Goal: Communication & Community: Participate in discussion

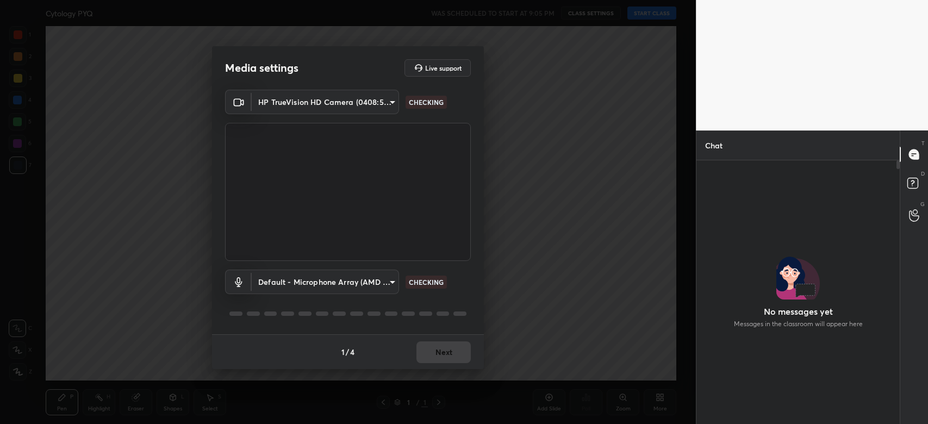
scroll to position [235, 200]
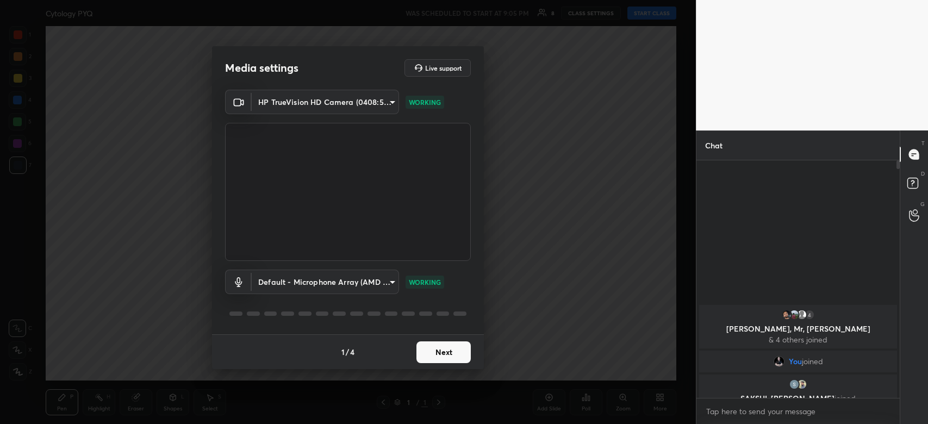
click at [453, 354] on button "Next" at bounding box center [444, 353] width 54 height 22
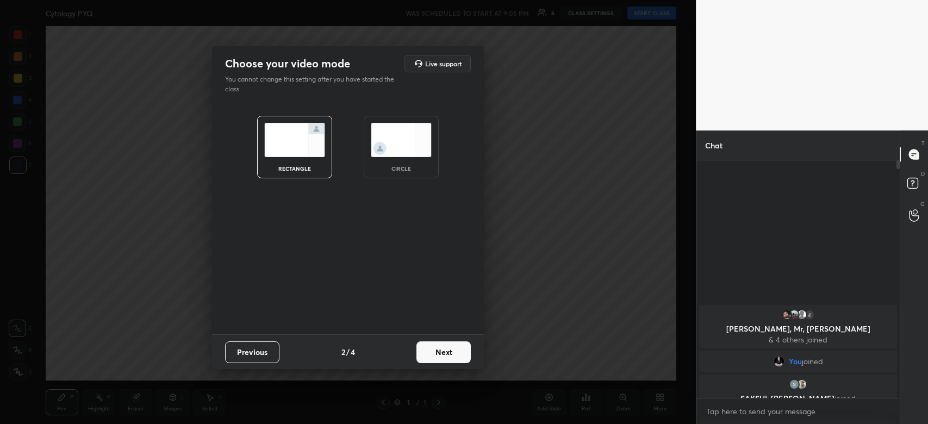
click at [453, 354] on button "Next" at bounding box center [444, 353] width 54 height 22
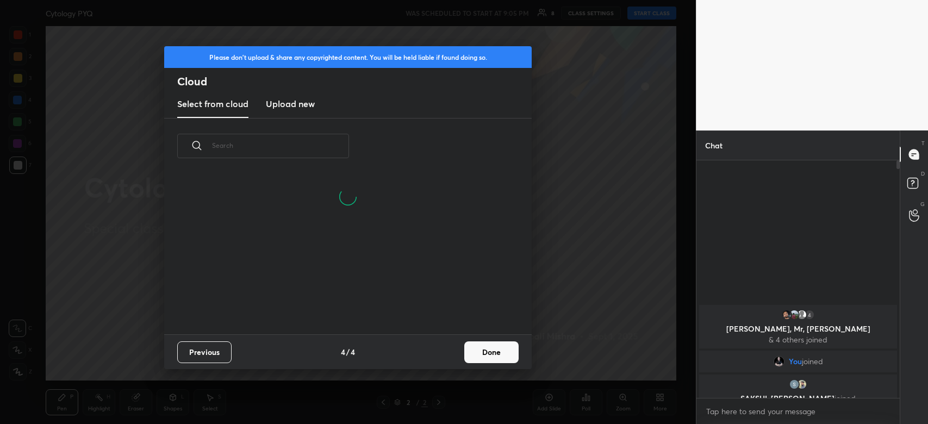
click at [503, 354] on button "Done" at bounding box center [491, 353] width 54 height 22
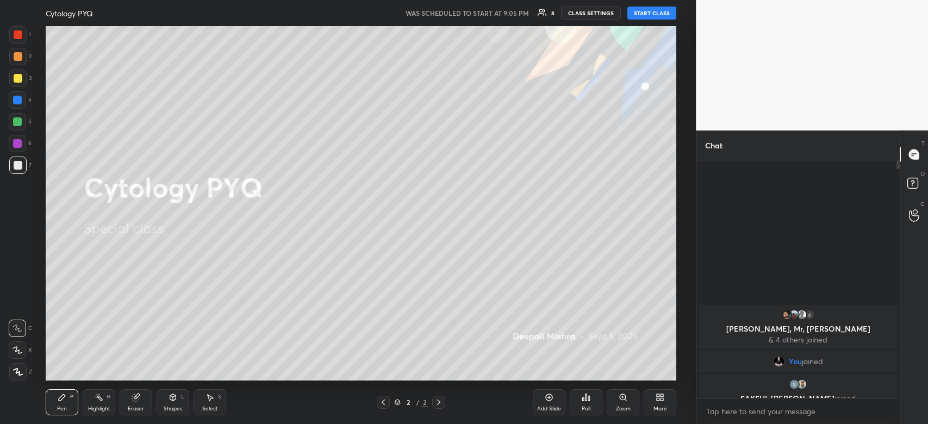
click at [651, 17] on button "START CLASS" at bounding box center [652, 13] width 49 height 13
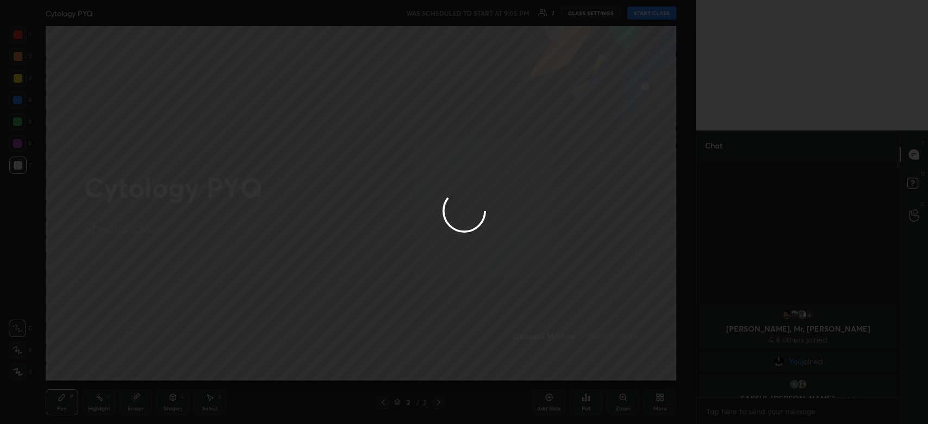
type textarea "x"
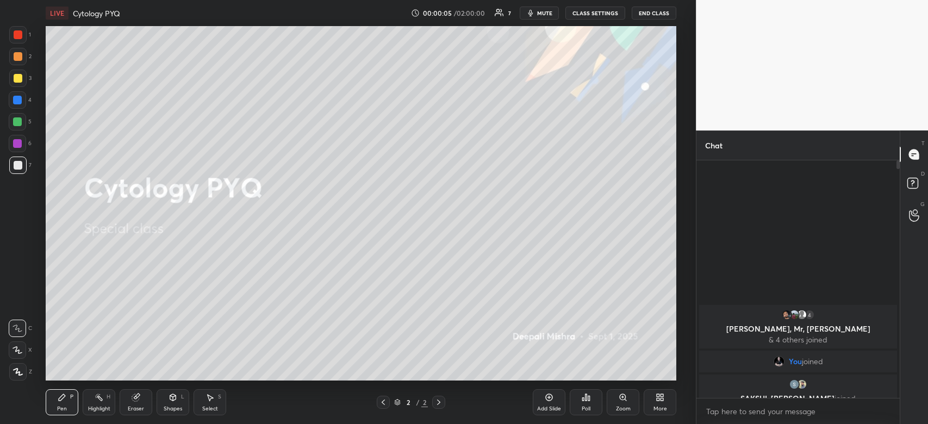
click at [13, 376] on div at bounding box center [17, 371] width 17 height 17
click at [548, 10] on span "mute" at bounding box center [544, 13] width 15 height 8
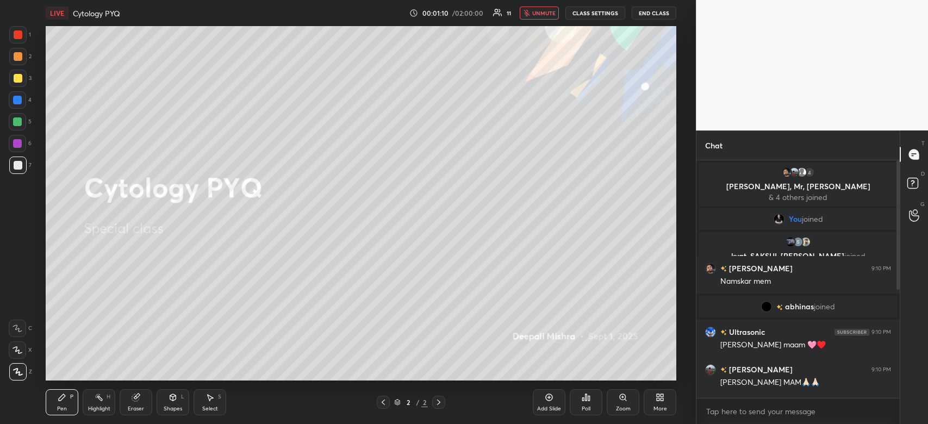
click at [658, 409] on div "More" at bounding box center [661, 408] width 14 height 5
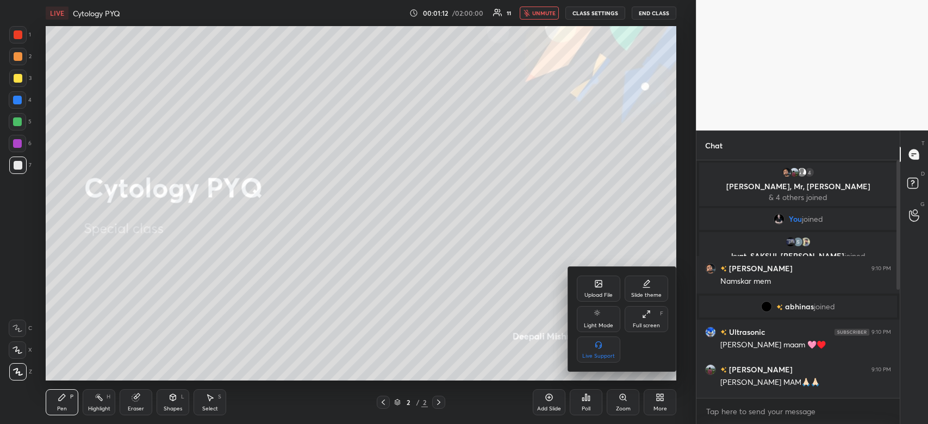
click at [587, 290] on div "Upload File" at bounding box center [599, 289] width 44 height 26
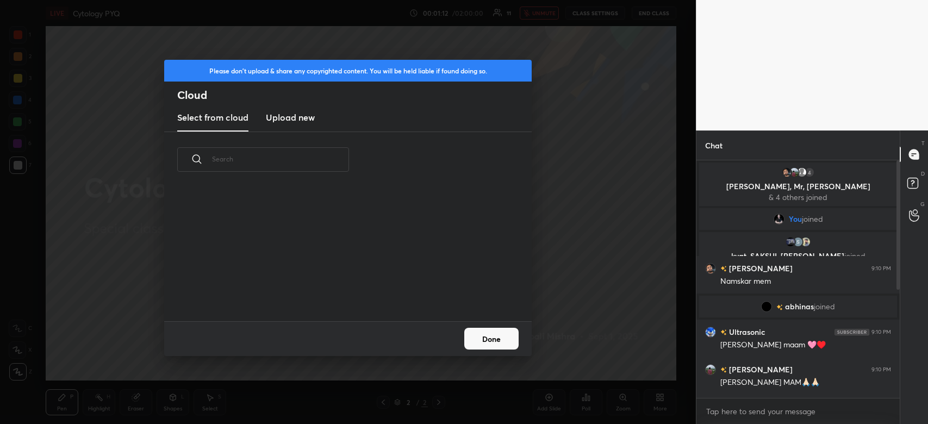
scroll to position [134, 349]
click at [285, 123] on h3 "Upload new" at bounding box center [290, 117] width 49 height 13
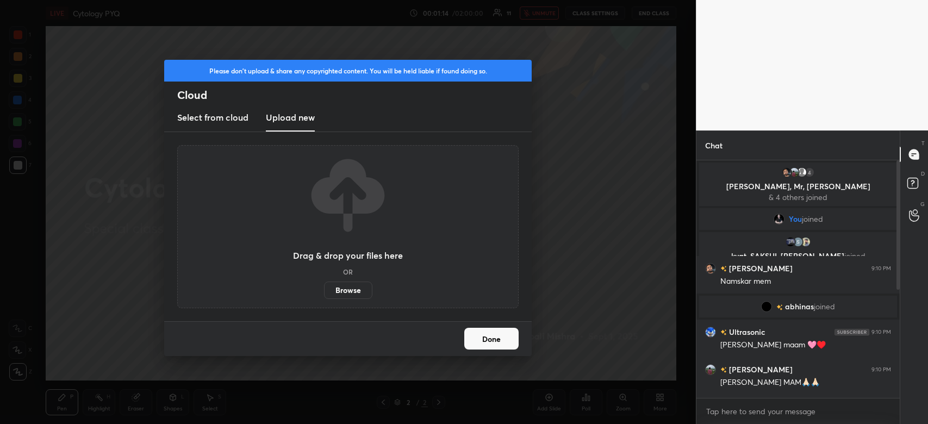
click at [347, 296] on label "Browse" at bounding box center [348, 290] width 48 height 17
click at [324, 296] on input "Browse" at bounding box center [324, 290] width 0 height 17
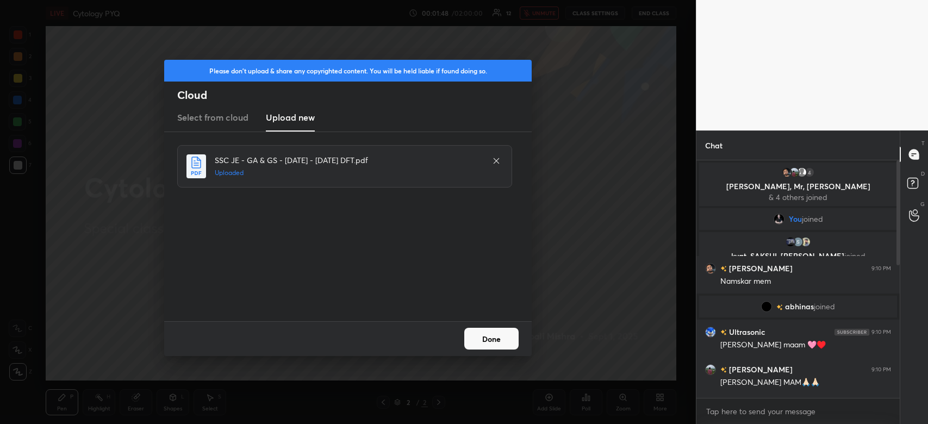
click at [475, 339] on button "Done" at bounding box center [491, 339] width 54 height 22
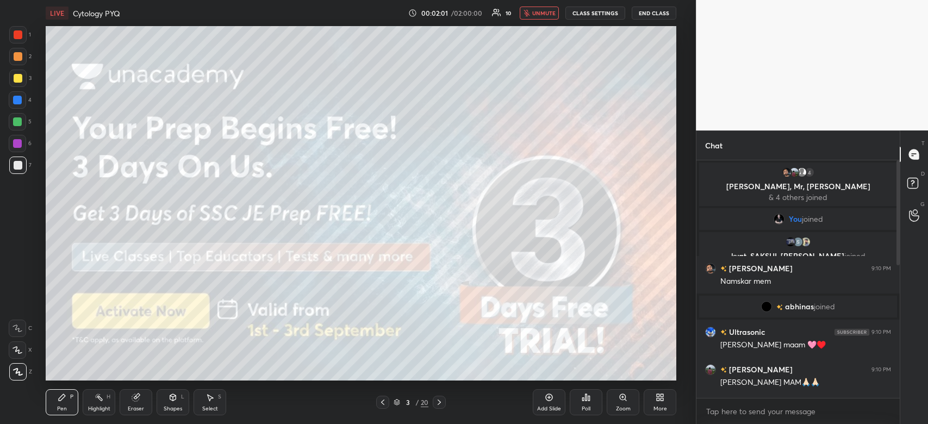
click at [18, 76] on div at bounding box center [18, 78] width 9 height 9
click at [17, 75] on div at bounding box center [18, 78] width 9 height 9
click at [556, 14] on span "unmute" at bounding box center [543, 13] width 23 height 8
click at [551, 14] on span "mute" at bounding box center [544, 13] width 15 height 8
click at [548, 13] on span "unmute" at bounding box center [543, 13] width 23 height 8
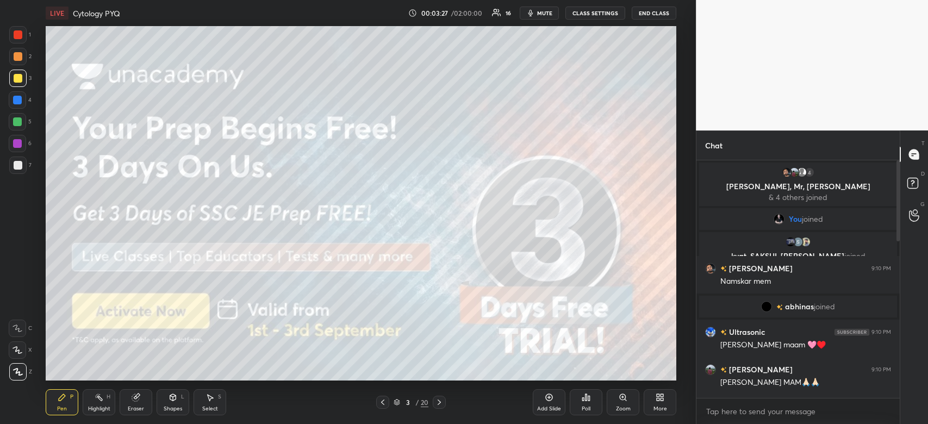
drag, startPoint x: 900, startPoint y: 211, endPoint x: 897, endPoint y: 244, distance: 32.8
click at [897, 244] on div "Chat 4 Devendra, Mr, Anamika & 4 others joined You joined kyat, SAKSHI, Umesh j…" at bounding box center [812, 278] width 232 height 294
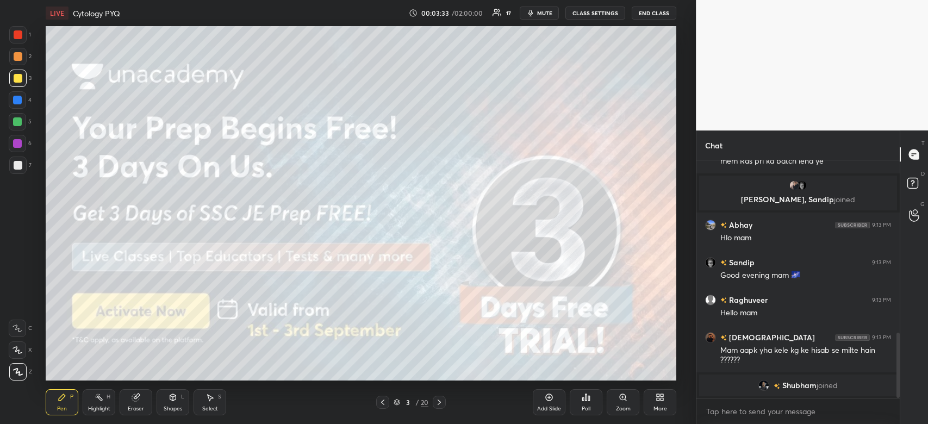
drag, startPoint x: 899, startPoint y: 232, endPoint x: 903, endPoint y: 263, distance: 31.4
click at [903, 263] on div "Chat prince joined Devendra 9:13 PM mem Ras pri ka batch lena ye Priyanka, Sand…" at bounding box center [812, 278] width 232 height 294
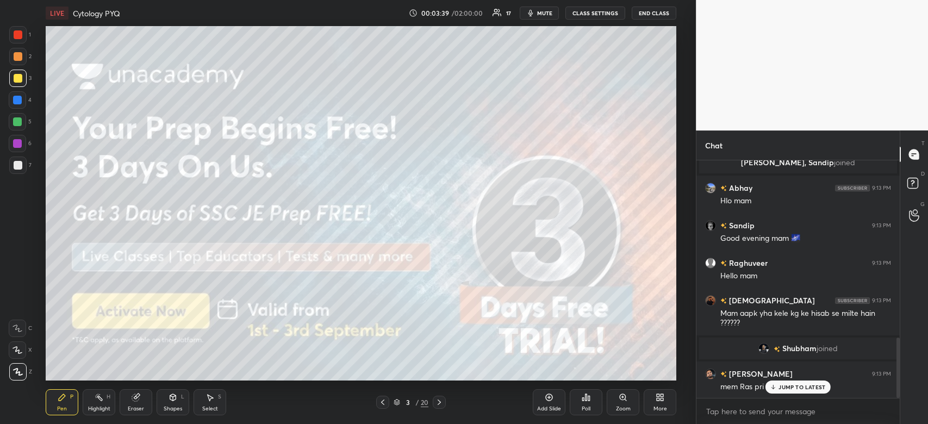
scroll to position [701, 0]
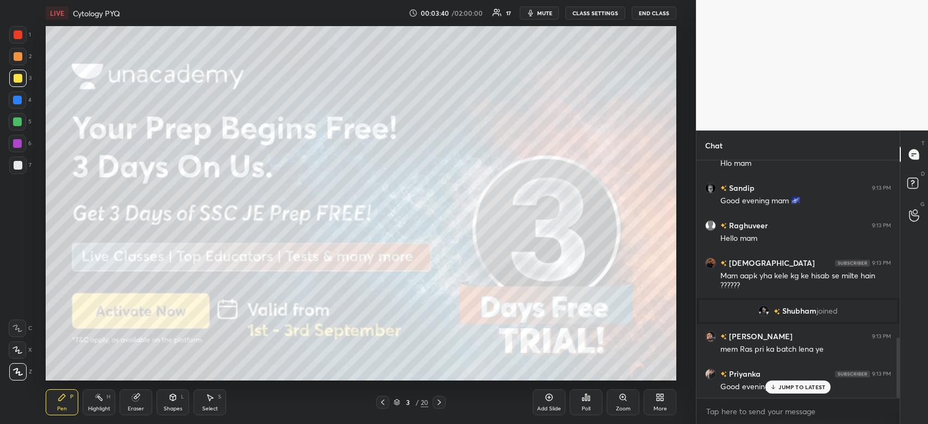
click at [776, 388] on icon at bounding box center [773, 387] width 7 height 7
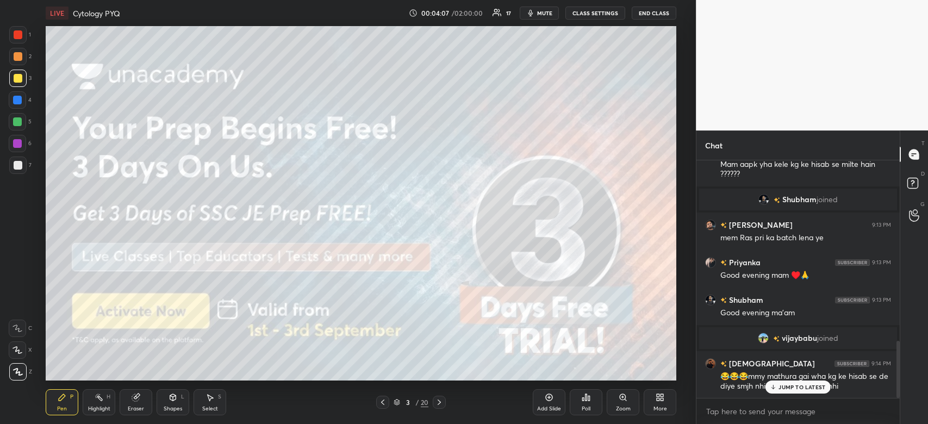
scroll to position [751, 0]
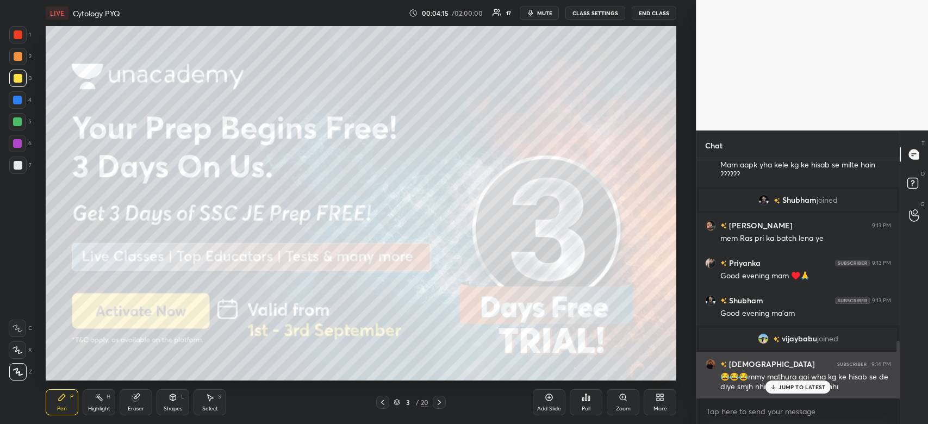
click at [809, 385] on p "JUMP TO LATEST" at bounding box center [802, 387] width 47 height 7
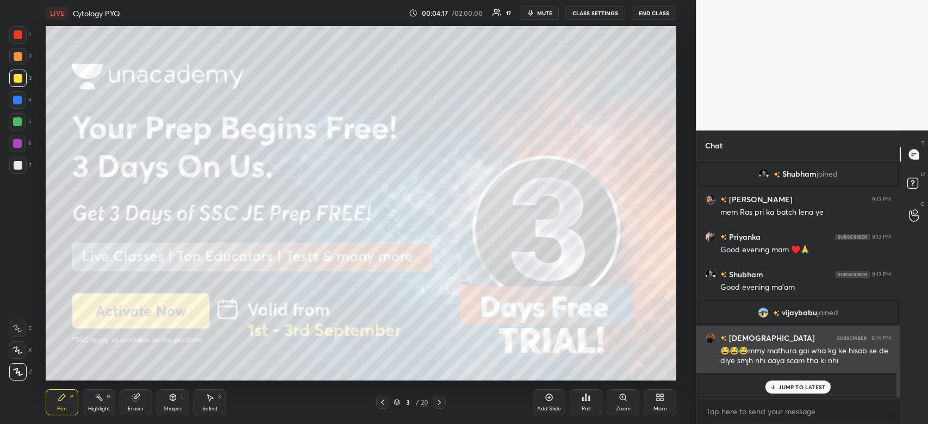
scroll to position [805, 0]
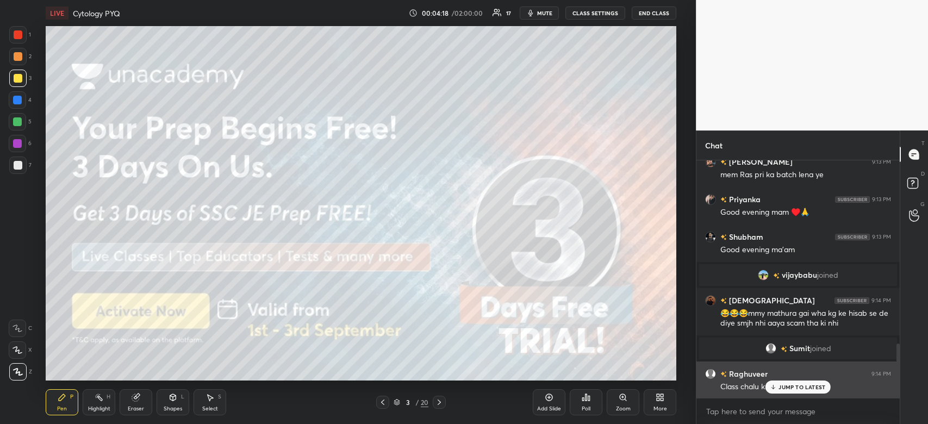
click at [806, 385] on p "JUMP TO LATEST" at bounding box center [802, 387] width 47 height 7
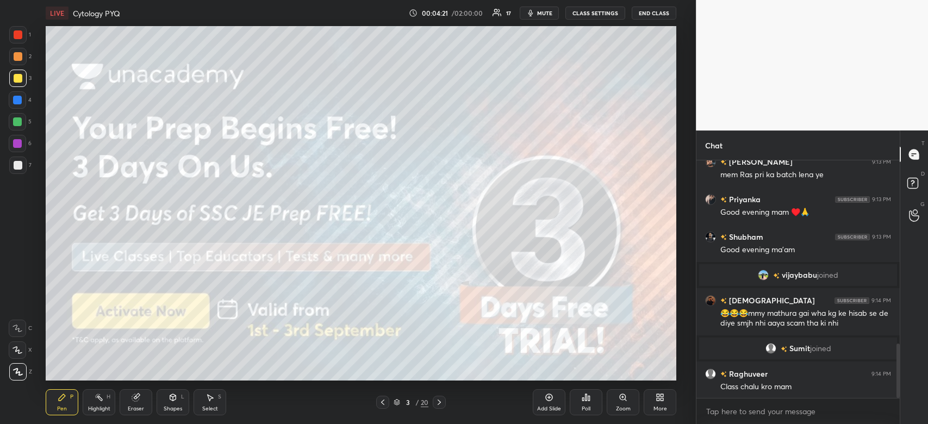
click at [17, 80] on div at bounding box center [18, 78] width 9 height 9
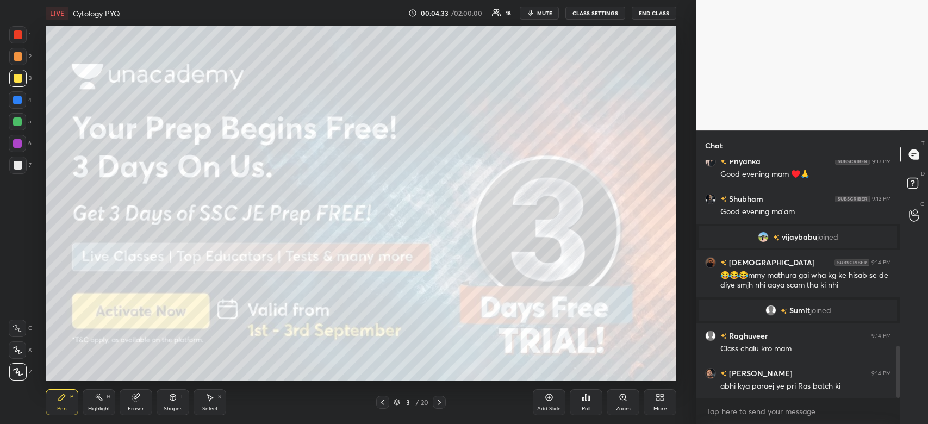
scroll to position [880, 0]
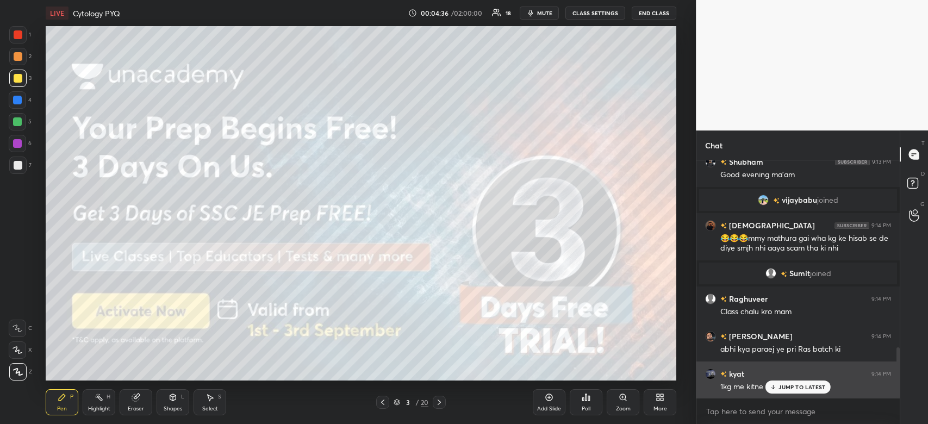
click at [797, 387] on p "JUMP TO LATEST" at bounding box center [802, 387] width 47 height 7
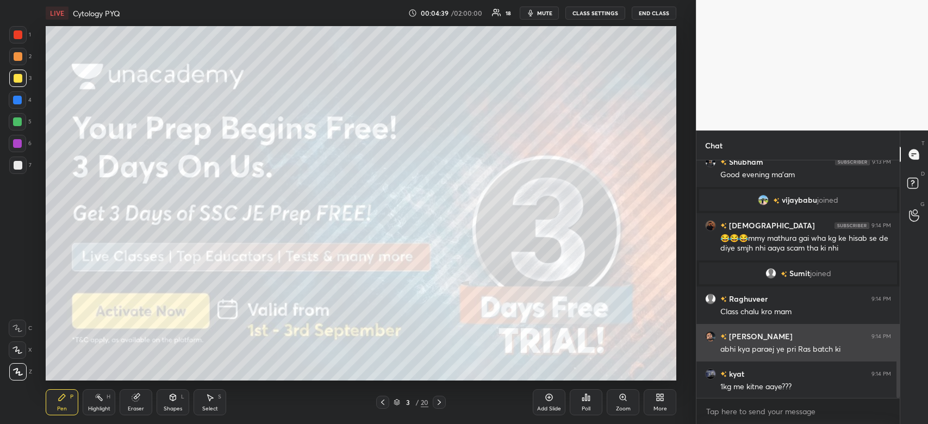
scroll to position [906, 0]
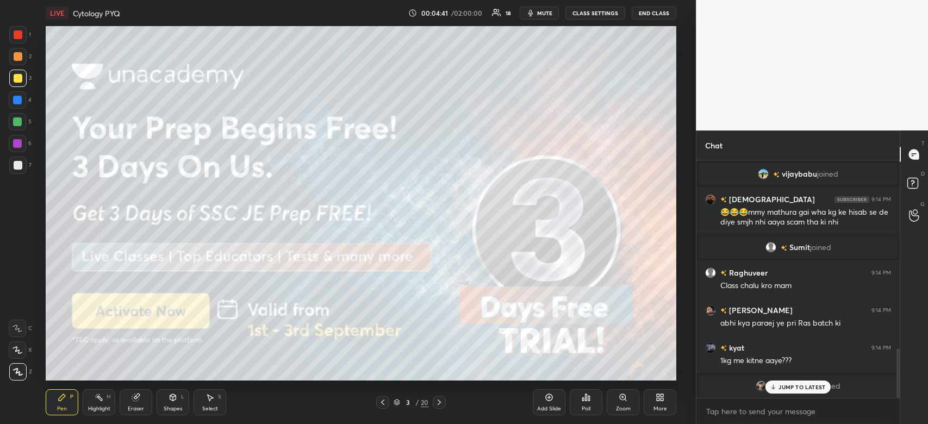
click at [807, 388] on p "JUMP TO LATEST" at bounding box center [802, 387] width 47 height 7
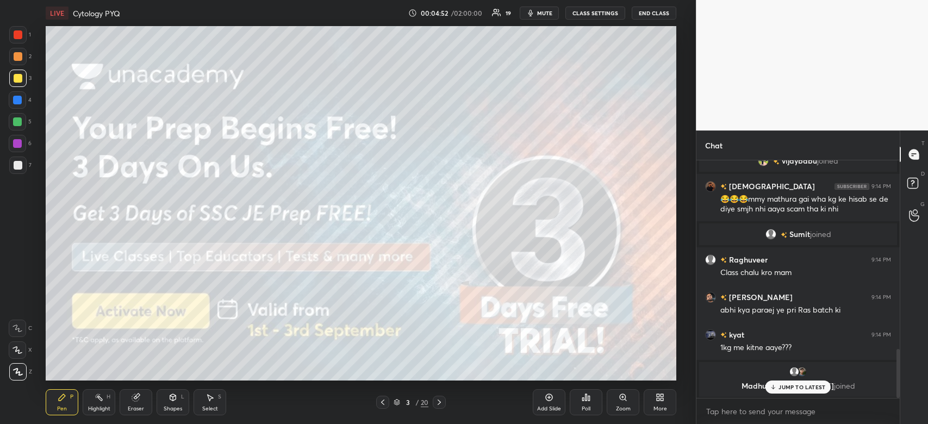
scroll to position [915, 0]
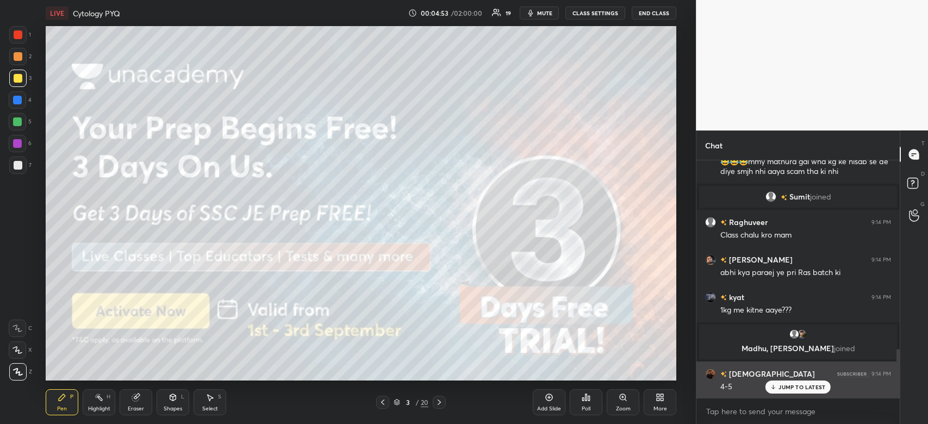
click at [811, 386] on p "JUMP TO LATEST" at bounding box center [802, 387] width 47 height 7
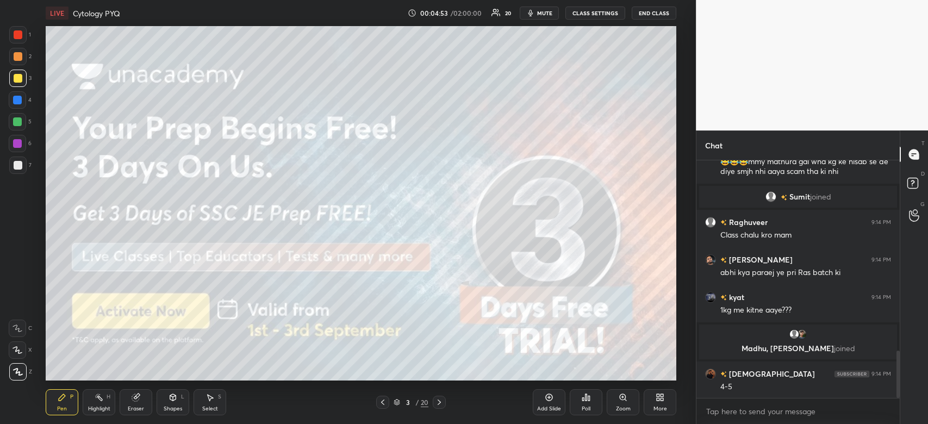
scroll to position [953, 0]
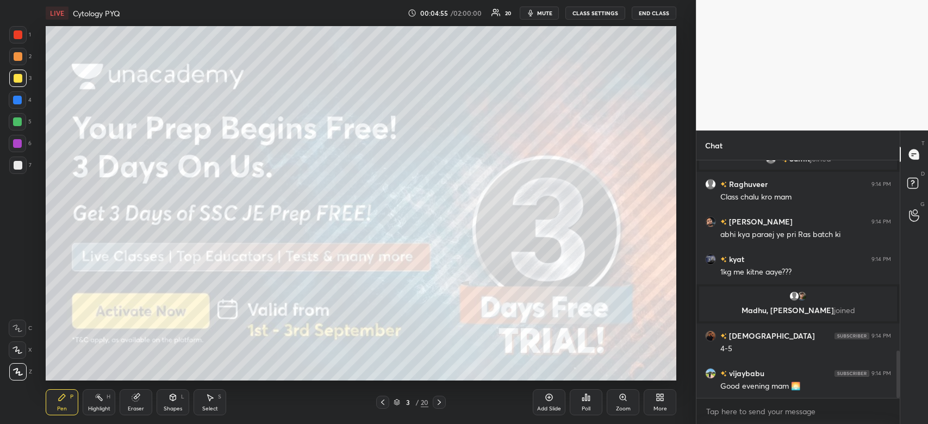
click at [542, 11] on span "mute" at bounding box center [544, 13] width 15 height 8
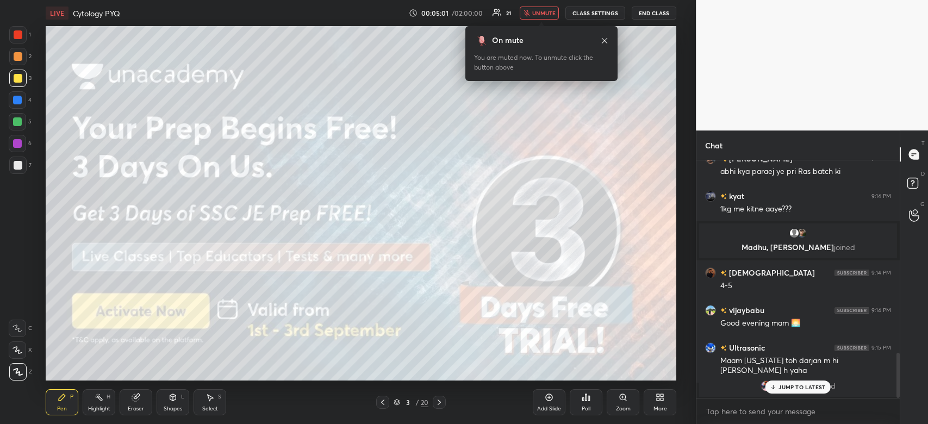
scroll to position [1054, 0]
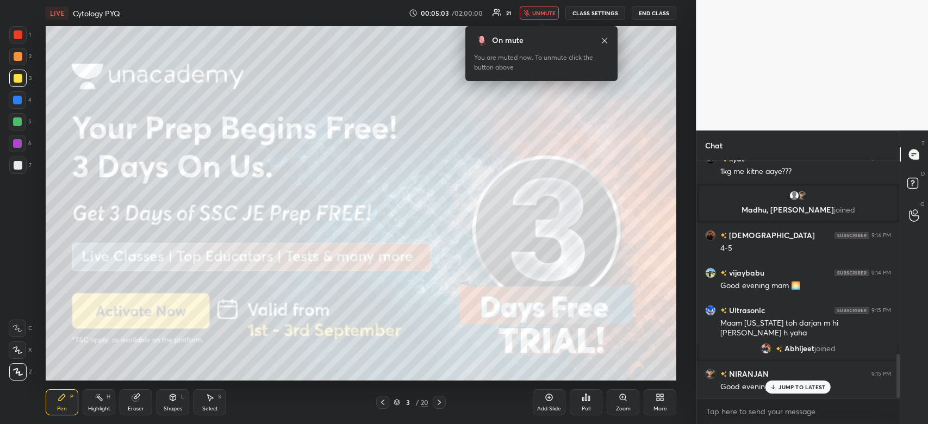
click at [543, 13] on span "unmute" at bounding box center [543, 13] width 23 height 8
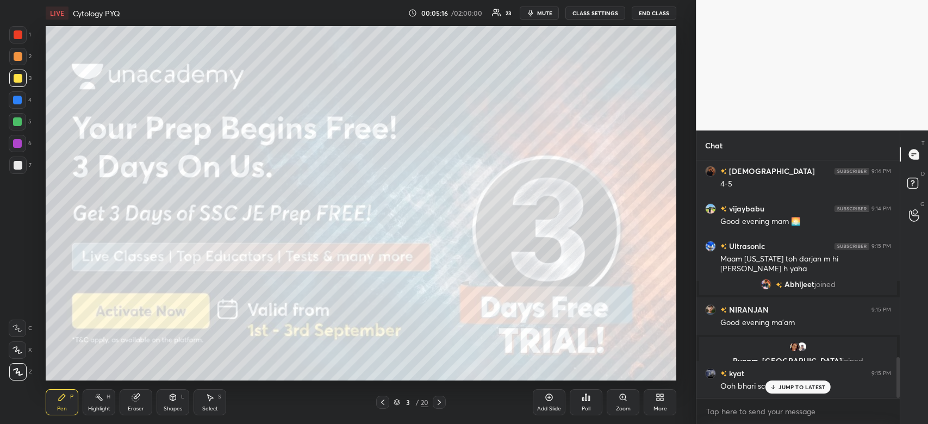
scroll to position [1155, 0]
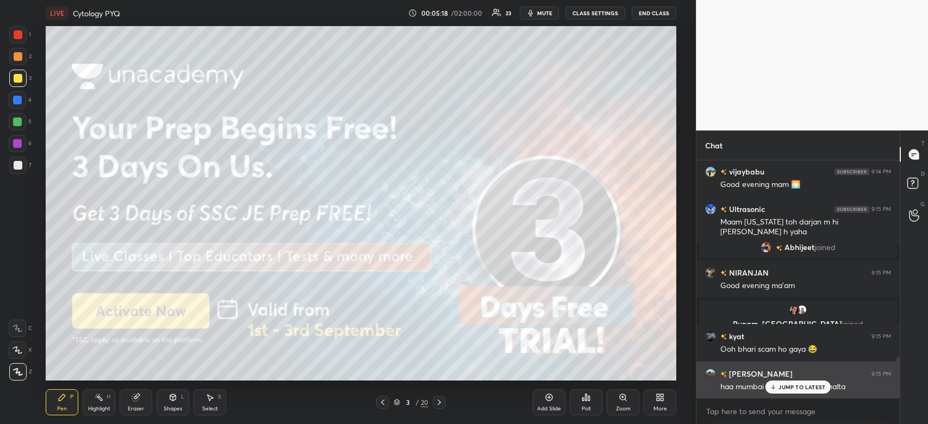
click at [811, 389] on p "JUMP TO LATEST" at bounding box center [802, 387] width 47 height 7
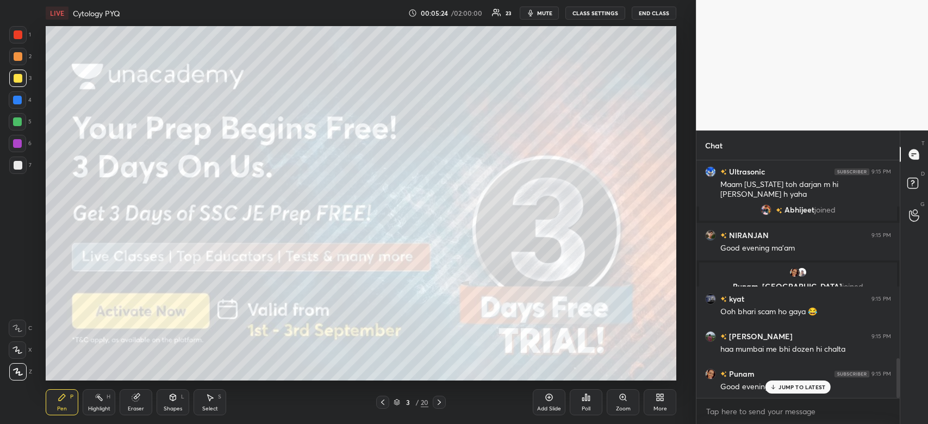
scroll to position [1218, 0]
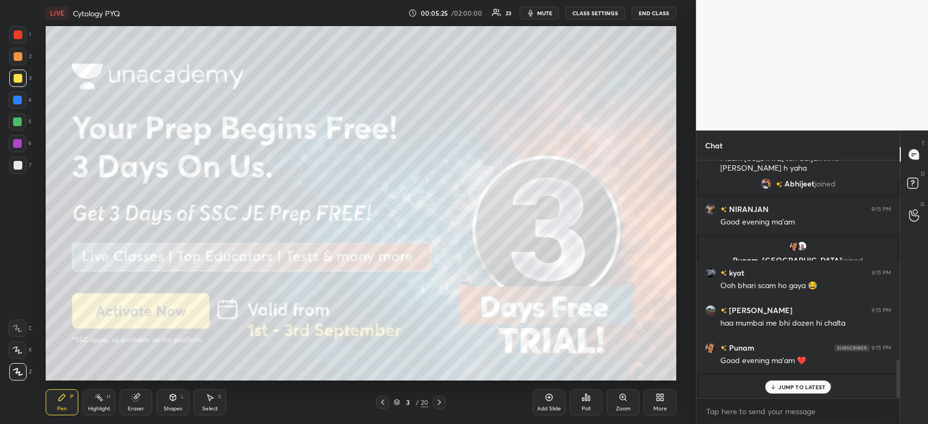
click at [800, 389] on p "JUMP TO LATEST" at bounding box center [802, 387] width 47 height 7
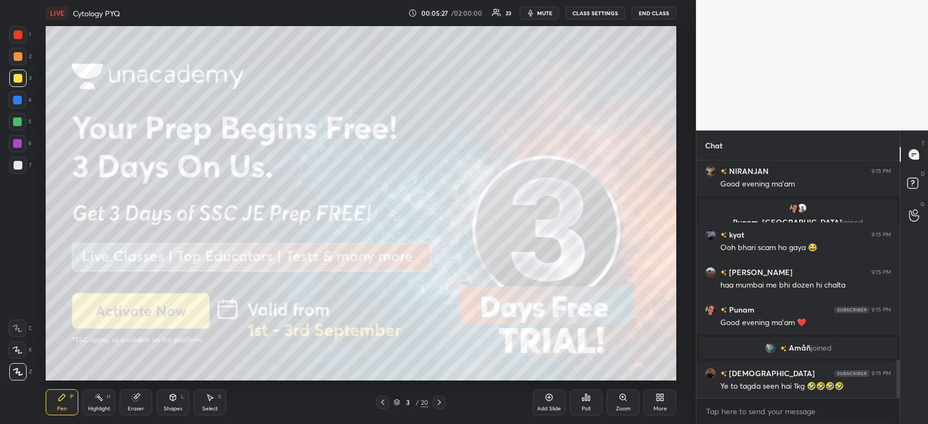
click at [543, 18] on button "mute" at bounding box center [539, 13] width 39 height 13
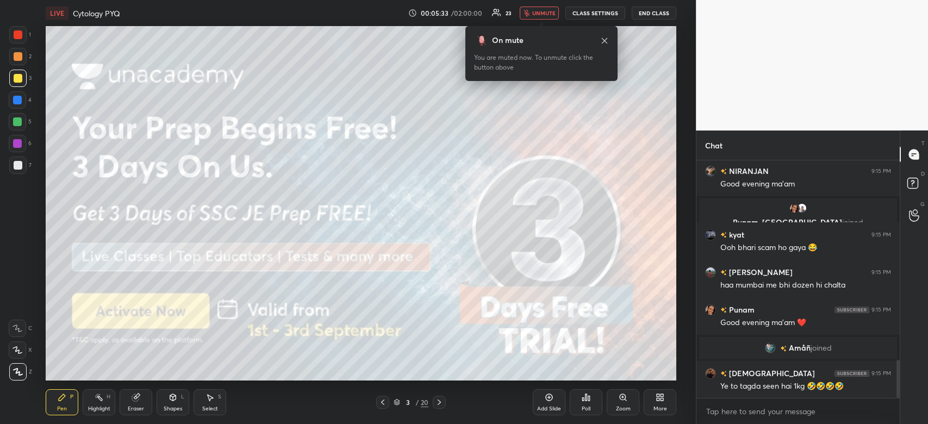
click at [548, 13] on span "unmute" at bounding box center [543, 13] width 23 height 8
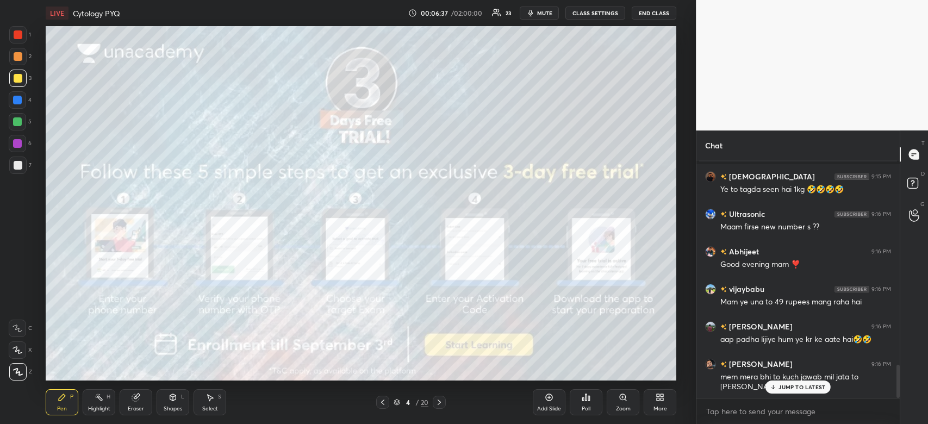
scroll to position [1479, 0]
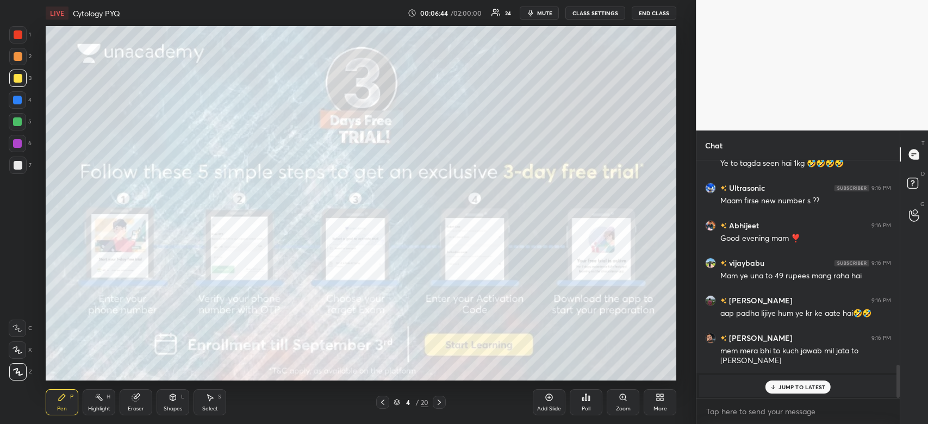
click at [16, 124] on div at bounding box center [17, 121] width 9 height 9
click at [18, 124] on div at bounding box center [17, 121] width 9 height 9
click at [814, 391] on div "JUMP TO LATEST" at bounding box center [798, 387] width 65 height 13
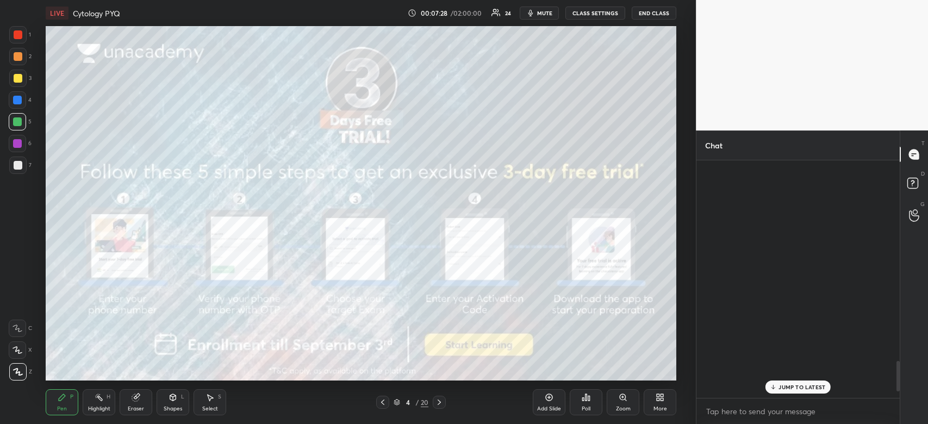
scroll to position [1742, 0]
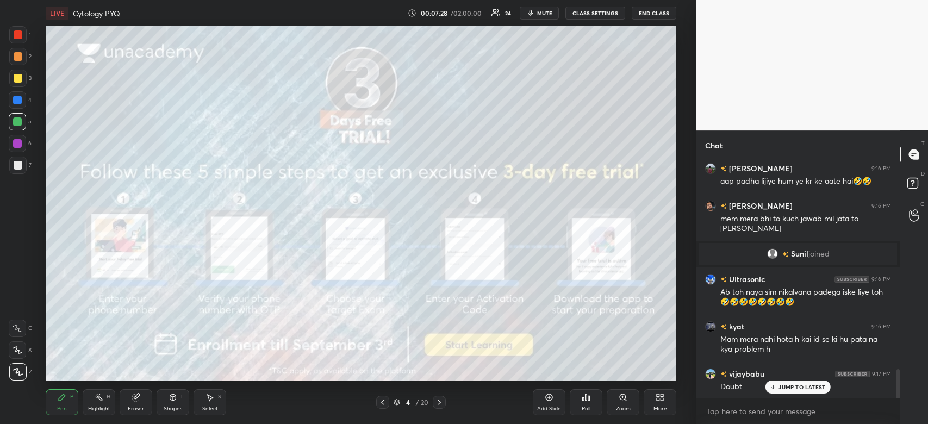
drag, startPoint x: 899, startPoint y: 385, endPoint x: 886, endPoint y: 426, distance: 43.2
click at [886, 0] on html "1 2 3 4 5 6 7 C X Z C X Z E E Erase all H H LIVE Cytology PYQ 00:07:28 / 02:00:…" at bounding box center [464, 0] width 928 height 0
click at [782, 383] on div "JUMP TO LATEST" at bounding box center [798, 387] width 65 height 13
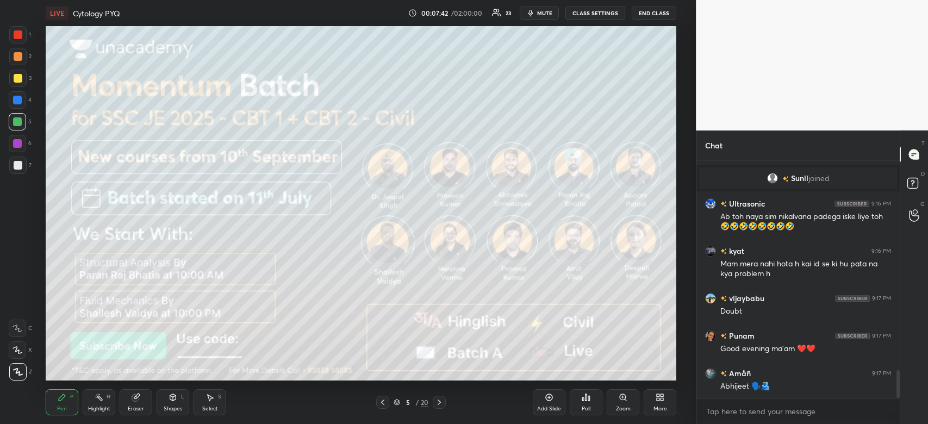
scroll to position [1864, 0]
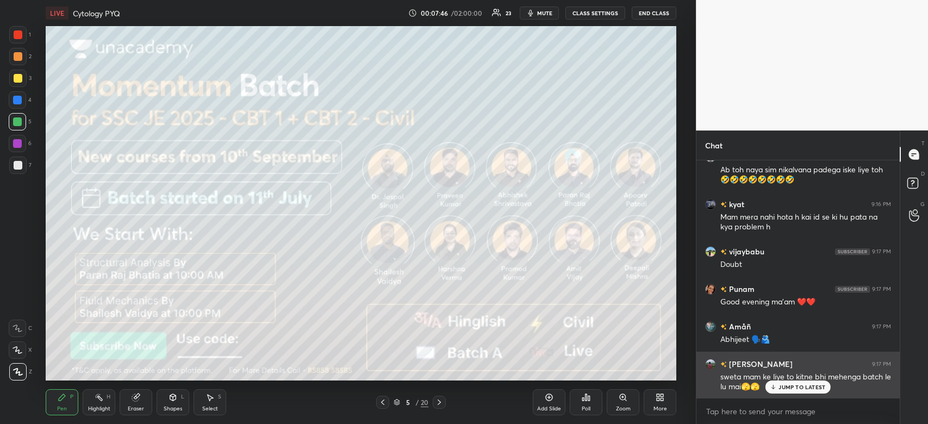
click at [809, 388] on p "JUMP TO LATEST" at bounding box center [802, 387] width 47 height 7
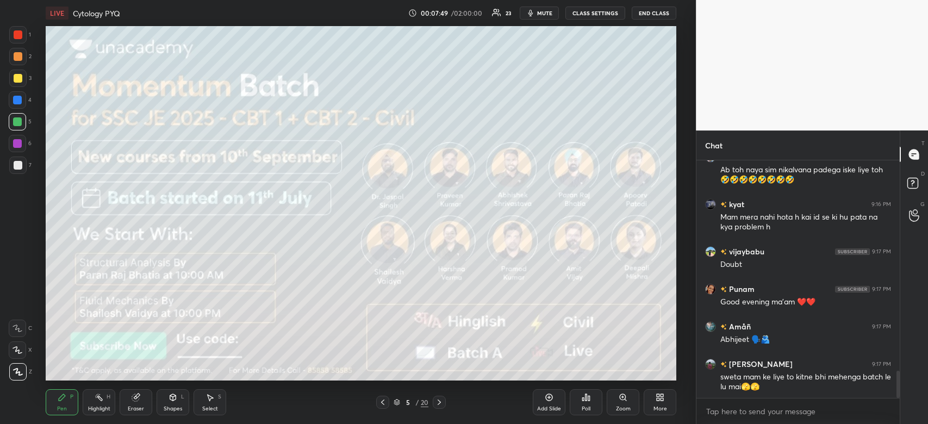
click at [14, 33] on div at bounding box center [18, 34] width 9 height 9
click at [19, 32] on div at bounding box center [18, 34] width 9 height 9
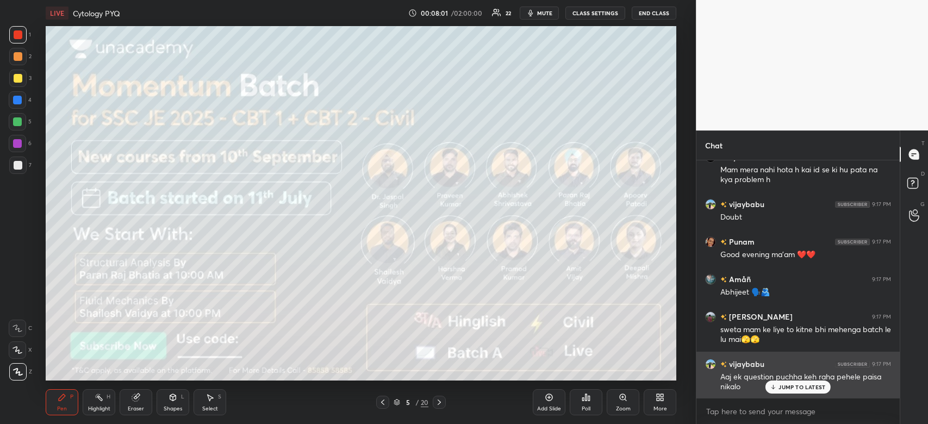
click at [808, 388] on p "JUMP TO LATEST" at bounding box center [802, 387] width 47 height 7
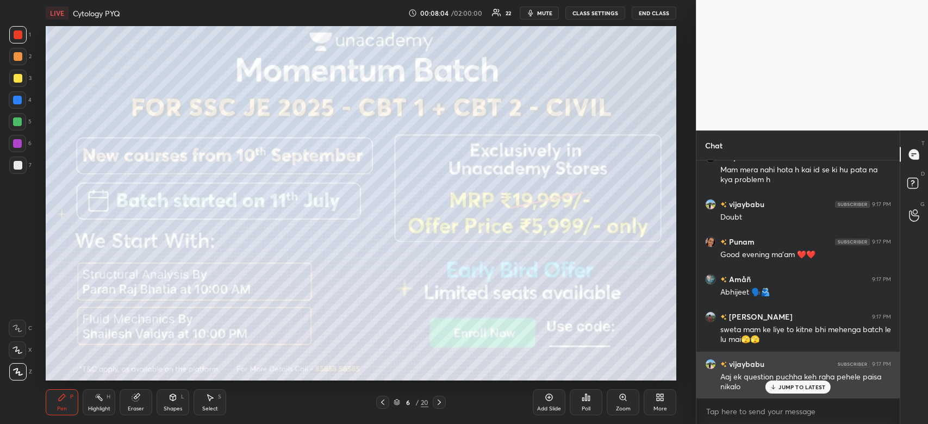
scroll to position [1949, 0]
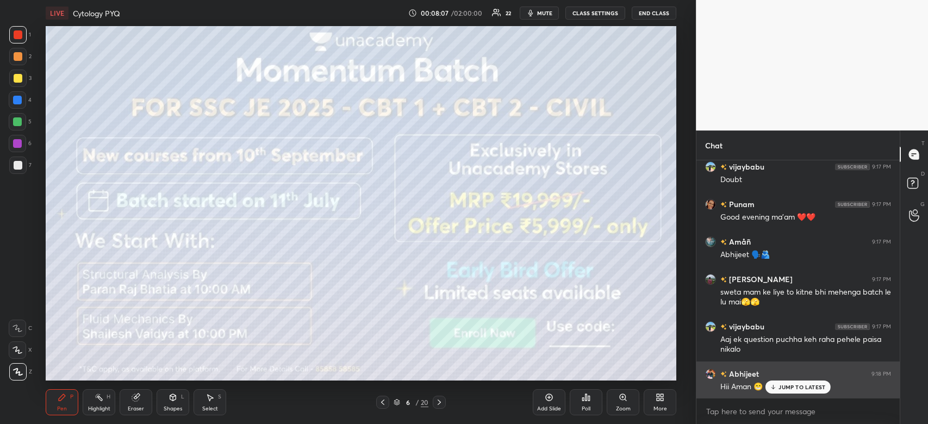
click at [803, 389] on p "JUMP TO LATEST" at bounding box center [802, 387] width 47 height 7
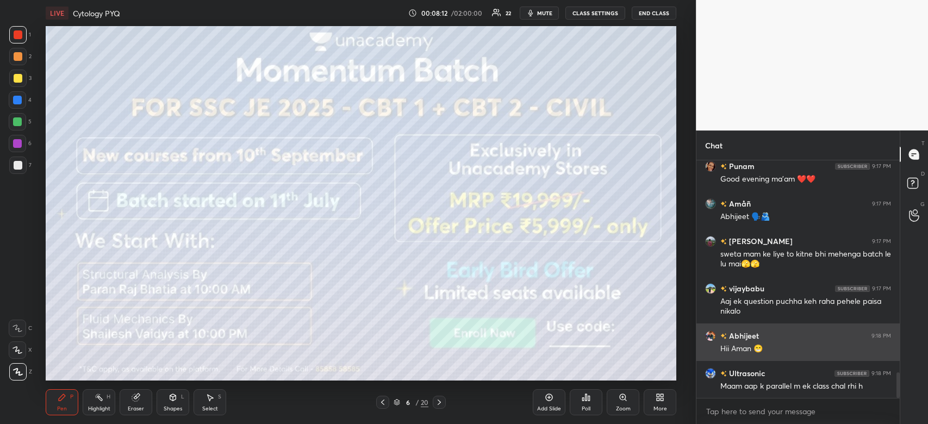
scroll to position [2024, 0]
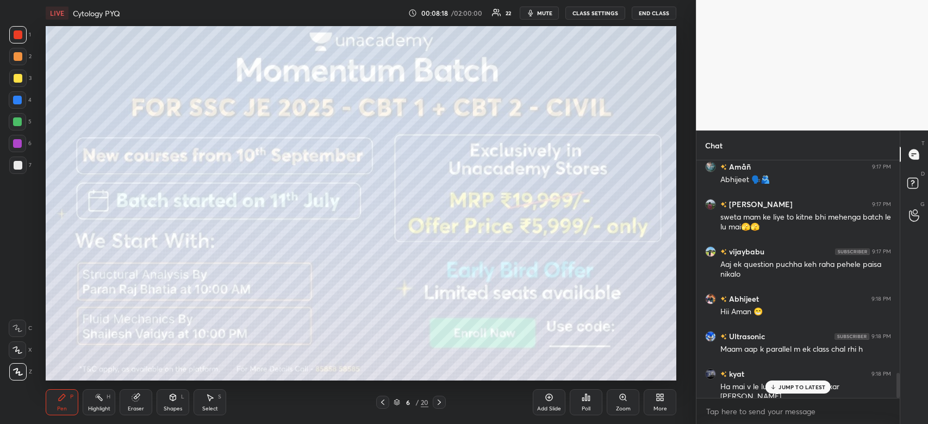
click at [609, 373] on div "Add Slide Poll Zoom More" at bounding box center [605, 402] width 144 height 61
click at [22, 33] on div at bounding box center [18, 34] width 9 height 9
click at [15, 83] on div at bounding box center [17, 78] width 17 height 17
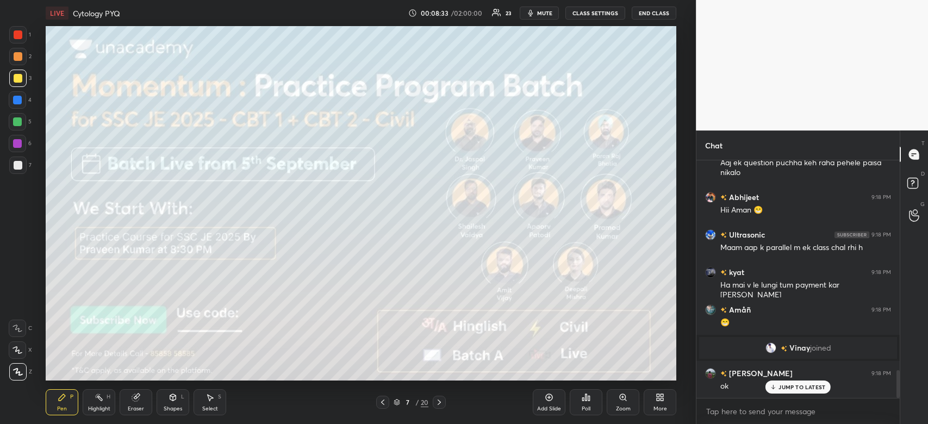
scroll to position [1799, 0]
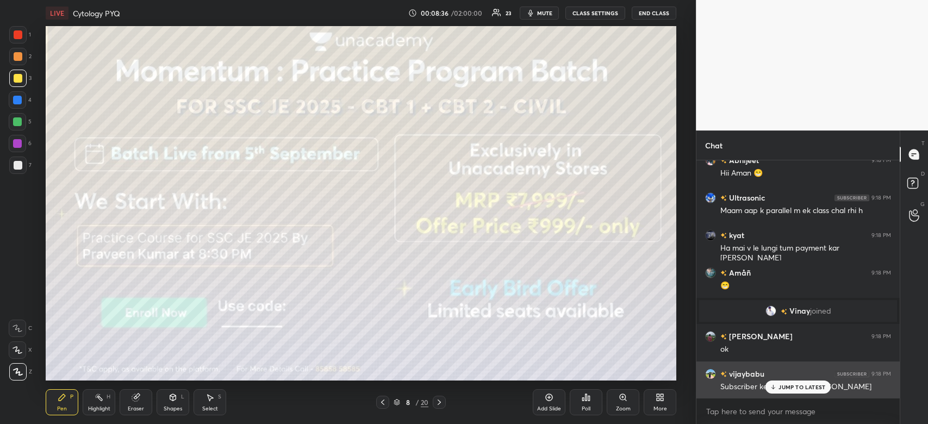
click at [804, 389] on p "JUMP TO LATEST" at bounding box center [802, 387] width 47 height 7
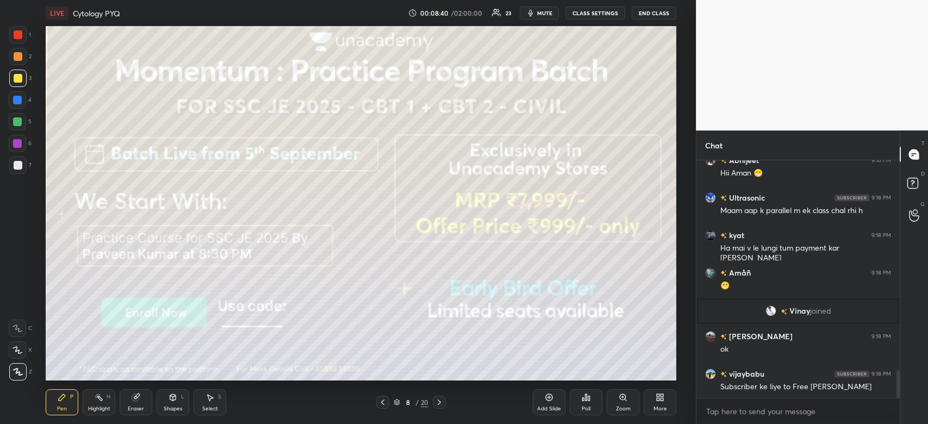
scroll to position [1837, 0]
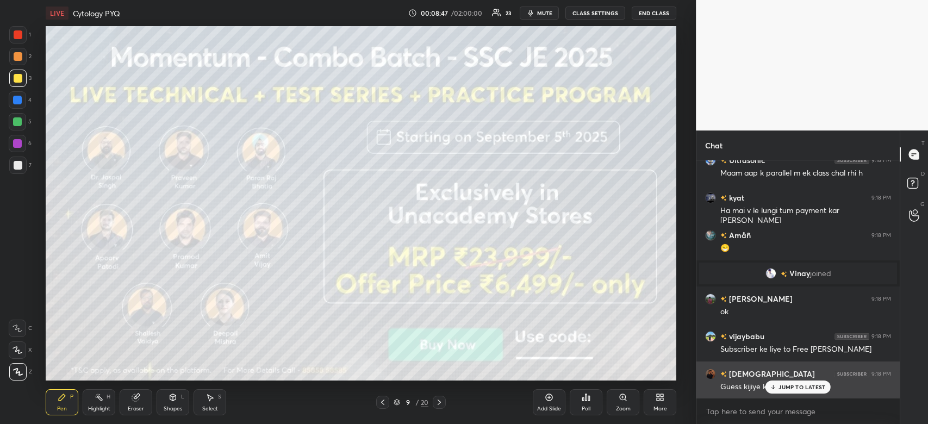
click at [810, 385] on p "JUMP TO LATEST" at bounding box center [802, 387] width 47 height 7
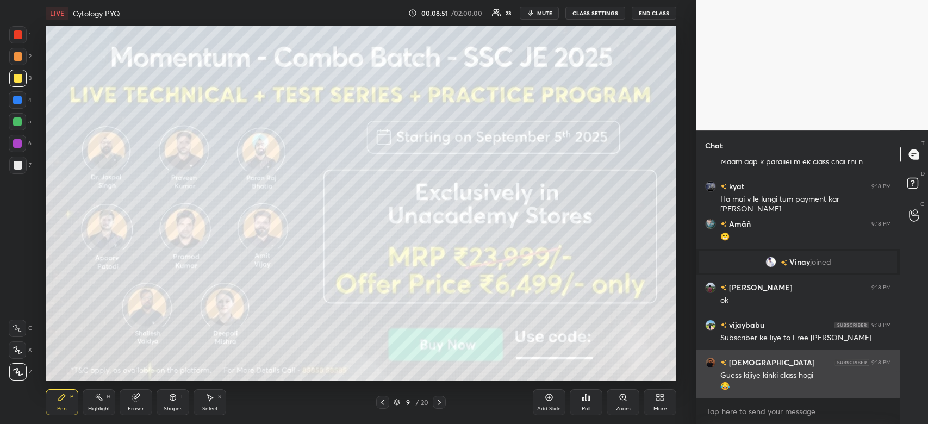
scroll to position [1885, 0]
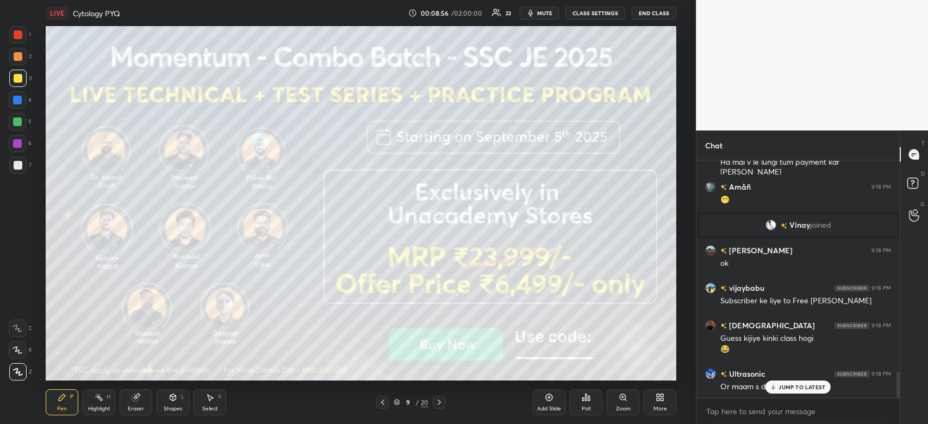
click at [801, 387] on p "JUMP TO LATEST" at bounding box center [802, 387] width 47 height 7
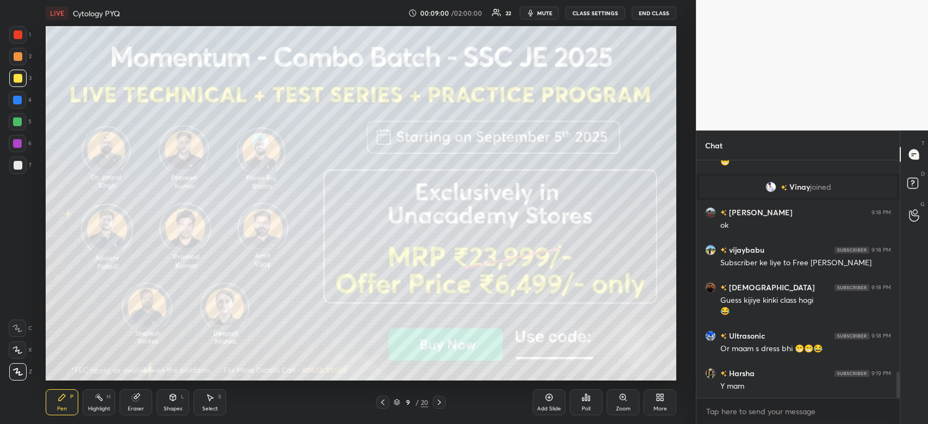
scroll to position [1960, 0]
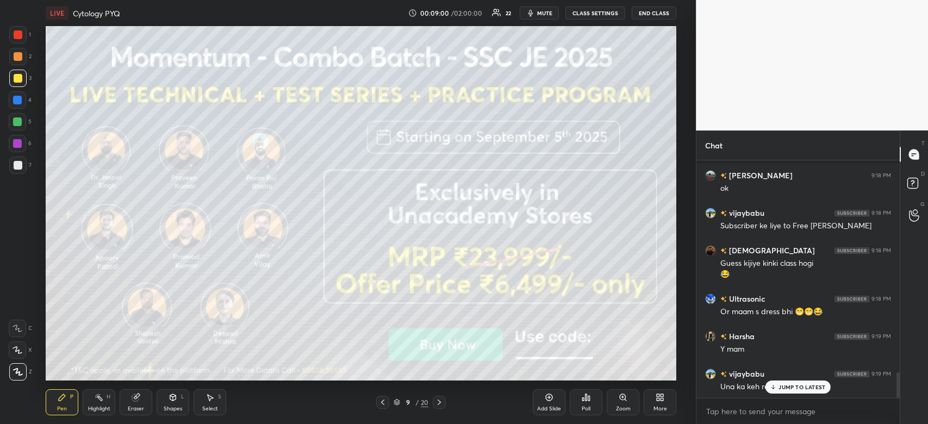
click at [24, 34] on div at bounding box center [17, 34] width 17 height 17
click at [20, 38] on div at bounding box center [18, 34] width 9 height 9
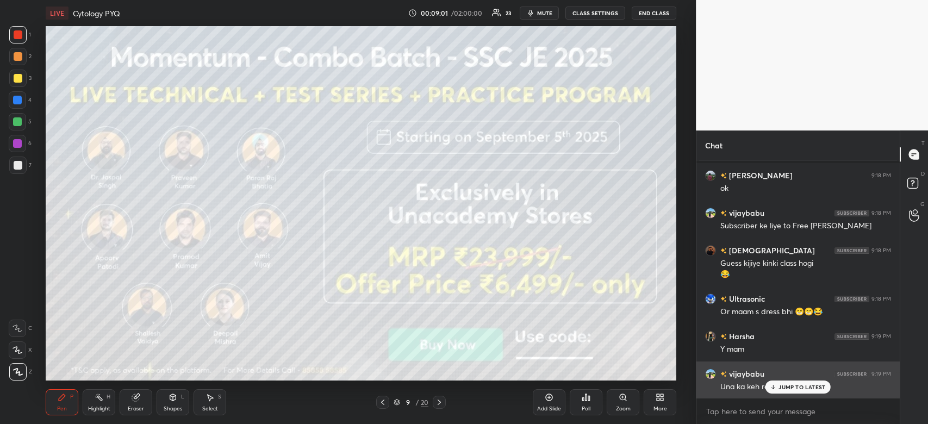
click at [798, 388] on p "JUMP TO LATEST" at bounding box center [802, 387] width 47 height 7
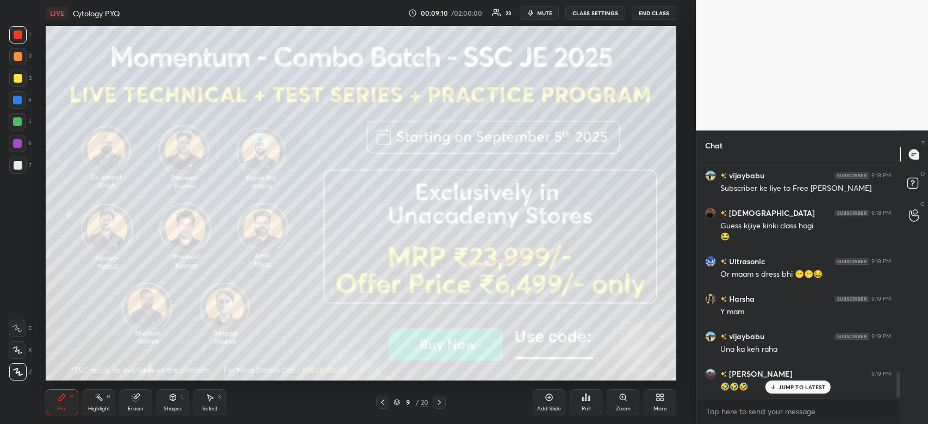
scroll to position [2036, 0]
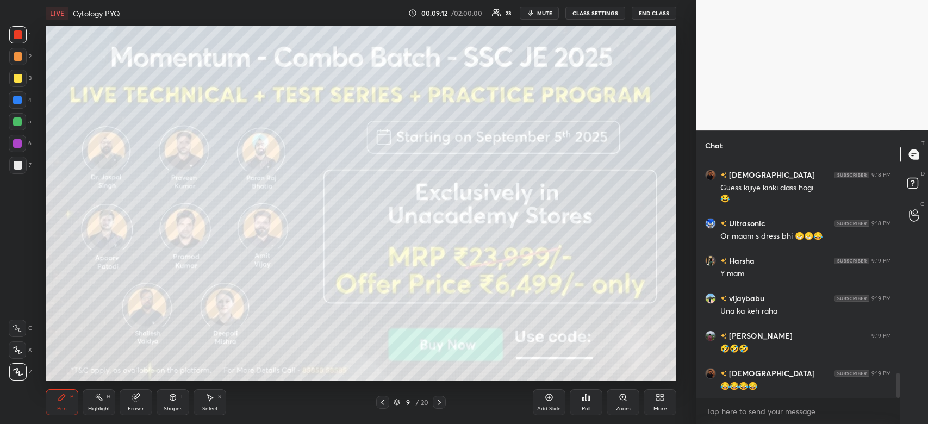
click at [543, 375] on div "Add Slide Poll Zoom More" at bounding box center [605, 402] width 144 height 61
click at [538, 374] on div "Add Slide Poll Zoom More" at bounding box center [605, 402] width 144 height 61
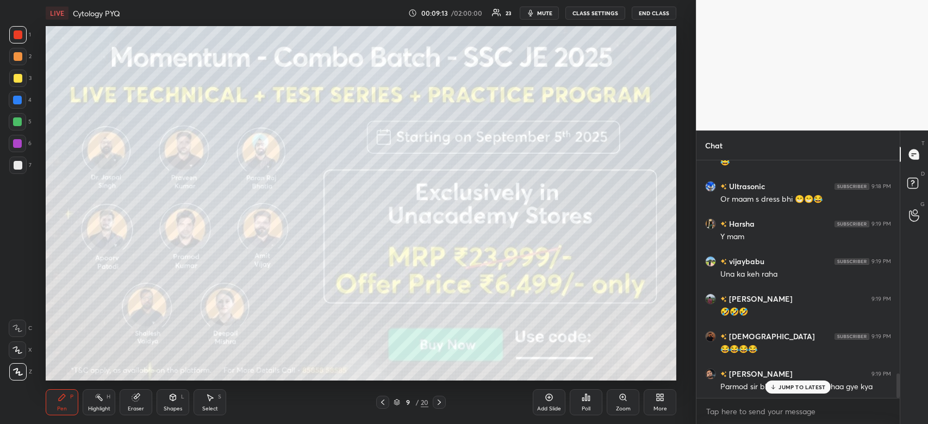
click at [556, 373] on div "Add Slide Poll Zoom More" at bounding box center [605, 402] width 144 height 61
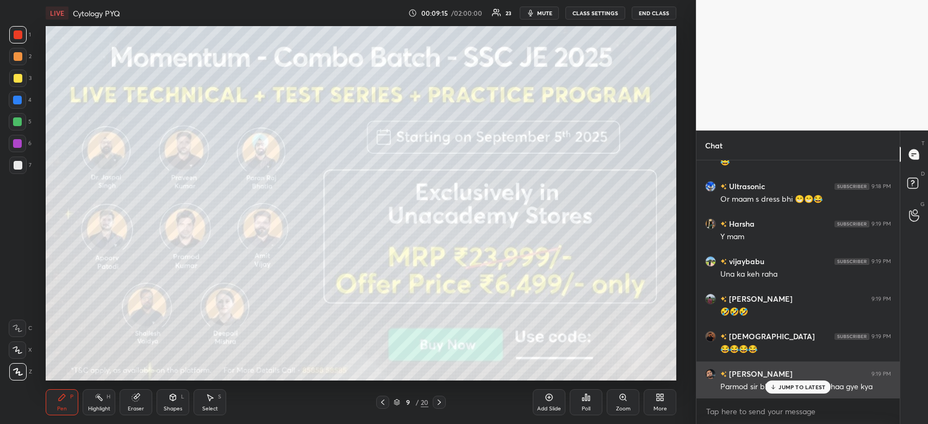
click at [607, 379] on div "Add Slide Poll Zoom More" at bounding box center [605, 402] width 144 height 61
click at [828, 388] on div "JUMP TO LATEST" at bounding box center [798, 387] width 65 height 13
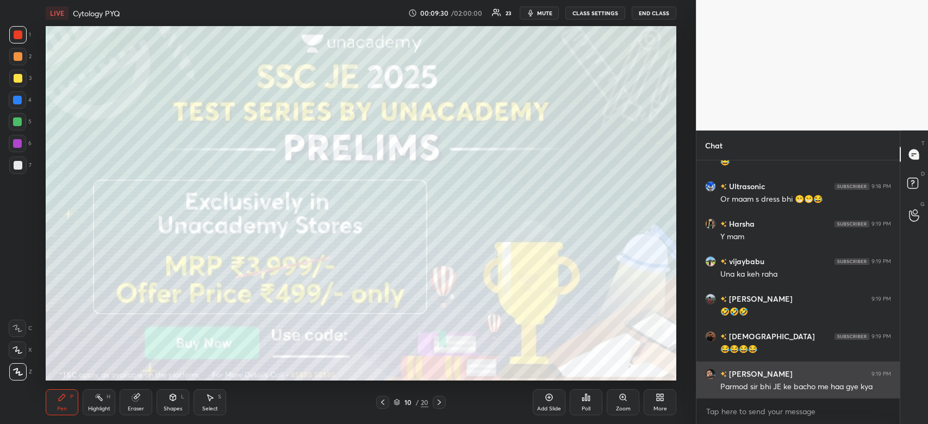
scroll to position [2099, 0]
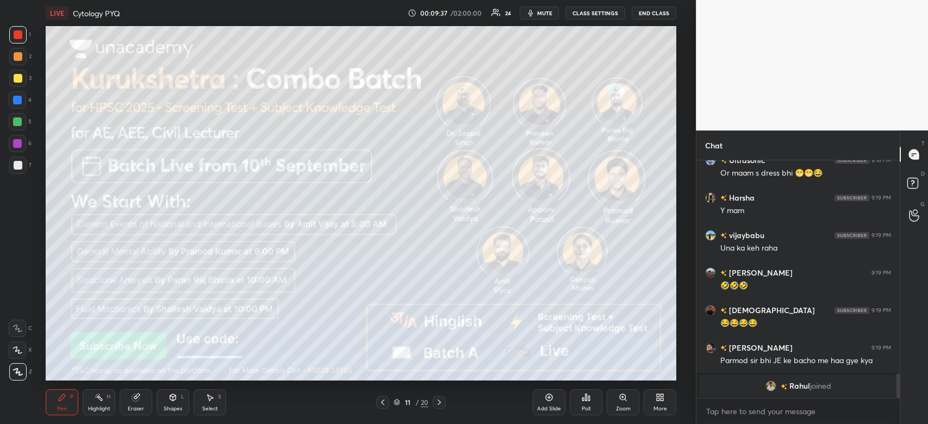
click at [17, 145] on div at bounding box center [17, 143] width 9 height 9
click at [19, 142] on div at bounding box center [17, 143] width 9 height 9
click at [15, 166] on div at bounding box center [18, 165] width 9 height 9
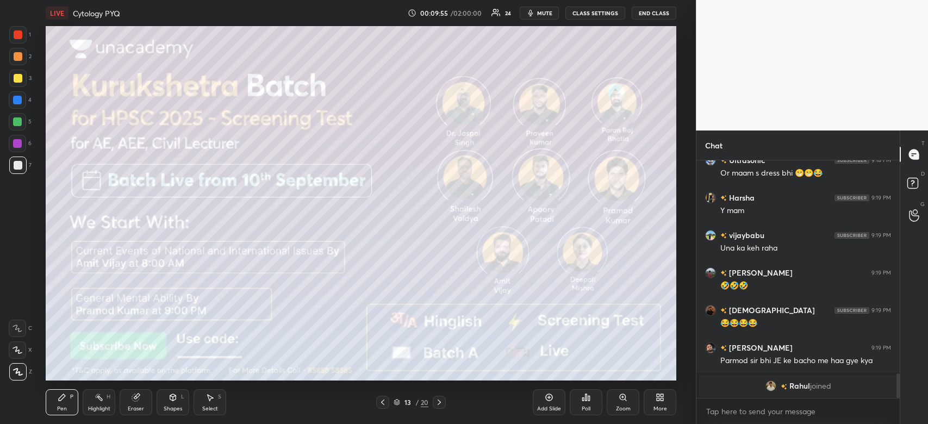
click at [18, 71] on div at bounding box center [17, 78] width 17 height 17
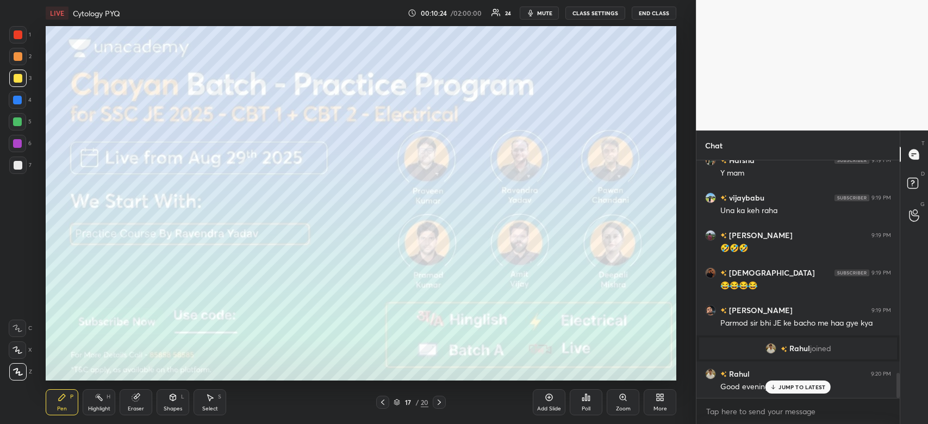
scroll to position [2021, 0]
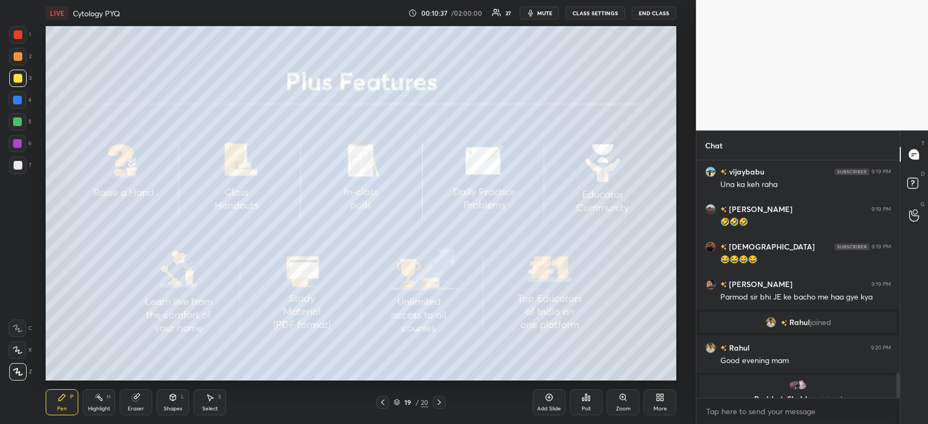
click at [15, 121] on div at bounding box center [17, 121] width 9 height 9
click at [22, 122] on div at bounding box center [17, 121] width 17 height 17
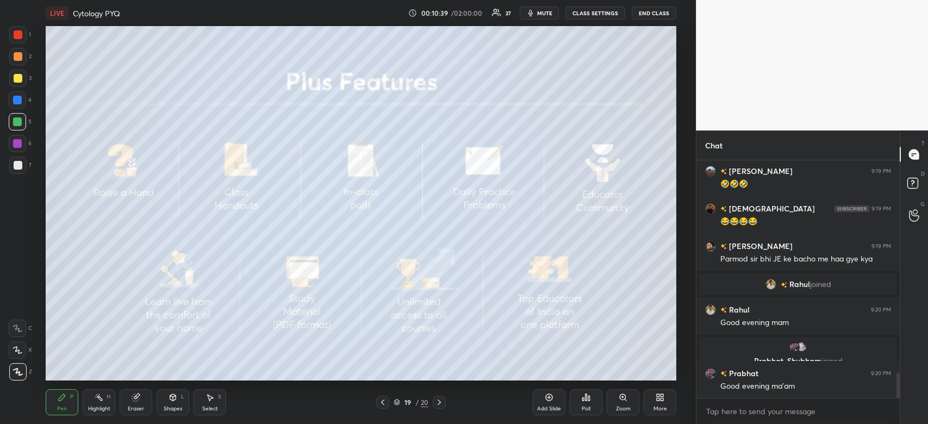
scroll to position [2018, 0]
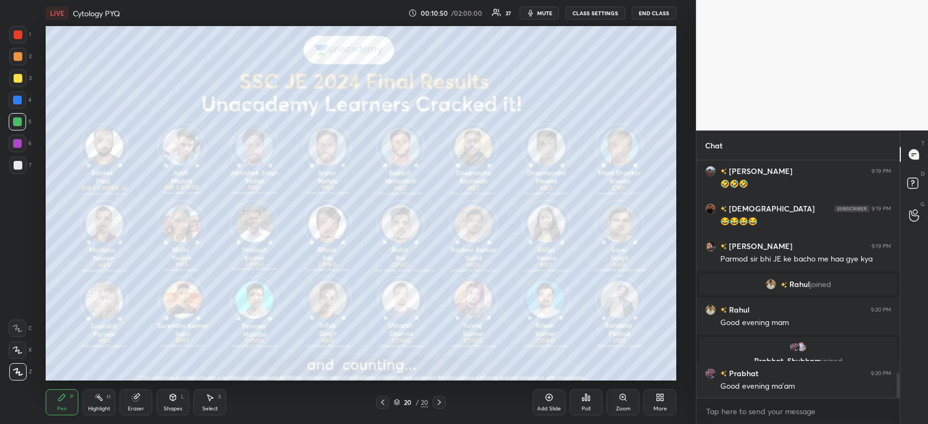
click at [662, 403] on div "More" at bounding box center [660, 402] width 33 height 26
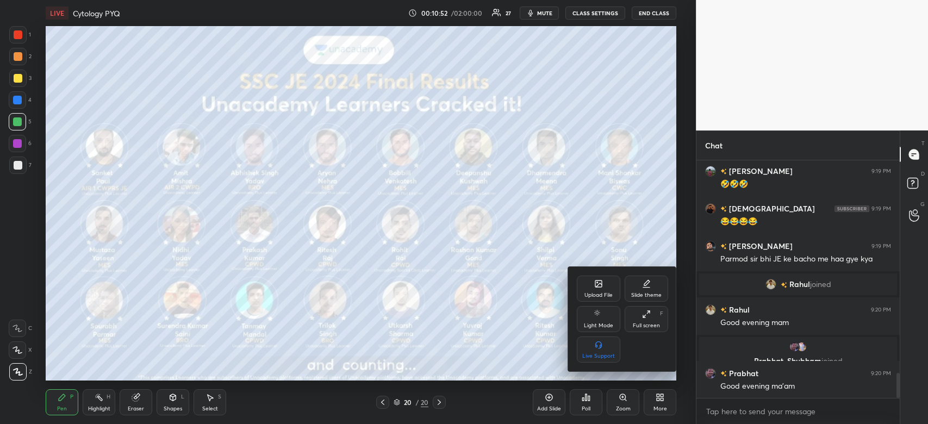
click at [597, 286] on icon at bounding box center [599, 285] width 6 height 4
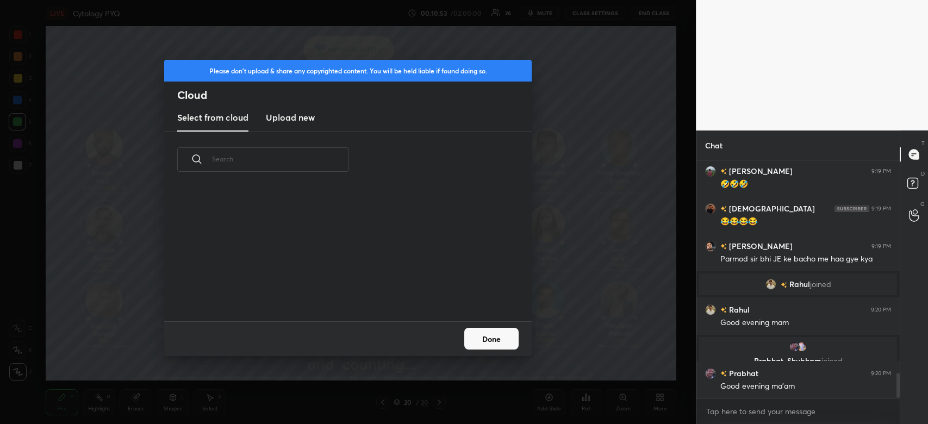
scroll to position [134, 349]
click at [294, 115] on h3 "Upload new" at bounding box center [290, 117] width 49 height 13
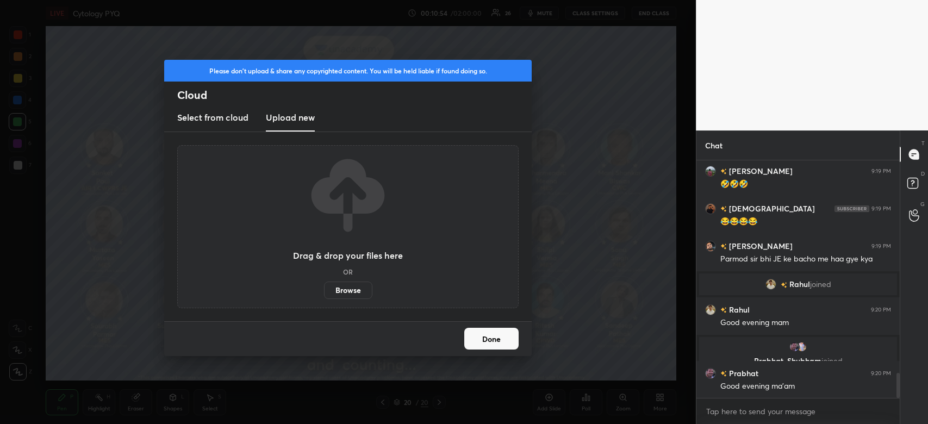
click at [348, 291] on label "Browse" at bounding box center [348, 290] width 48 height 17
click at [324, 291] on input "Browse" at bounding box center [324, 290] width 0 height 17
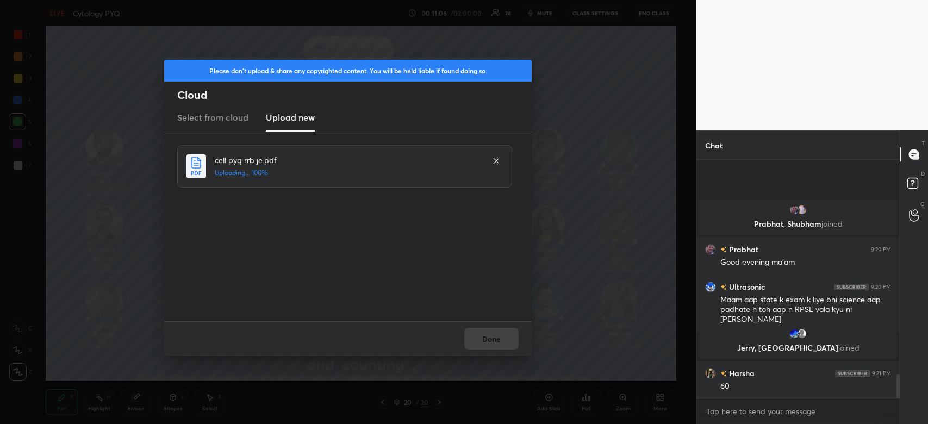
scroll to position [2145, 0]
click at [493, 333] on button "Done" at bounding box center [491, 339] width 54 height 22
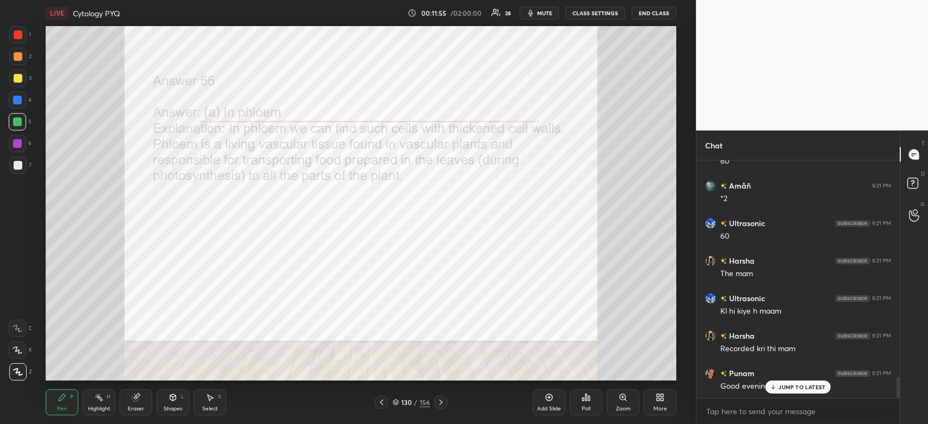
scroll to position [2407, 0]
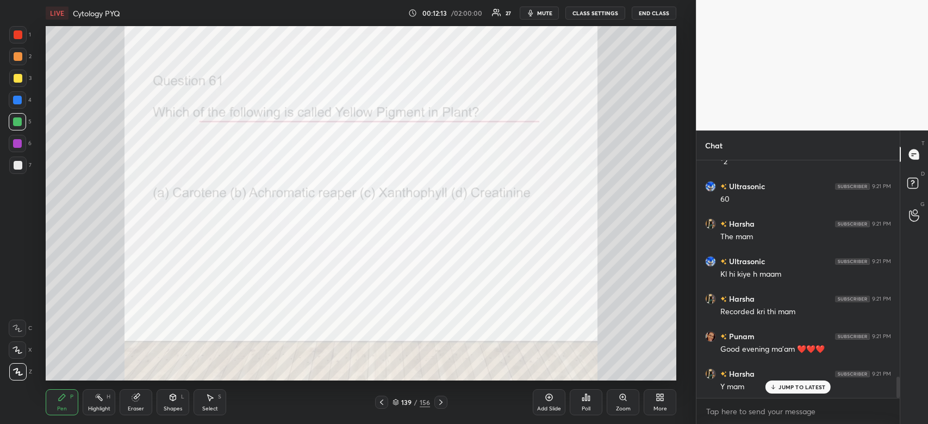
click at [590, 404] on div "Poll" at bounding box center [586, 402] width 33 height 26
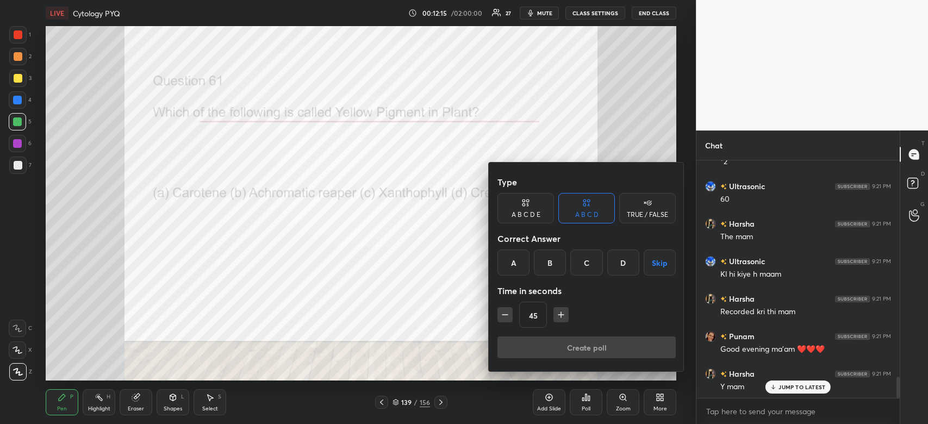
click at [515, 262] on div "A" at bounding box center [514, 263] width 32 height 26
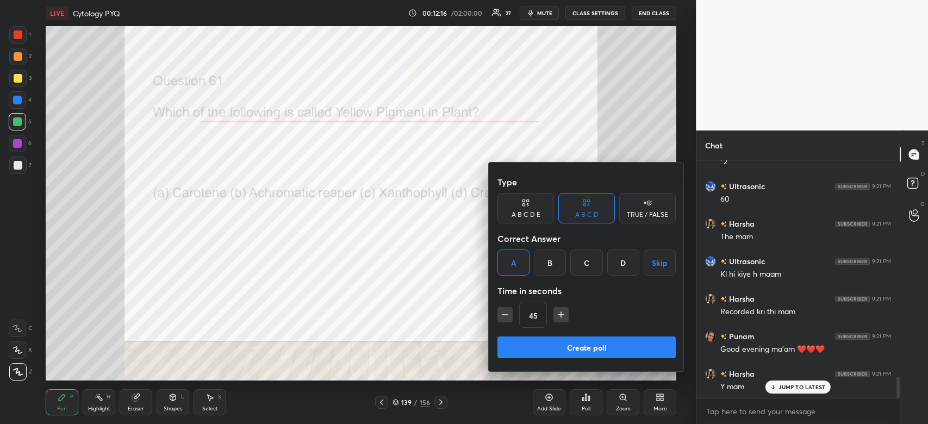
click at [527, 345] on button "Create poll" at bounding box center [587, 348] width 178 height 22
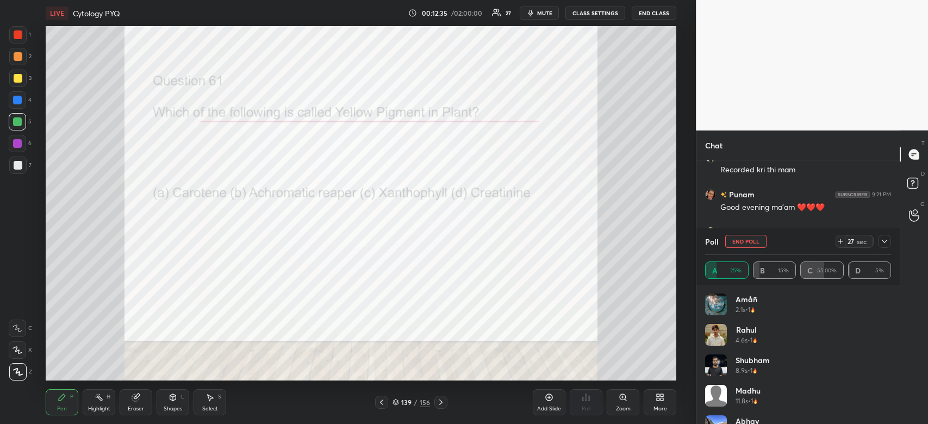
scroll to position [2586, 0]
click at [747, 238] on button "End Poll" at bounding box center [746, 241] width 41 height 13
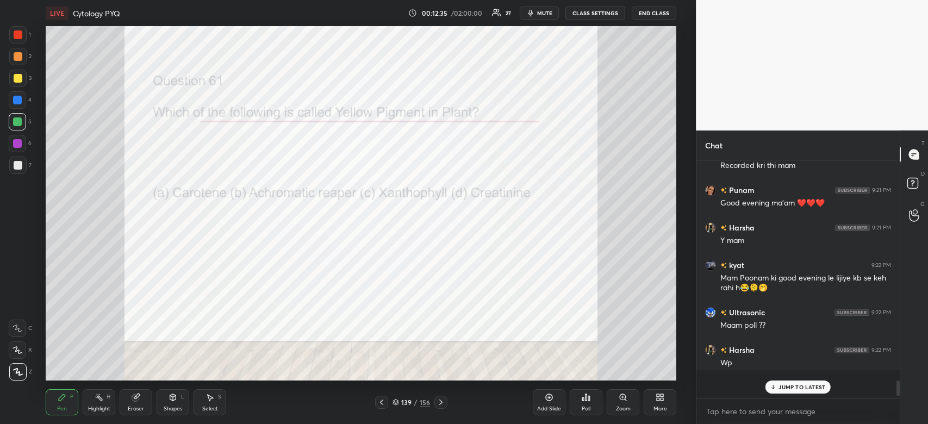
scroll to position [0, 0]
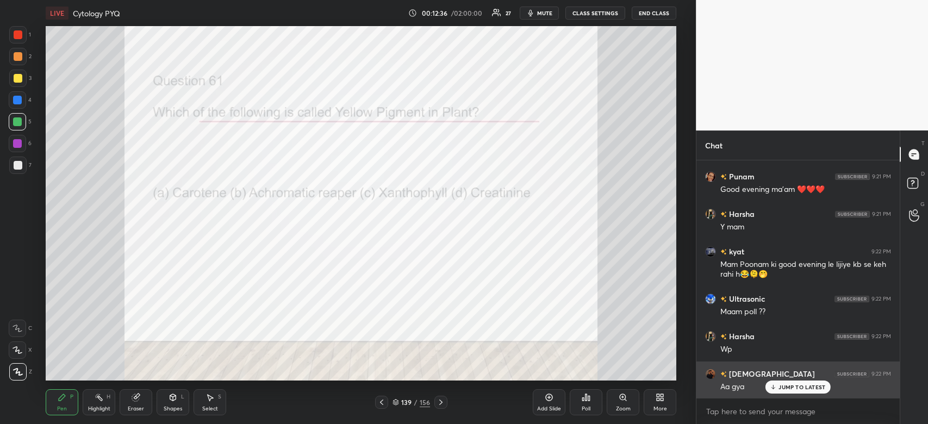
click at [785, 389] on p "JUMP TO LATEST" at bounding box center [802, 387] width 47 height 7
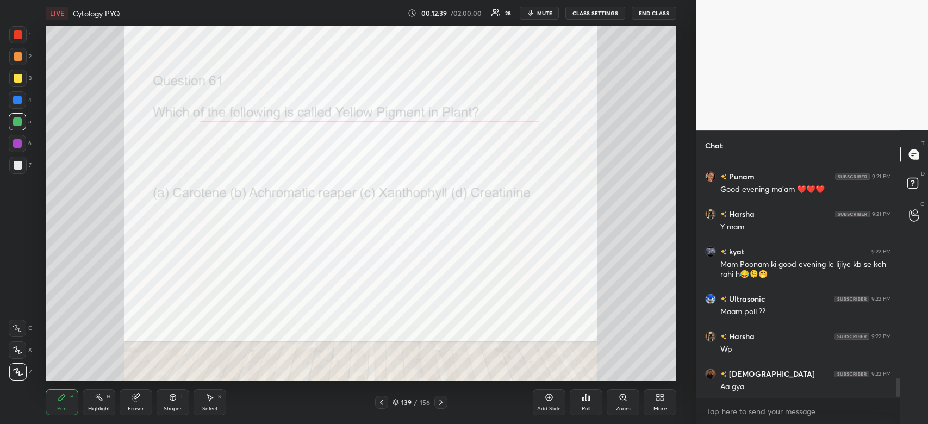
scroll to position [2605, 0]
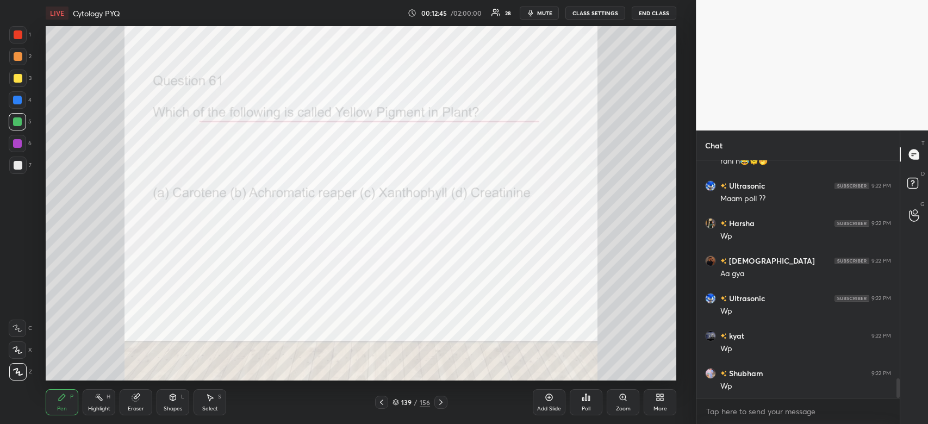
click at [586, 402] on div "Poll" at bounding box center [586, 402] width 33 height 26
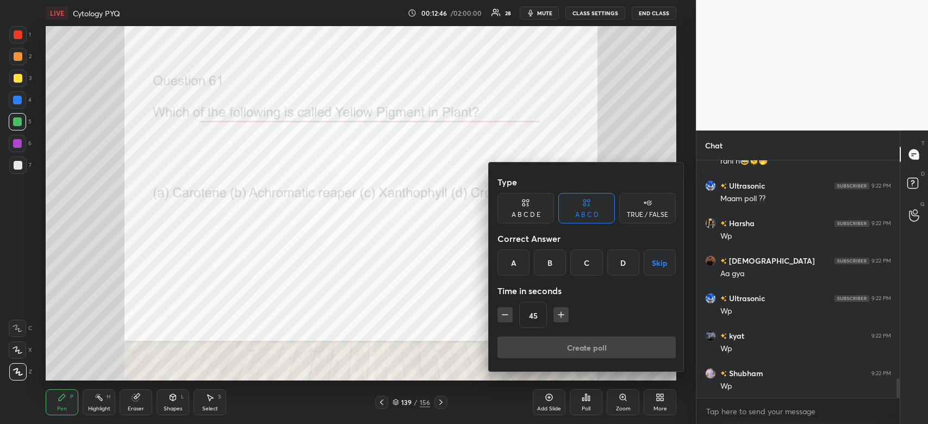
click at [589, 264] on div "C" at bounding box center [587, 263] width 32 height 26
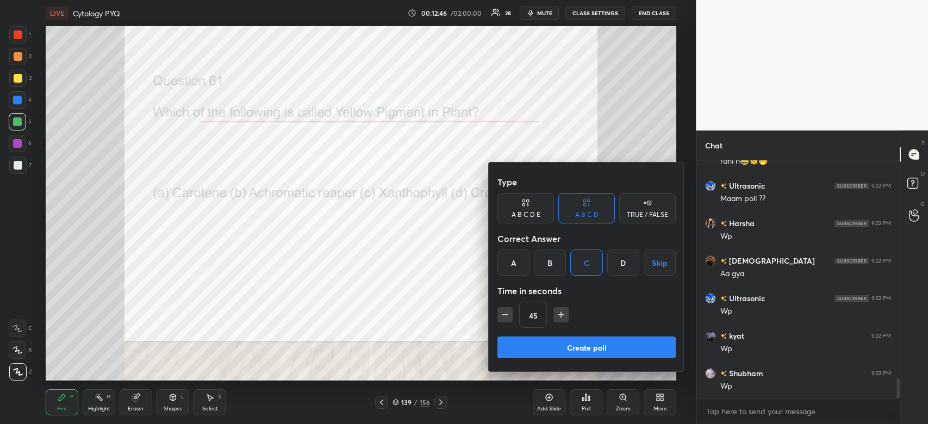
click at [593, 344] on button "Create poll" at bounding box center [587, 348] width 178 height 22
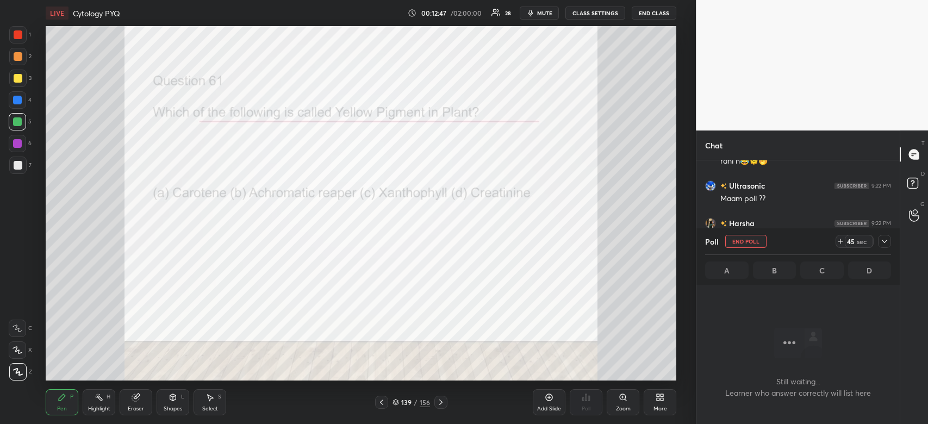
click at [886, 241] on icon at bounding box center [885, 241] width 9 height 9
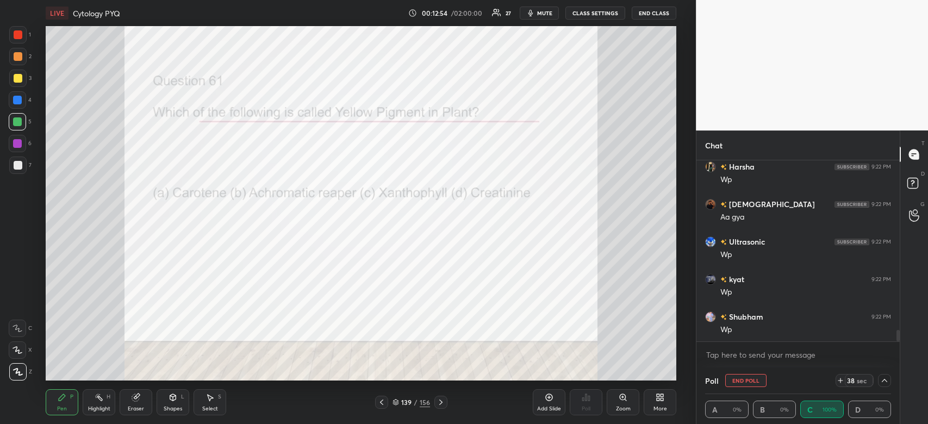
drag, startPoint x: 896, startPoint y: 333, endPoint x: 897, endPoint y: 350, distance: 17.4
click at [897, 350] on div "Ultrasonic 9:22 PM Maam poll ?? Harsha 9:22 PM Wp shivanshu 9:22 PM Aa gya Ultr…" at bounding box center [798, 263] width 203 height 207
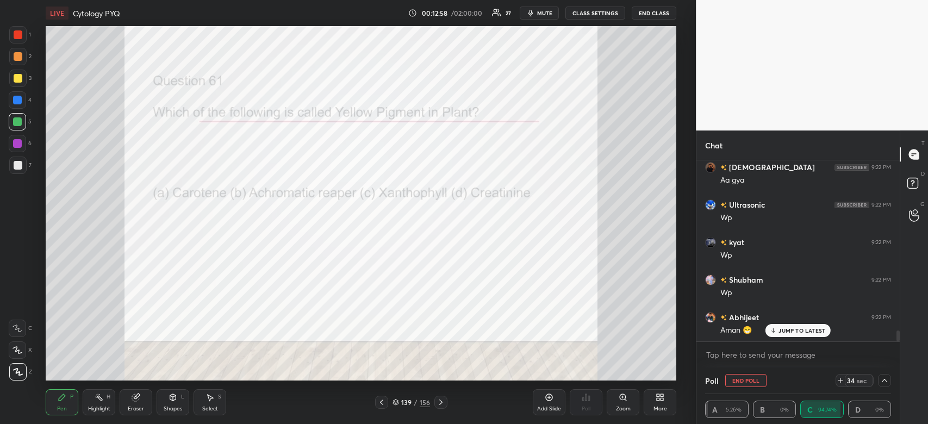
click at [792, 332] on p "JUMP TO LATEST" at bounding box center [802, 330] width 47 height 7
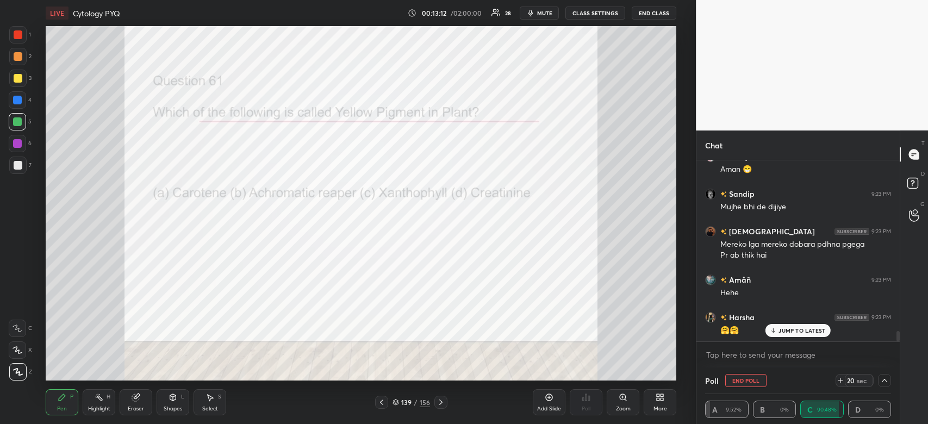
click at [813, 333] on p "JUMP TO LATEST" at bounding box center [802, 330] width 47 height 7
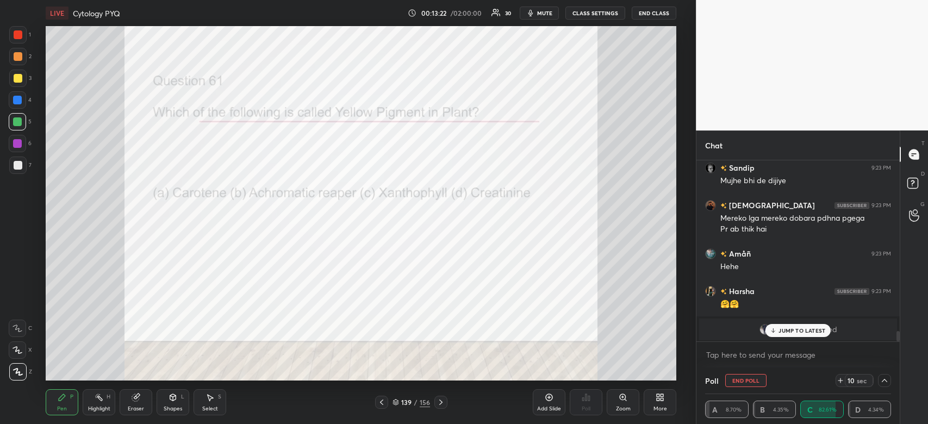
click at [785, 324] on div "JUMP TO LATEST" at bounding box center [798, 330] width 65 height 13
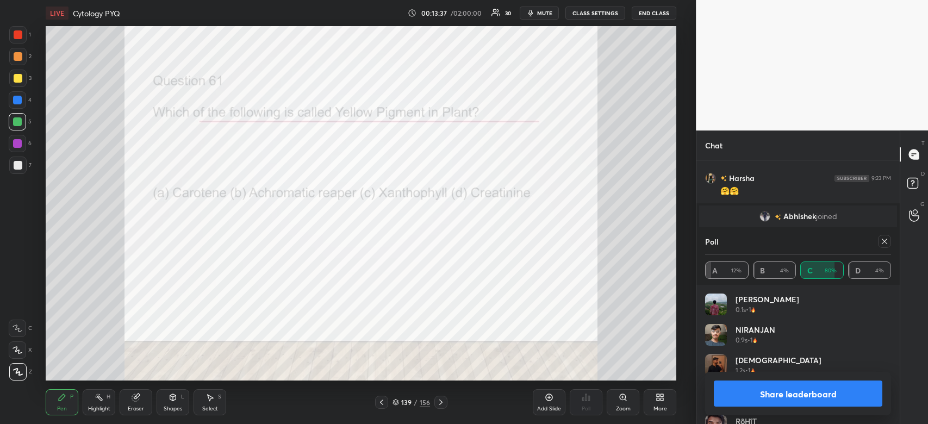
click at [22, 34] on div at bounding box center [17, 34] width 17 height 17
click at [17, 37] on div at bounding box center [18, 34] width 9 height 9
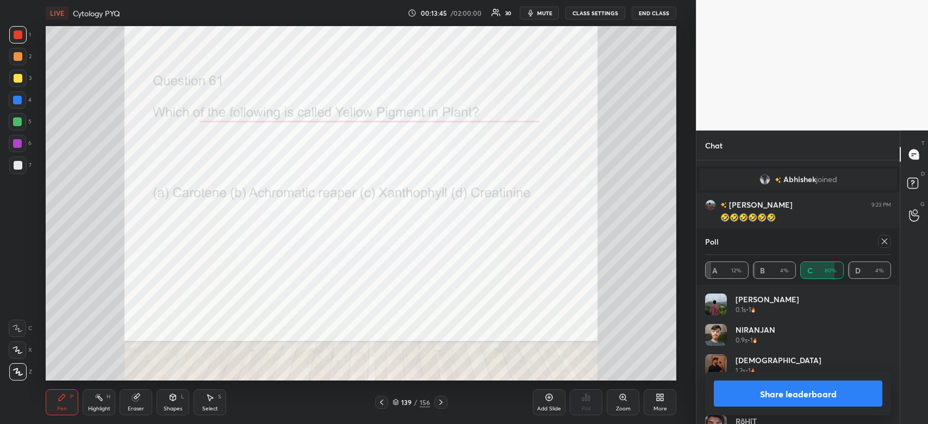
click at [799, 394] on button "Share leaderboard" at bounding box center [798, 394] width 169 height 26
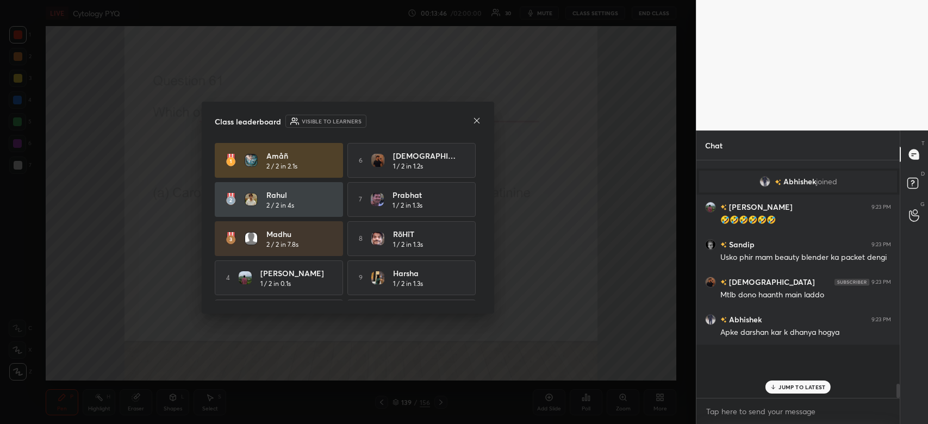
scroll to position [261, 200]
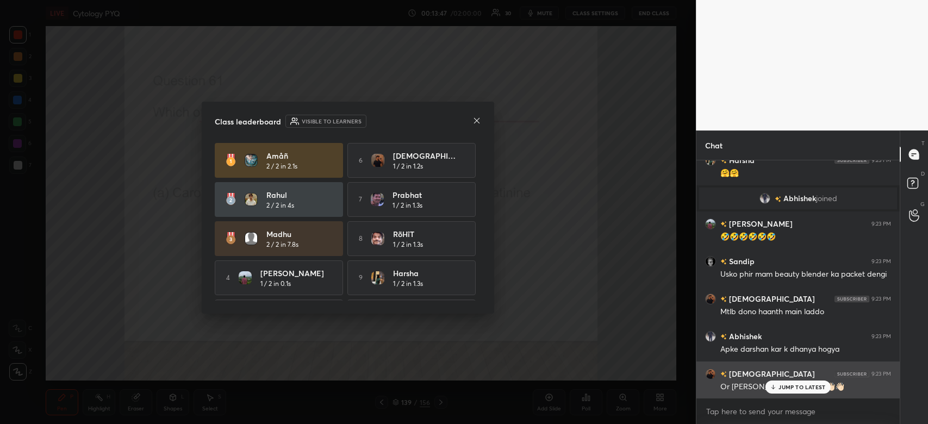
click at [788, 385] on p "JUMP TO LATEST" at bounding box center [802, 387] width 47 height 7
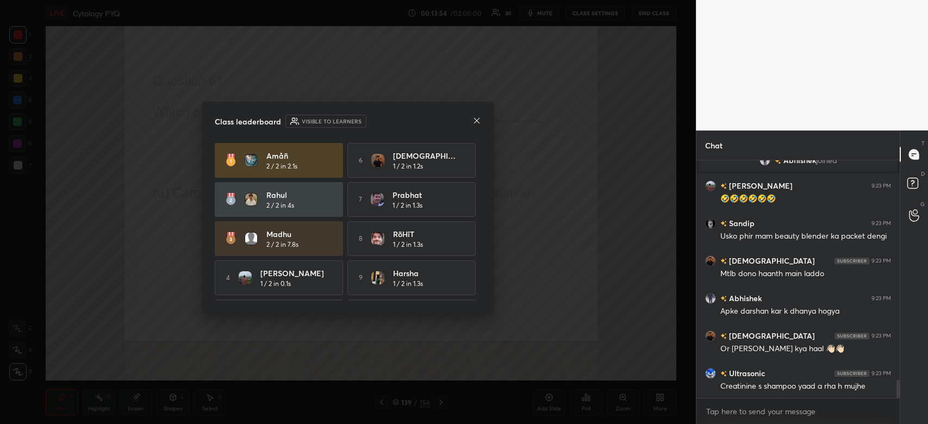
click at [478, 120] on icon at bounding box center [477, 120] width 9 height 9
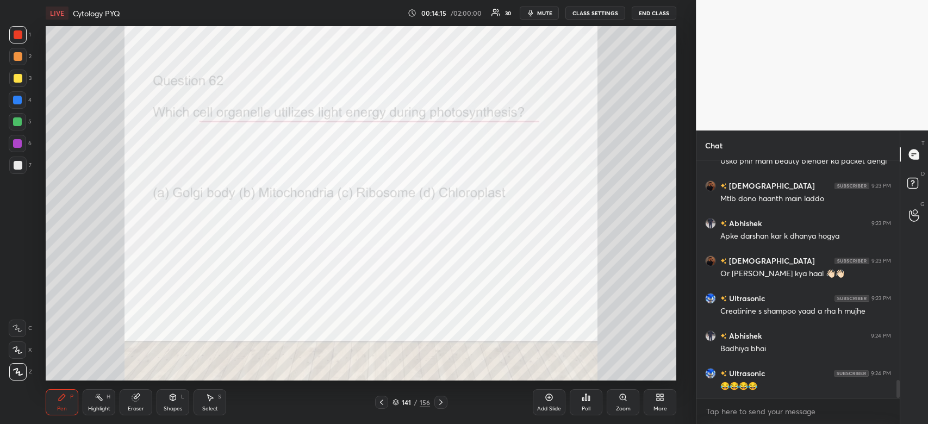
click at [585, 401] on icon at bounding box center [586, 397] width 9 height 9
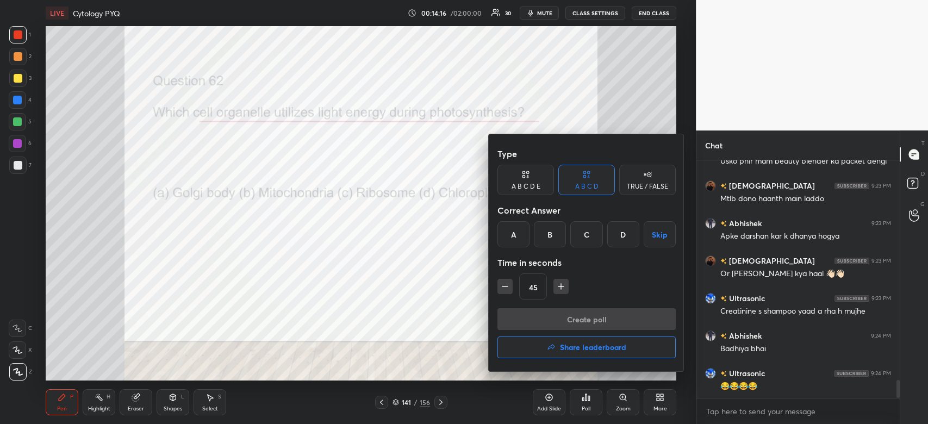
click at [625, 236] on div "D" at bounding box center [624, 234] width 32 height 26
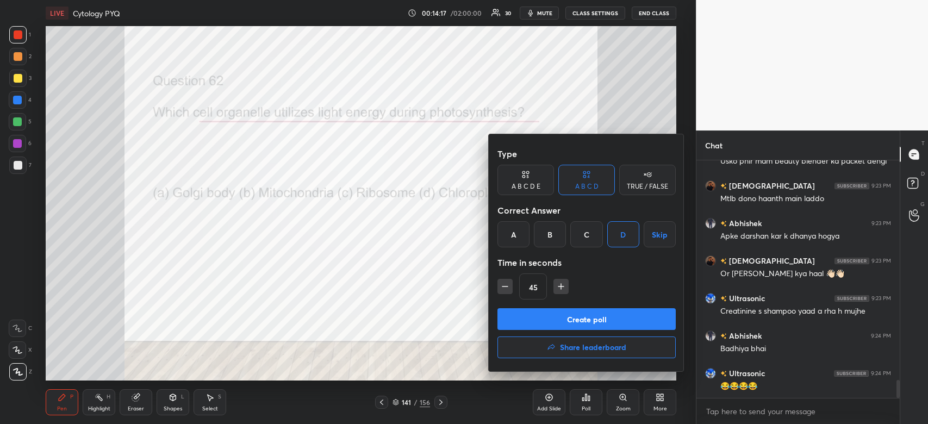
click at [623, 312] on button "Create poll" at bounding box center [587, 319] width 178 height 22
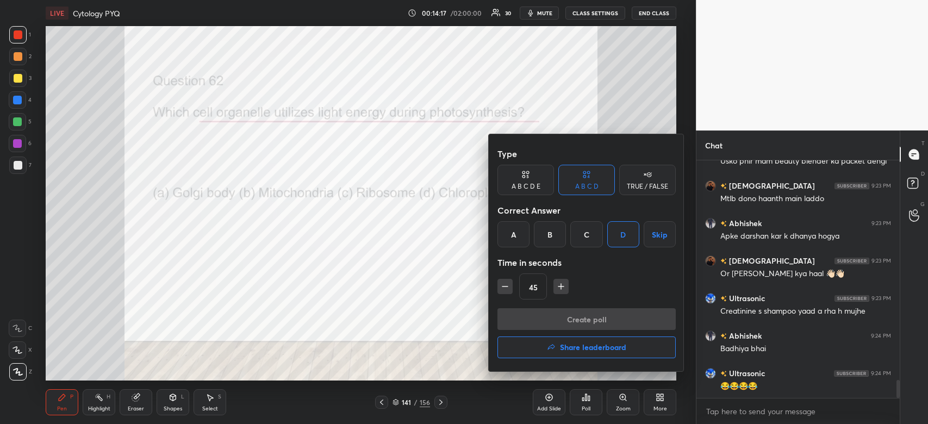
scroll to position [238, 200]
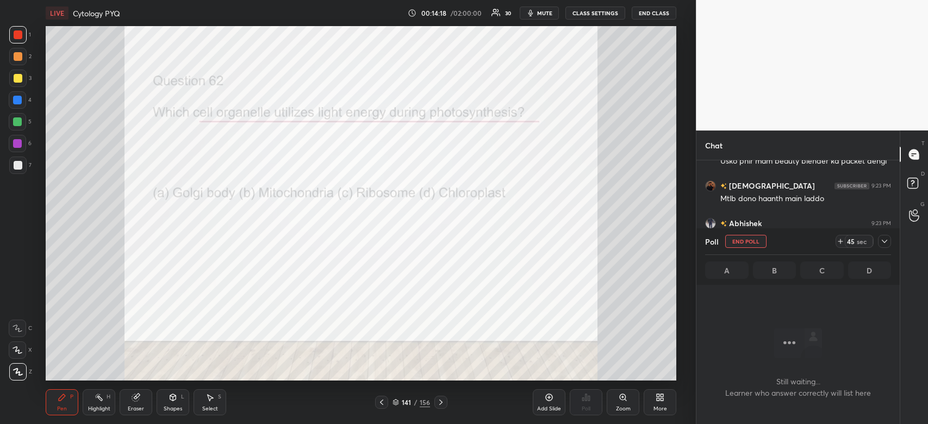
click at [886, 241] on icon at bounding box center [884, 241] width 5 height 3
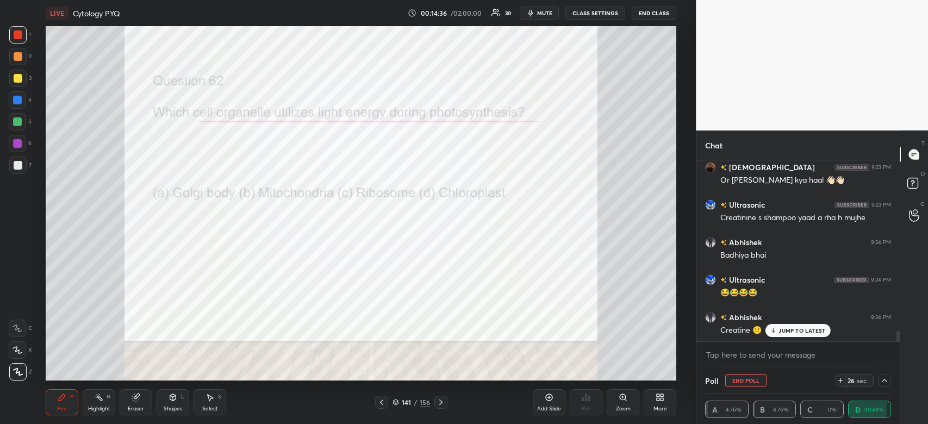
click at [801, 332] on p "JUMP TO LATEST" at bounding box center [802, 330] width 47 height 7
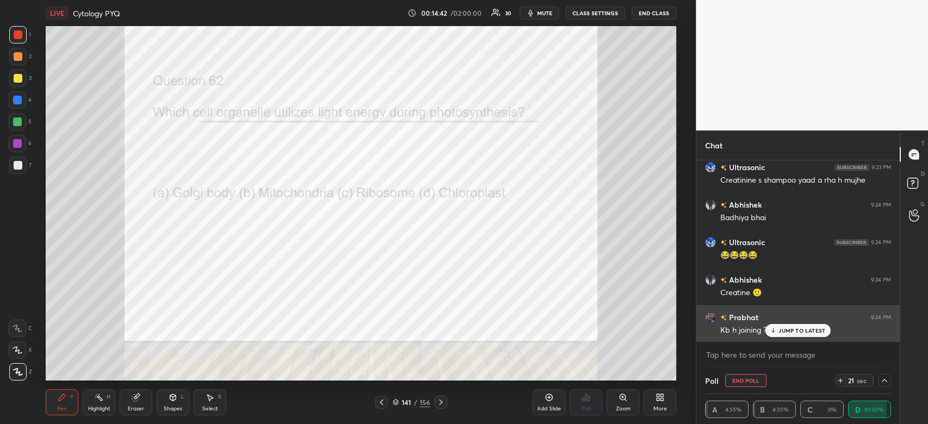
click at [805, 329] on p "JUMP TO LATEST" at bounding box center [802, 330] width 47 height 7
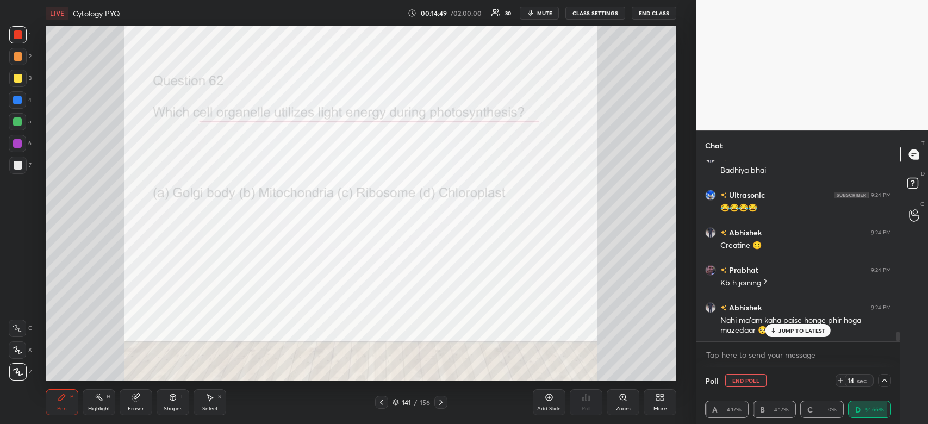
click at [818, 338] on div "Abhishek 9:24 PM Nahi ma'am kaha paise honge phir hoga mazedaar 🥺" at bounding box center [798, 318] width 203 height 47
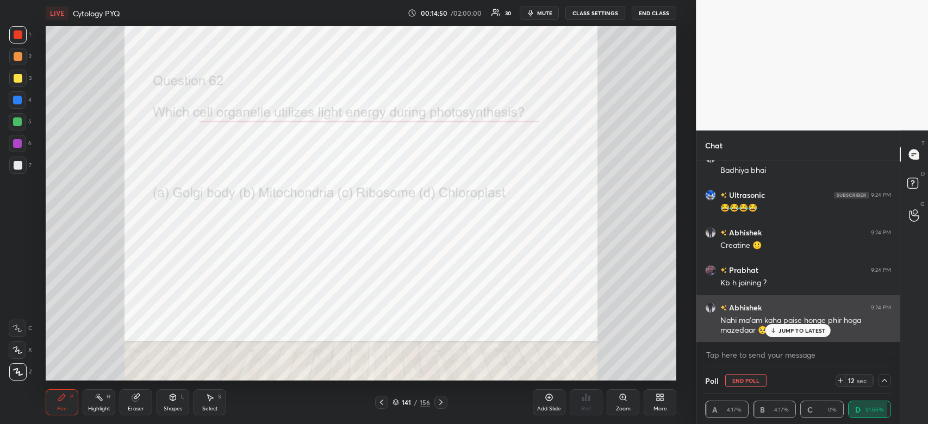
click at [795, 334] on p "JUMP TO LATEST" at bounding box center [802, 330] width 47 height 7
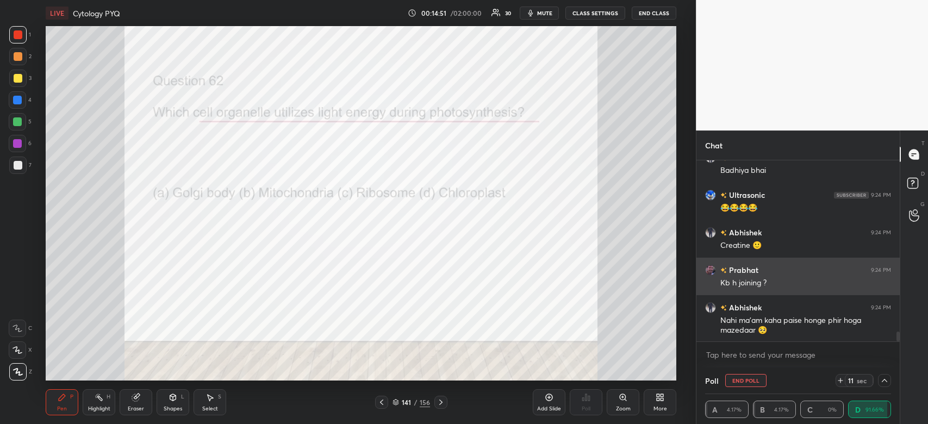
scroll to position [3162, 0]
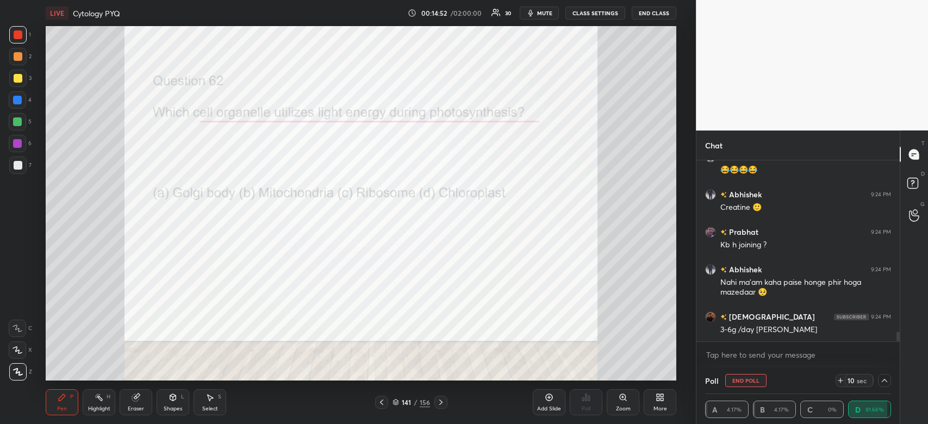
click at [16, 30] on div at bounding box center [18, 34] width 9 height 9
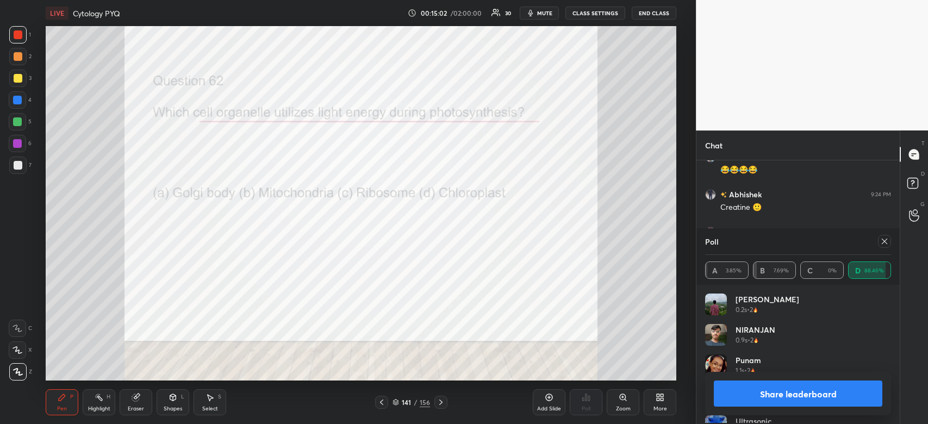
scroll to position [127, 183]
click at [821, 393] on button "Share leaderboard" at bounding box center [798, 394] width 169 height 26
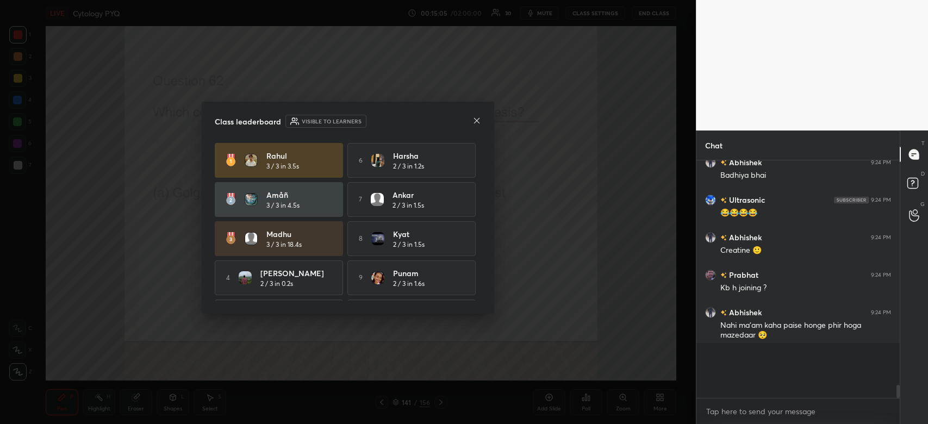
scroll to position [4, 3]
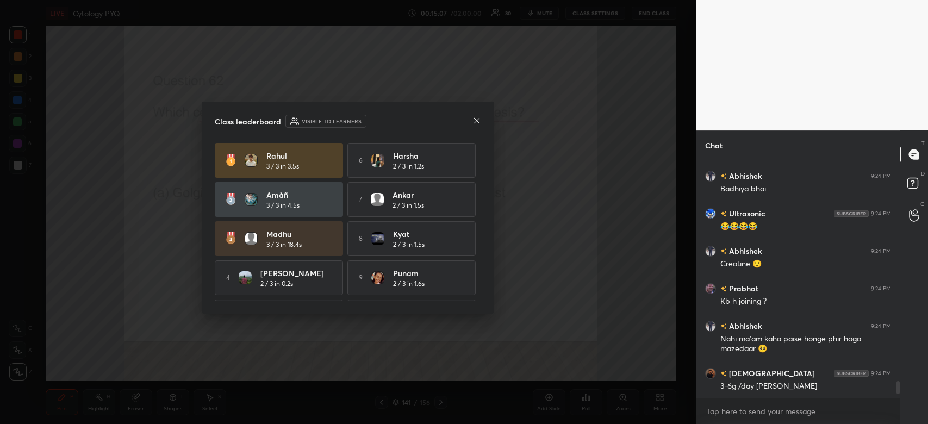
click at [478, 120] on icon at bounding box center [477, 120] width 9 height 9
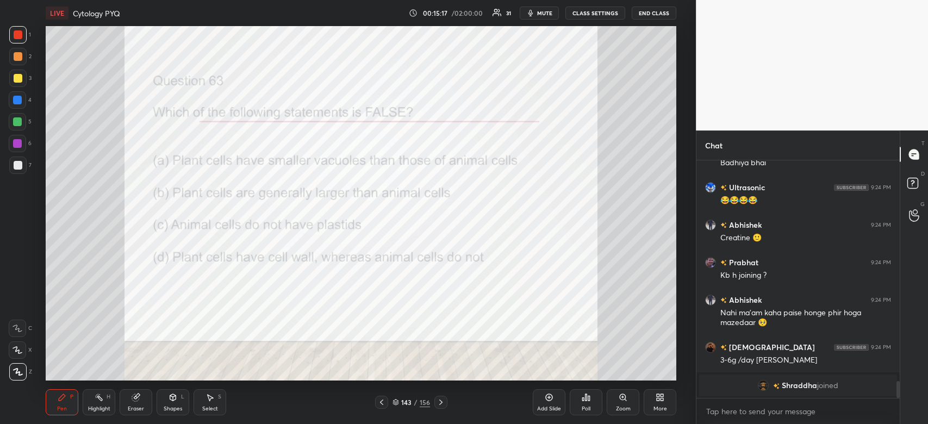
click at [585, 402] on div "Poll" at bounding box center [586, 402] width 33 height 26
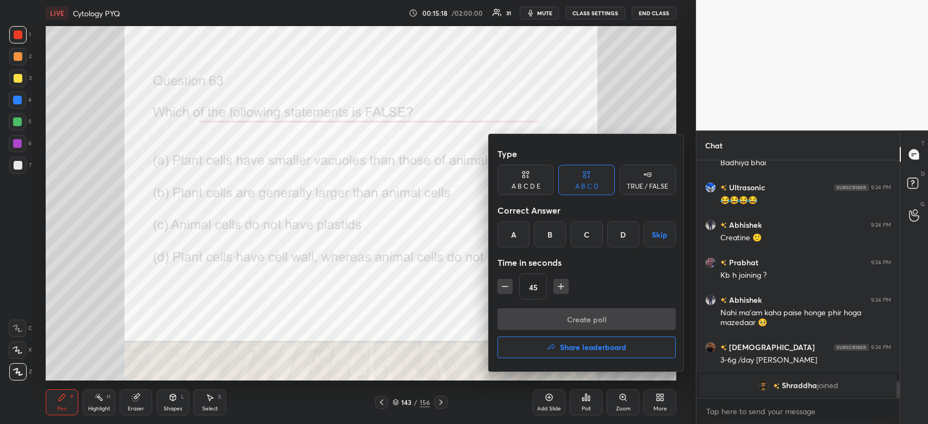
click at [511, 234] on div "A" at bounding box center [514, 234] width 32 height 26
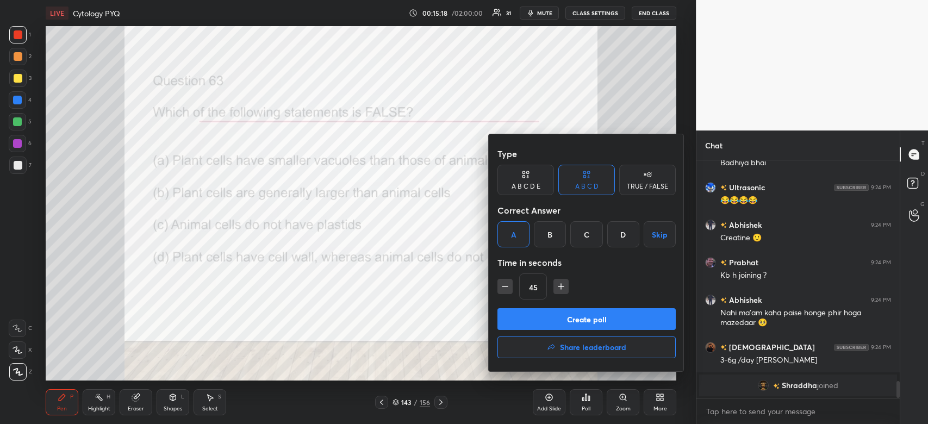
click at [560, 313] on button "Create poll" at bounding box center [587, 319] width 178 height 22
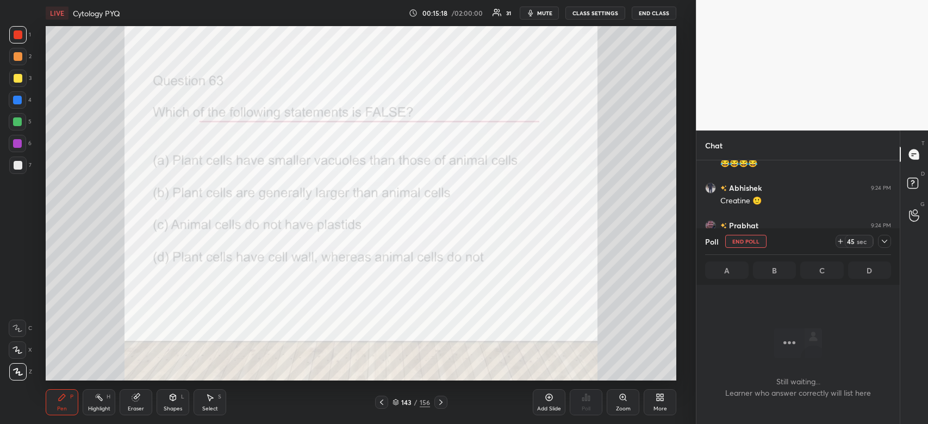
scroll to position [3, 3]
click at [847, 239] on div "44" at bounding box center [851, 241] width 9 height 9
click at [879, 239] on div at bounding box center [884, 241] width 13 height 13
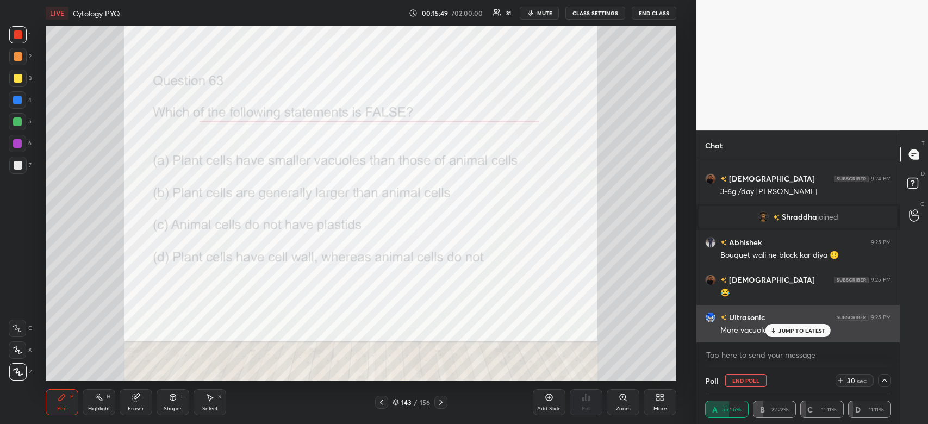
click at [809, 335] on div "JUMP TO LATEST" at bounding box center [798, 330] width 65 height 13
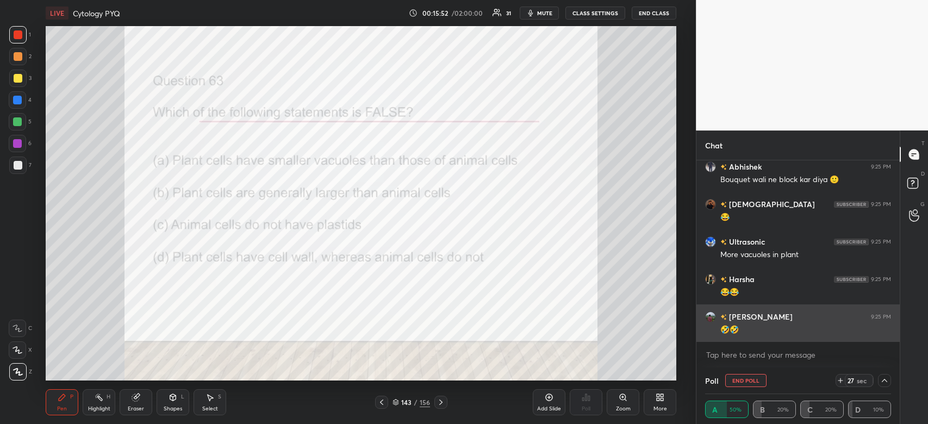
click at [812, 335] on div "🤣🤣" at bounding box center [806, 330] width 171 height 11
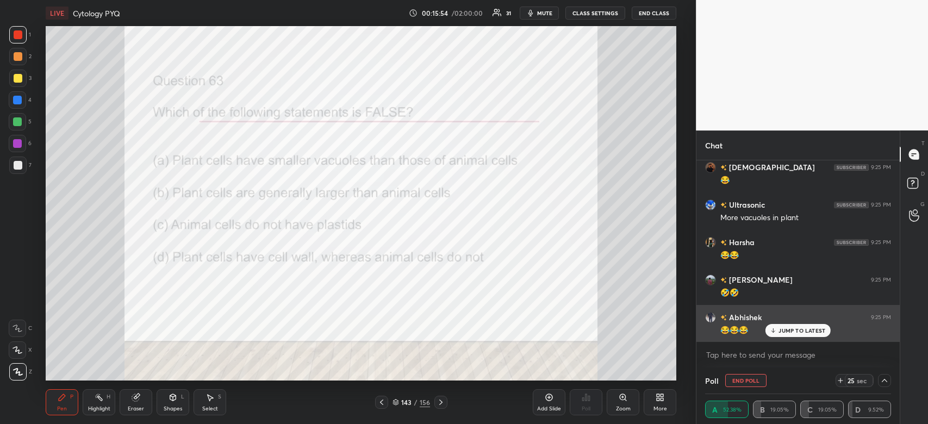
click at [809, 333] on p "JUMP TO LATEST" at bounding box center [802, 330] width 47 height 7
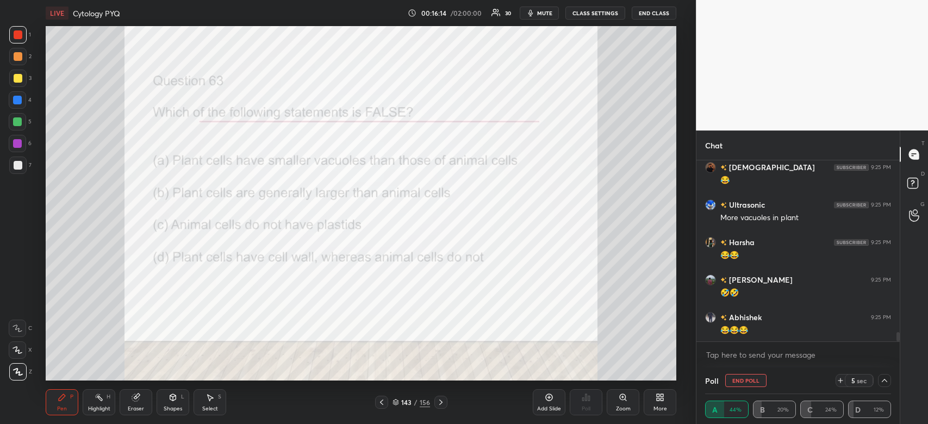
click at [11, 102] on div at bounding box center [17, 99] width 17 height 17
click at [16, 102] on div at bounding box center [17, 100] width 9 height 9
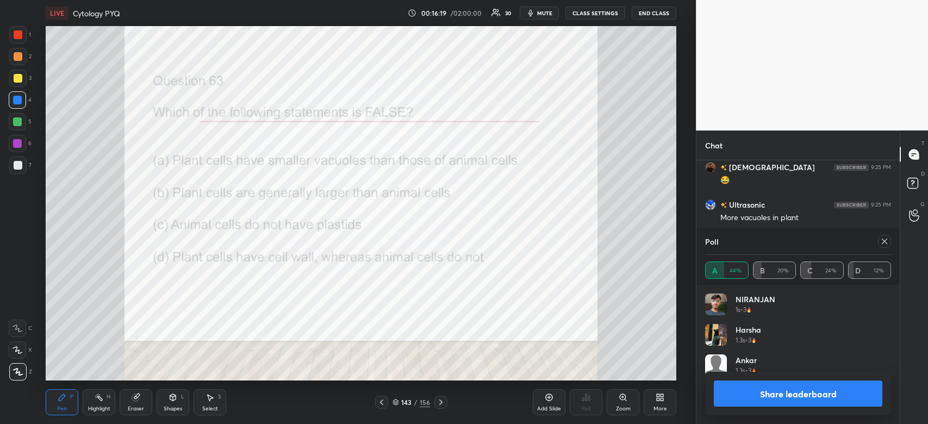
scroll to position [127, 183]
click at [768, 393] on button "Share leaderboard" at bounding box center [798, 394] width 169 height 26
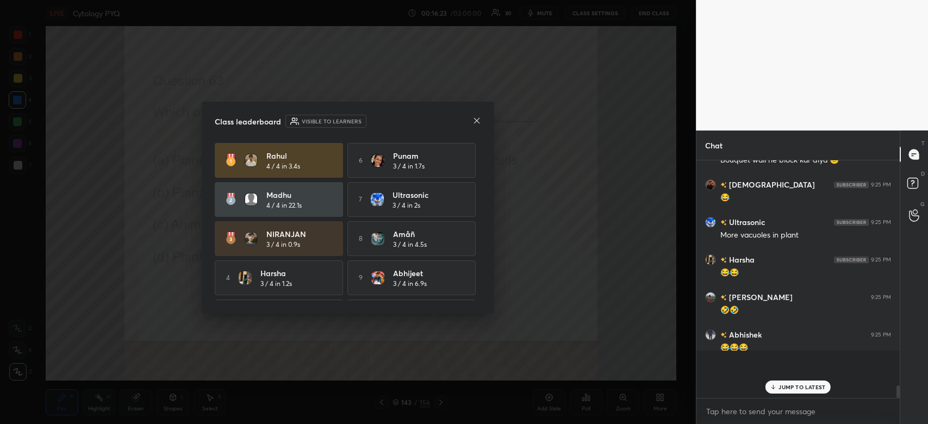
scroll to position [3250, 0]
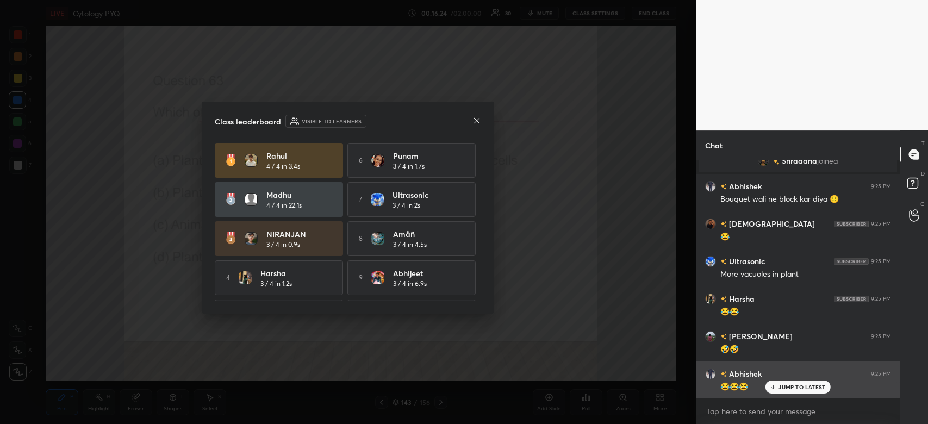
click at [478, 121] on icon at bounding box center [476, 119] width 5 height 5
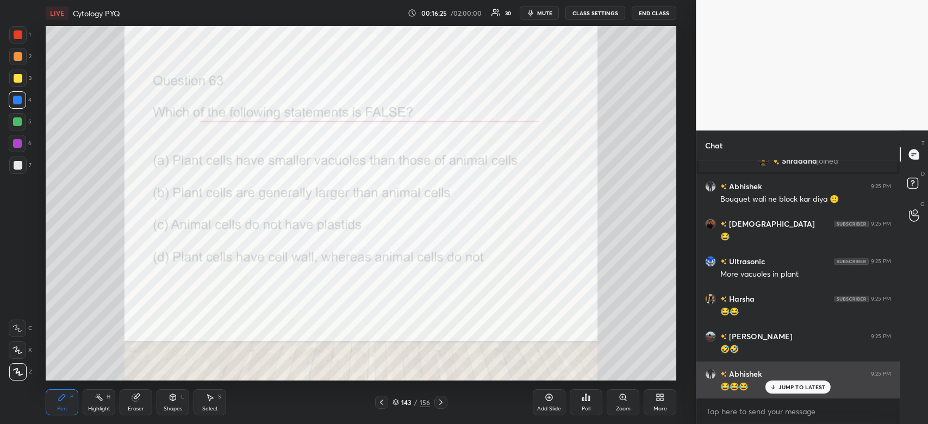
click at [808, 388] on p "JUMP TO LATEST" at bounding box center [802, 387] width 47 height 7
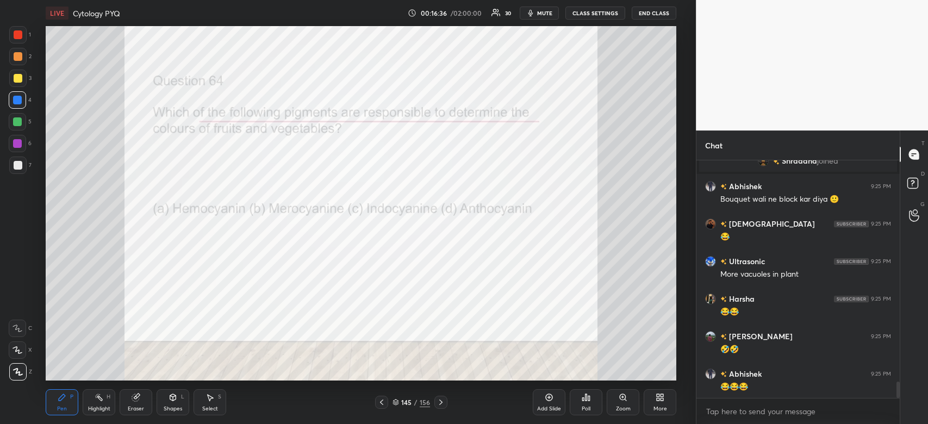
click at [591, 407] on div "Poll" at bounding box center [586, 408] width 9 height 5
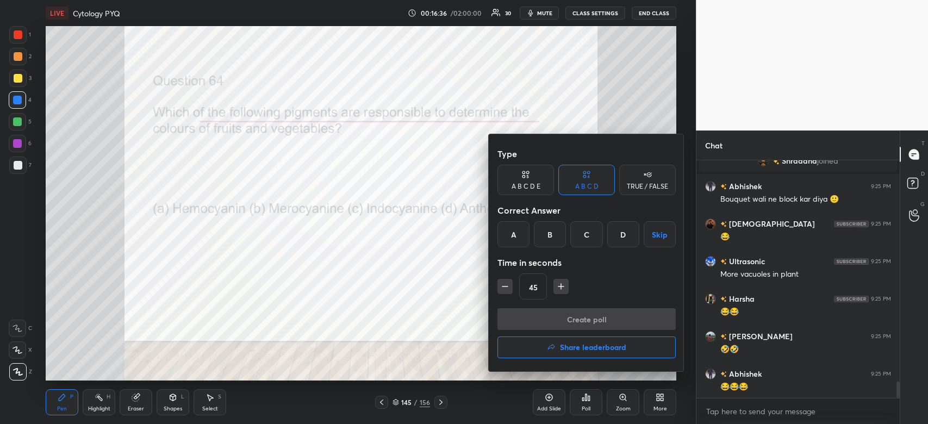
click at [625, 234] on div "D" at bounding box center [624, 234] width 32 height 26
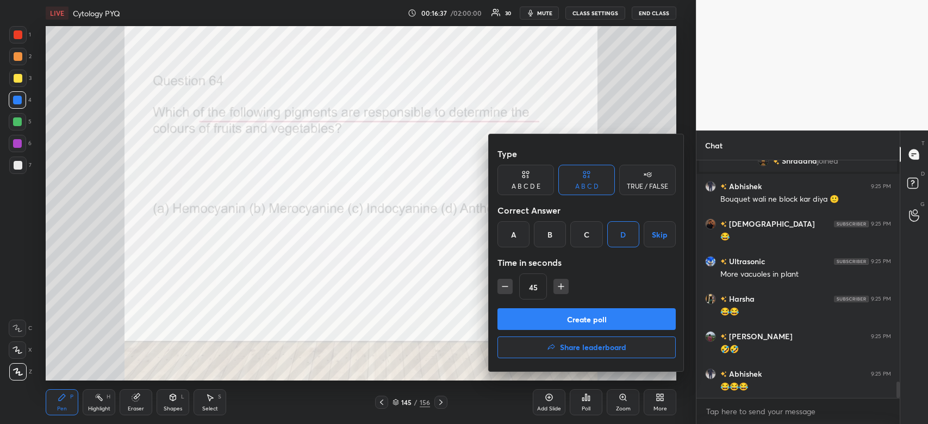
click at [620, 323] on button "Create poll" at bounding box center [587, 319] width 178 height 22
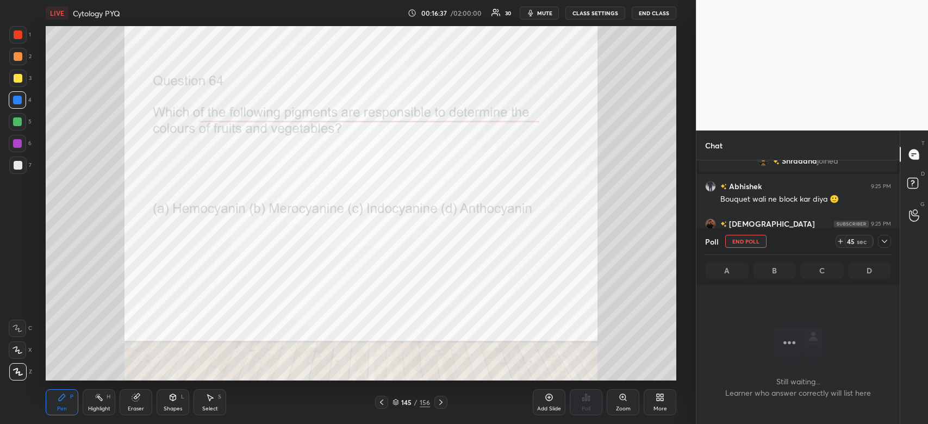
scroll to position [3, 3]
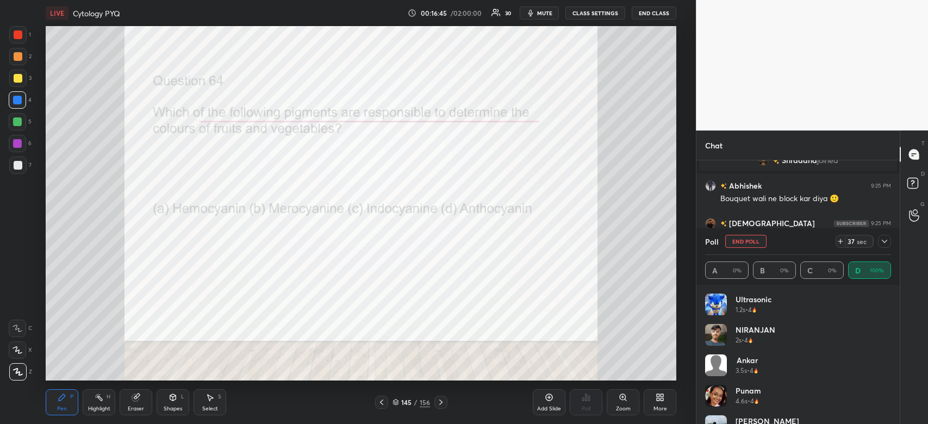
click at [548, 13] on span "mute" at bounding box center [544, 13] width 15 height 8
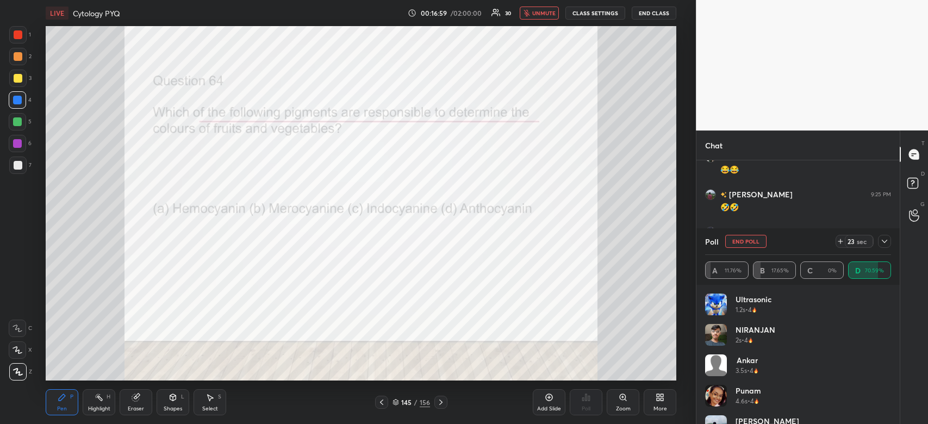
click at [550, 15] on span "unmute" at bounding box center [543, 13] width 23 height 8
click at [884, 238] on icon at bounding box center [885, 241] width 9 height 9
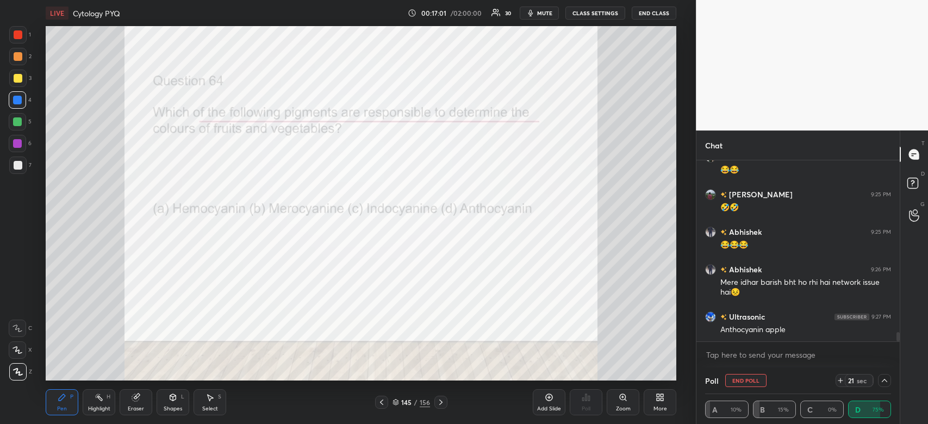
click at [767, 357] on body "1 2 3 4 5 6 7 C X Z C X Z E E Erase all H H LIVE Cytology PYQ 00:17:01 / 02:00:…" at bounding box center [464, 212] width 928 height 424
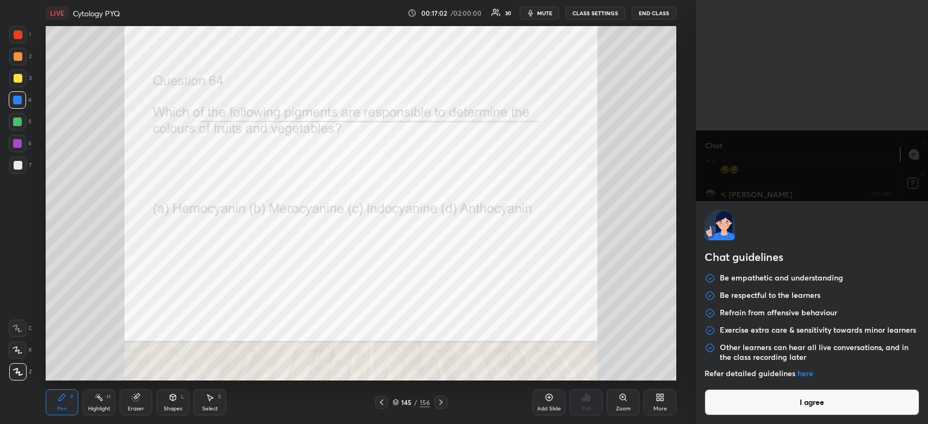
click at [769, 407] on button "I agree" at bounding box center [812, 402] width 215 height 26
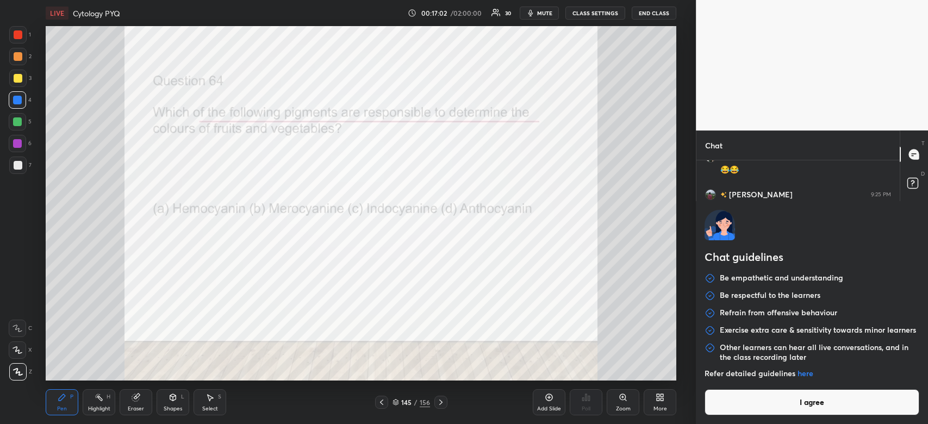
type textarea "x"
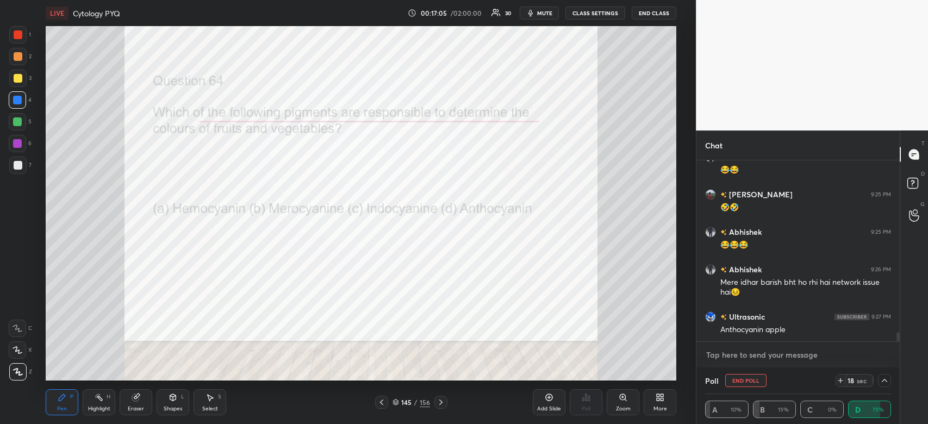
paste textarea "[URL][DOMAIN_NAME]"
type textarea "[URL][DOMAIN_NAME]"
type textarea "x"
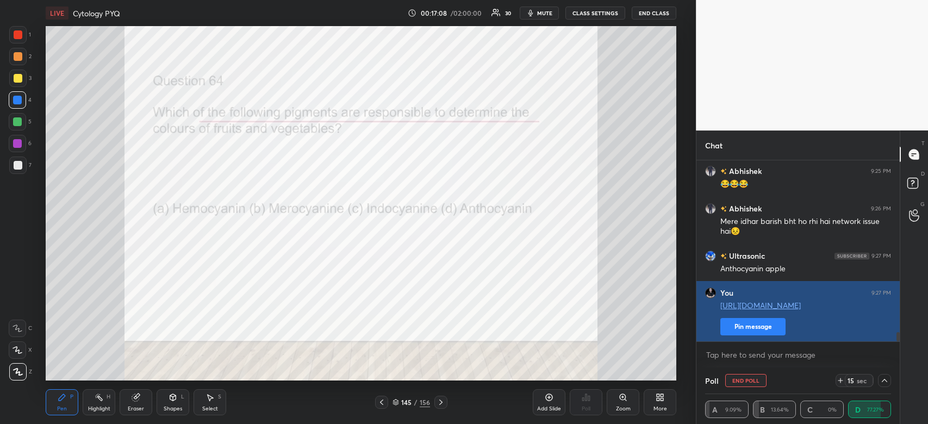
click at [753, 329] on button "Pin message" at bounding box center [753, 326] width 65 height 17
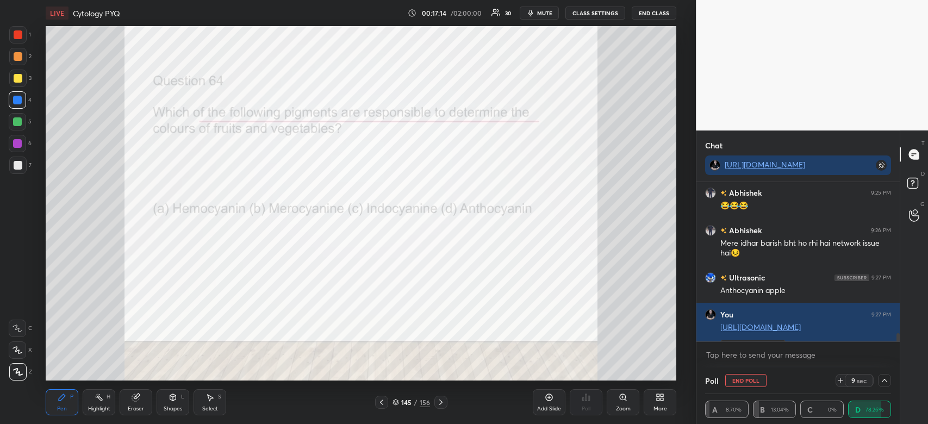
click at [546, 16] on span "mute" at bounding box center [544, 13] width 15 height 8
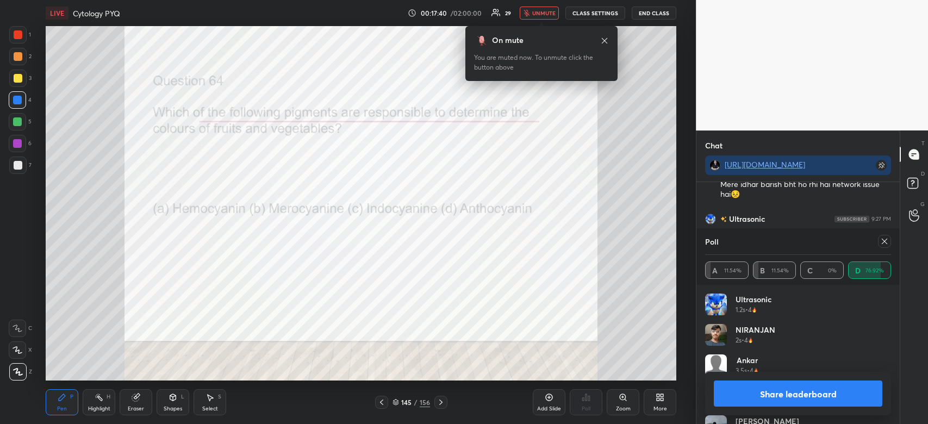
scroll to position [3542, 0]
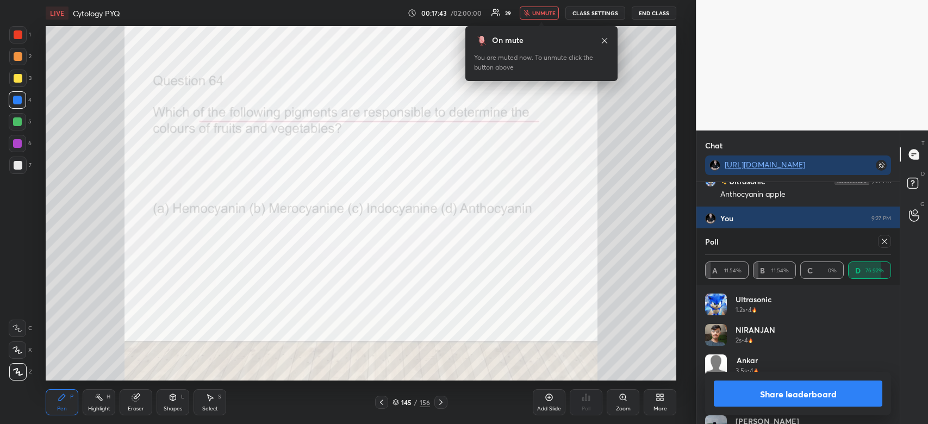
click at [546, 15] on span "unmute" at bounding box center [543, 13] width 23 height 8
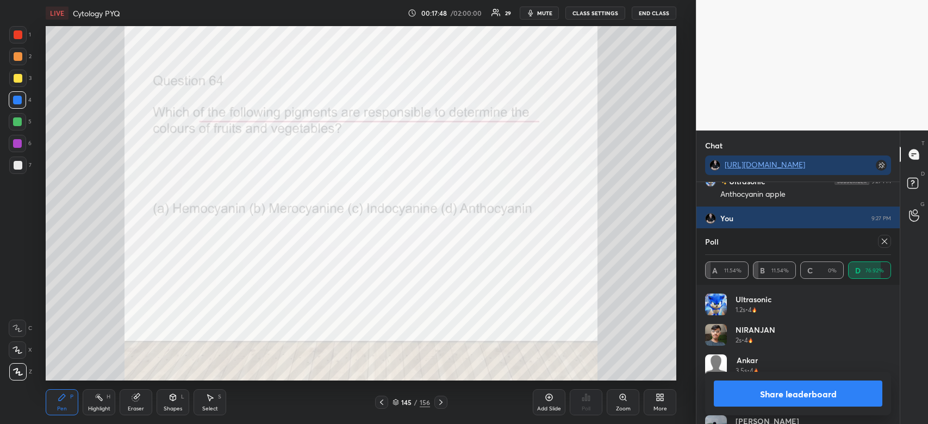
click at [20, 38] on div at bounding box center [18, 34] width 9 height 9
click at [21, 40] on div at bounding box center [17, 34] width 17 height 17
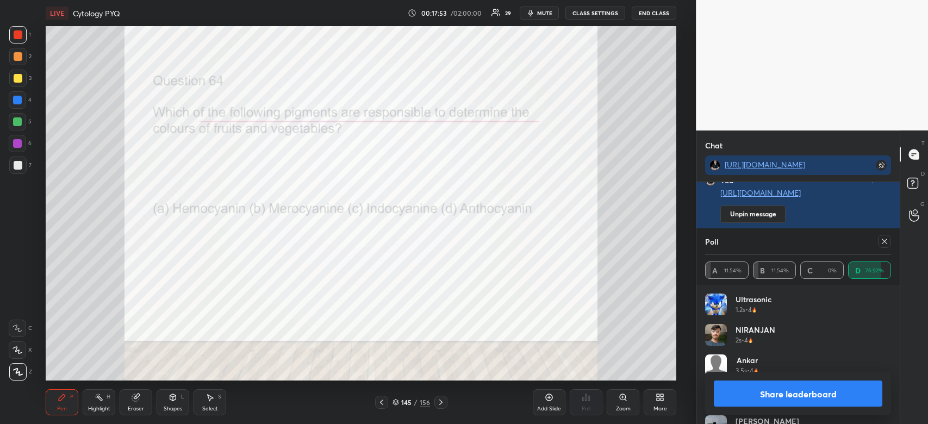
click at [815, 392] on button "Share leaderboard" at bounding box center [798, 394] width 169 height 26
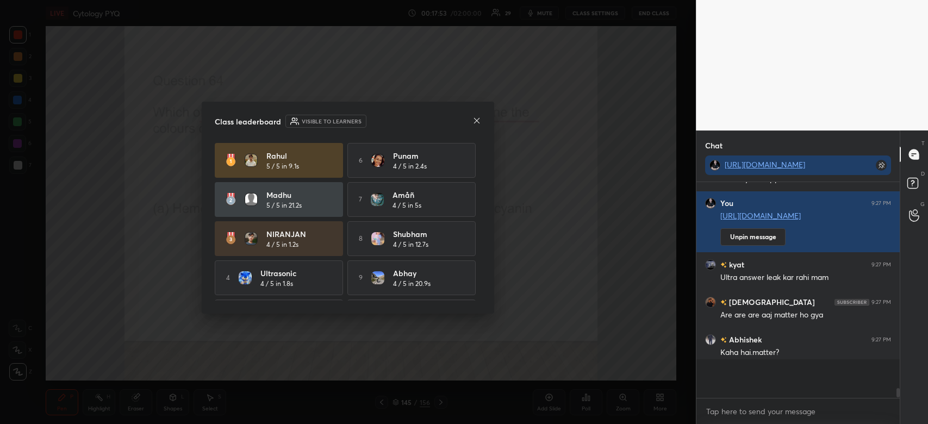
scroll to position [209, 200]
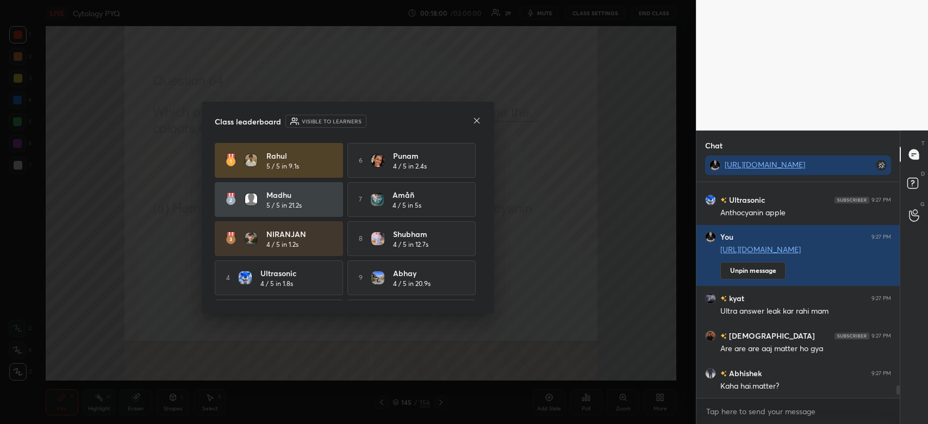
click at [479, 120] on icon at bounding box center [477, 120] width 9 height 9
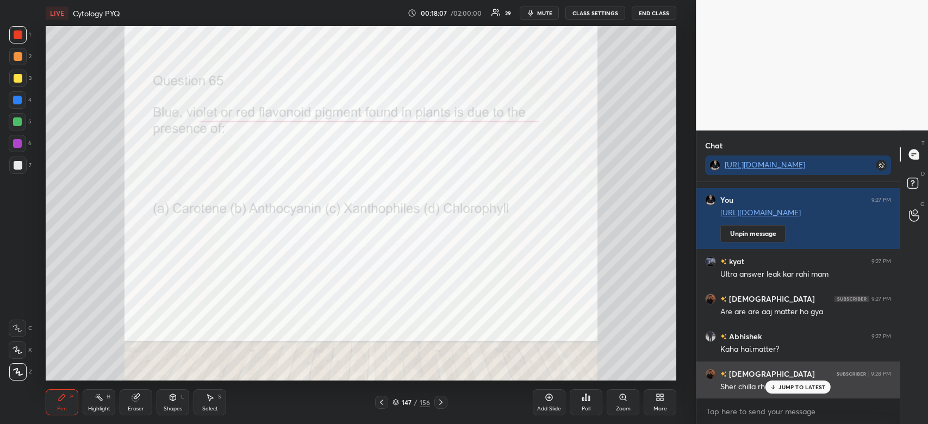
click at [805, 385] on p "JUMP TO LATEST" at bounding box center [802, 387] width 47 height 7
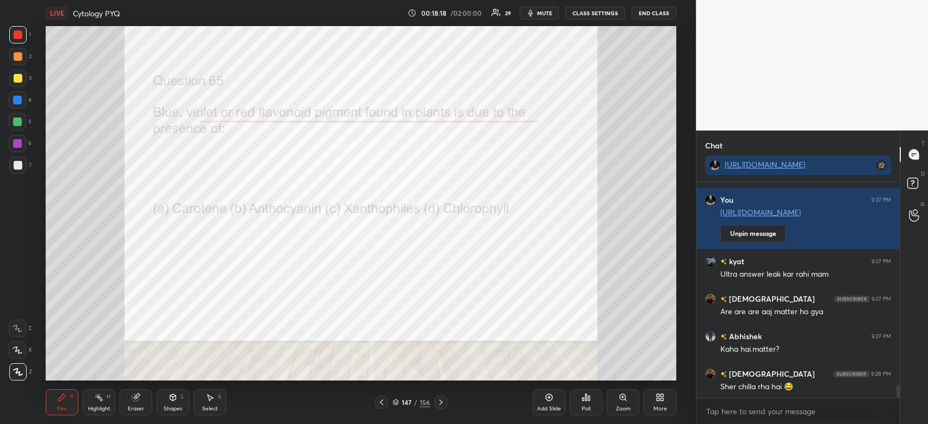
click at [593, 408] on div "Poll" at bounding box center [586, 402] width 33 height 26
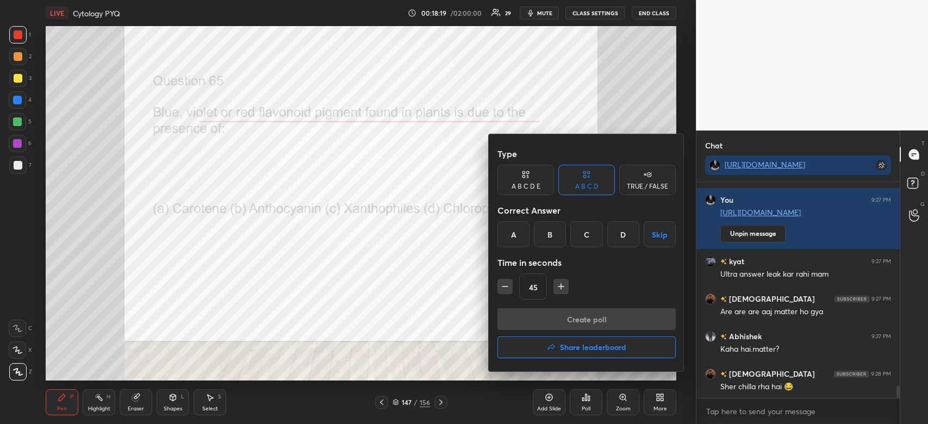
click at [552, 241] on div "B" at bounding box center [550, 234] width 32 height 26
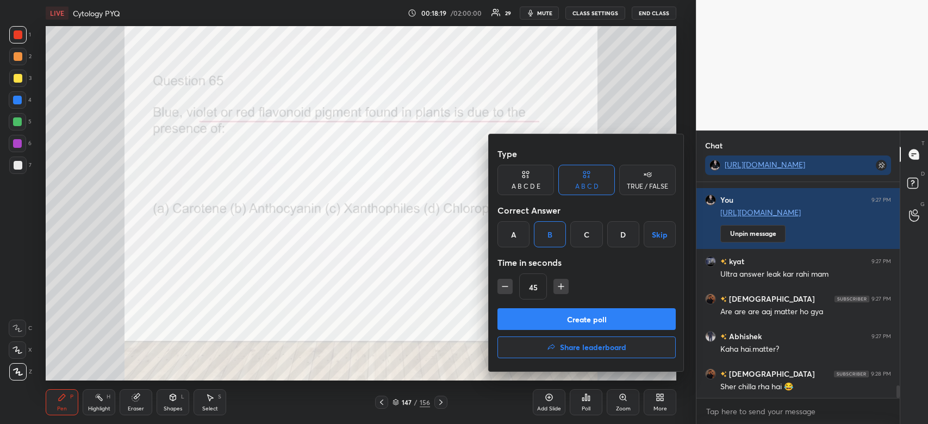
click at [575, 320] on button "Create poll" at bounding box center [587, 319] width 178 height 22
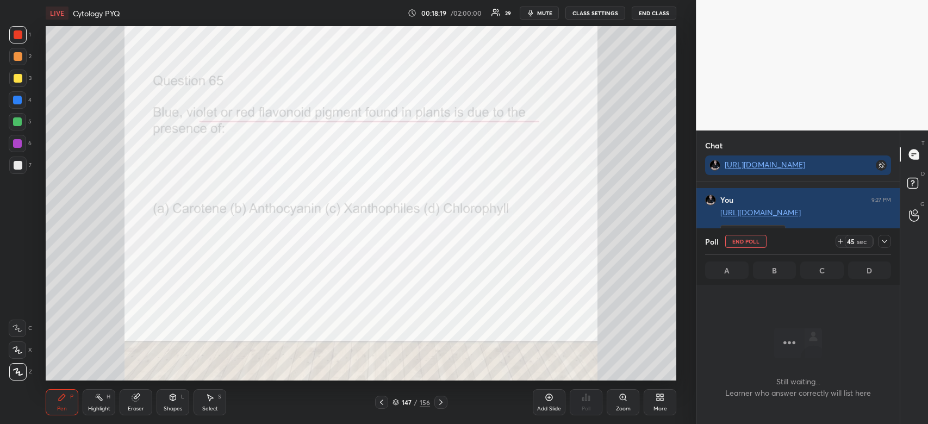
scroll to position [3, 3]
click at [883, 245] on icon at bounding box center [885, 241] width 9 height 9
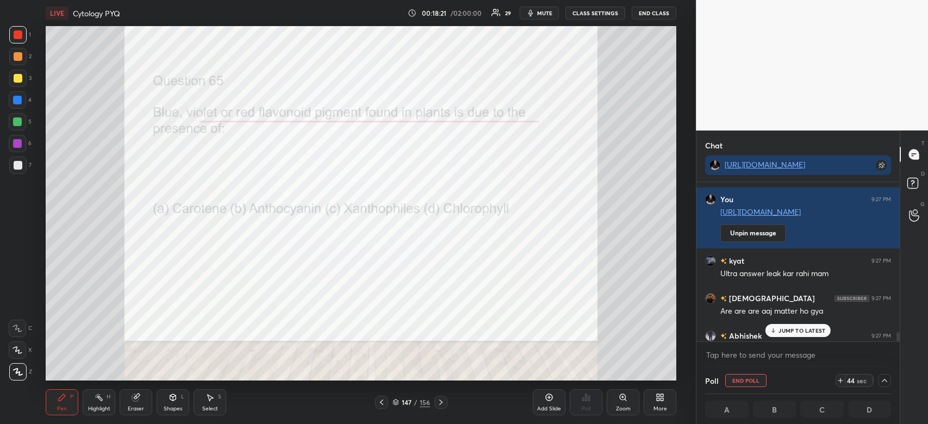
click at [798, 333] on p "JUMP TO LATEST" at bounding box center [802, 330] width 47 height 7
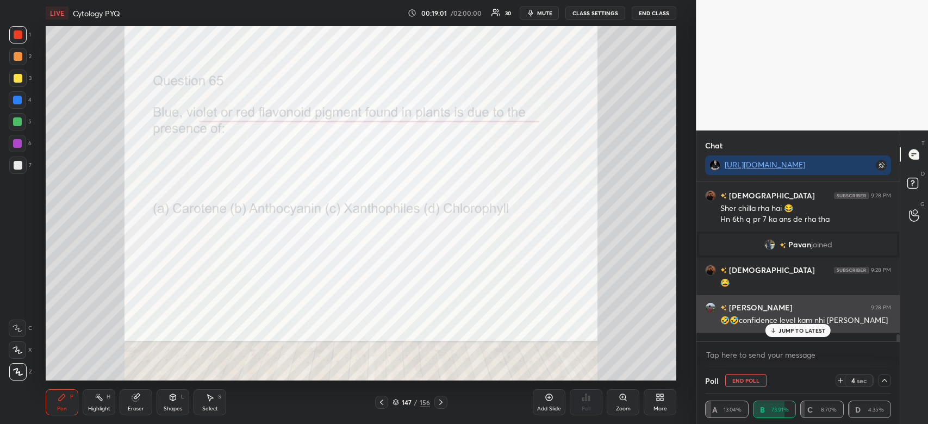
click at [810, 333] on p "JUMP TO LATEST" at bounding box center [802, 330] width 47 height 7
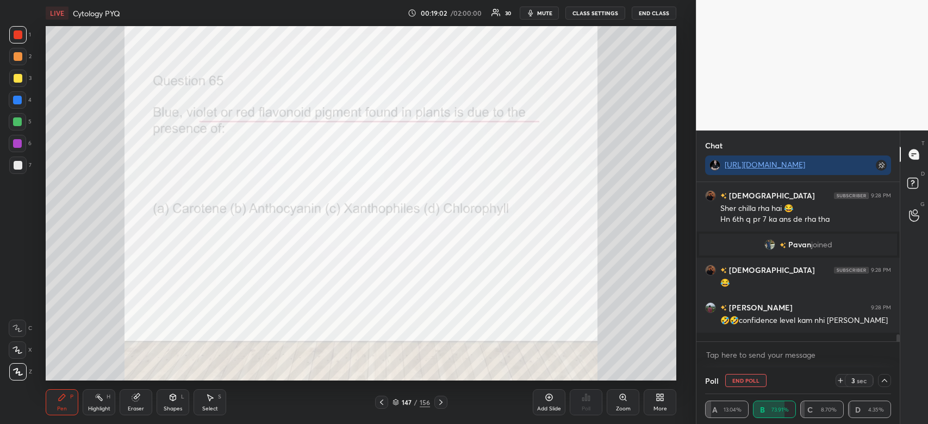
click at [12, 40] on div at bounding box center [17, 34] width 17 height 17
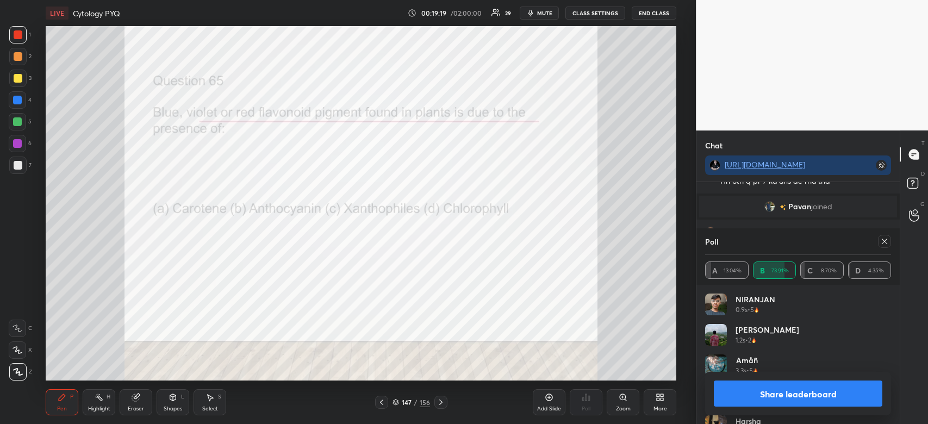
scroll to position [3640, 0]
click at [800, 391] on button "Share leaderboard" at bounding box center [798, 394] width 169 height 26
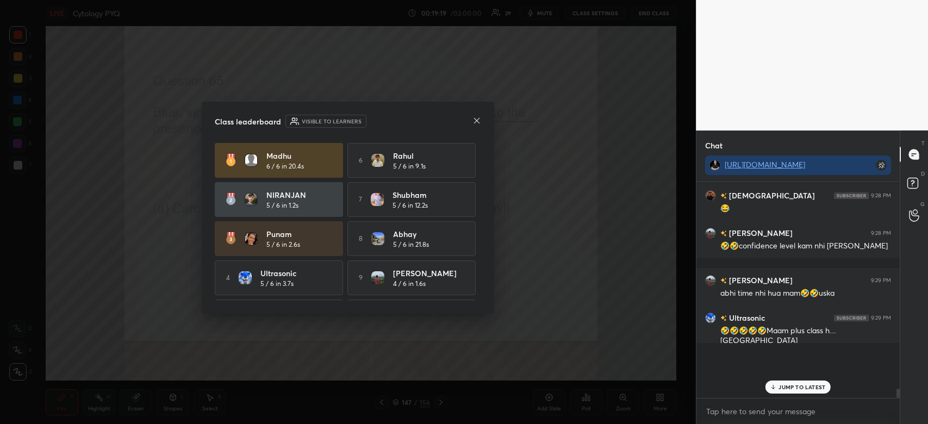
scroll to position [3611, 0]
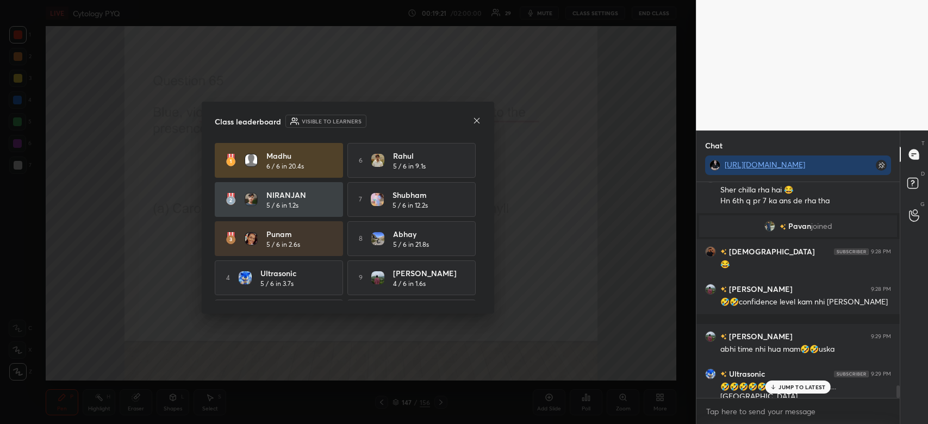
click at [476, 120] on icon at bounding box center [477, 120] width 9 height 9
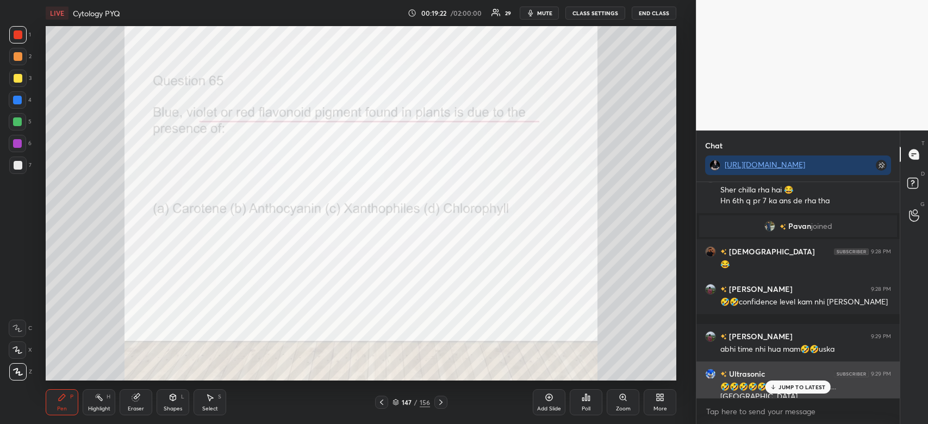
click at [792, 381] on div "JUMP TO LATEST" at bounding box center [798, 387] width 65 height 13
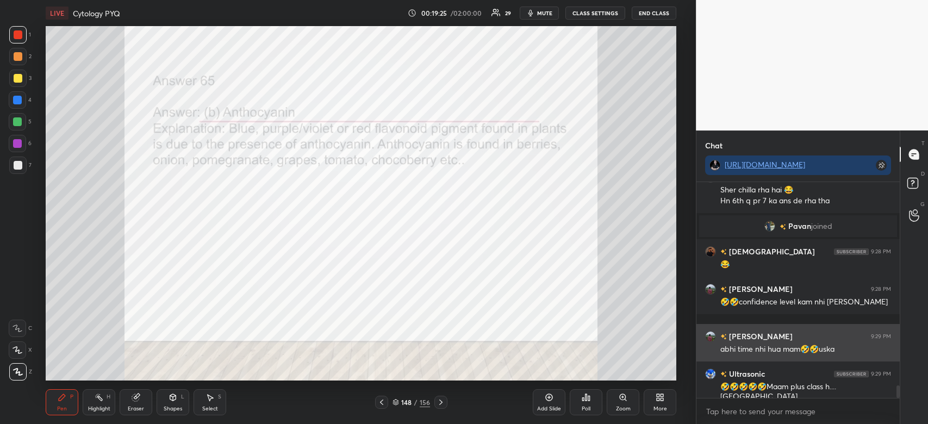
scroll to position [3621, 0]
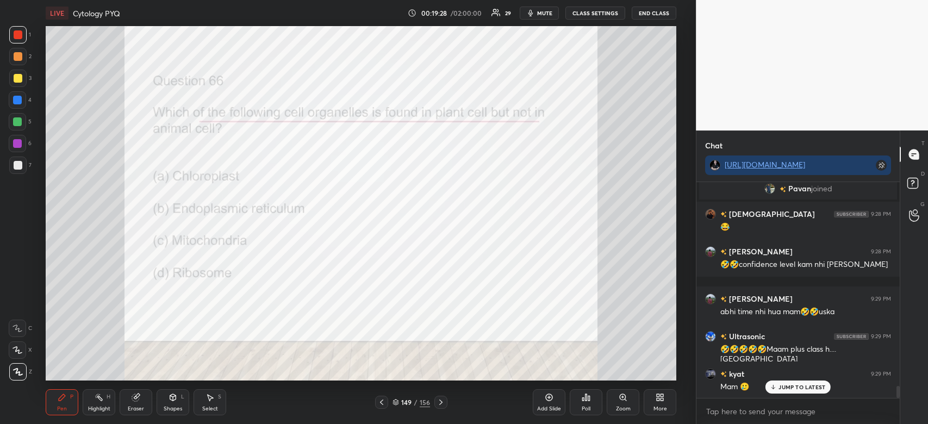
click at [592, 402] on div "Poll" at bounding box center [586, 402] width 33 height 26
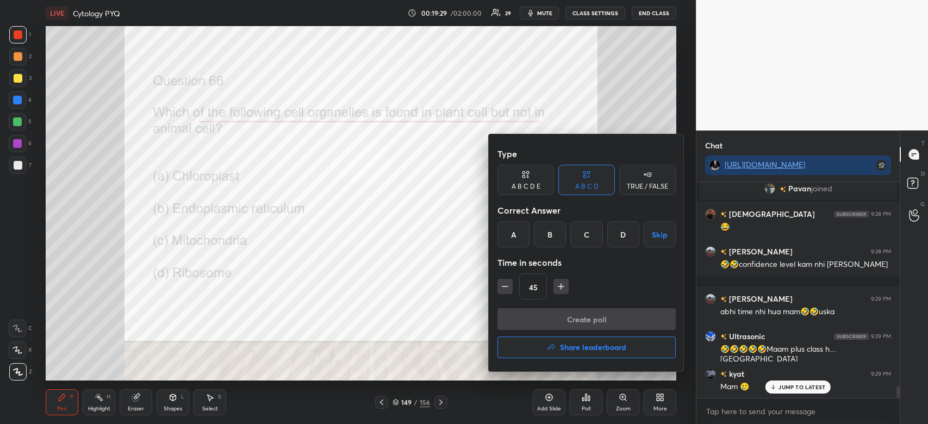
click at [513, 244] on div "A" at bounding box center [514, 234] width 32 height 26
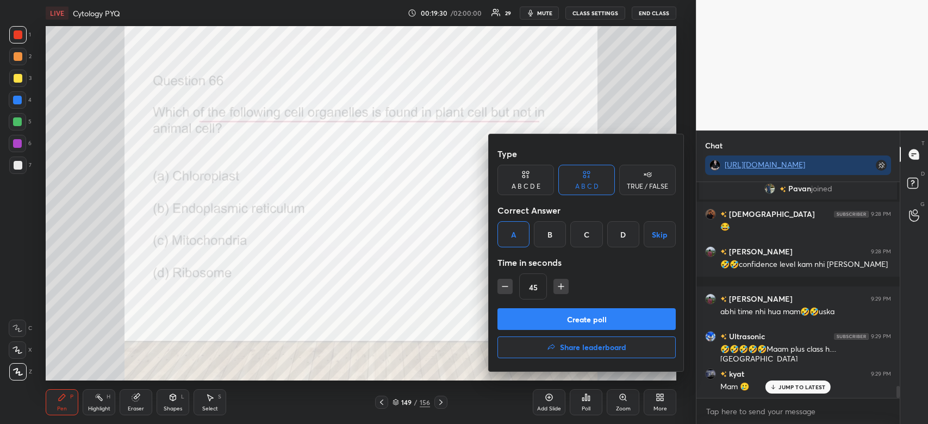
click at [534, 328] on button "Create poll" at bounding box center [587, 319] width 178 height 22
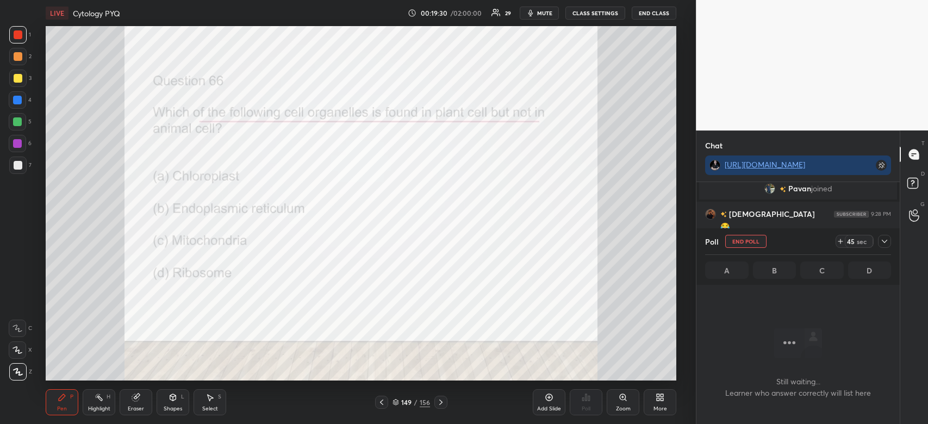
scroll to position [196, 200]
click at [883, 239] on icon at bounding box center [885, 241] width 9 height 9
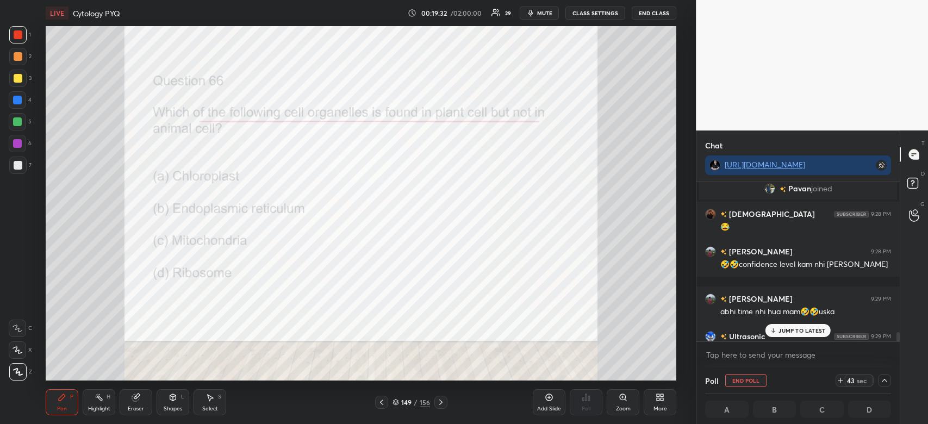
click at [807, 326] on div "JUMP TO LATEST" at bounding box center [798, 330] width 65 height 13
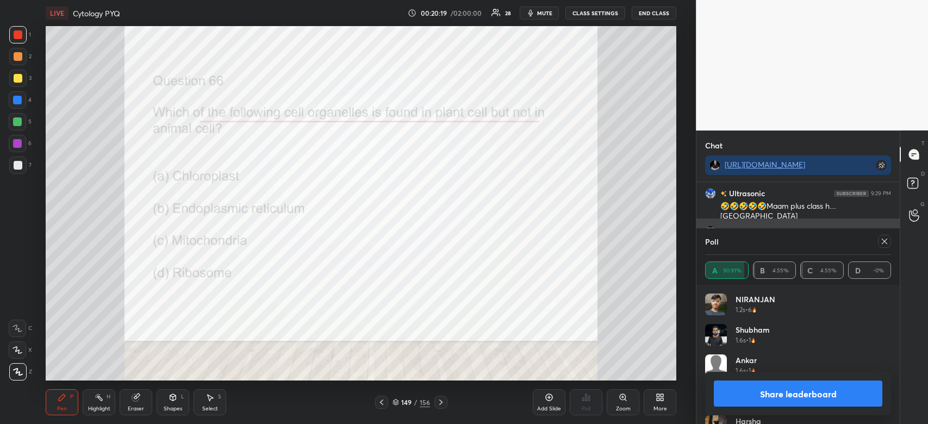
scroll to position [3774, 0]
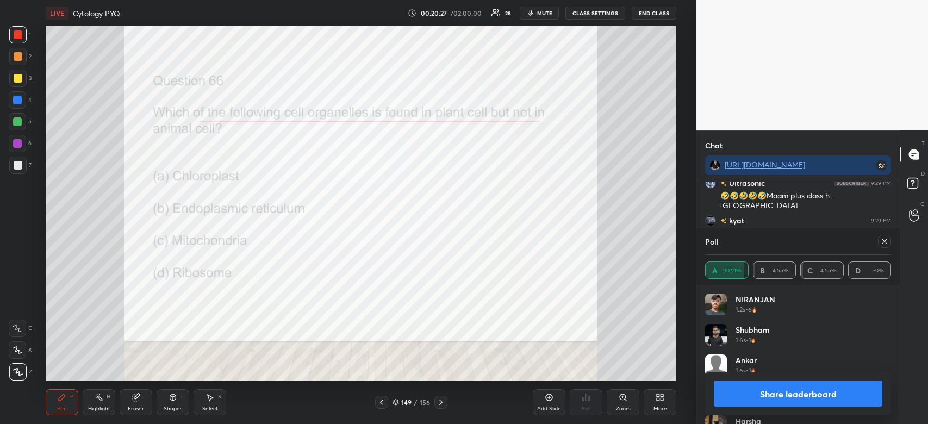
click at [17, 38] on div at bounding box center [18, 34] width 9 height 9
click at [20, 38] on div at bounding box center [18, 34] width 9 height 9
click at [816, 393] on button "Share leaderboard" at bounding box center [798, 394] width 169 height 26
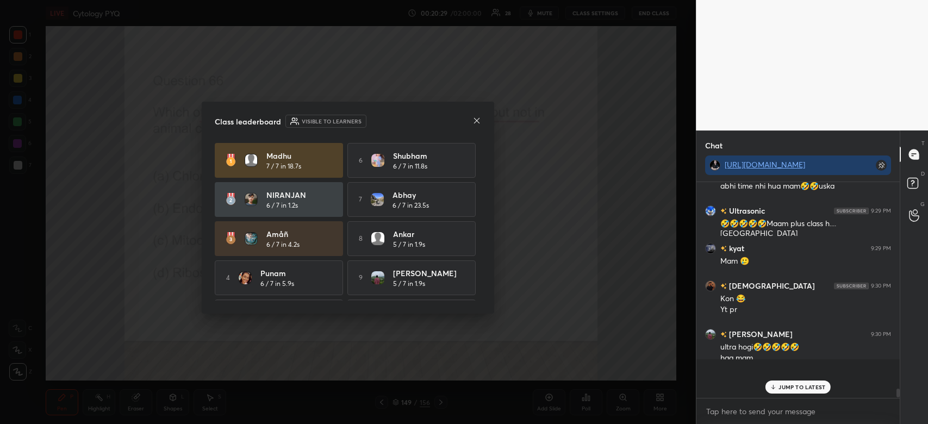
scroll to position [212, 200]
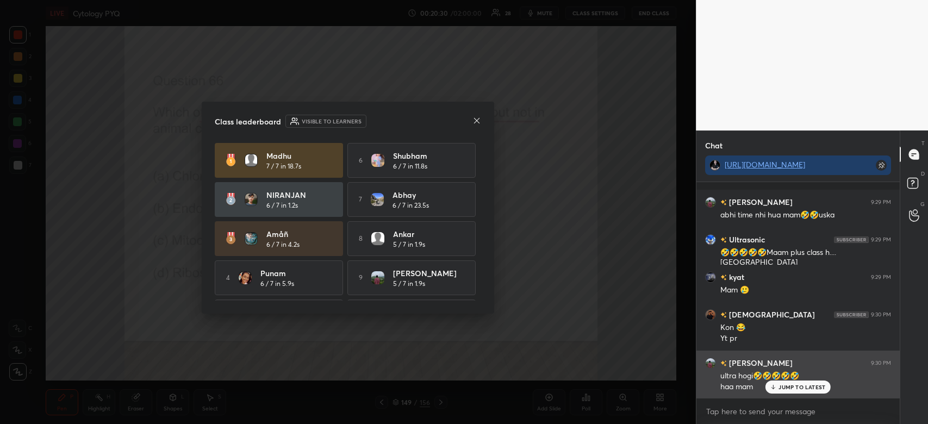
click at [808, 386] on p "JUMP TO LATEST" at bounding box center [802, 387] width 47 height 7
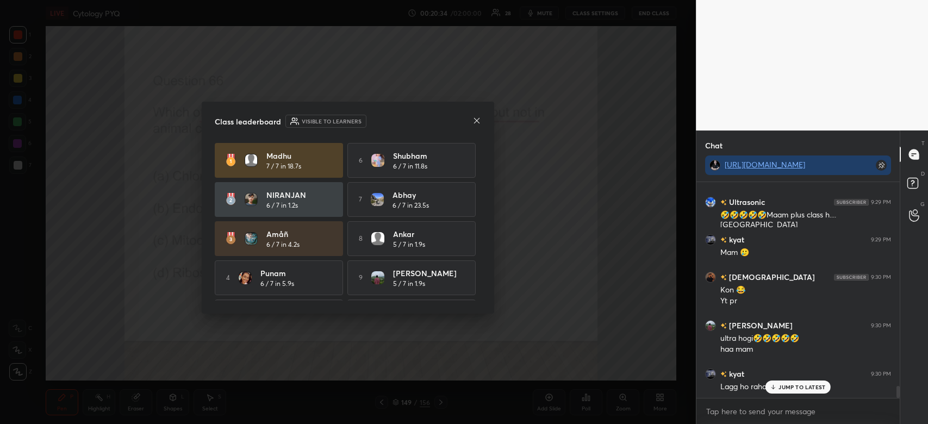
click at [479, 122] on icon at bounding box center [476, 119] width 5 height 5
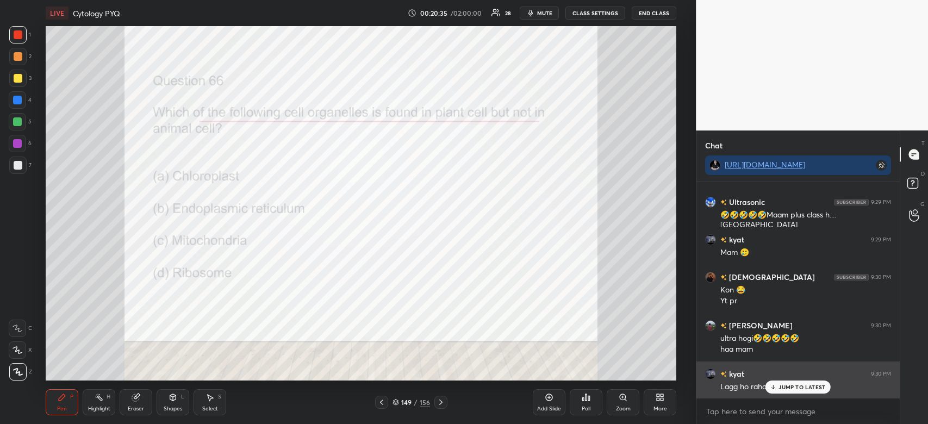
click at [812, 385] on p "JUMP TO LATEST" at bounding box center [802, 387] width 47 height 7
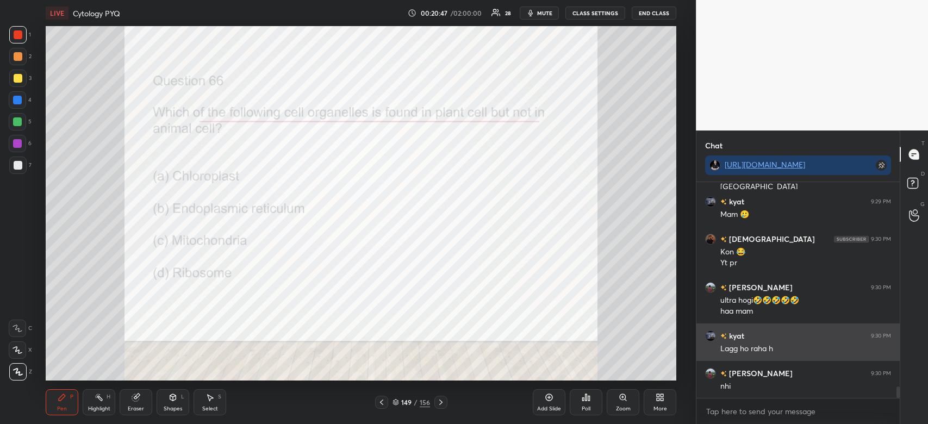
scroll to position [3830, 0]
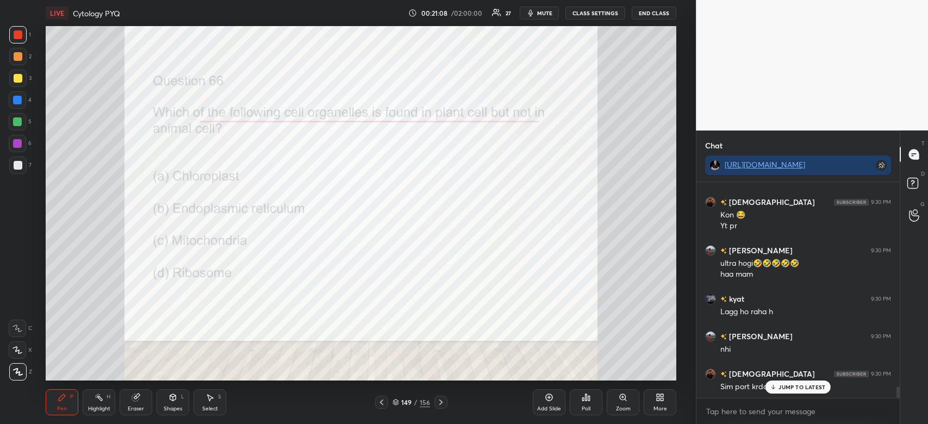
click at [802, 384] on p "JUMP TO LATEST" at bounding box center [802, 387] width 47 height 7
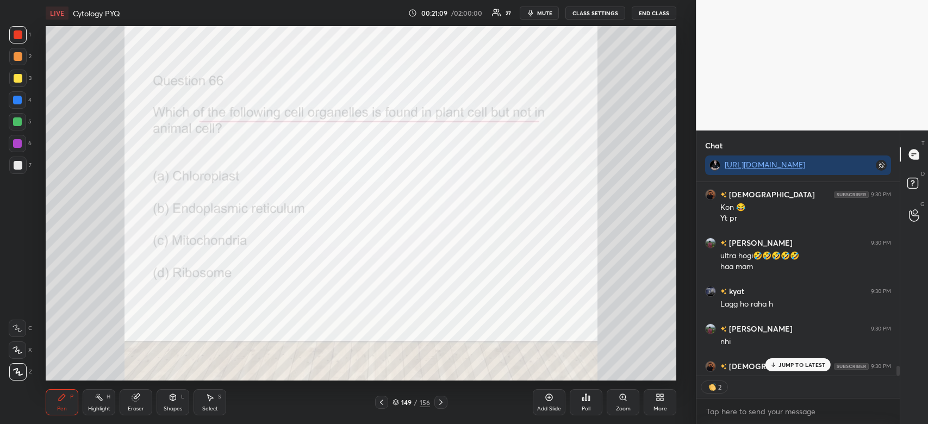
click at [796, 362] on p "JUMP TO LATEST" at bounding box center [802, 365] width 47 height 7
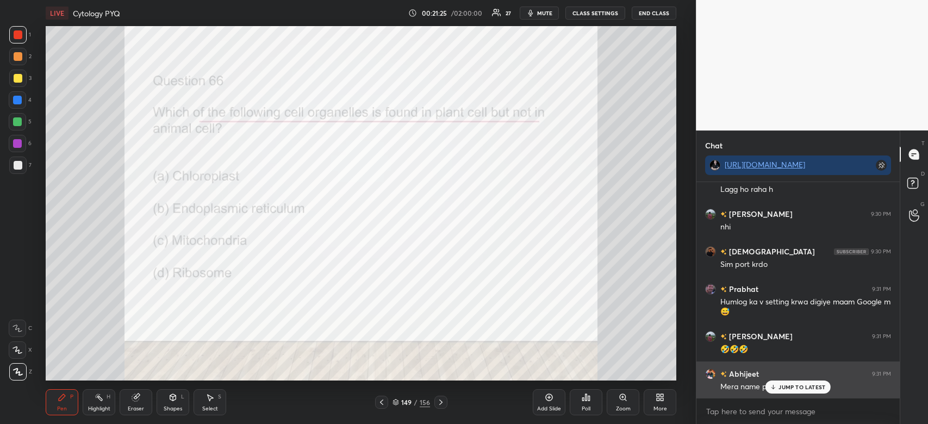
click at [785, 385] on p "JUMP TO LATEST" at bounding box center [802, 387] width 47 height 7
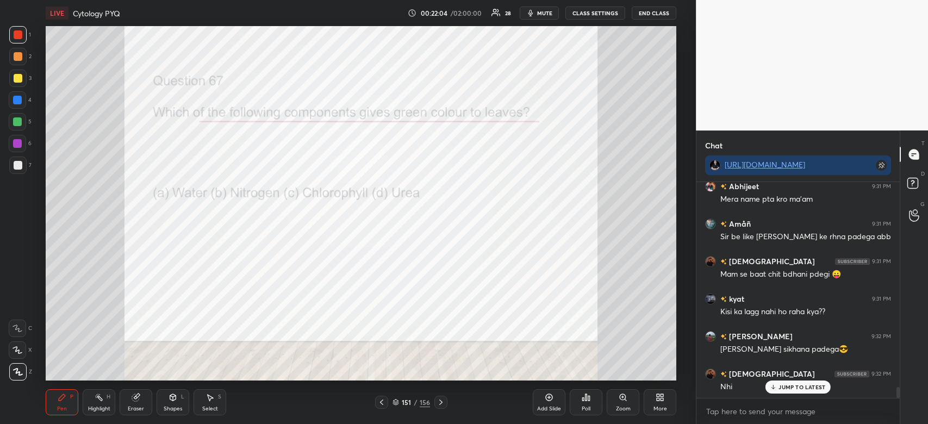
scroll to position [4178, 0]
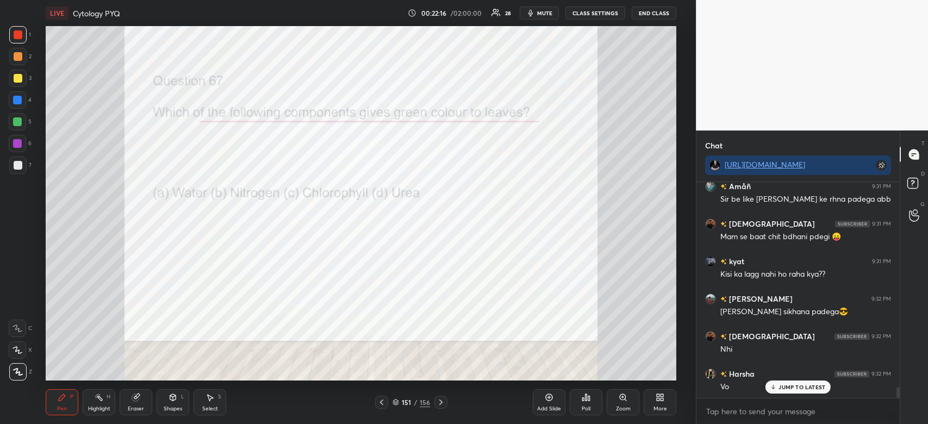
click at [584, 405] on div "Poll" at bounding box center [586, 402] width 33 height 26
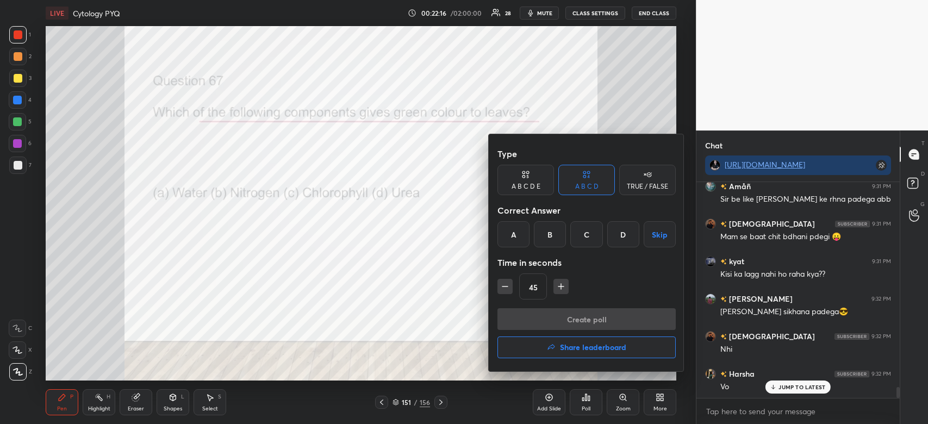
click at [588, 238] on div "C" at bounding box center [587, 234] width 32 height 26
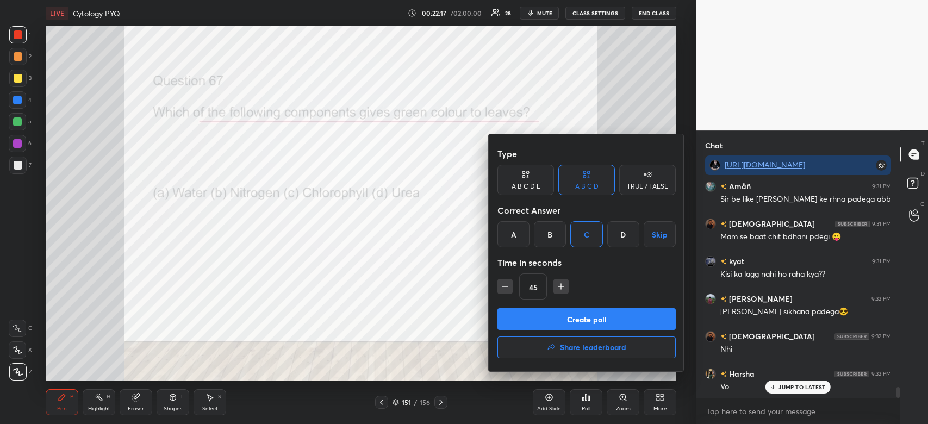
scroll to position [4204, 0]
click at [588, 319] on button "Create poll" at bounding box center [587, 319] width 178 height 22
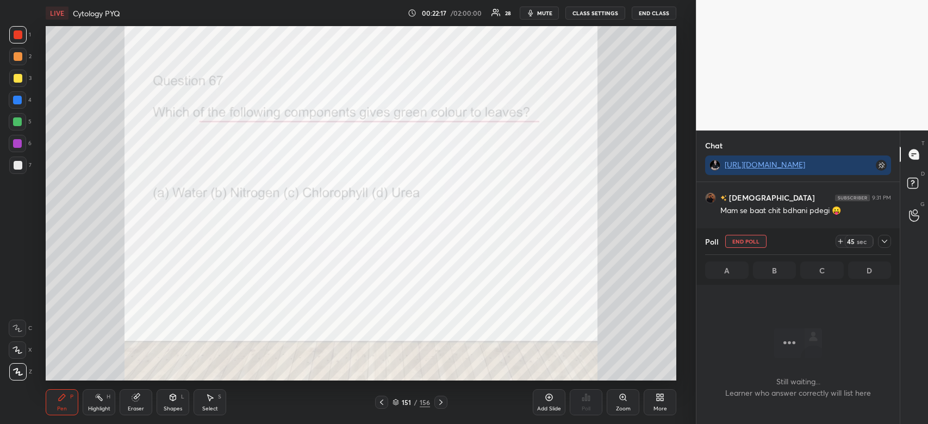
scroll to position [157, 200]
click at [887, 241] on icon at bounding box center [884, 241] width 5 height 3
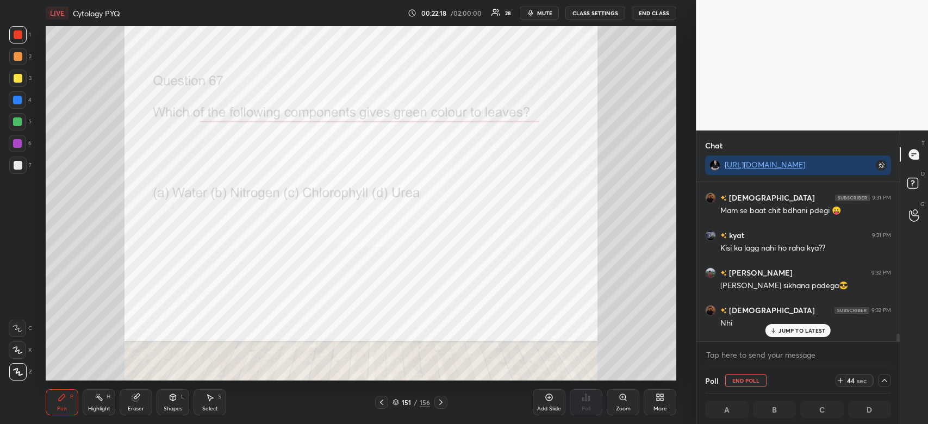
click at [803, 332] on p "JUMP TO LATEST" at bounding box center [802, 330] width 47 height 7
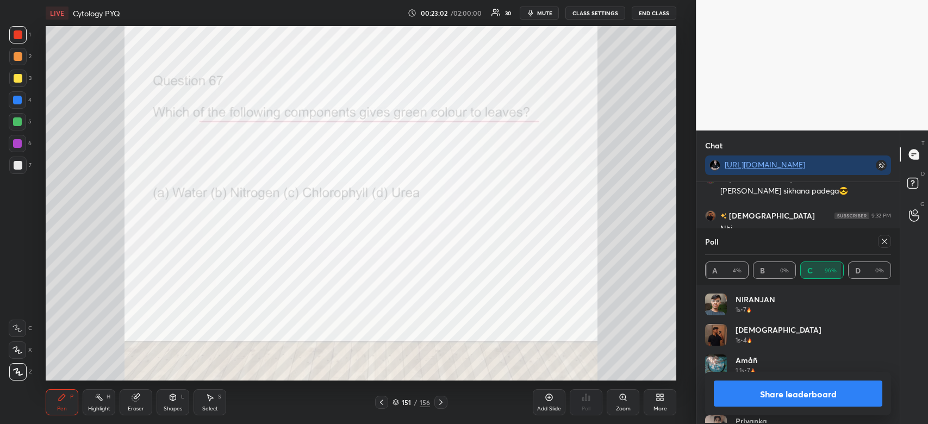
scroll to position [3, 3]
click at [808, 398] on button "Share leaderboard" at bounding box center [798, 394] width 169 height 26
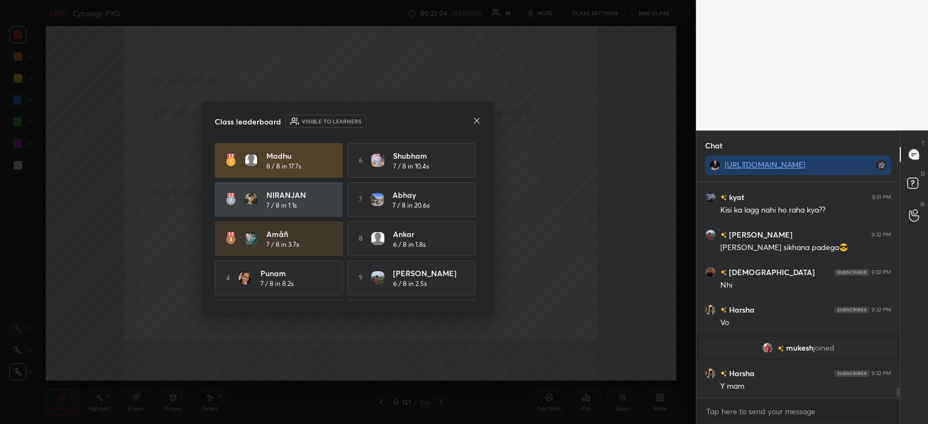
click at [479, 122] on icon at bounding box center [476, 119] width 5 height 5
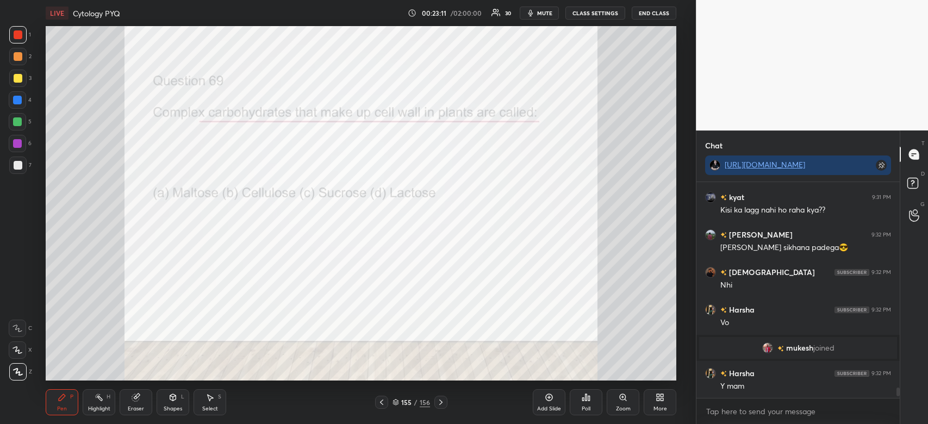
click at [586, 399] on icon at bounding box center [587, 397] width 2 height 7
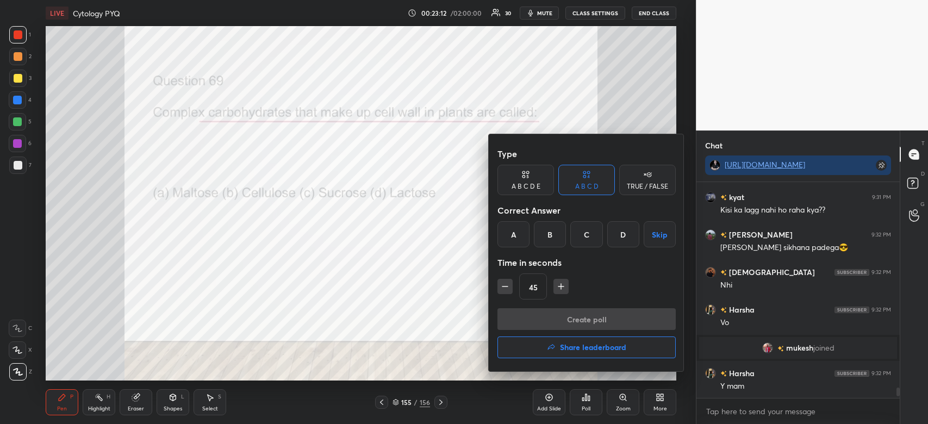
click at [553, 233] on div "B" at bounding box center [550, 234] width 32 height 26
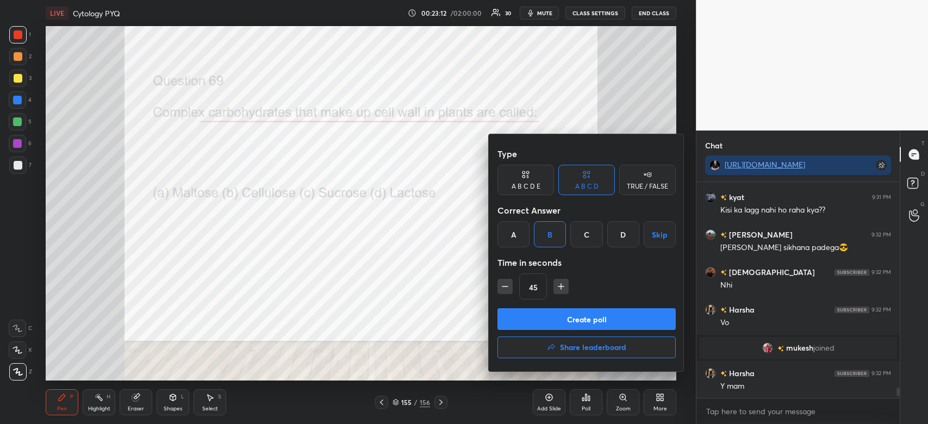
click at [559, 319] on button "Create poll" at bounding box center [587, 319] width 178 height 22
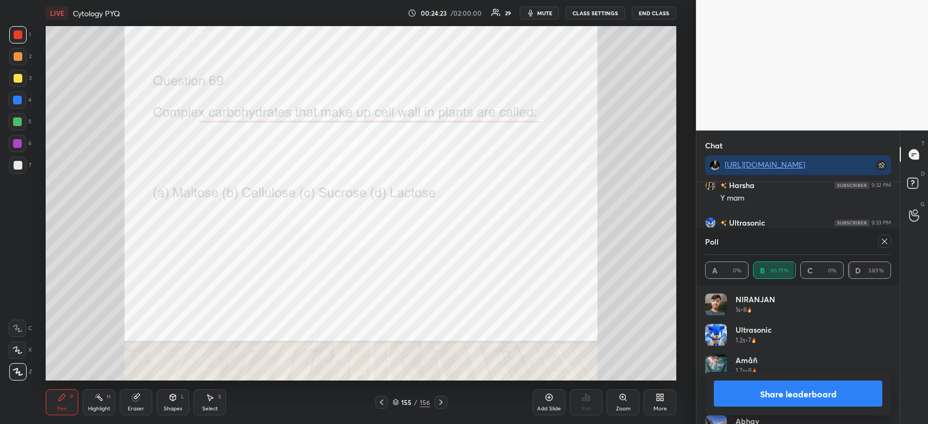
scroll to position [4468, 0]
click at [770, 402] on button "Share leaderboard" at bounding box center [798, 394] width 169 height 26
type textarea "x"
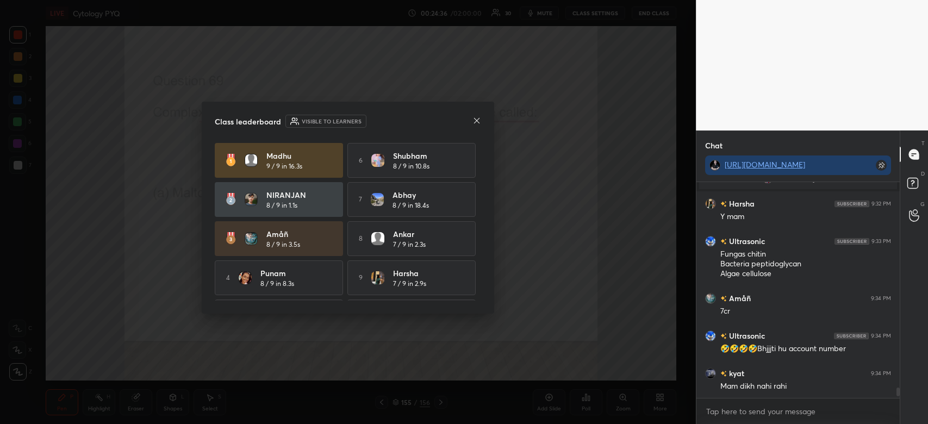
scroll to position [4448, 0]
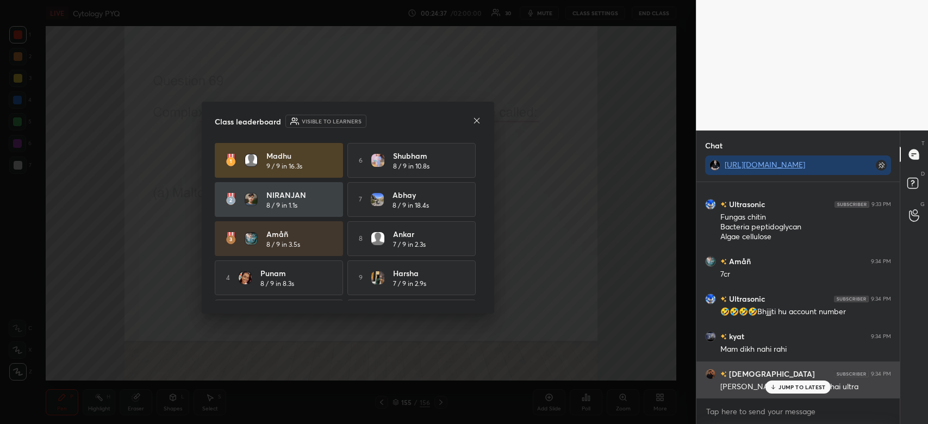
click at [797, 394] on div "JUMP TO LATEST" at bounding box center [798, 387] width 65 height 13
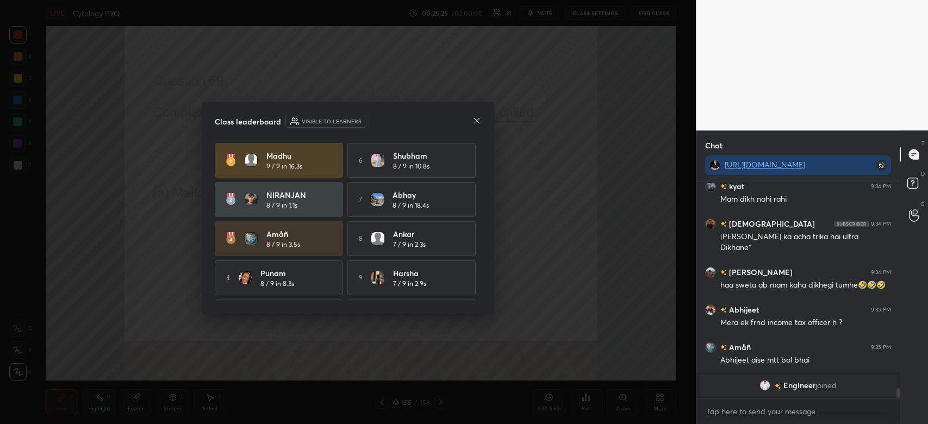
scroll to position [4284, 0]
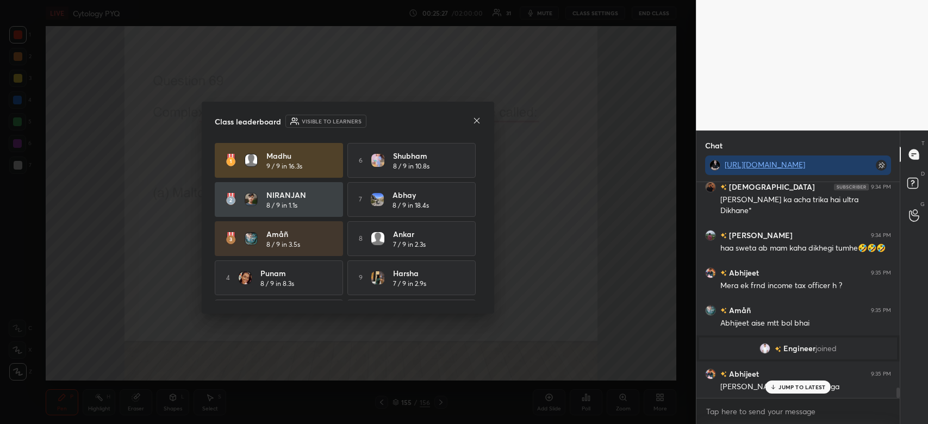
click at [480, 117] on icon at bounding box center [477, 120] width 9 height 9
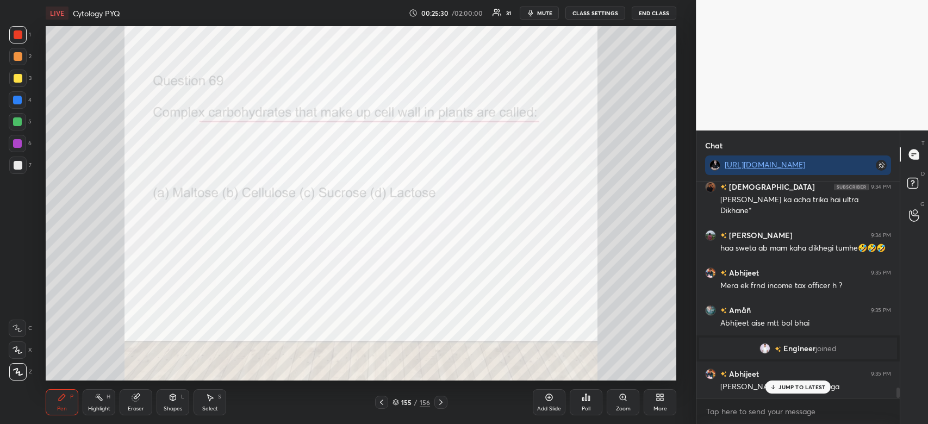
click at [796, 392] on div "JUMP TO LATEST" at bounding box center [798, 387] width 65 height 13
click at [566, 398] on div "Add Slide Poll Zoom More" at bounding box center [605, 402] width 144 height 61
click at [546, 404] on div "Add Slide" at bounding box center [549, 402] width 33 height 26
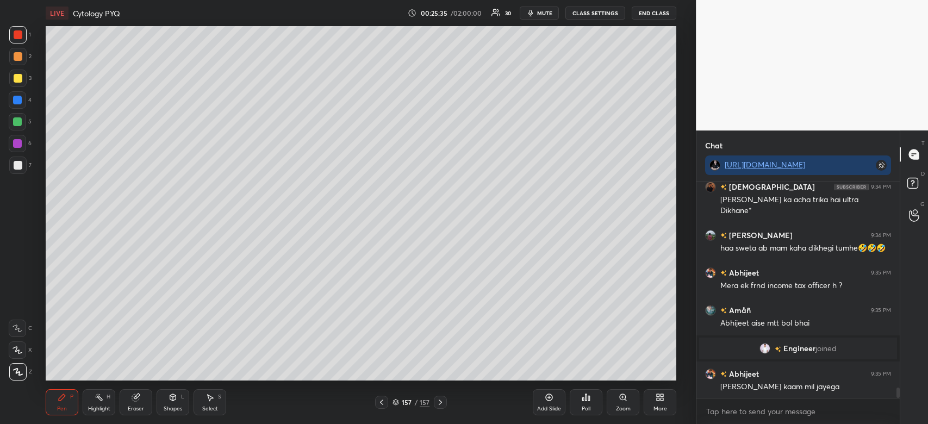
click at [662, 399] on icon at bounding box center [662, 399] width 3 height 3
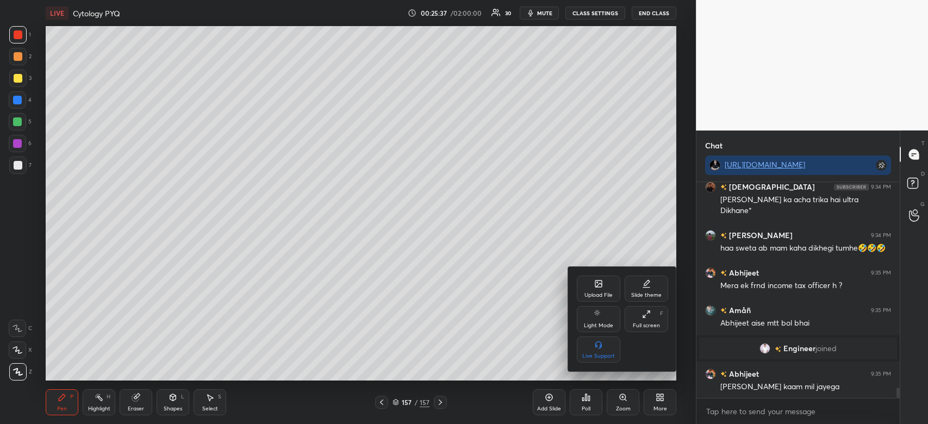
click at [589, 286] on div "Upload File" at bounding box center [599, 289] width 44 height 26
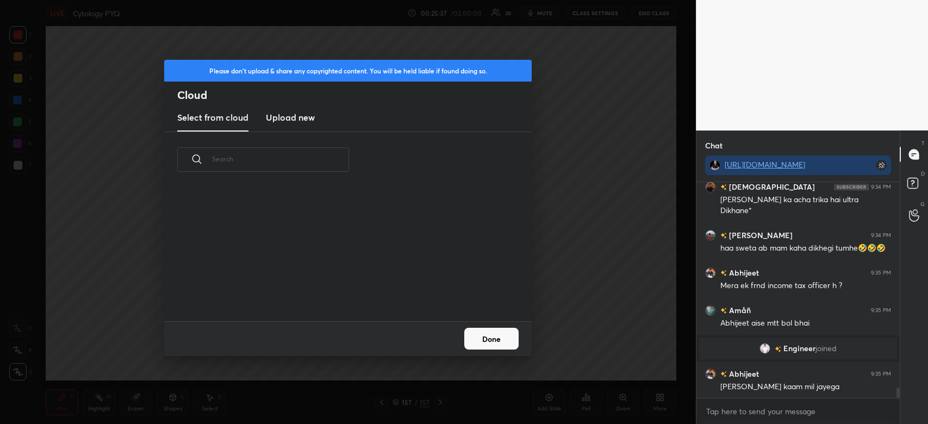
scroll to position [134, 349]
click at [278, 116] on h3 "Upload new" at bounding box center [290, 117] width 49 height 13
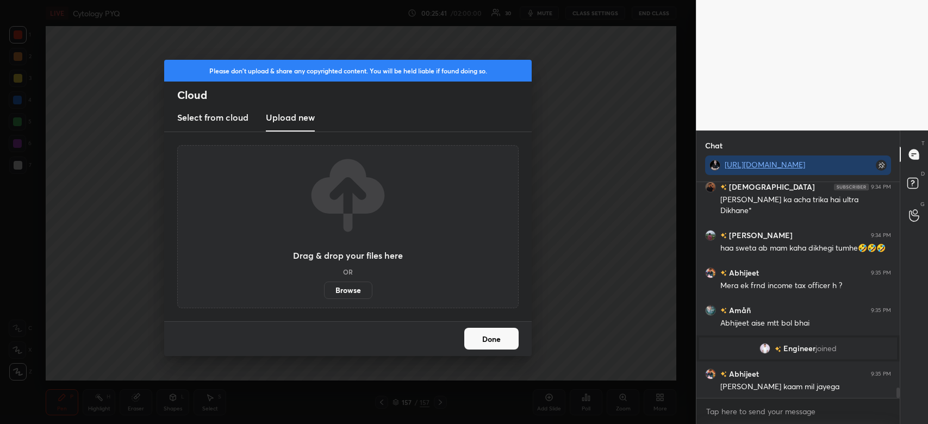
click at [348, 284] on label "Browse" at bounding box center [348, 290] width 48 height 17
click at [324, 284] on input "Browse" at bounding box center [324, 290] width 0 height 17
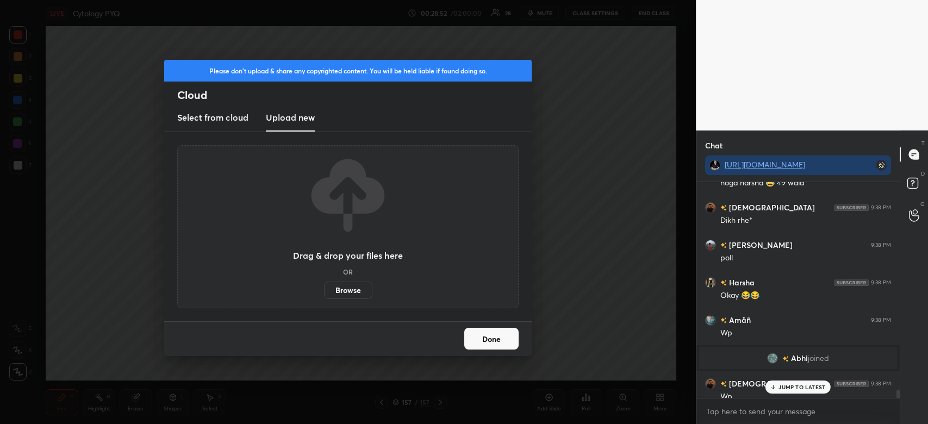
scroll to position [5745, 0]
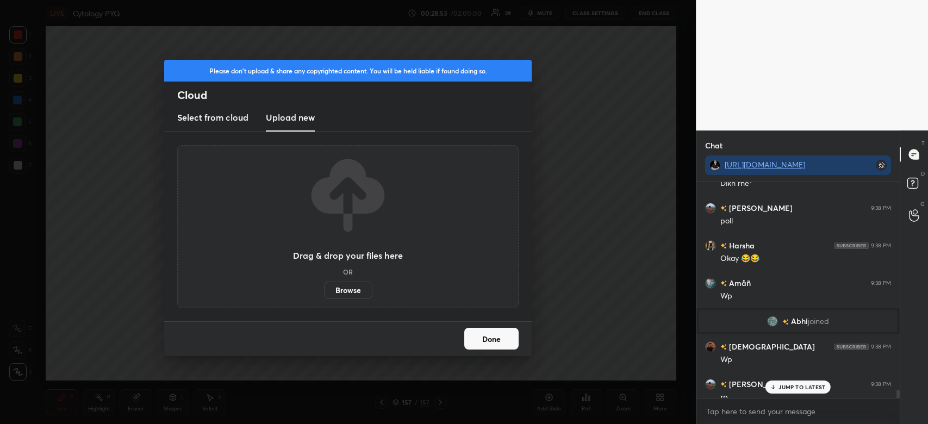
click at [350, 293] on label "Browse" at bounding box center [348, 290] width 48 height 17
click at [324, 293] on input "Browse" at bounding box center [324, 290] width 0 height 17
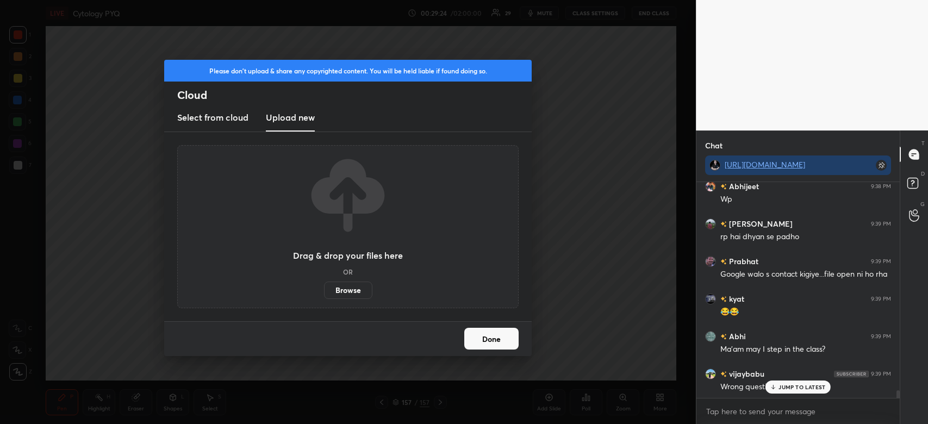
scroll to position [6018, 0]
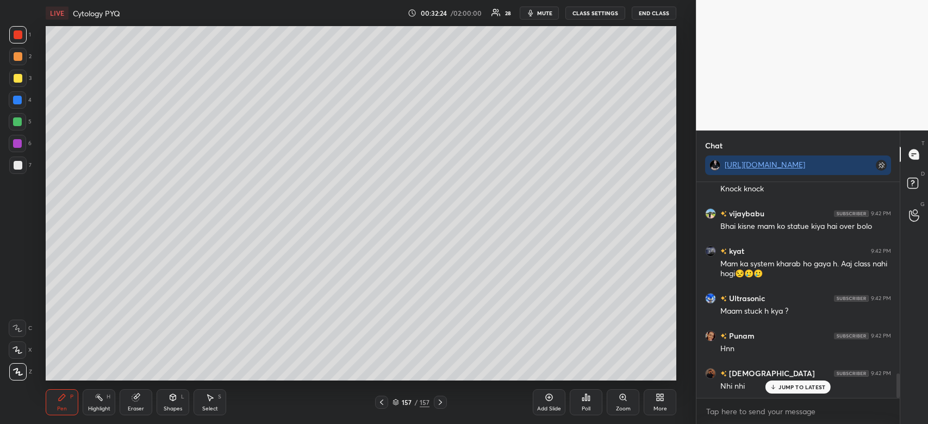
scroll to position [1676, 0]
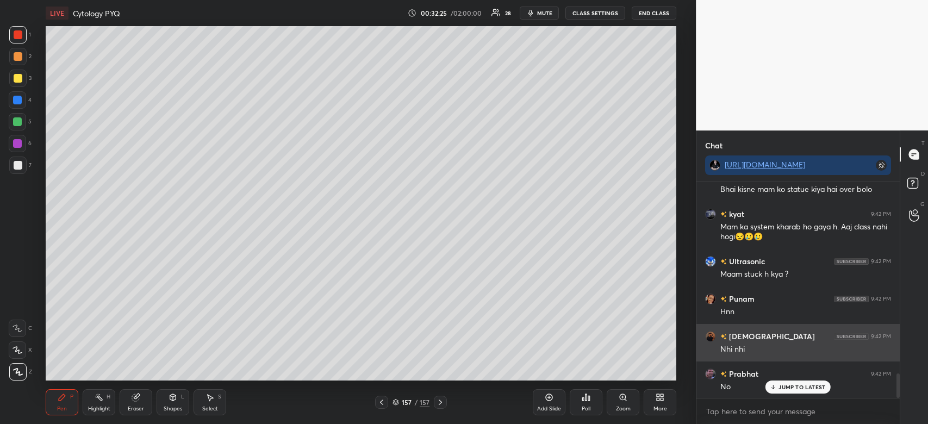
click at [805, 387] on p "JUMP TO LATEST" at bounding box center [802, 387] width 47 height 7
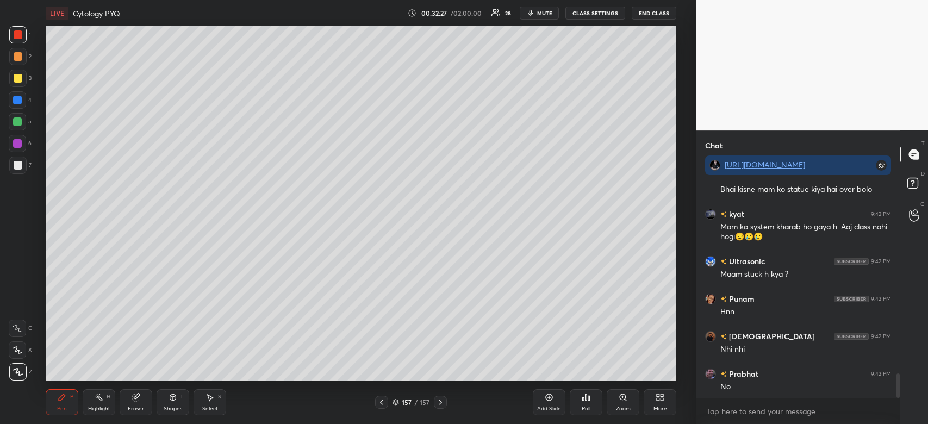
click at [16, 41] on div at bounding box center [17, 34] width 17 height 17
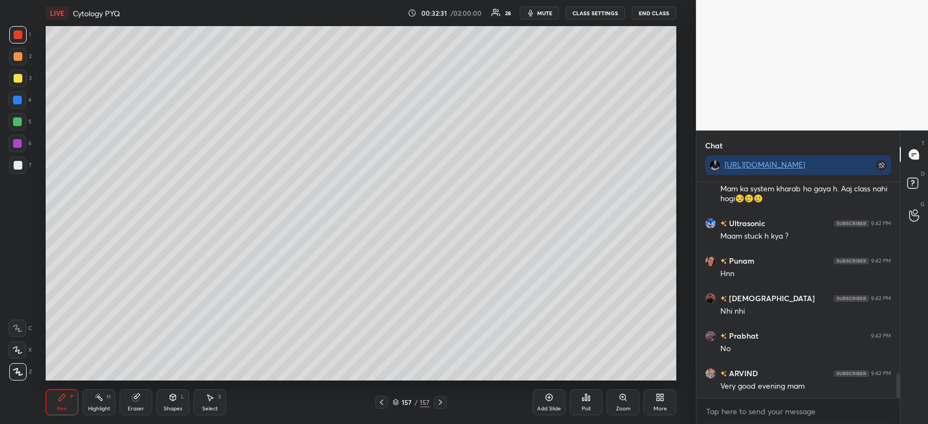
click at [667, 402] on div "More" at bounding box center [660, 402] width 33 height 26
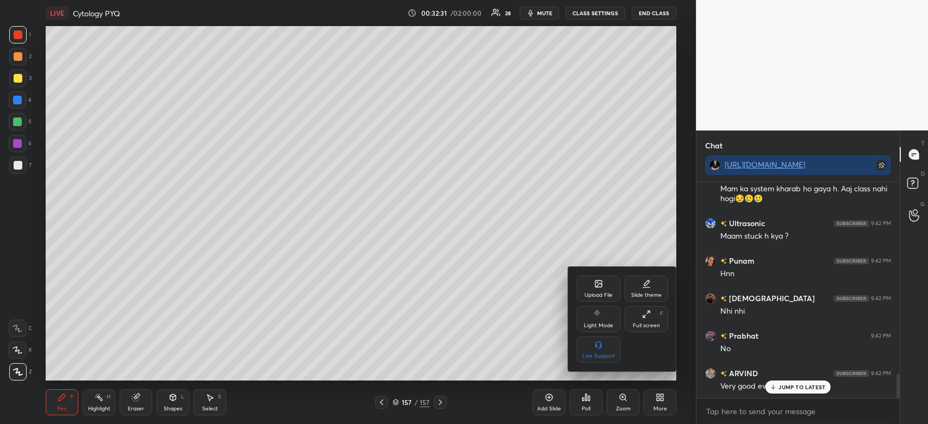
scroll to position [1751, 0]
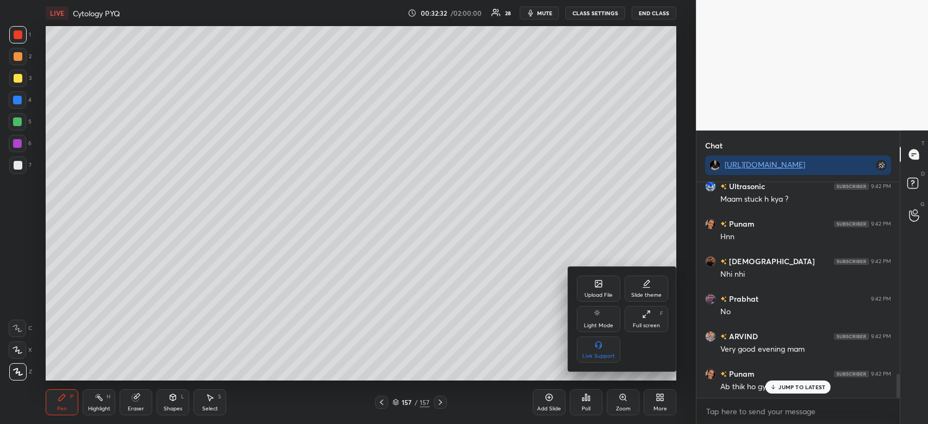
click at [594, 288] on icon at bounding box center [598, 284] width 9 height 9
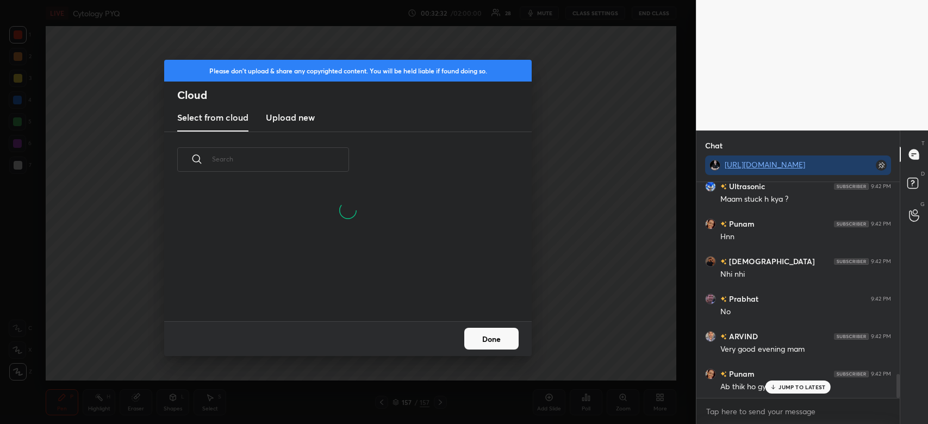
click at [296, 126] on new "Upload new" at bounding box center [290, 117] width 49 height 27
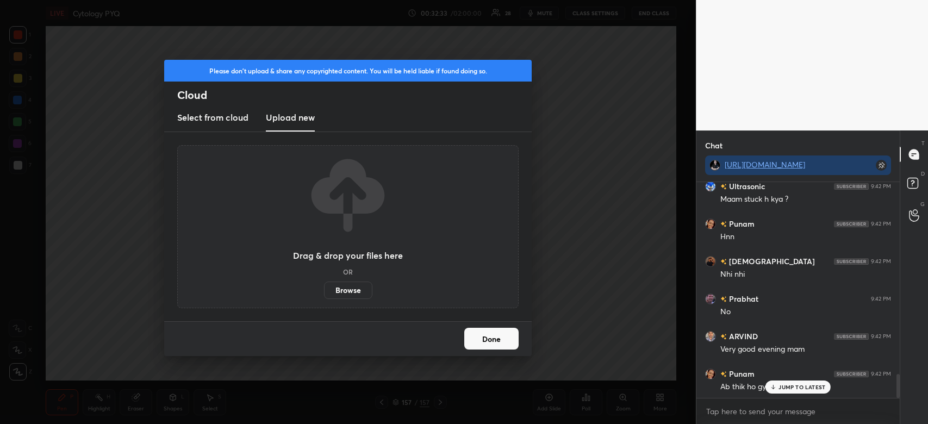
click at [360, 294] on label "Browse" at bounding box center [348, 290] width 48 height 17
click at [324, 294] on input "Browse" at bounding box center [324, 290] width 0 height 17
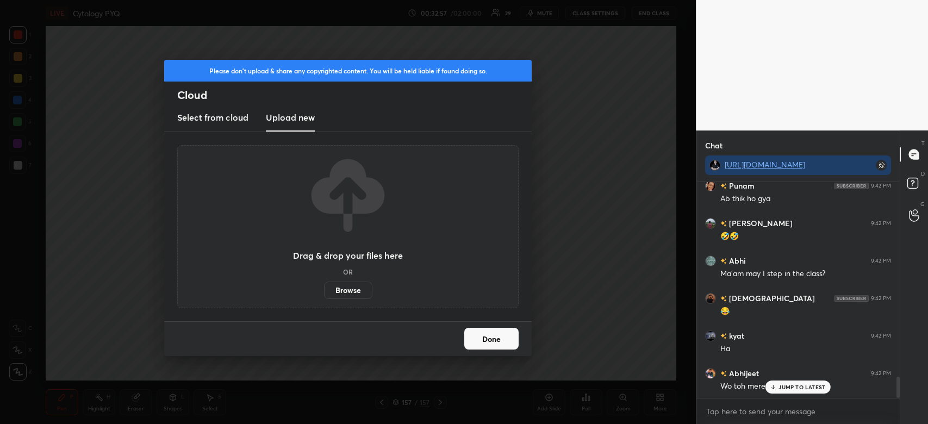
scroll to position [1976, 0]
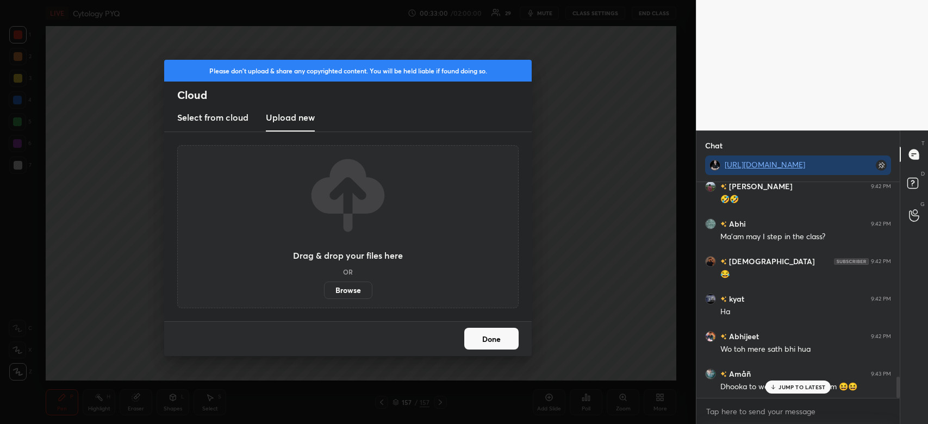
click at [360, 282] on label "Browse" at bounding box center [348, 290] width 48 height 17
click at [324, 282] on input "Browse" at bounding box center [324, 290] width 0 height 17
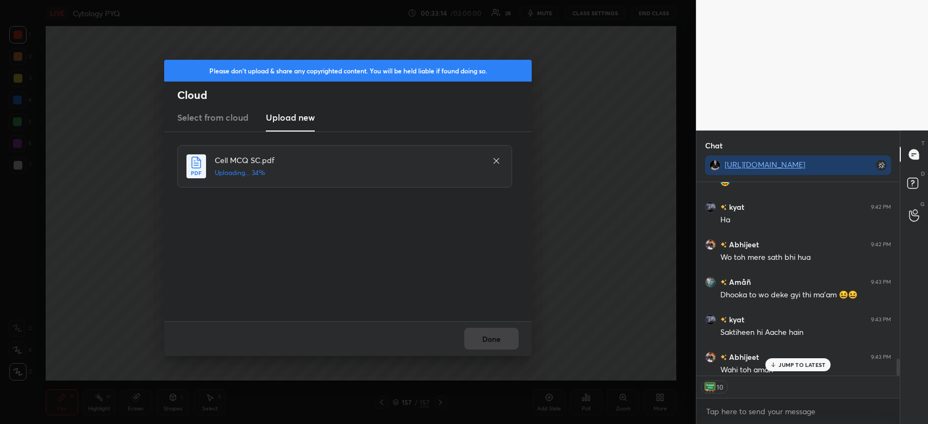
scroll to position [2111, 0]
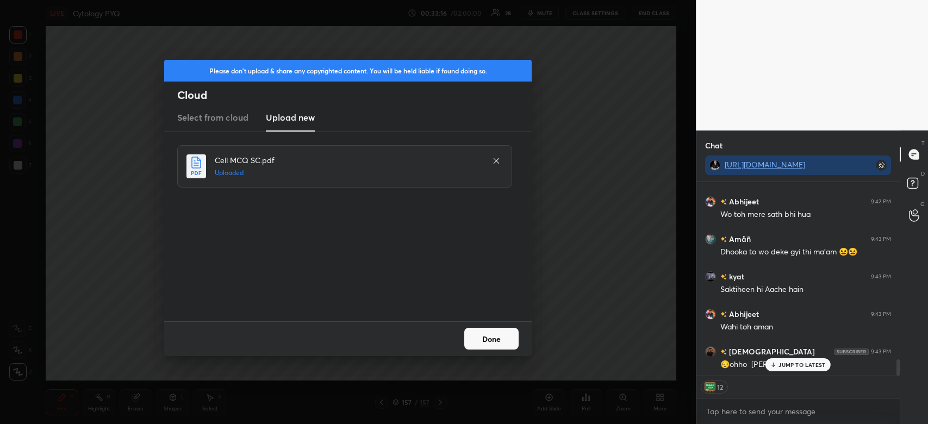
click at [792, 362] on p "JUMP TO LATEST" at bounding box center [802, 365] width 47 height 7
click at [509, 333] on button "Done" at bounding box center [491, 339] width 54 height 22
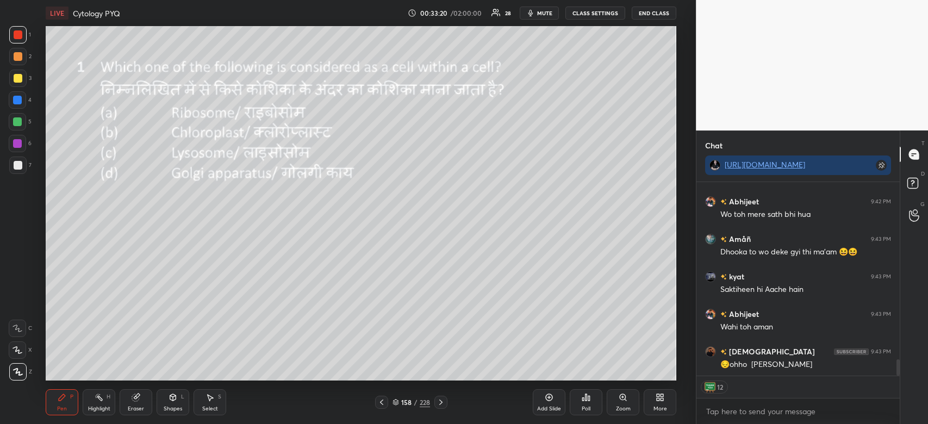
scroll to position [2159, 0]
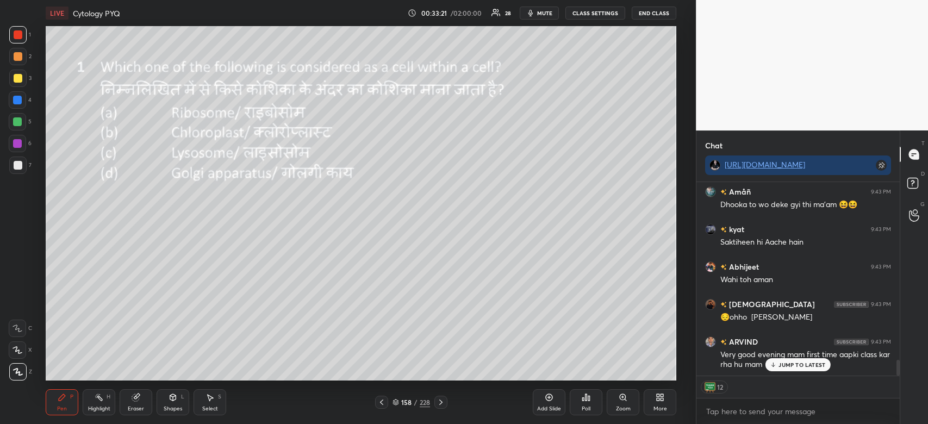
click at [583, 394] on icon at bounding box center [586, 397] width 9 height 9
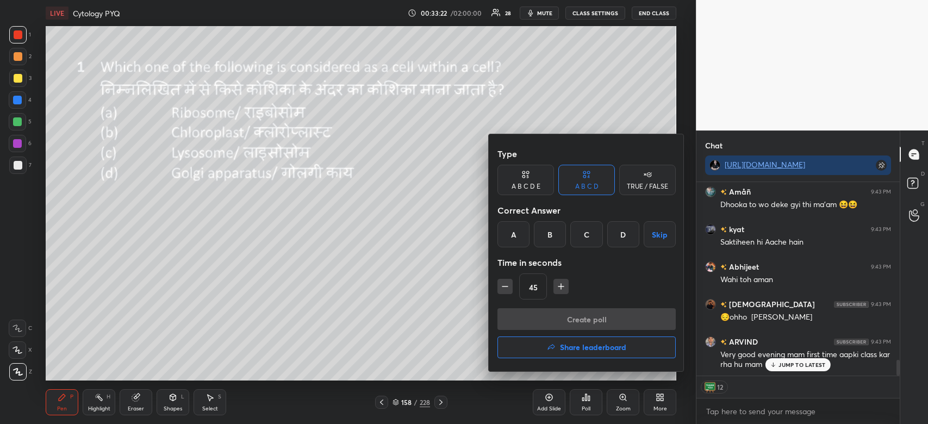
click at [553, 231] on div "B" at bounding box center [550, 234] width 32 height 26
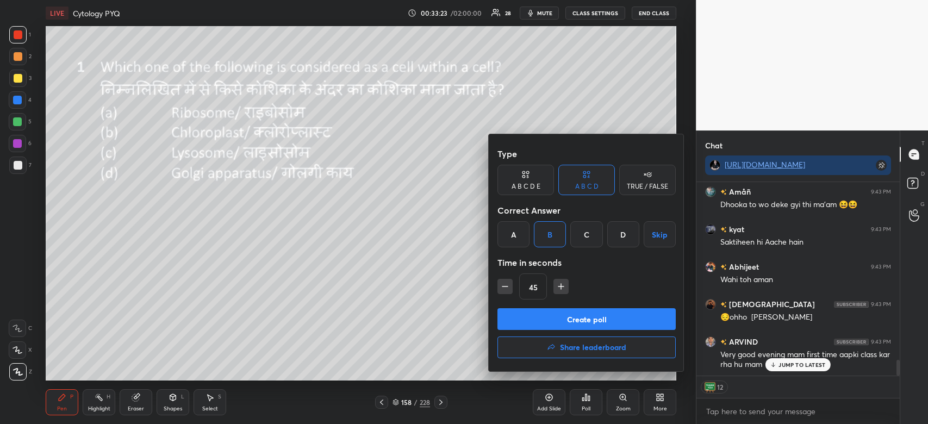
click at [515, 327] on button "Create poll" at bounding box center [587, 319] width 178 height 22
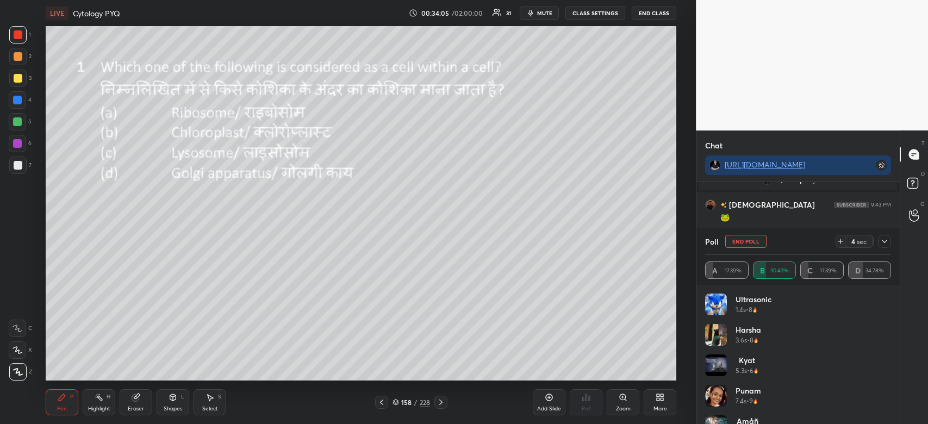
scroll to position [1997, 0]
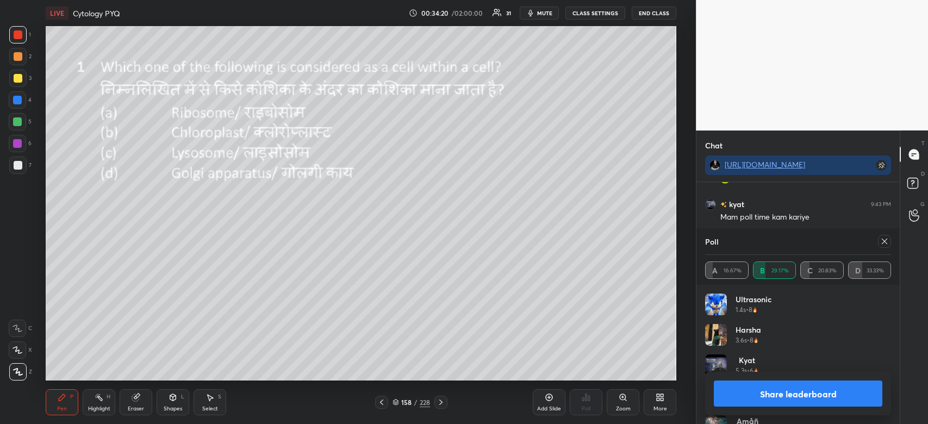
click at [535, 11] on icon "button" at bounding box center [530, 13] width 9 height 9
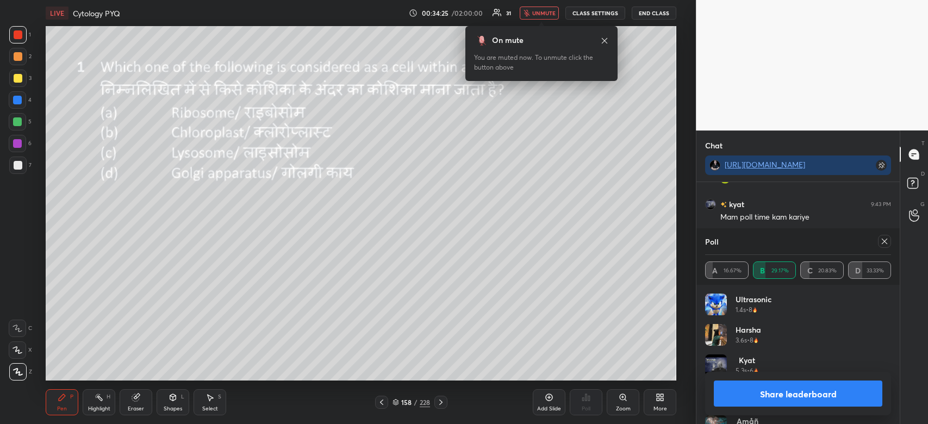
click at [536, 11] on span "unmute" at bounding box center [543, 13] width 23 height 8
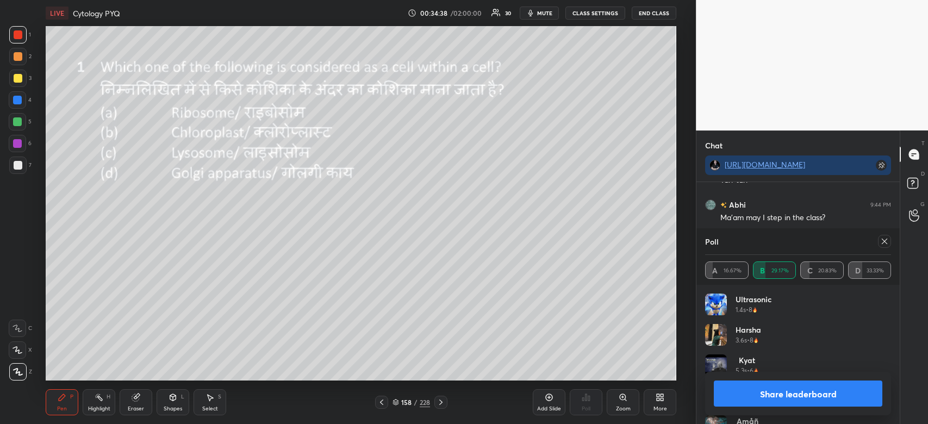
scroll to position [2109, 0]
click at [765, 391] on button "Share leaderboard" at bounding box center [798, 394] width 169 height 26
type textarea "x"
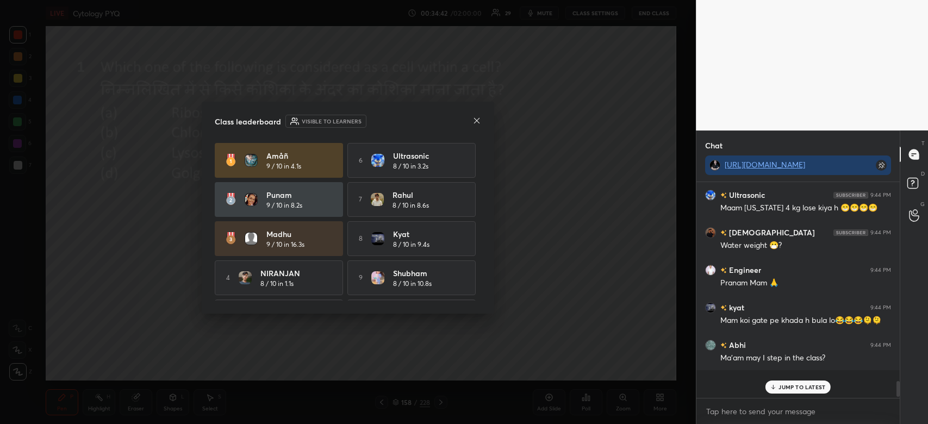
scroll to position [2093, 0]
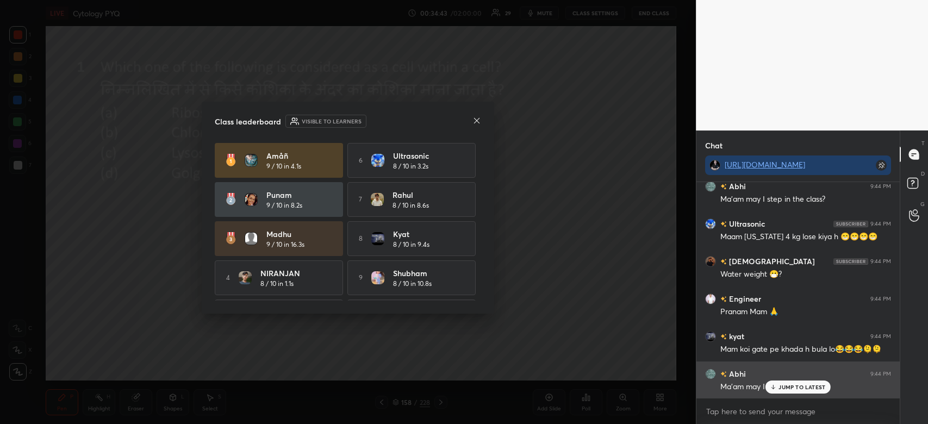
click at [781, 388] on p "JUMP TO LATEST" at bounding box center [802, 387] width 47 height 7
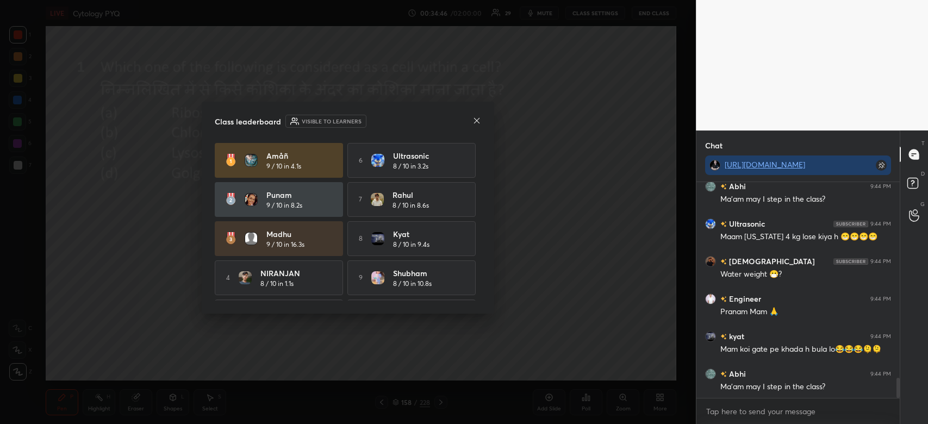
click at [476, 120] on icon at bounding box center [476, 119] width 5 height 5
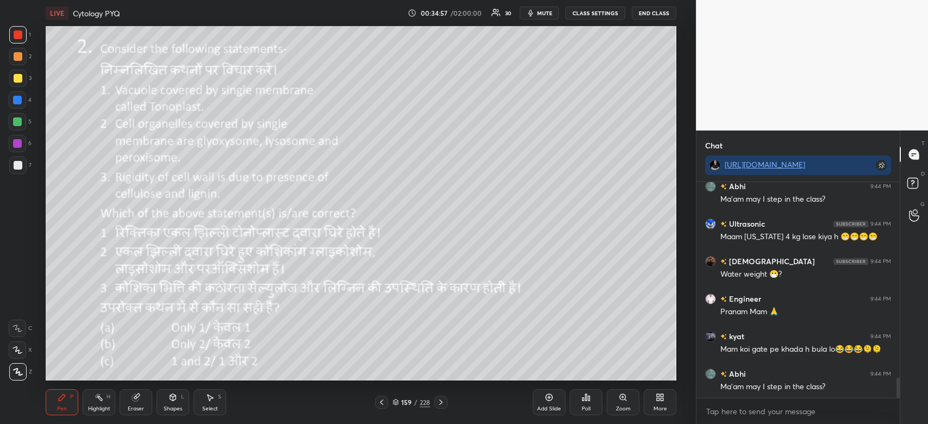
click at [20, 168] on div at bounding box center [18, 165] width 9 height 9
click at [19, 169] on div at bounding box center [18, 165] width 9 height 9
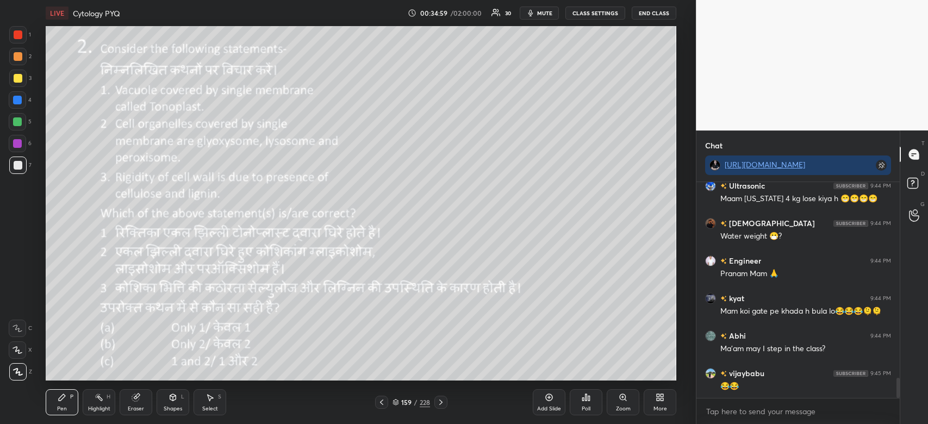
click at [586, 403] on div "Poll" at bounding box center [586, 402] width 33 height 26
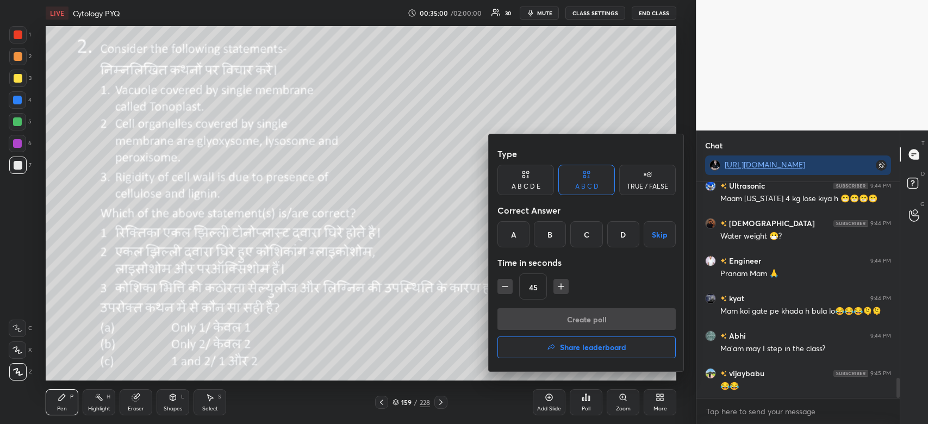
click at [625, 236] on div "D" at bounding box center [624, 234] width 32 height 26
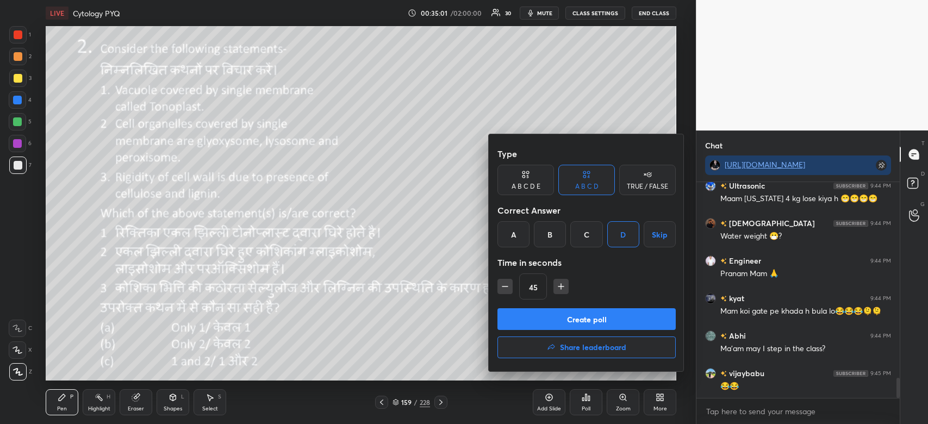
click at [561, 287] on icon "button" at bounding box center [561, 287] width 5 height 0
type input "60"
click at [559, 322] on button "Create poll" at bounding box center [587, 319] width 178 height 22
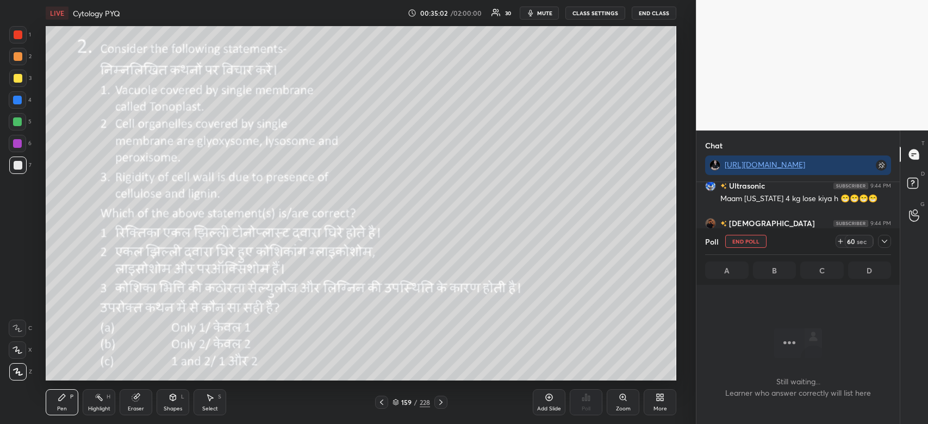
scroll to position [157, 200]
click at [548, 12] on span "mute" at bounding box center [544, 13] width 15 height 8
click at [884, 245] on icon at bounding box center [885, 241] width 9 height 9
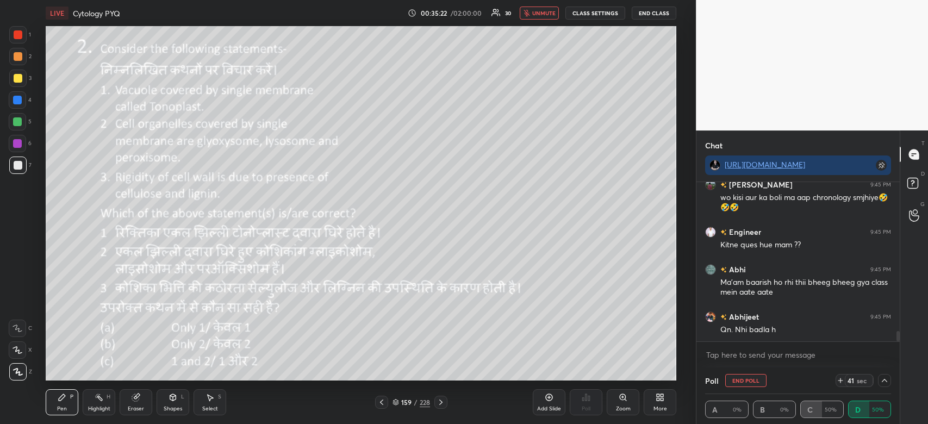
click at [548, 13] on span "unmute" at bounding box center [543, 13] width 23 height 8
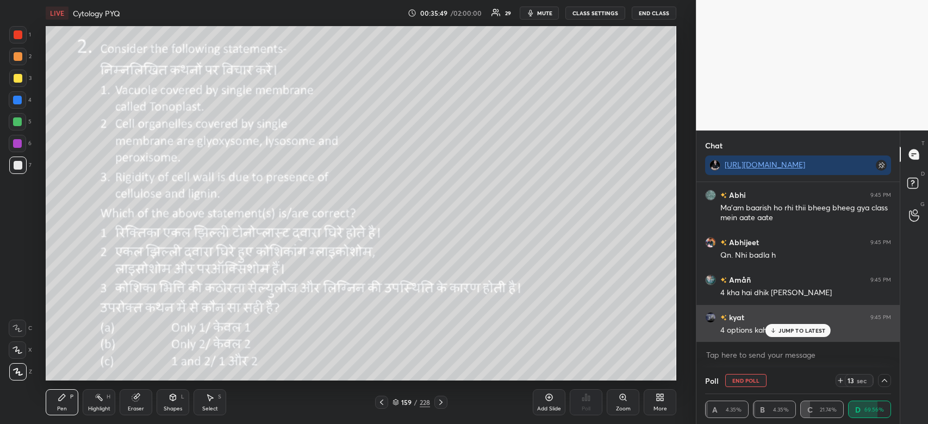
click at [805, 328] on p "JUMP TO LATEST" at bounding box center [802, 330] width 47 height 7
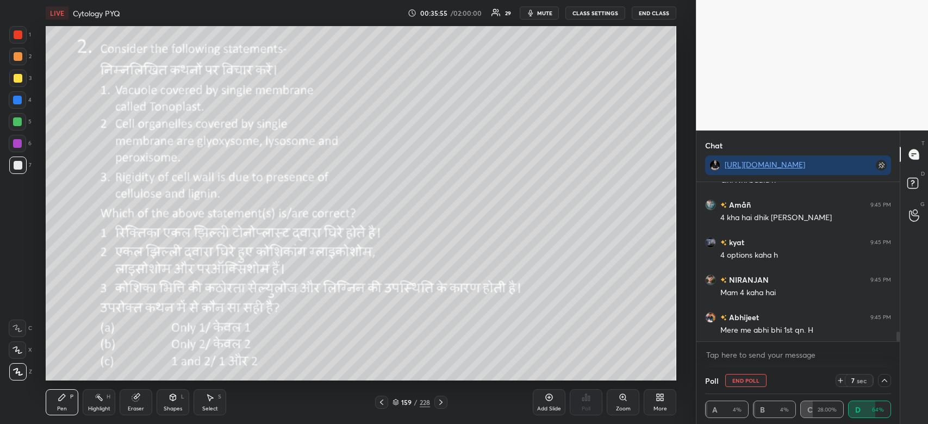
scroll to position [2541, 0]
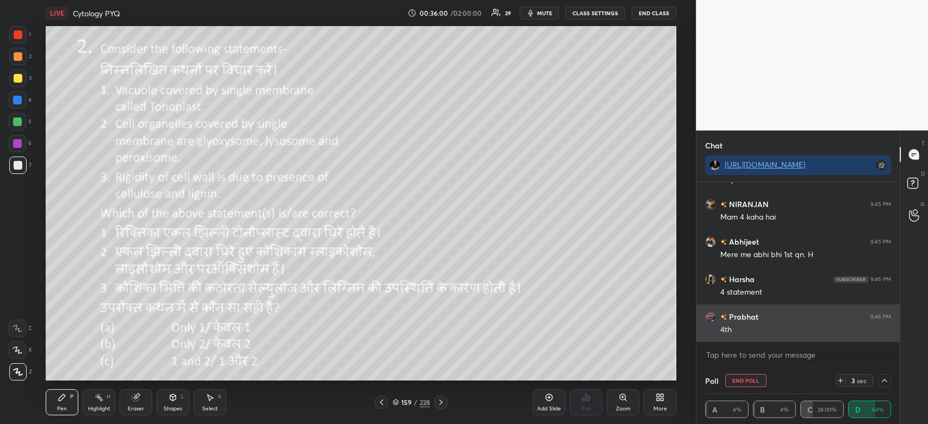
click at [788, 329] on div "4th" at bounding box center [806, 330] width 171 height 11
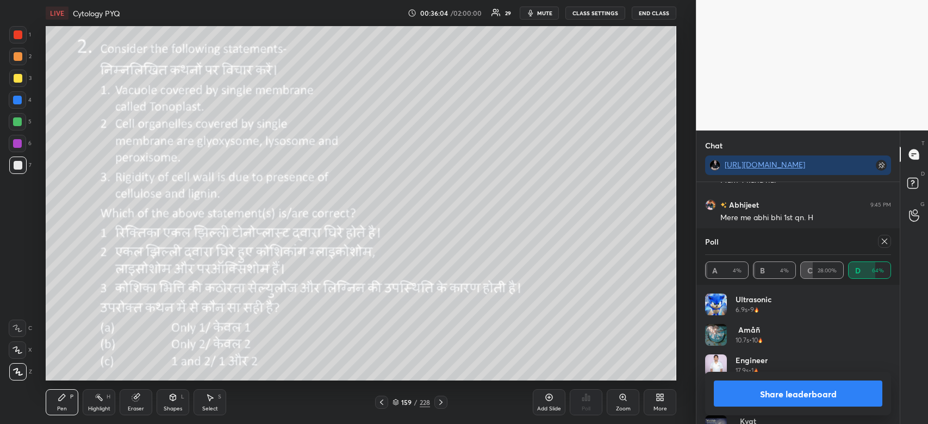
scroll to position [2663, 0]
click at [22, 71] on div at bounding box center [17, 78] width 17 height 17
click at [18, 80] on div at bounding box center [18, 78] width 9 height 9
click at [17, 82] on div at bounding box center [18, 78] width 9 height 9
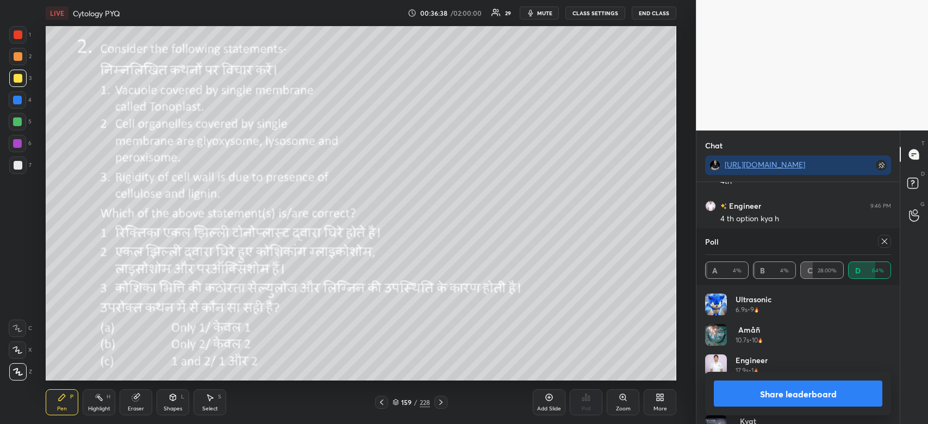
click at [819, 389] on button "Share leaderboard" at bounding box center [798, 394] width 169 height 26
type textarea "x"
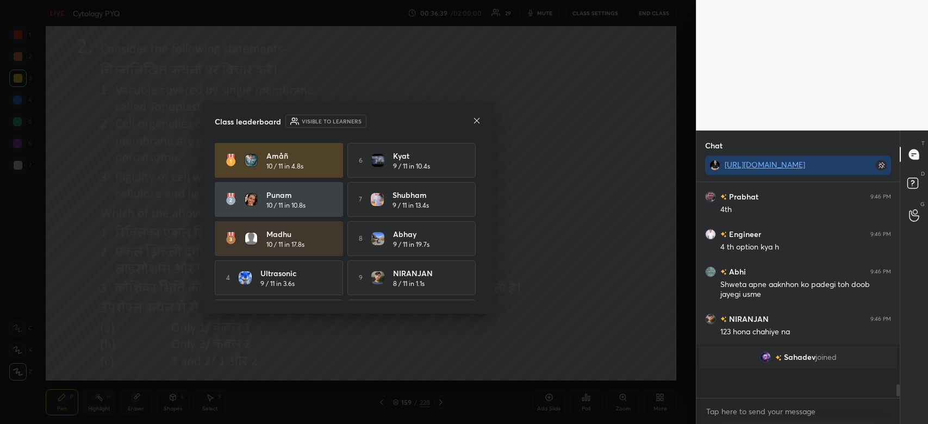
scroll to position [212, 200]
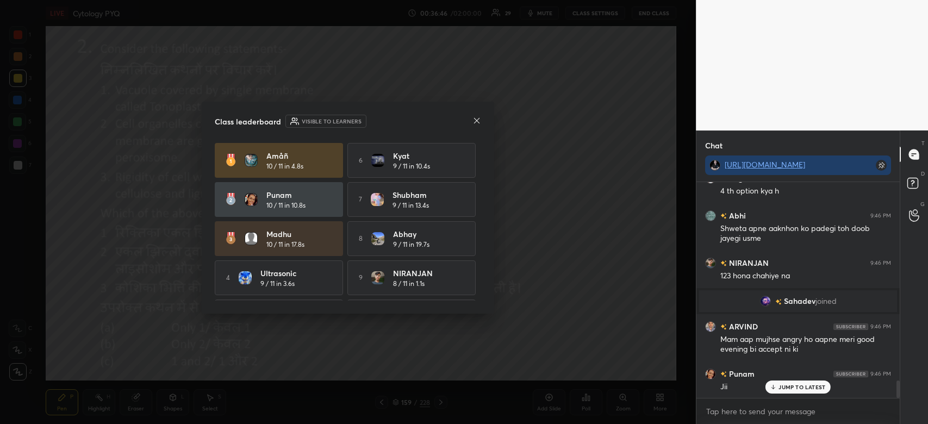
click at [479, 124] on icon at bounding box center [477, 120] width 9 height 9
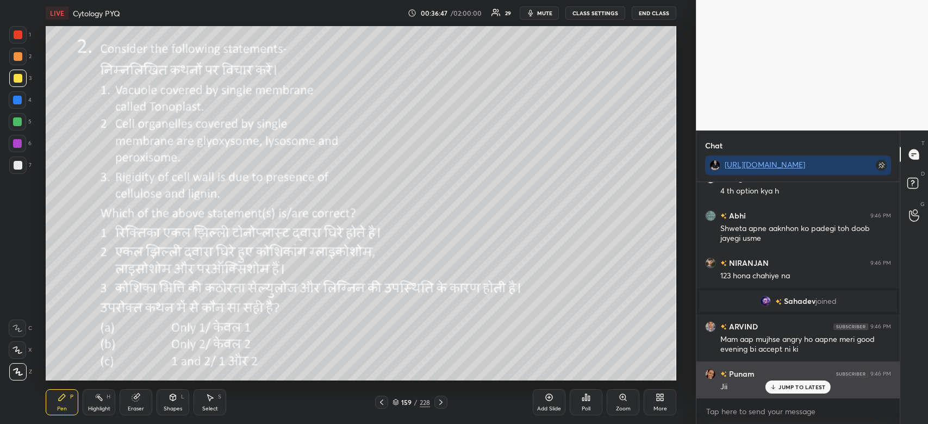
click at [794, 389] on p "JUMP TO LATEST" at bounding box center [802, 387] width 47 height 7
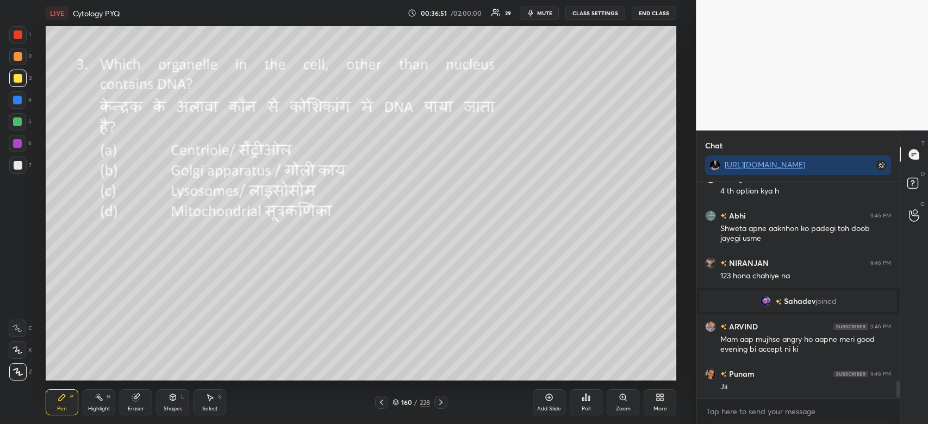
click at [590, 403] on div "Poll" at bounding box center [586, 402] width 33 height 26
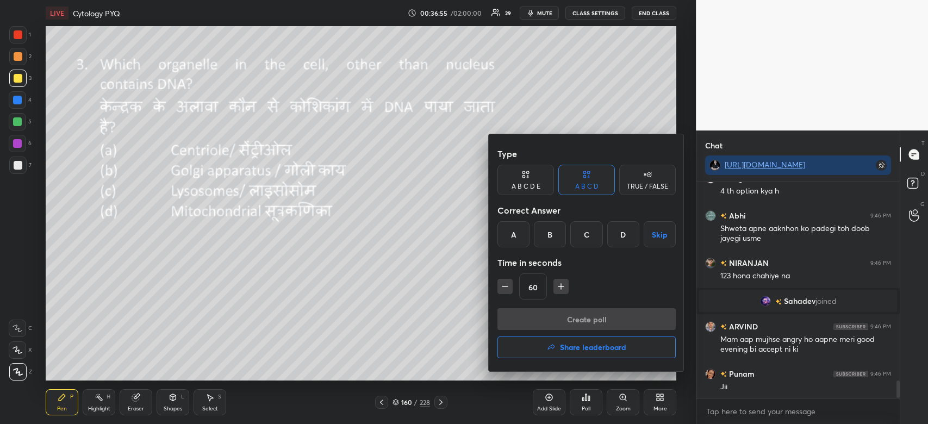
scroll to position [2556, 0]
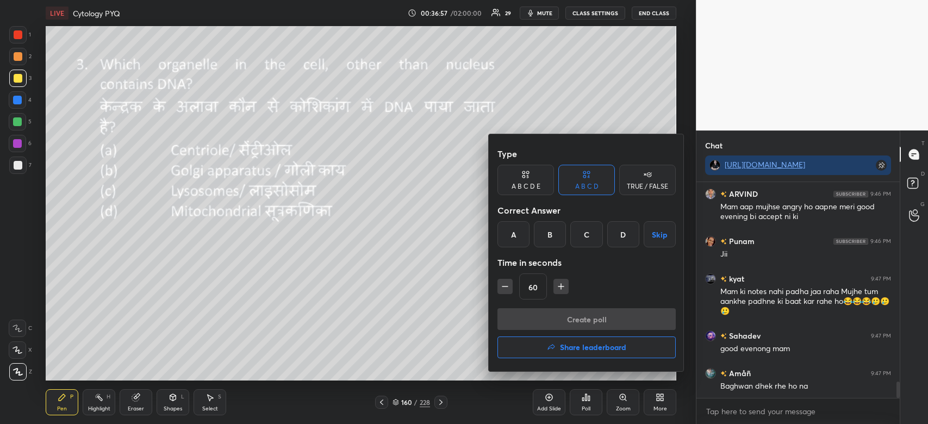
click at [623, 235] on div "D" at bounding box center [624, 234] width 32 height 26
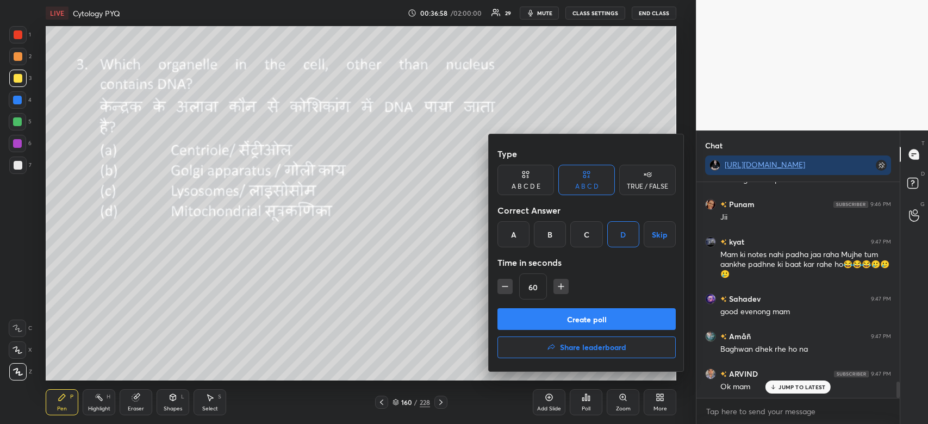
click at [495, 290] on div "Type A B C D E A B C D TRUE / FALSE Correct Answer A B C D Skip Time in seconds…" at bounding box center [587, 252] width 196 height 237
click at [505, 287] on icon "button" at bounding box center [505, 286] width 11 height 11
type input "45"
click at [540, 319] on button "Create poll" at bounding box center [587, 319] width 178 height 22
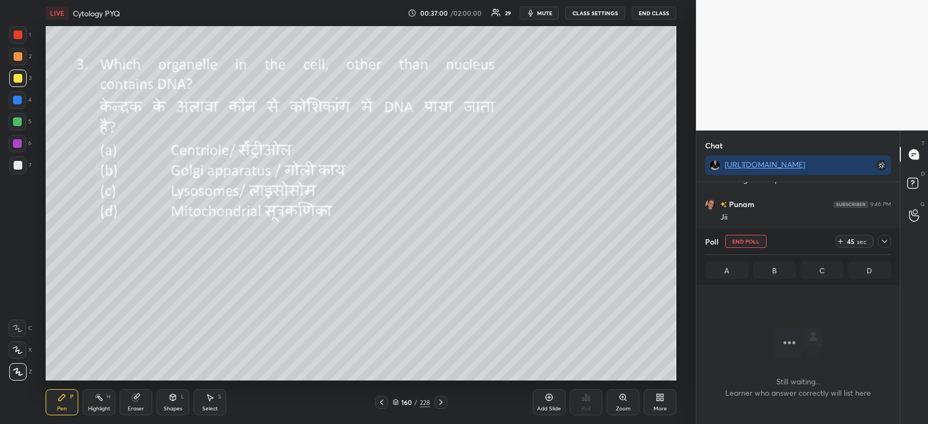
click at [881, 244] on icon at bounding box center [885, 241] width 9 height 9
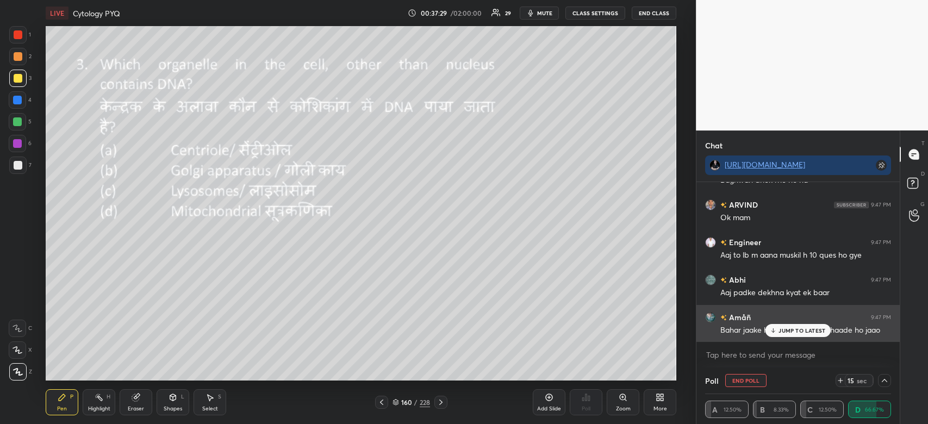
click at [814, 334] on p "JUMP TO LATEST" at bounding box center [802, 330] width 47 height 7
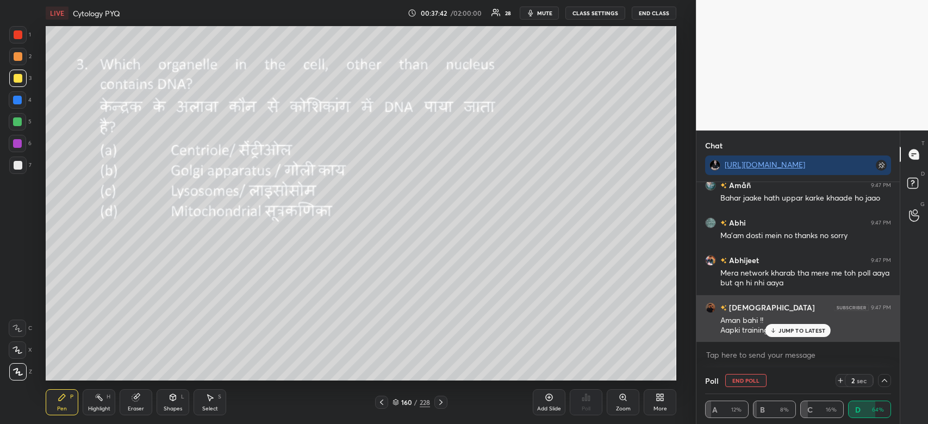
click at [808, 332] on p "JUMP TO LATEST" at bounding box center [802, 330] width 47 height 7
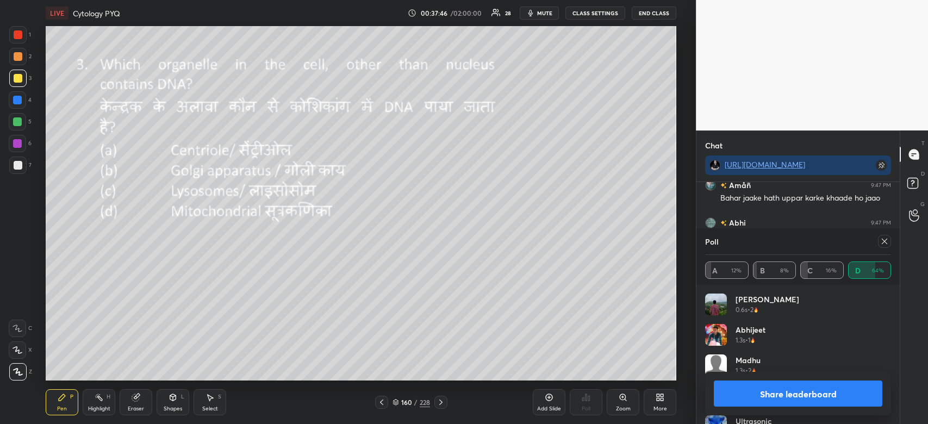
scroll to position [3007, 0]
click at [822, 399] on button "Share leaderboard" at bounding box center [798, 394] width 169 height 26
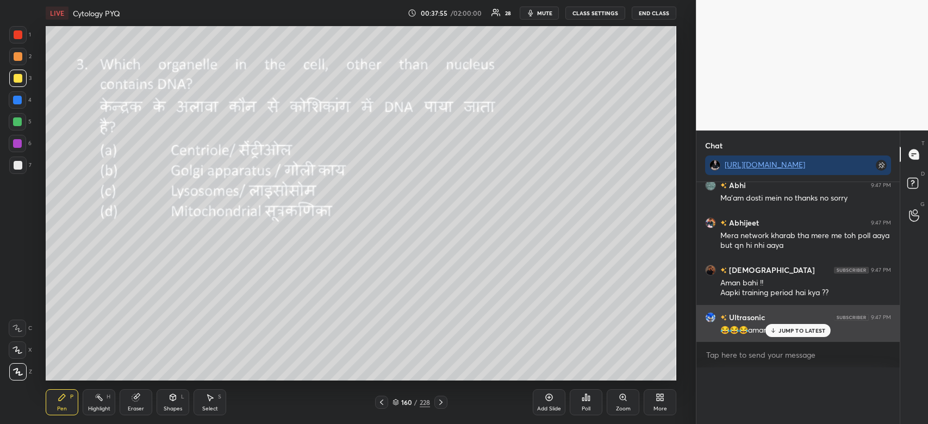
scroll to position [0, 0]
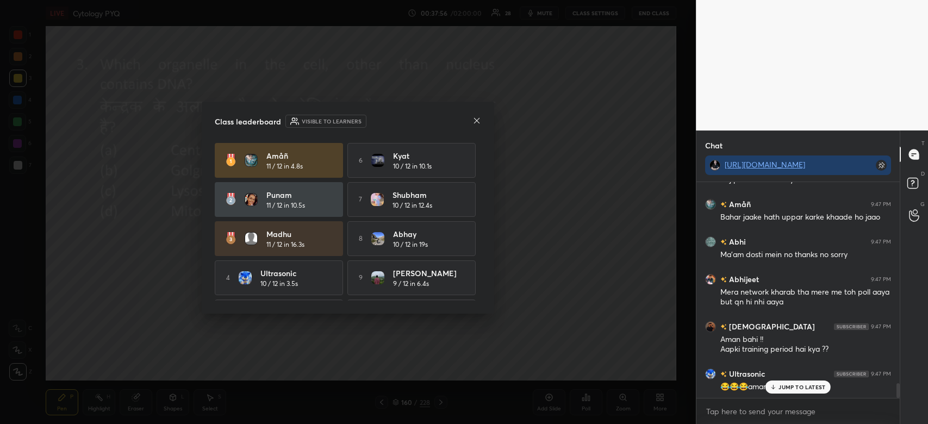
click at [473, 122] on icon at bounding box center [477, 120] width 9 height 9
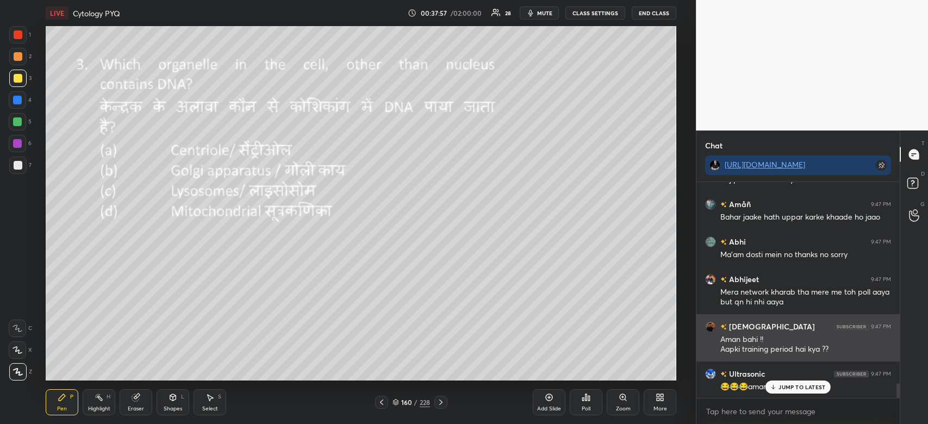
click at [778, 386] on div "JUMP TO LATEST" at bounding box center [798, 387] width 65 height 13
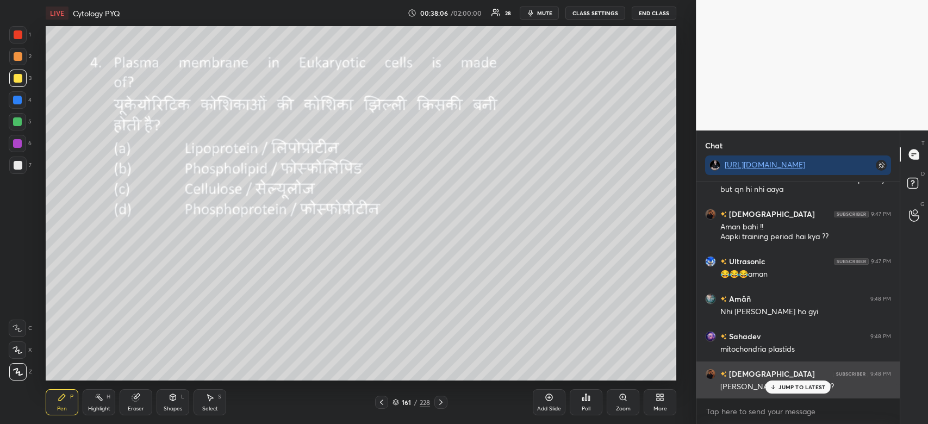
click at [788, 387] on p "JUMP TO LATEST" at bounding box center [802, 387] width 47 height 7
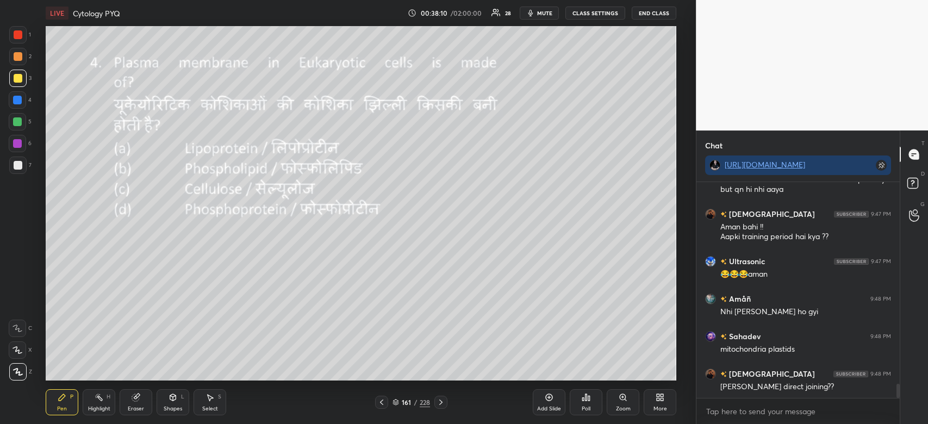
click at [590, 398] on icon at bounding box center [586, 397] width 9 height 9
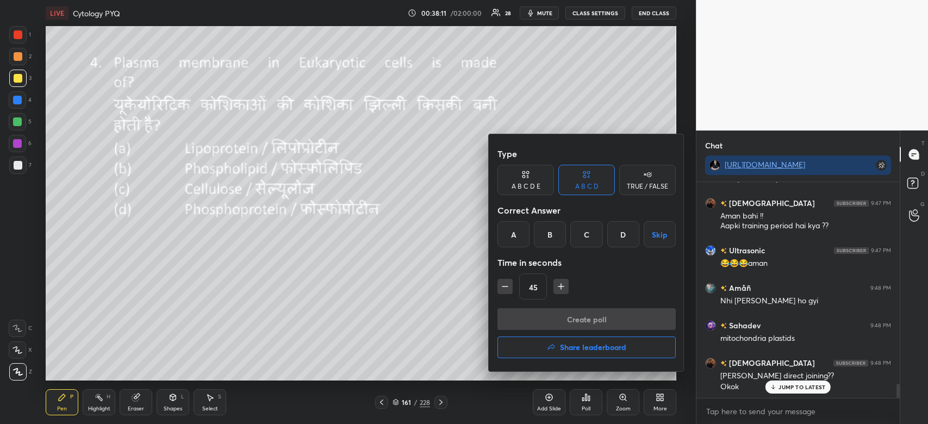
click at [551, 237] on div "B" at bounding box center [550, 234] width 32 height 26
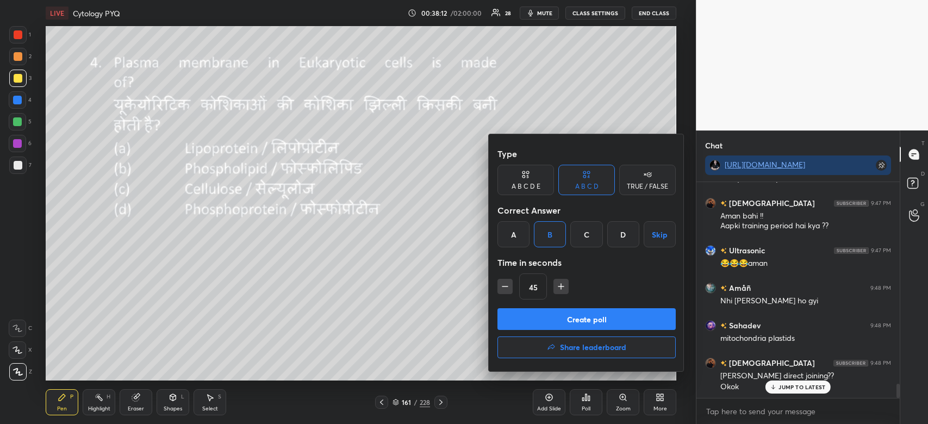
click at [598, 321] on button "Create poll" at bounding box center [587, 319] width 178 height 22
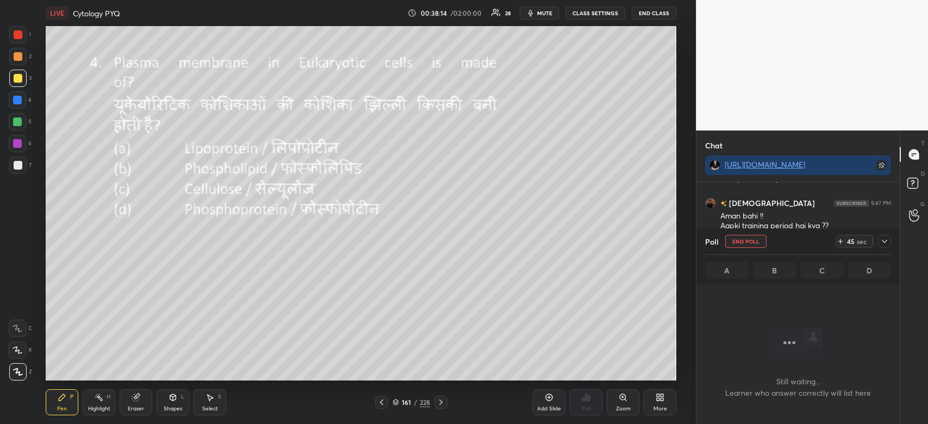
click at [889, 237] on div at bounding box center [884, 241] width 13 height 13
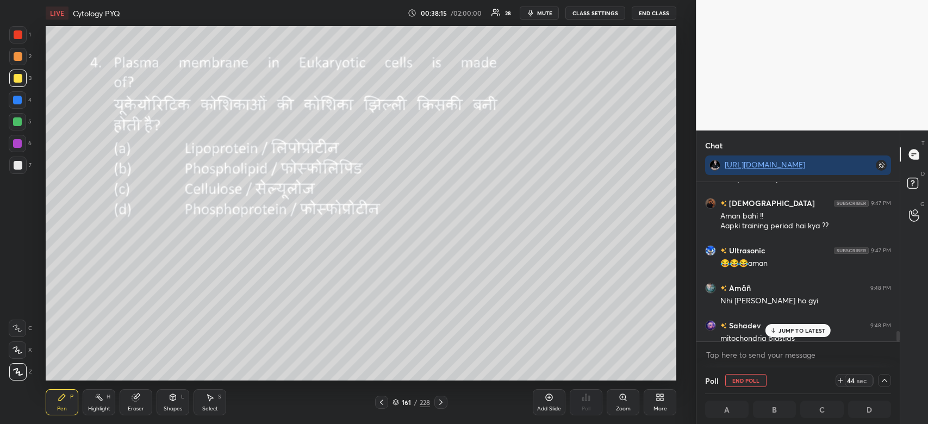
click at [810, 329] on p "JUMP TO LATEST" at bounding box center [802, 330] width 47 height 7
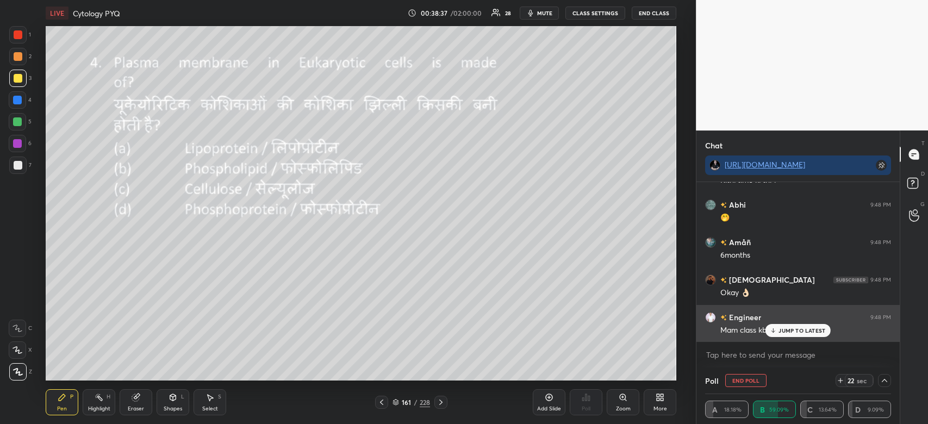
click at [801, 330] on p "JUMP TO LATEST" at bounding box center [802, 330] width 47 height 7
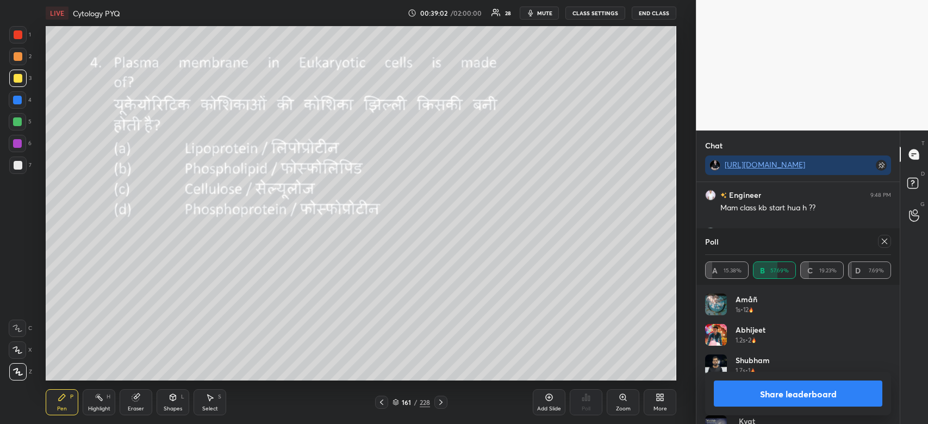
scroll to position [3504, 0]
click at [833, 398] on button "Share leaderboard" at bounding box center [798, 394] width 169 height 26
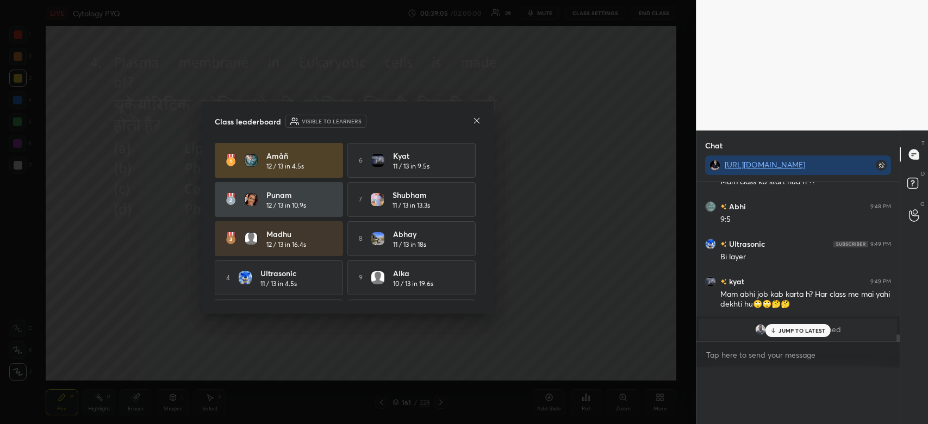
scroll to position [3, 3]
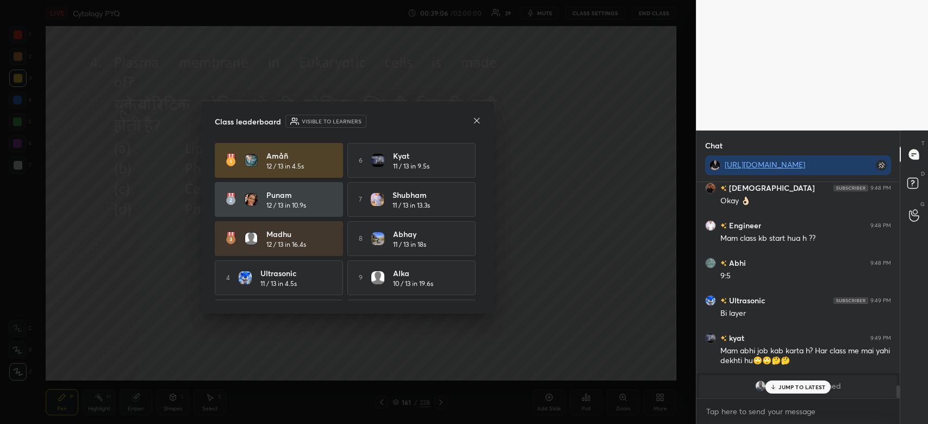
click at [477, 120] on icon at bounding box center [477, 120] width 9 height 9
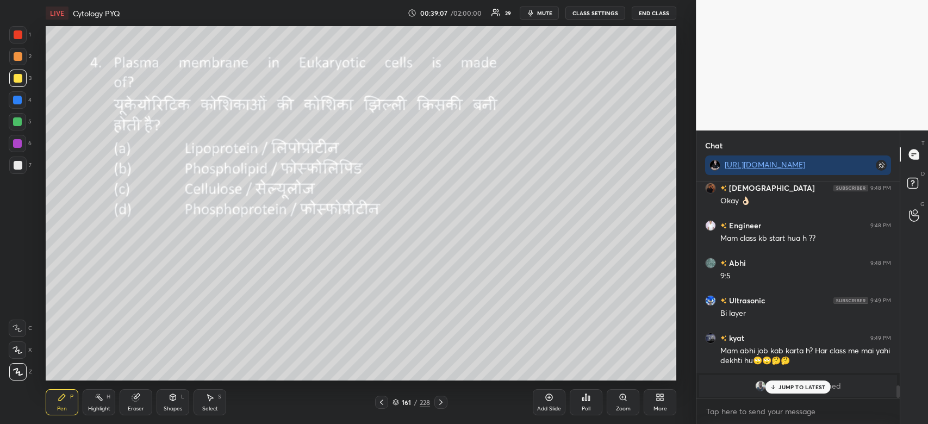
click at [788, 387] on p "JUMP TO LATEST" at bounding box center [802, 387] width 47 height 7
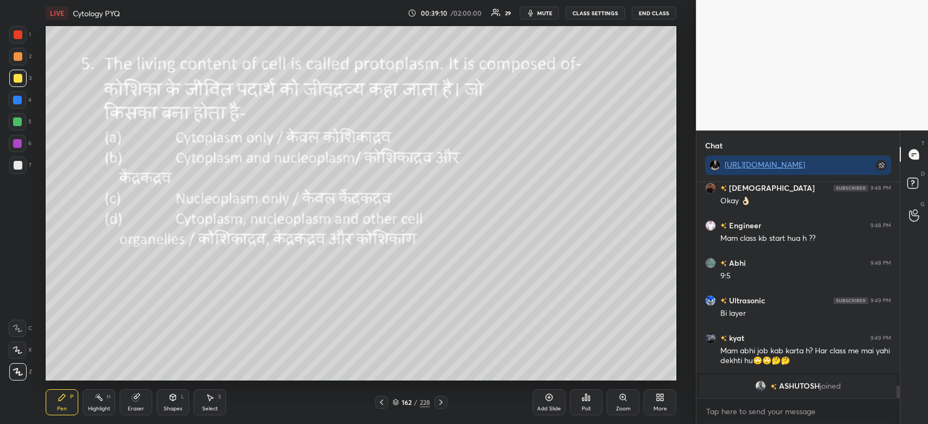
click at [592, 408] on div "Poll" at bounding box center [586, 402] width 33 height 26
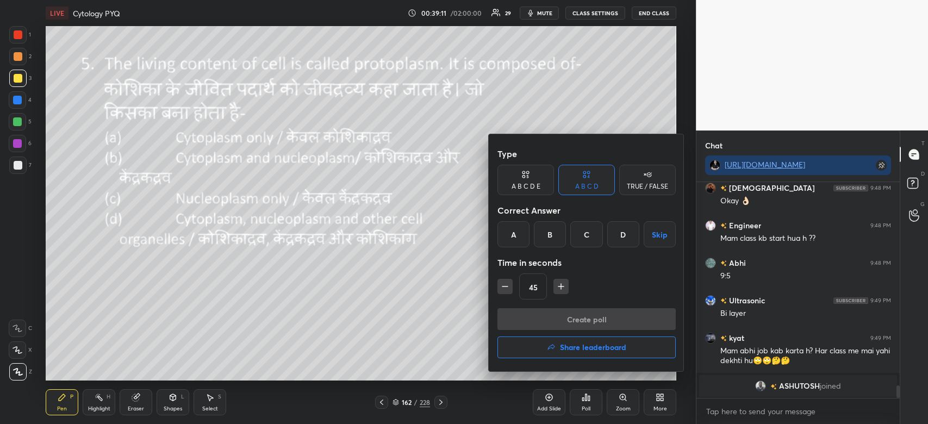
click at [621, 232] on div "D" at bounding box center [624, 234] width 32 height 26
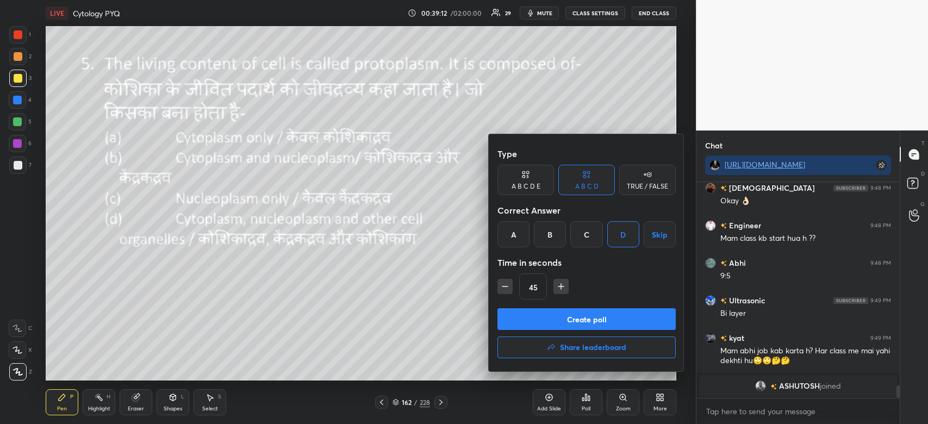
click at [609, 324] on button "Create poll" at bounding box center [587, 319] width 178 height 22
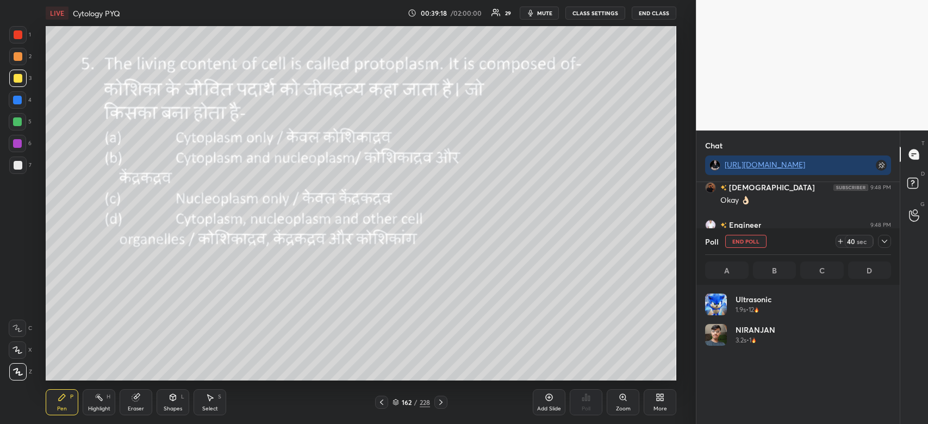
click at [884, 245] on icon at bounding box center [885, 241] width 9 height 9
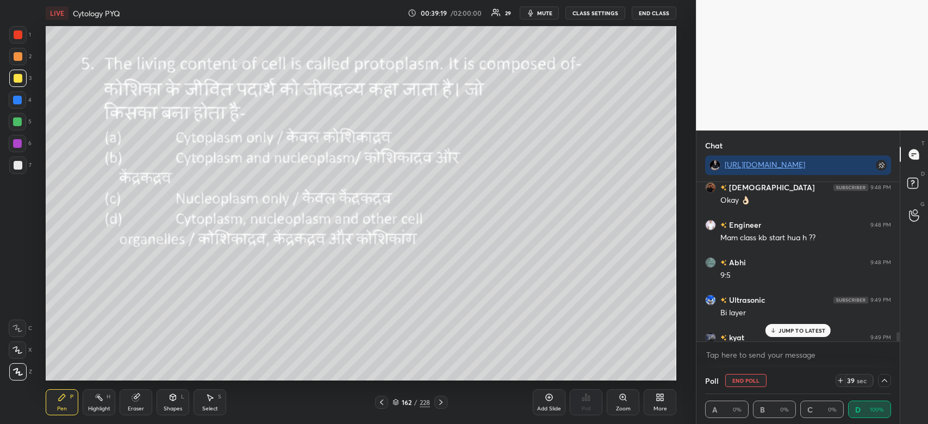
click at [818, 333] on p "JUMP TO LATEST" at bounding box center [802, 330] width 47 height 7
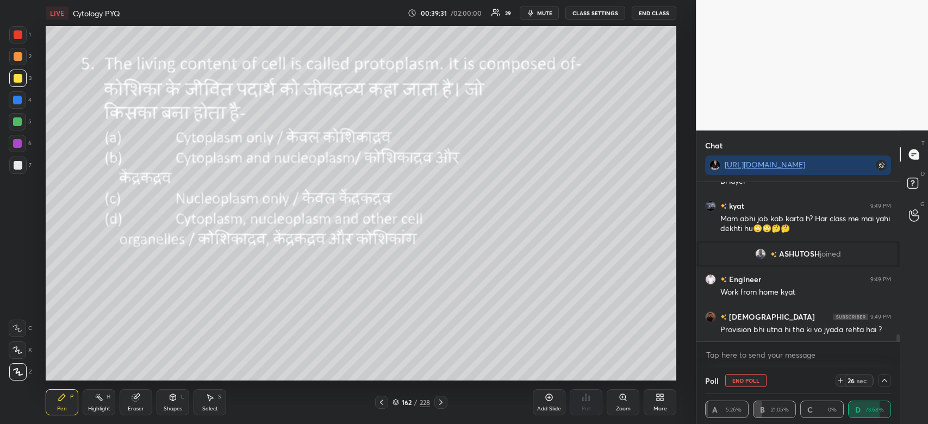
click at [800, 333] on div "Abhi 9:48 PM 9:5 Ultrasonic 9:49 PM Bi layer kyat 9:49 PM Mam abhi job kab kart…" at bounding box center [798, 262] width 203 height 160
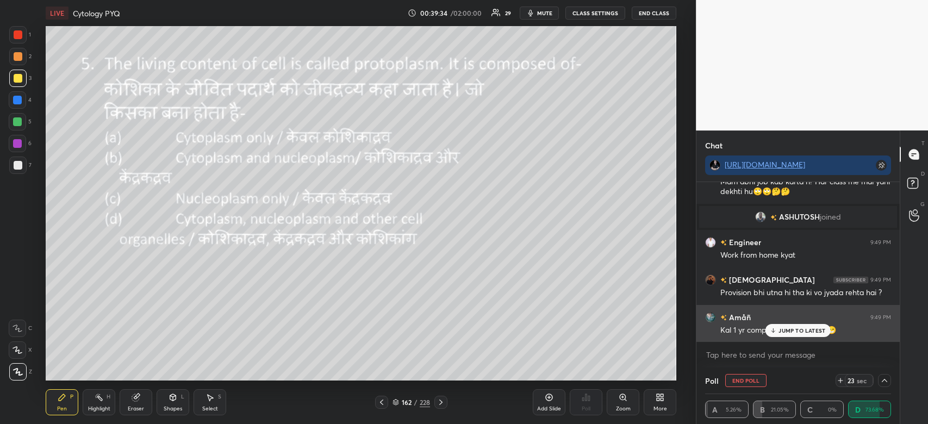
click at [784, 333] on p "JUMP TO LATEST" at bounding box center [802, 330] width 47 height 7
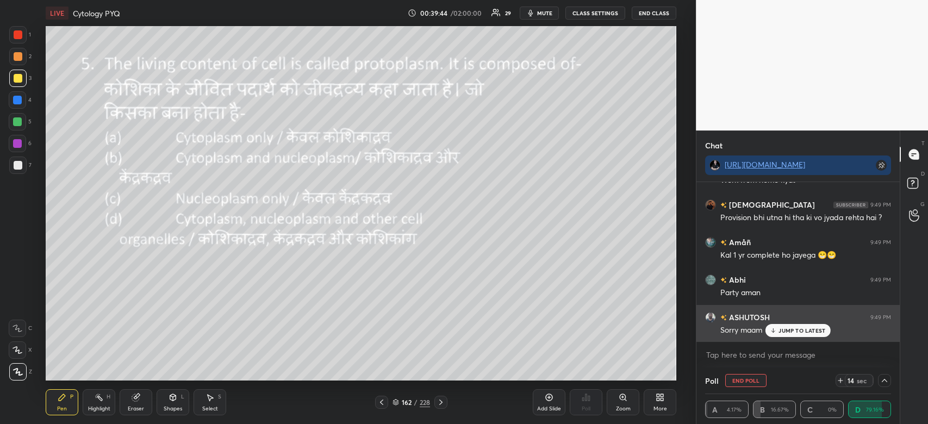
click at [794, 328] on p "JUMP TO LATEST" at bounding box center [802, 330] width 47 height 7
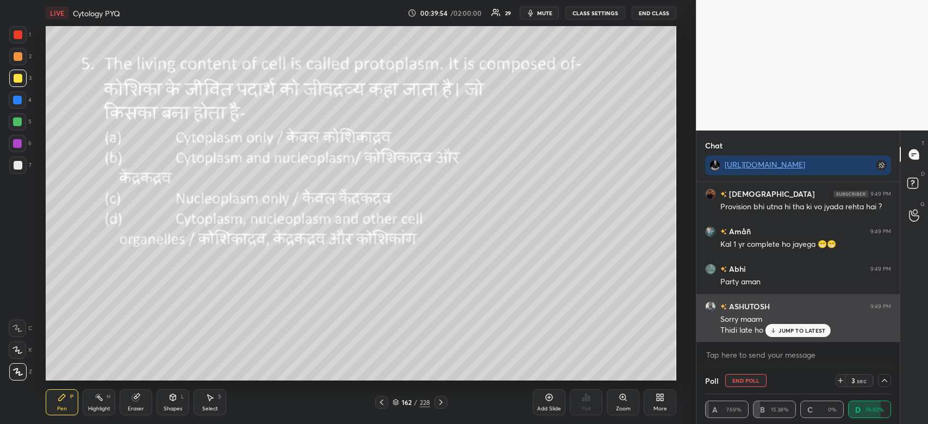
click at [800, 332] on p "JUMP TO LATEST" at bounding box center [802, 330] width 47 height 7
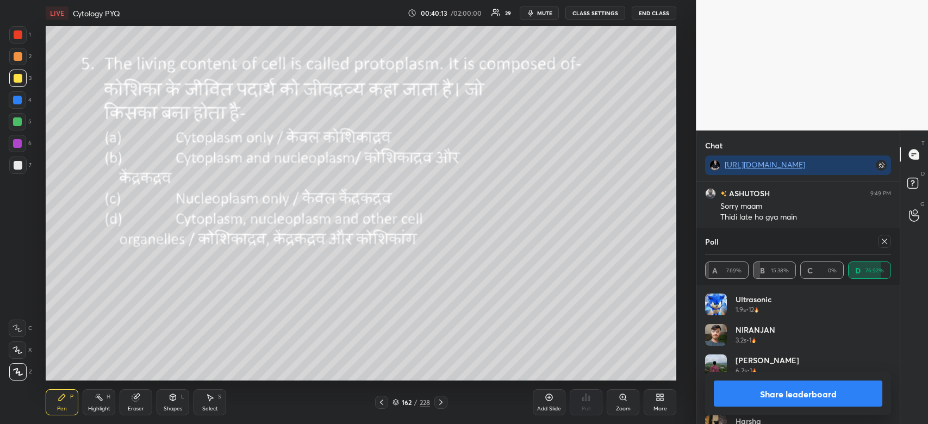
click at [830, 402] on button "Share leaderboard" at bounding box center [798, 394] width 169 height 26
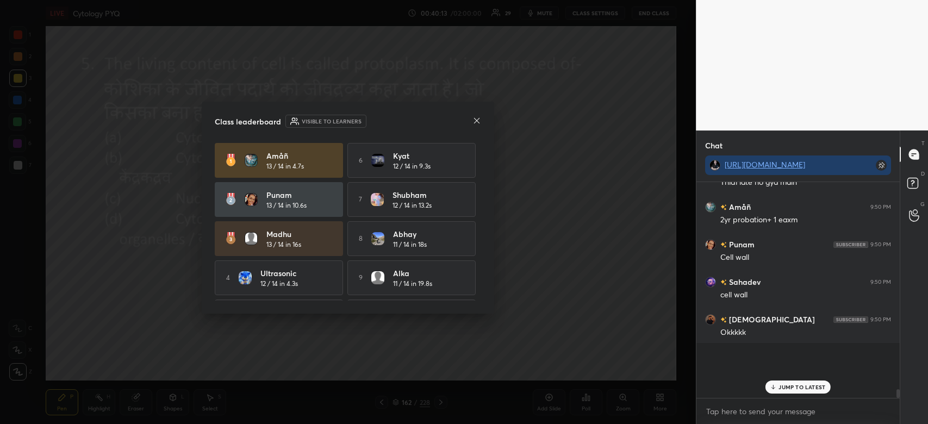
scroll to position [3800, 0]
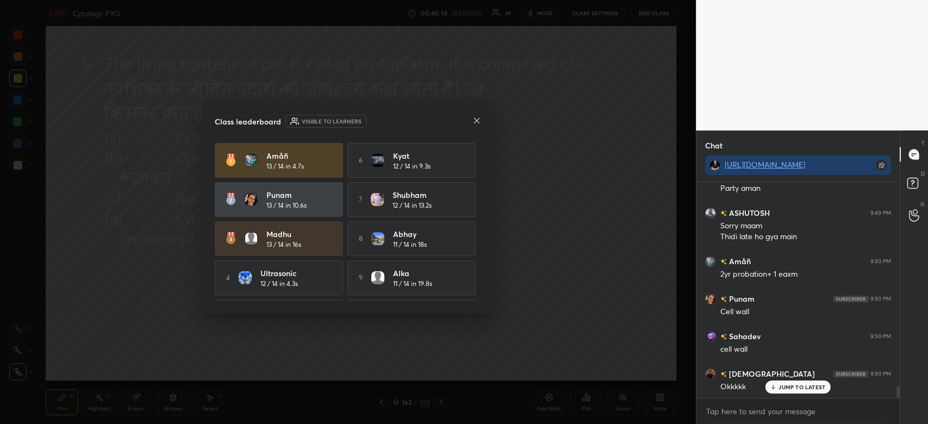
click at [475, 123] on icon at bounding box center [477, 120] width 9 height 9
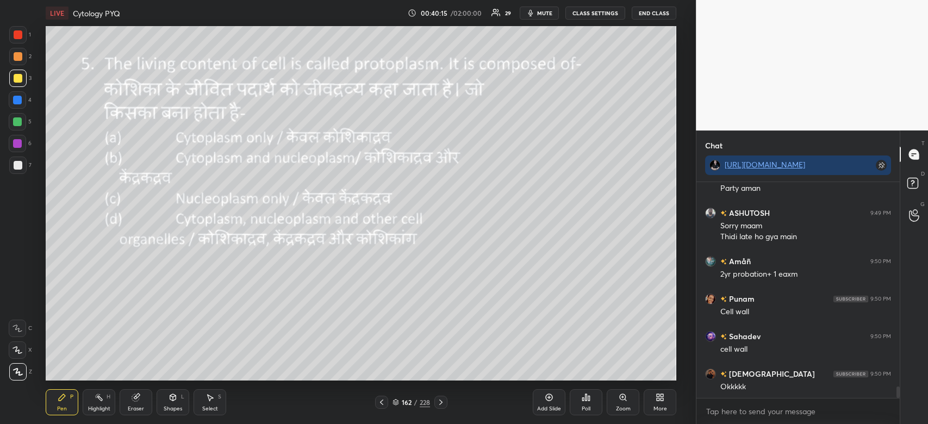
click at [797, 386] on div "Abhi 9:49 PM Party aman ASHUTOSH 9:49 PM Sorry maam Thidi late ho gya main Amåñ…" at bounding box center [798, 290] width 203 height 216
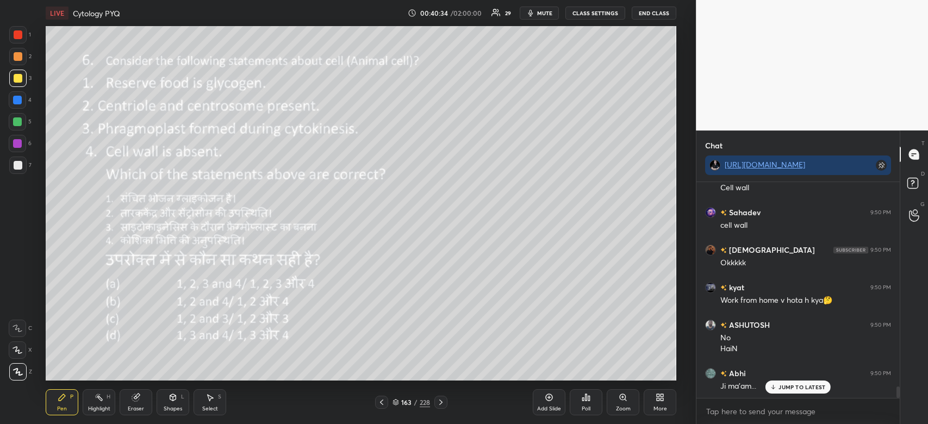
scroll to position [3957, 0]
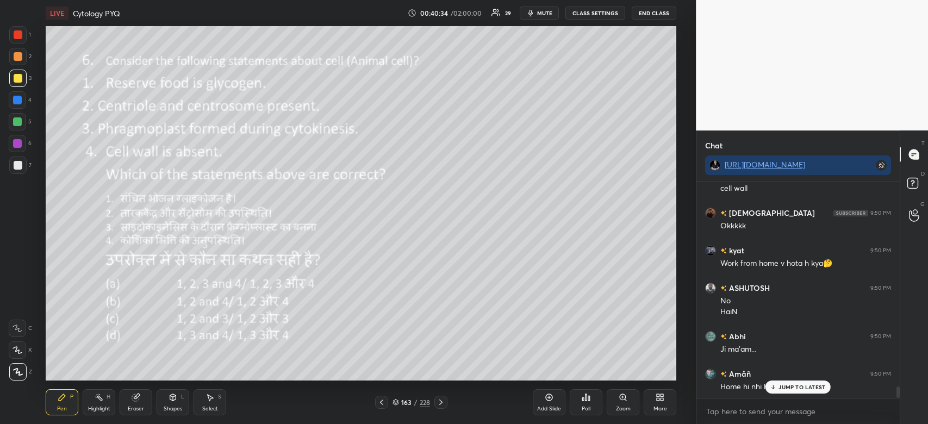
click at [586, 397] on icon at bounding box center [587, 397] width 2 height 7
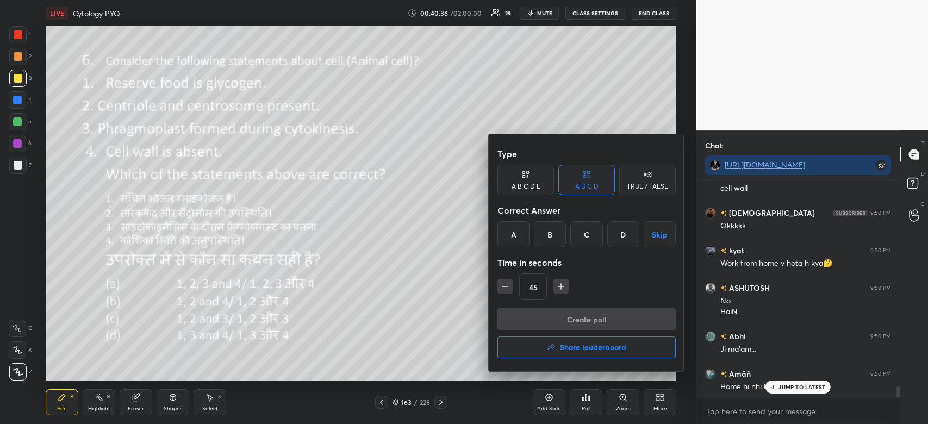
click at [509, 237] on div "A" at bounding box center [514, 234] width 32 height 26
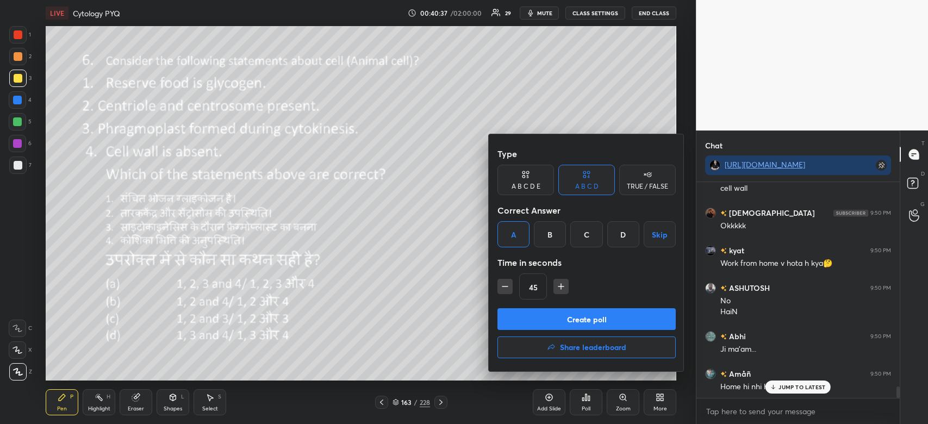
click at [522, 323] on button "Create poll" at bounding box center [587, 319] width 178 height 22
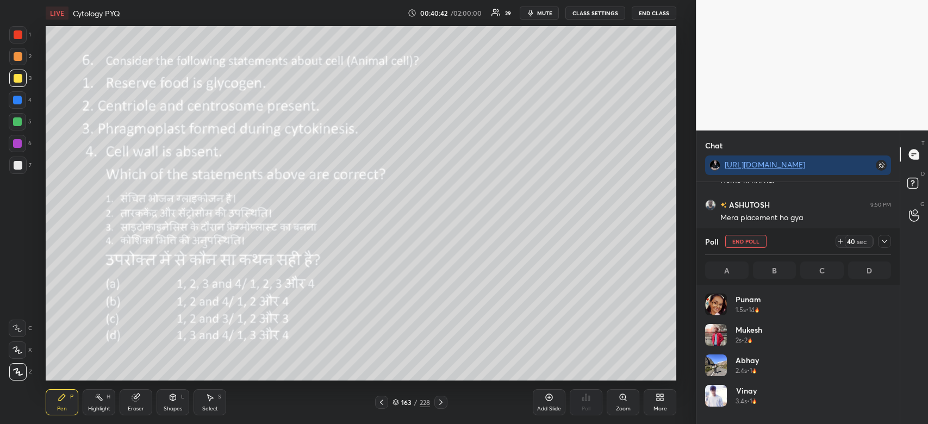
click at [741, 242] on button "End Poll" at bounding box center [746, 241] width 41 height 13
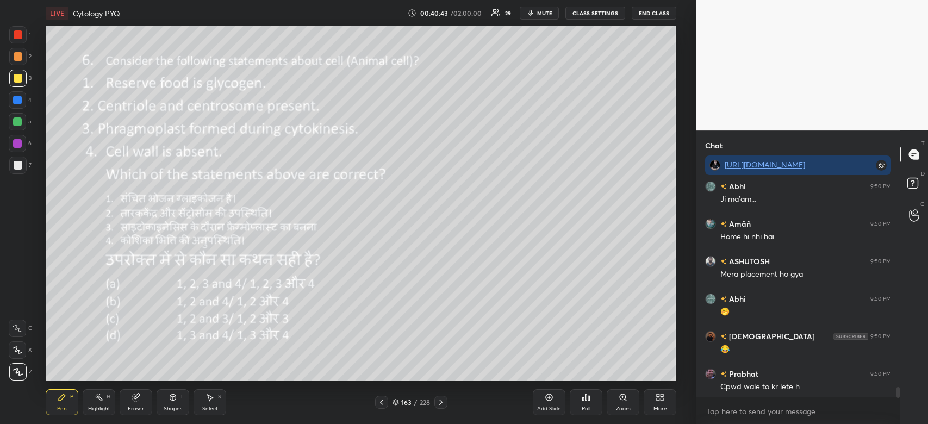
click at [591, 405] on div "Poll" at bounding box center [586, 402] width 33 height 26
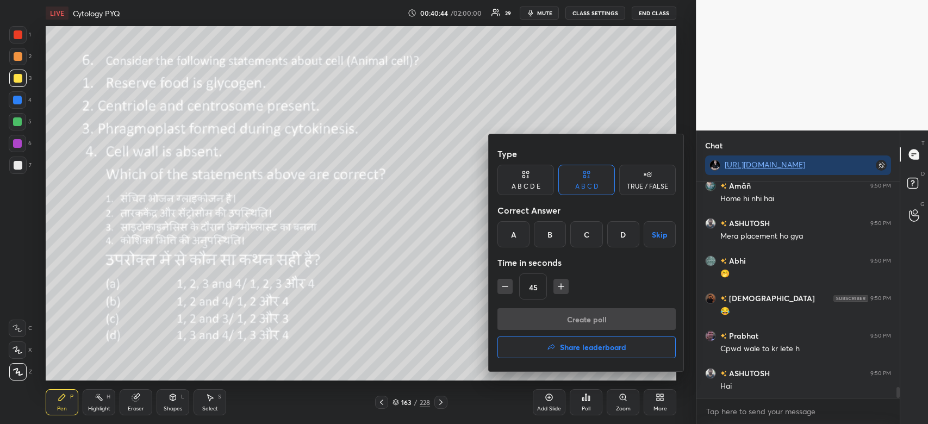
click at [550, 234] on div "B" at bounding box center [550, 234] width 32 height 26
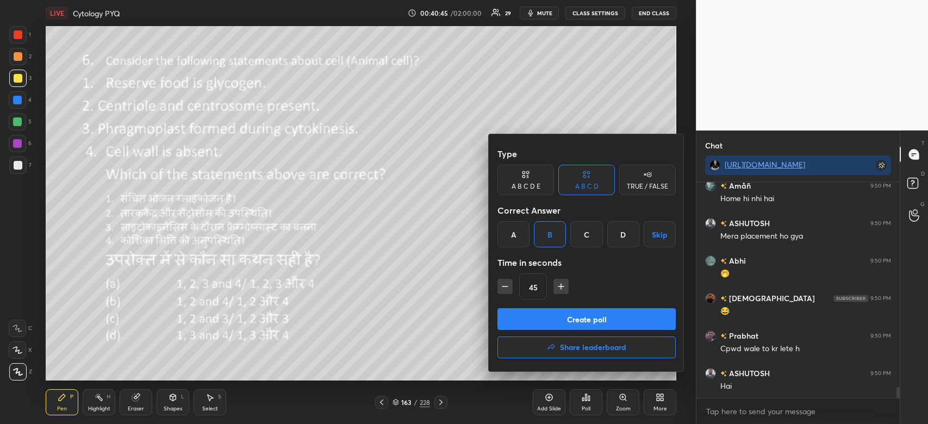
click at [570, 320] on button "Create poll" at bounding box center [587, 319] width 178 height 22
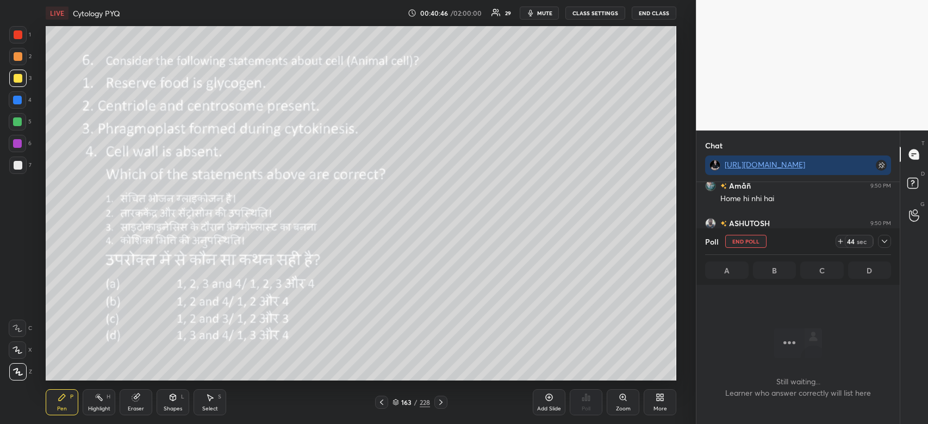
click at [883, 241] on icon at bounding box center [884, 241] width 5 height 3
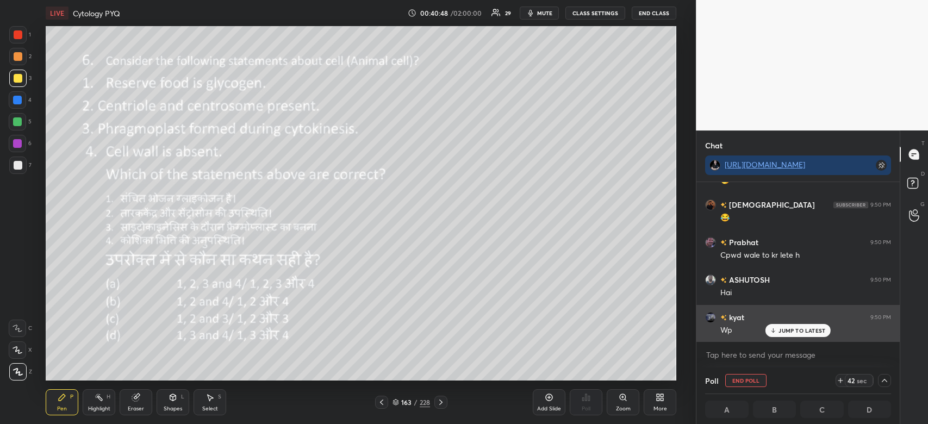
click at [808, 332] on p "JUMP TO LATEST" at bounding box center [802, 330] width 47 height 7
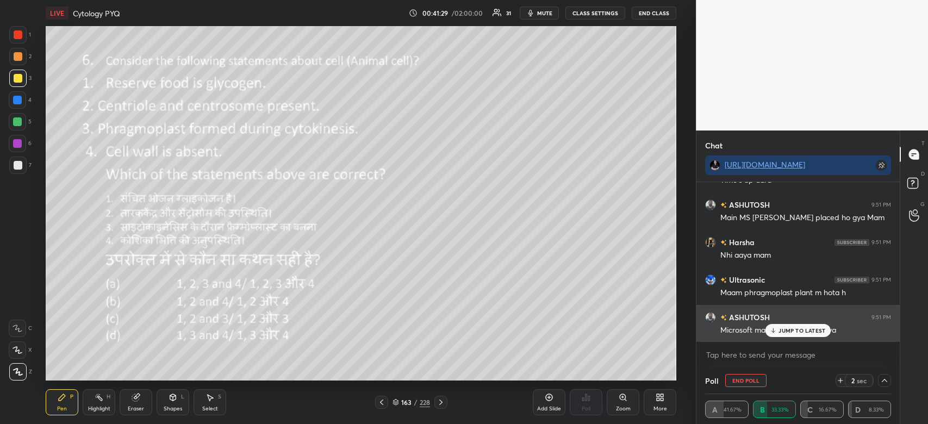
click at [816, 332] on p "JUMP TO LATEST" at bounding box center [802, 330] width 47 height 7
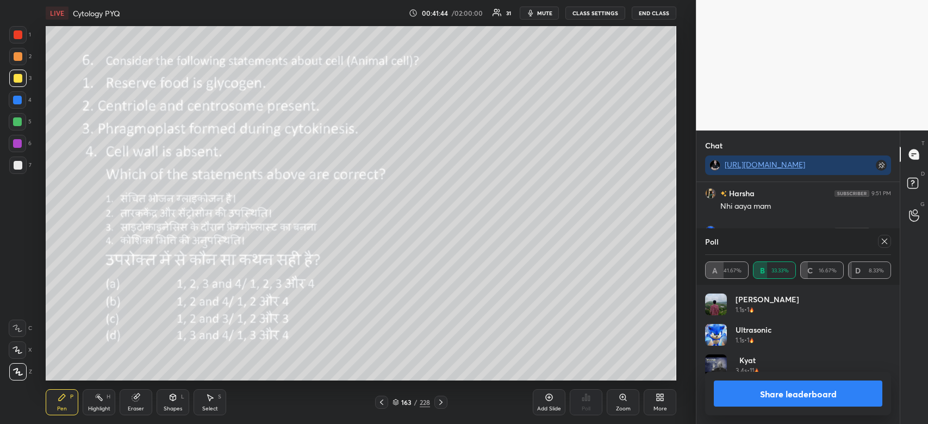
click at [18, 118] on div at bounding box center [17, 121] width 9 height 9
click at [805, 395] on button "Share leaderboard" at bounding box center [798, 394] width 169 height 26
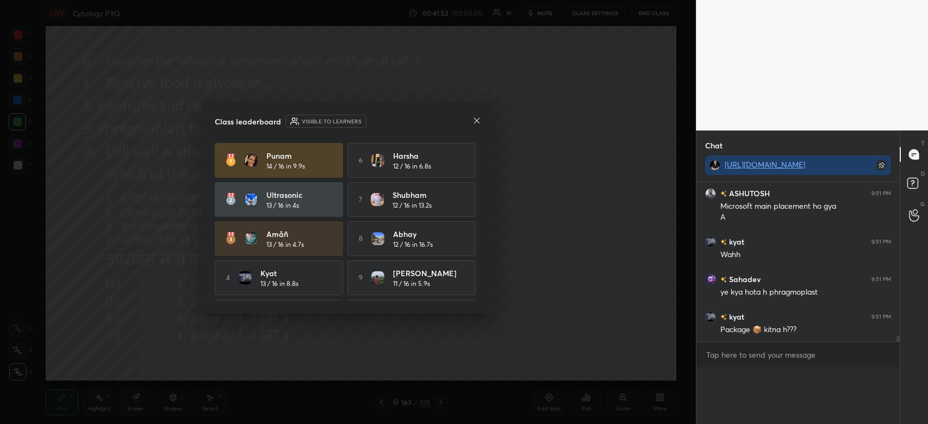
scroll to position [4267, 0]
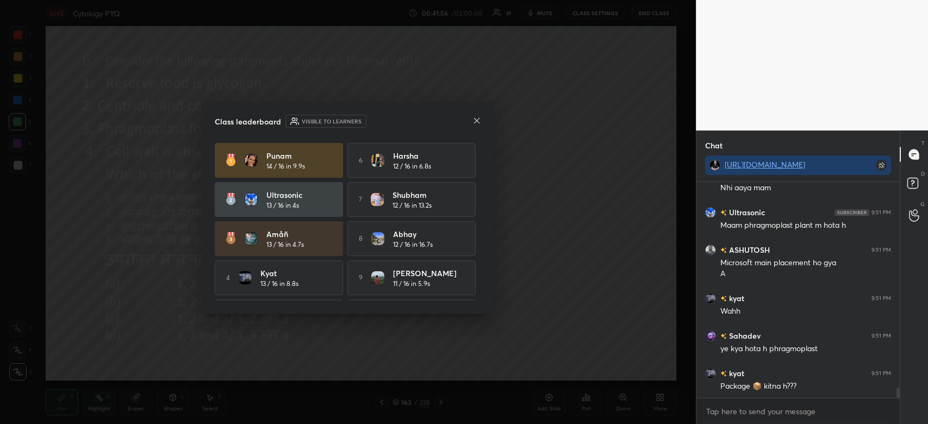
click at [474, 121] on icon at bounding box center [477, 120] width 9 height 9
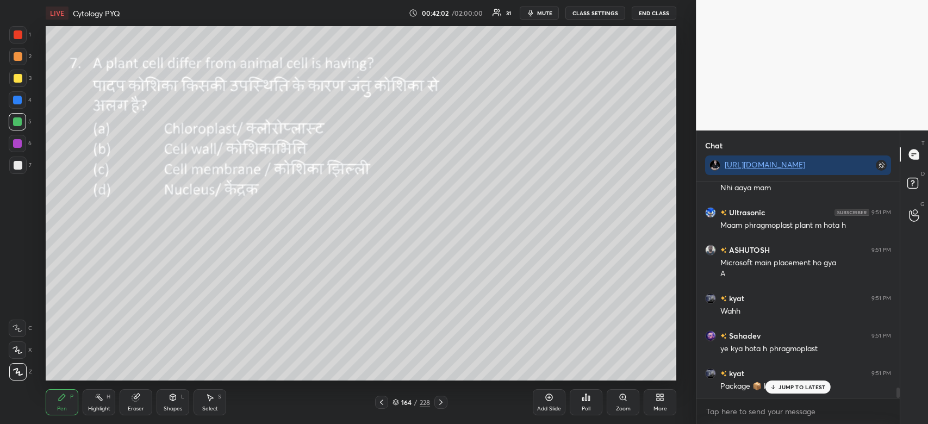
scroll to position [4271, 0]
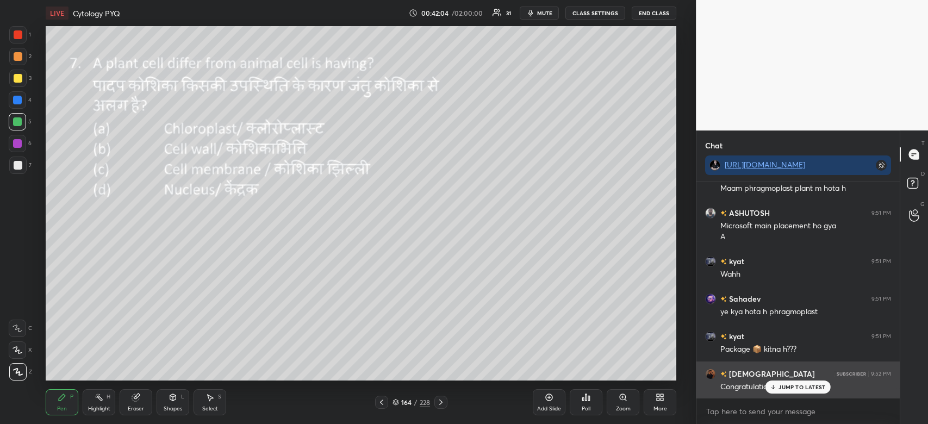
click at [784, 382] on div "JUMP TO LATEST" at bounding box center [798, 387] width 65 height 13
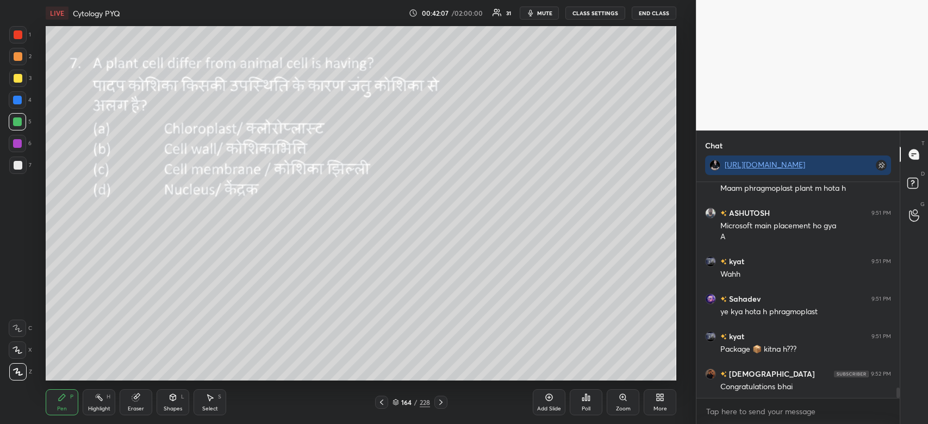
click at [591, 400] on div "Poll" at bounding box center [586, 402] width 33 height 26
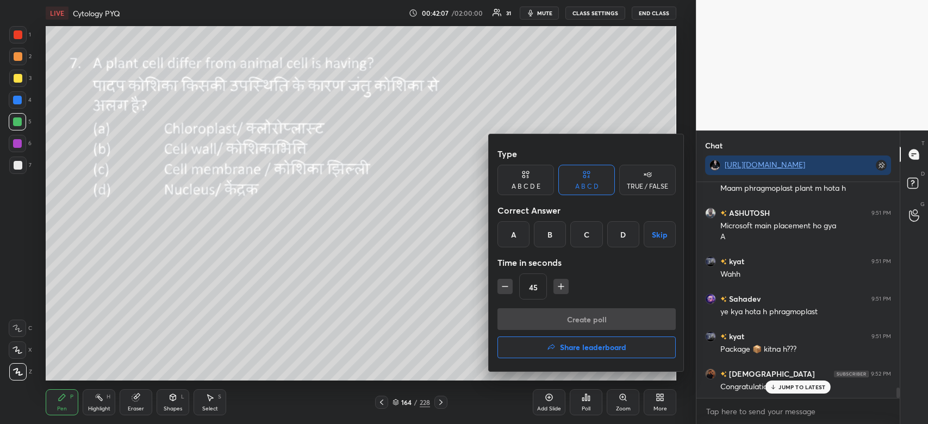
scroll to position [4308, 0]
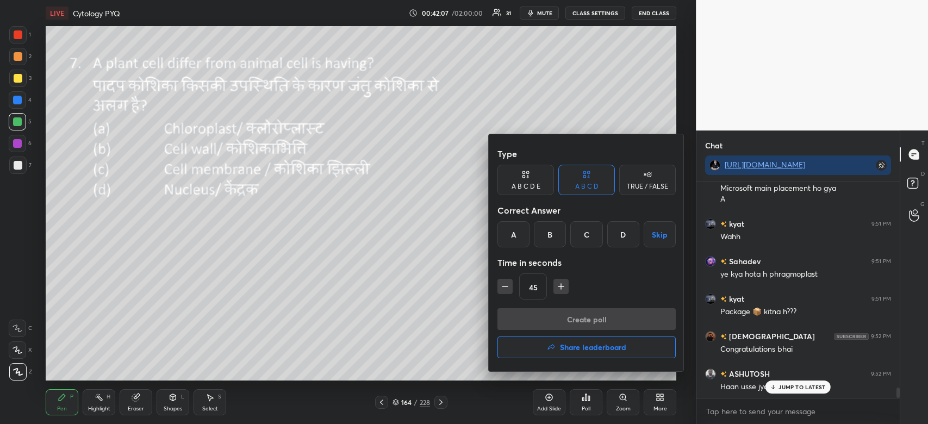
click at [552, 238] on div "B" at bounding box center [550, 234] width 32 height 26
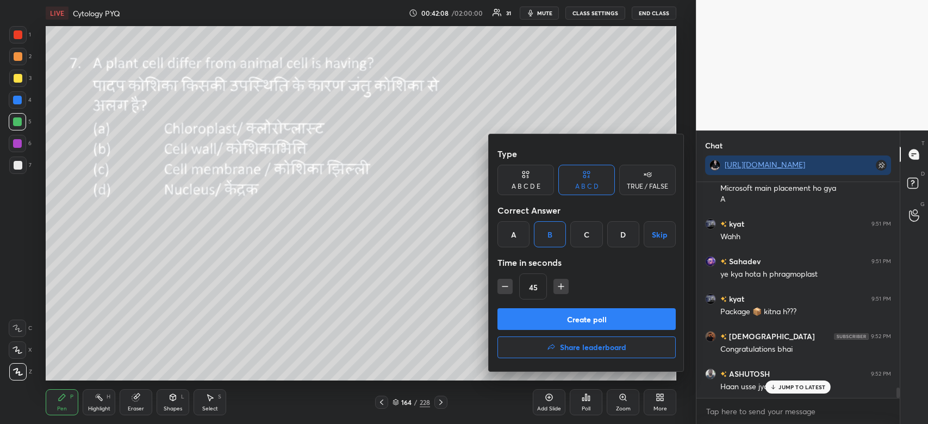
click at [517, 237] on div "A" at bounding box center [514, 234] width 32 height 26
click at [549, 319] on button "Create poll" at bounding box center [587, 319] width 178 height 22
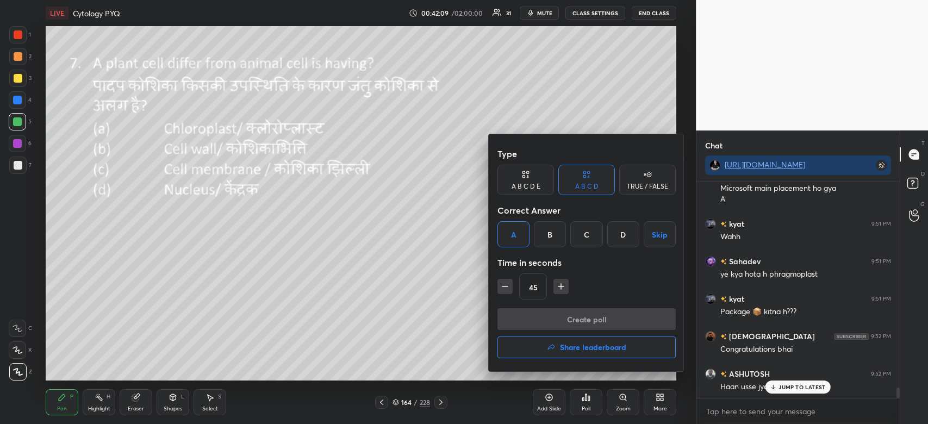
scroll to position [3, 3]
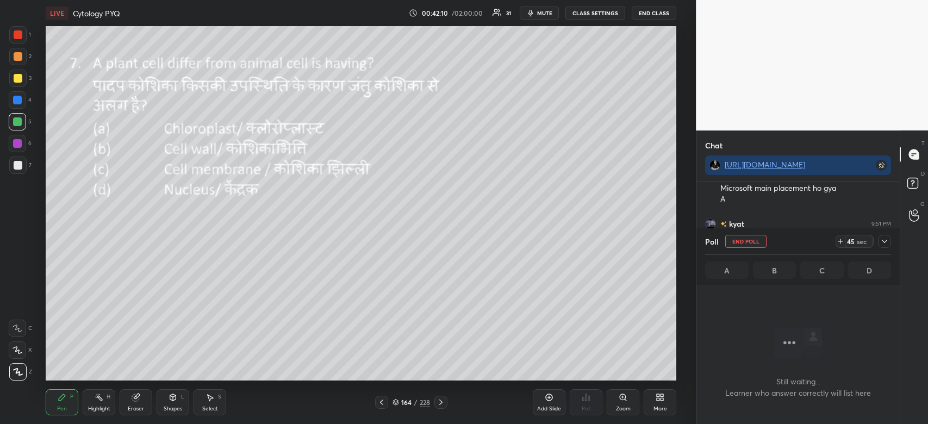
click at [888, 241] on icon at bounding box center [885, 241] width 9 height 9
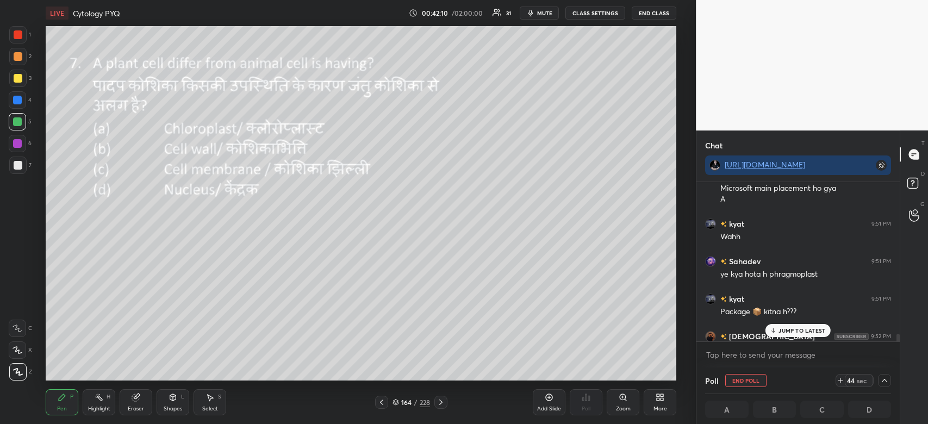
click at [816, 332] on p "JUMP TO LATEST" at bounding box center [802, 330] width 47 height 7
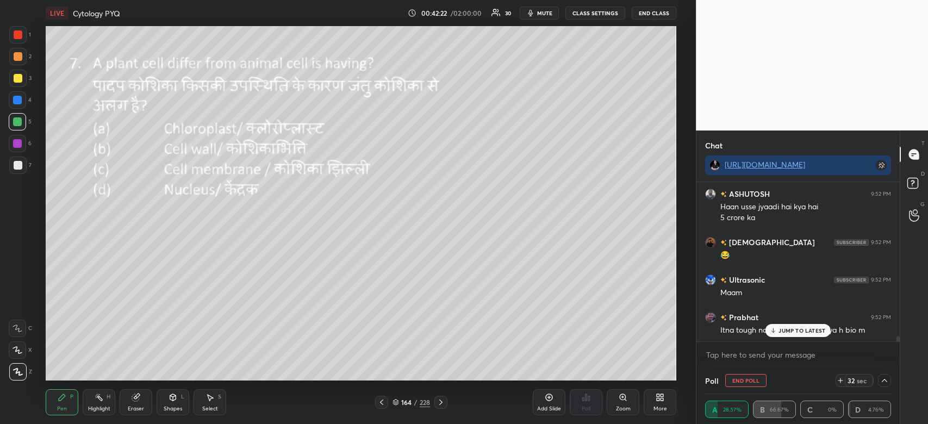
click at [798, 332] on p "JUMP TO LATEST" at bounding box center [802, 330] width 47 height 7
click at [800, 325] on div "JUMP TO LATEST" at bounding box center [798, 330] width 65 height 13
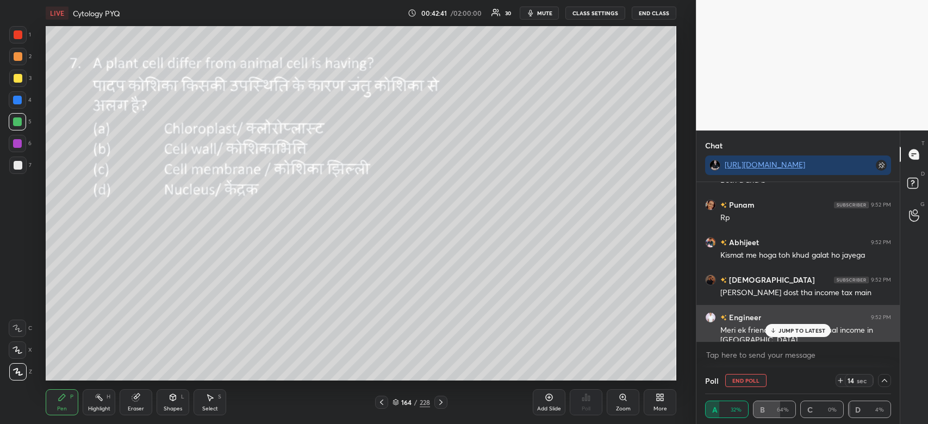
click at [784, 332] on p "JUMP TO LATEST" at bounding box center [802, 330] width 47 height 7
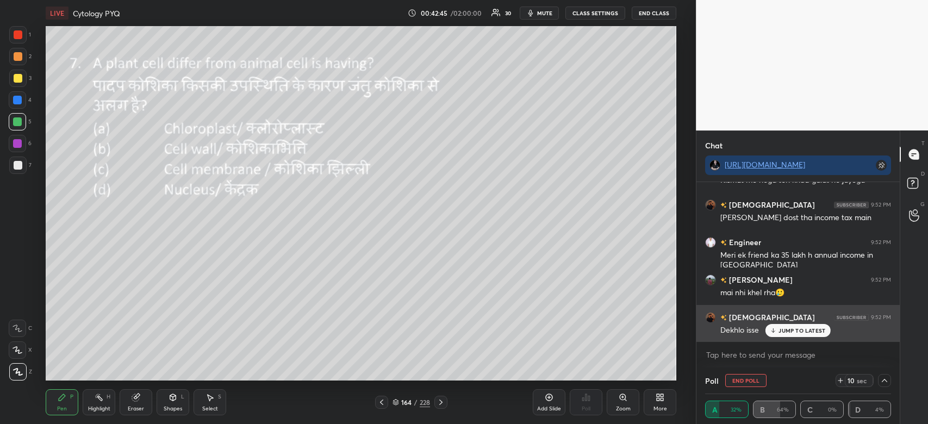
click at [800, 330] on p "JUMP TO LATEST" at bounding box center [802, 330] width 47 height 7
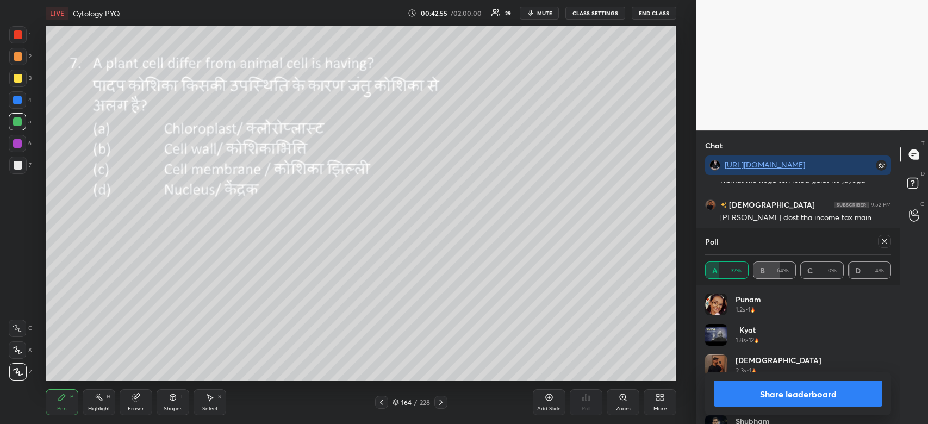
click at [792, 393] on button "Share leaderboard" at bounding box center [798, 394] width 169 height 26
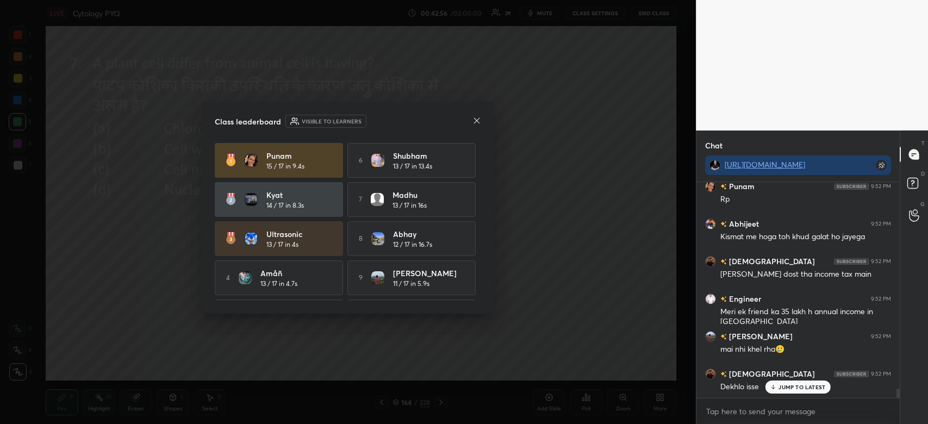
click at [479, 123] on icon at bounding box center [476, 119] width 5 height 5
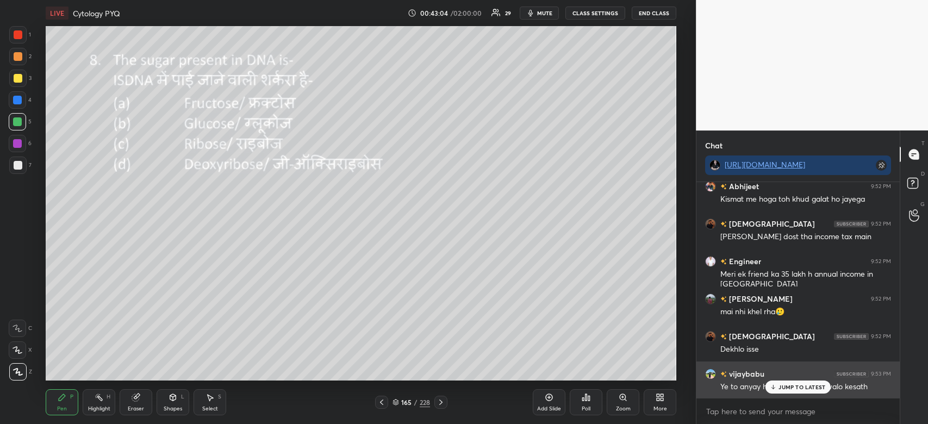
click at [788, 387] on p "JUMP TO LATEST" at bounding box center [802, 387] width 47 height 7
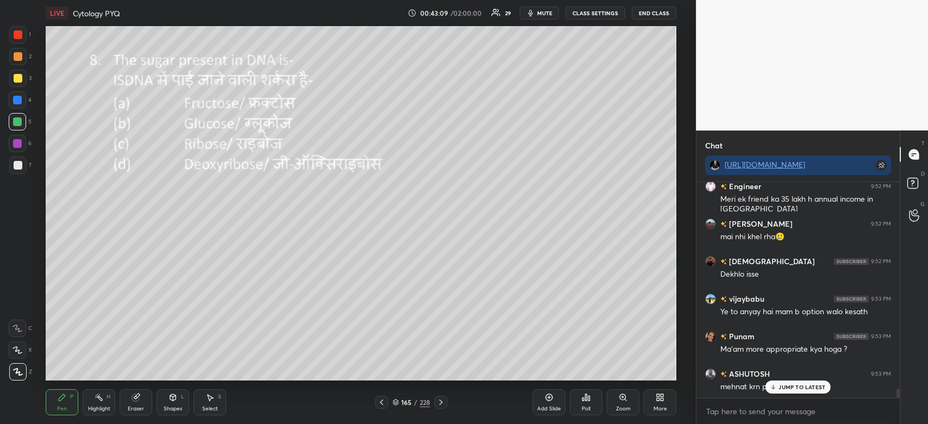
click at [592, 402] on div "Poll" at bounding box center [586, 402] width 33 height 26
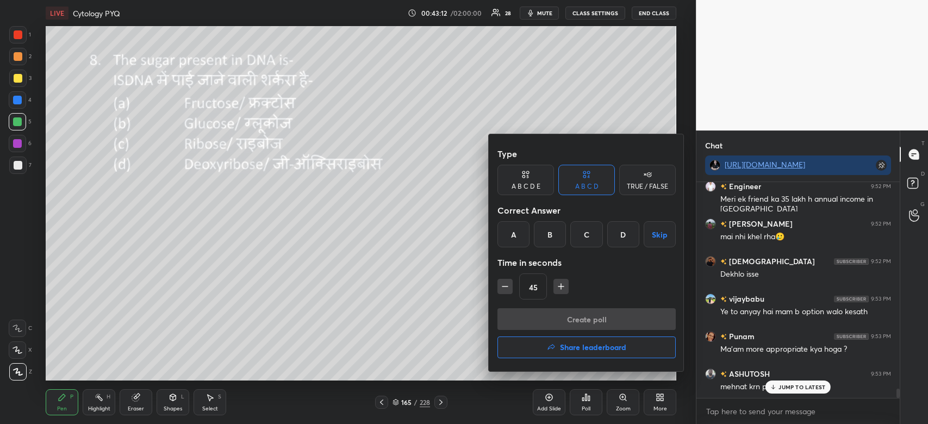
click at [627, 235] on div "D" at bounding box center [624, 234] width 32 height 26
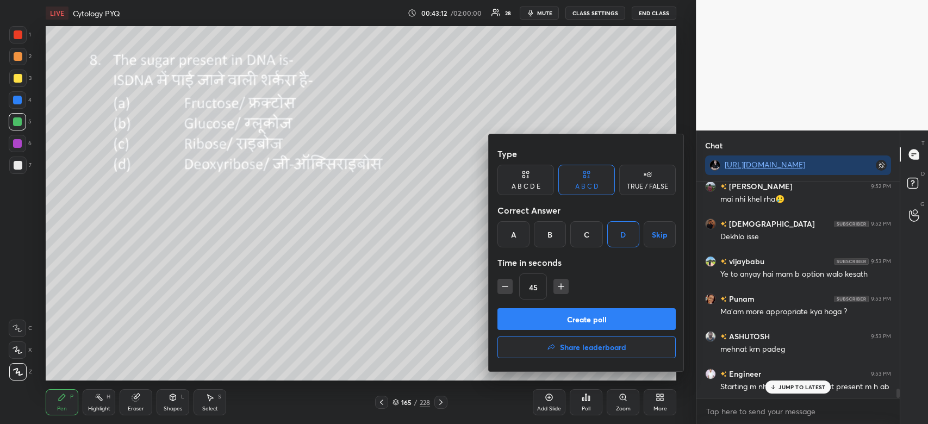
click at [603, 321] on button "Create poll" at bounding box center [587, 319] width 178 height 22
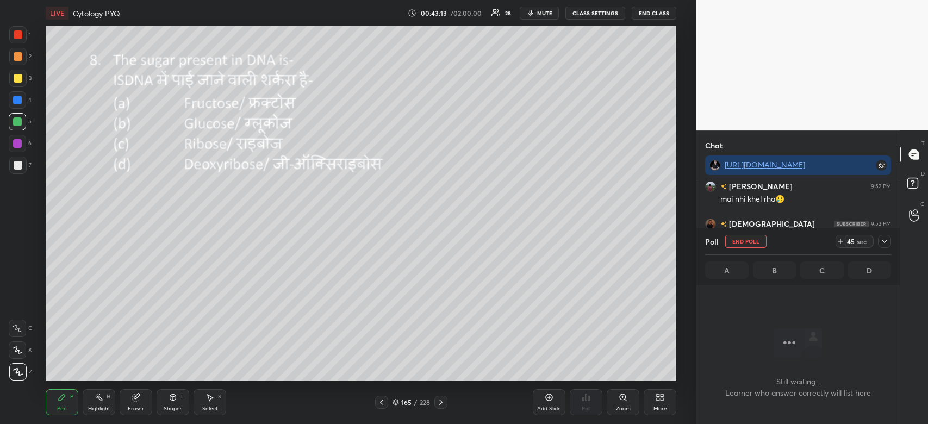
click at [885, 243] on icon at bounding box center [884, 241] width 5 height 3
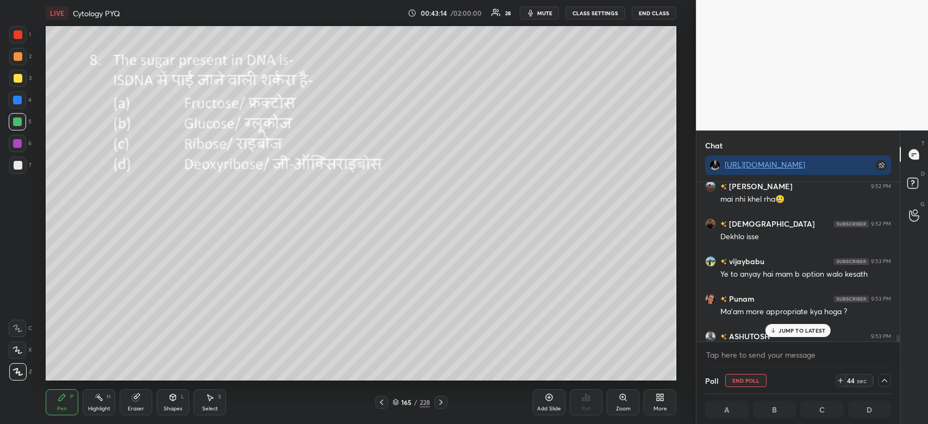
click at [814, 329] on p "JUMP TO LATEST" at bounding box center [802, 330] width 47 height 7
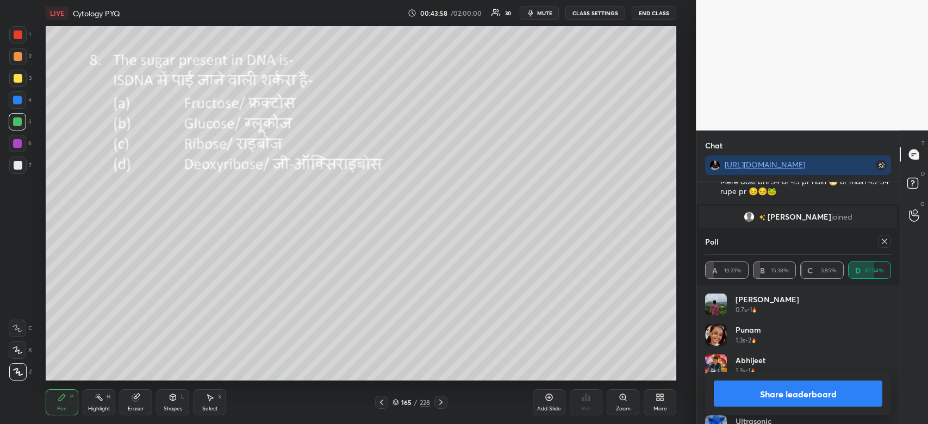
scroll to position [127, 183]
click at [805, 397] on button "Share leaderboard" at bounding box center [798, 394] width 169 height 26
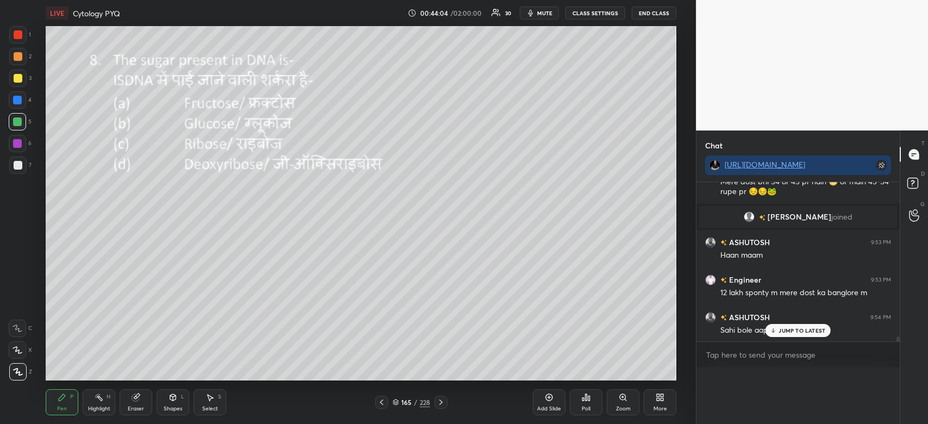
scroll to position [0, 3]
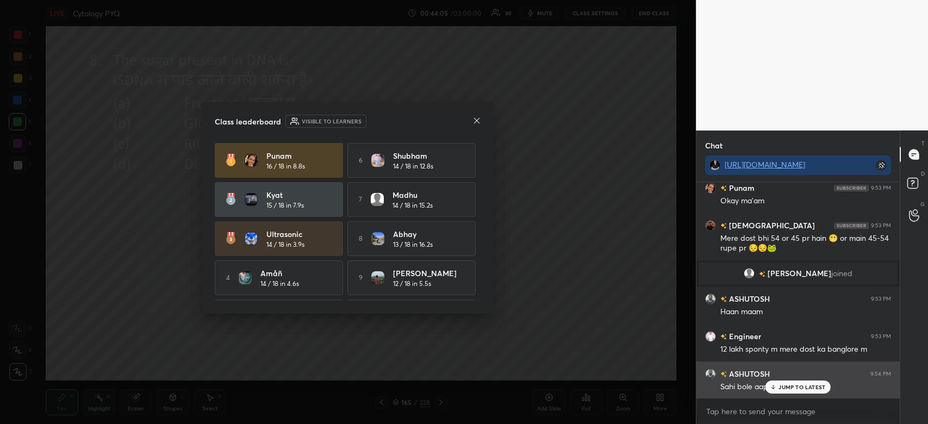
click at [784, 389] on p "JUMP TO LATEST" at bounding box center [802, 387] width 47 height 7
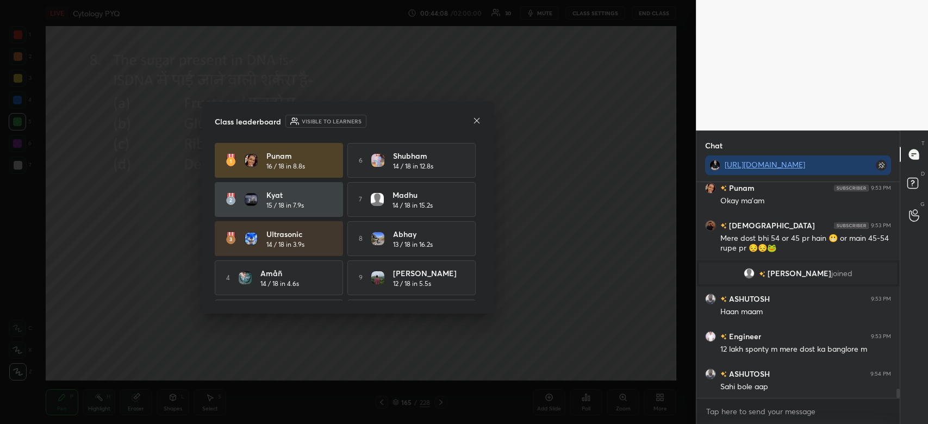
click at [476, 122] on icon at bounding box center [477, 120] width 9 height 9
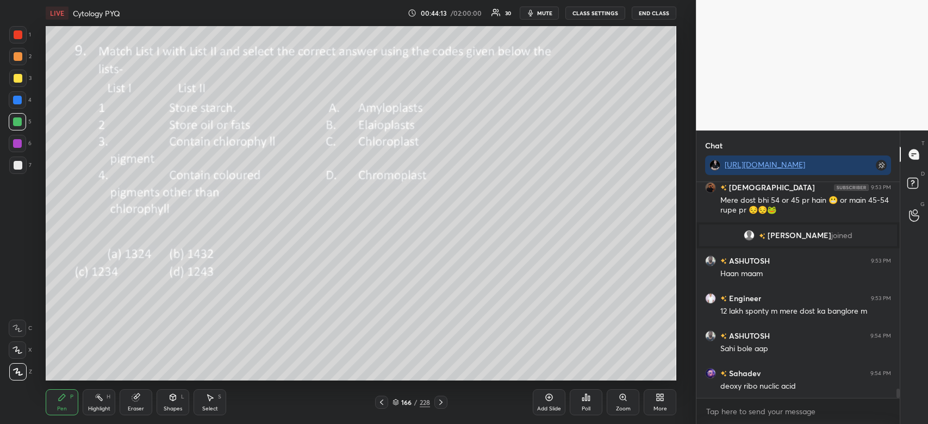
click at [552, 11] on span "mute" at bounding box center [544, 13] width 15 height 8
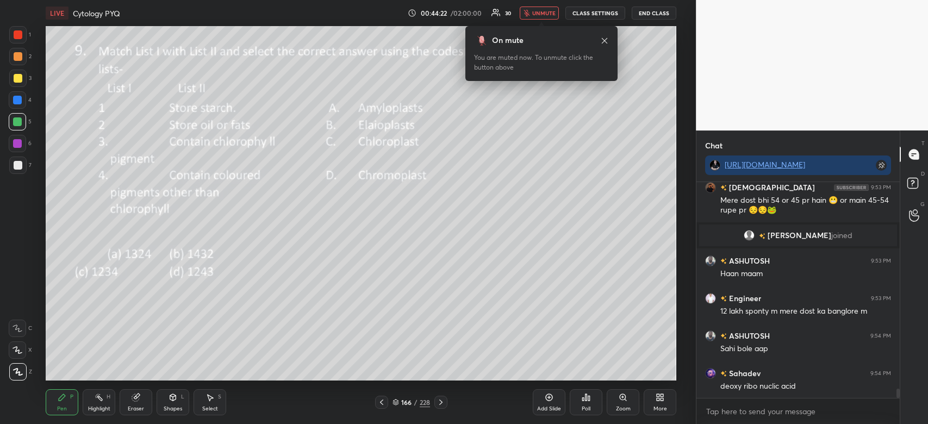
click at [586, 402] on div "Poll" at bounding box center [586, 402] width 33 height 26
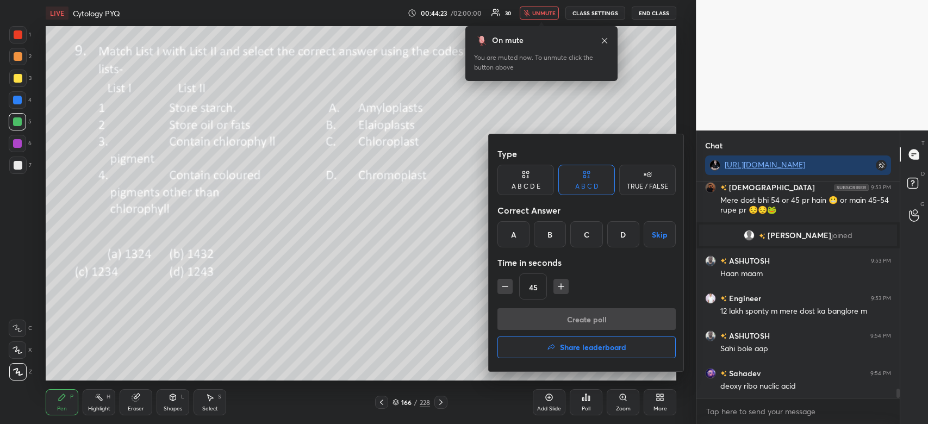
click at [581, 229] on div "C" at bounding box center [587, 234] width 32 height 26
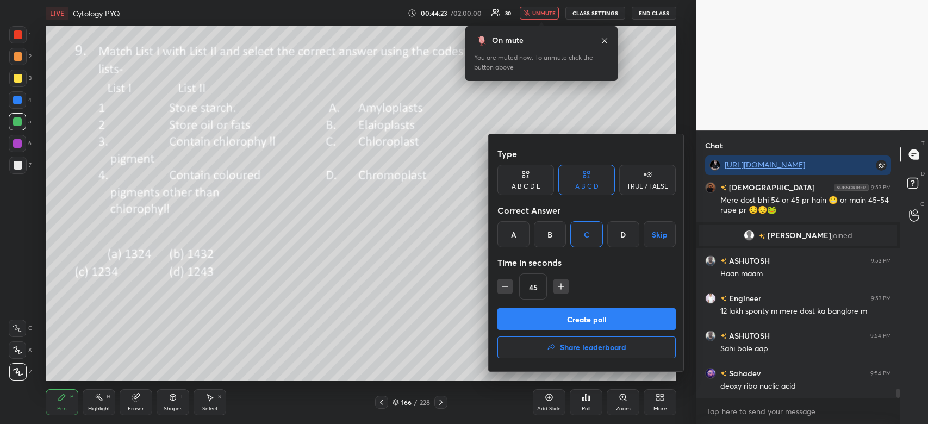
click at [592, 317] on button "Create poll" at bounding box center [587, 319] width 178 height 22
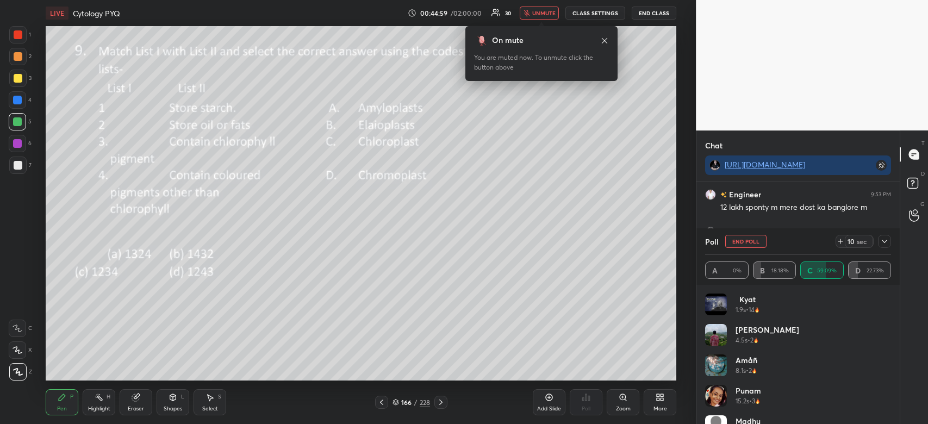
click at [544, 16] on span "unmute" at bounding box center [543, 13] width 23 height 8
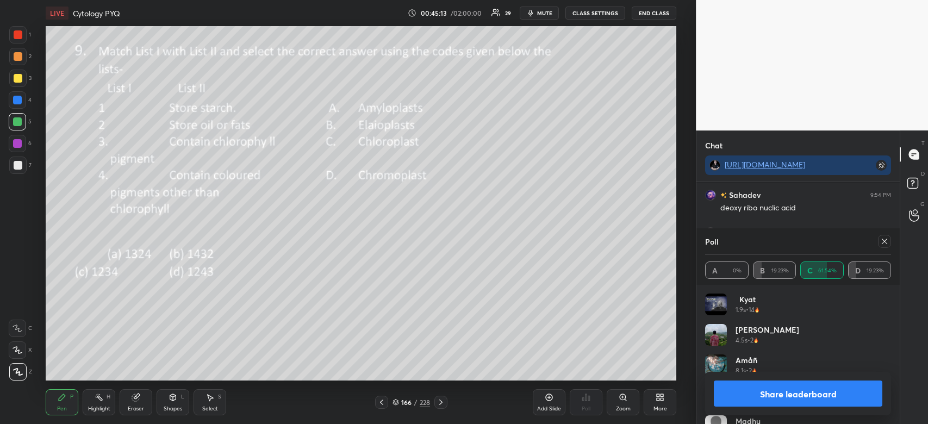
scroll to position [5103, 0]
click at [792, 394] on button "Share leaderboard" at bounding box center [798, 394] width 169 height 26
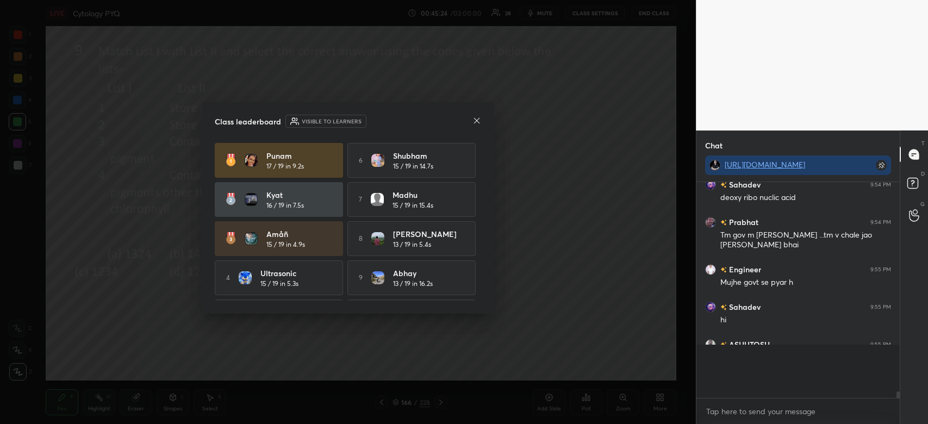
scroll to position [205, 200]
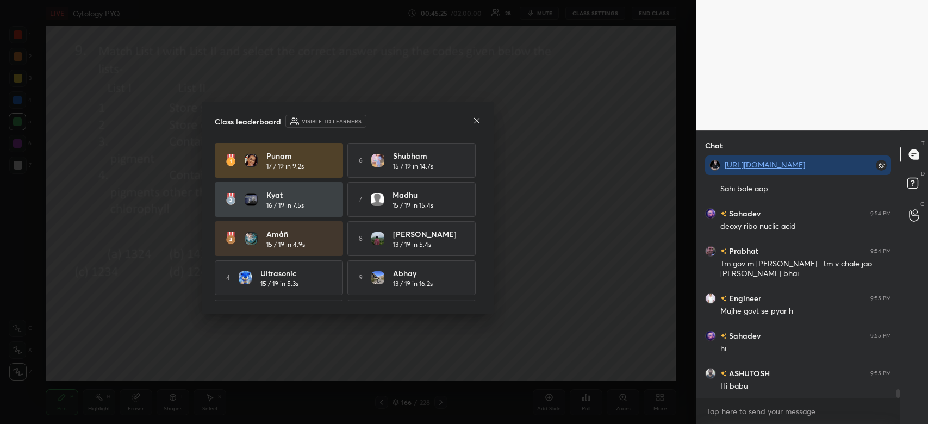
click at [477, 122] on icon at bounding box center [477, 120] width 9 height 9
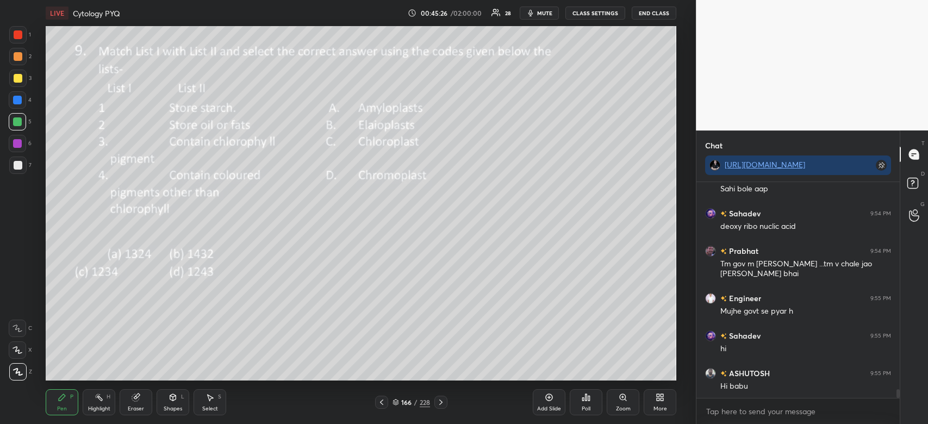
click at [550, 14] on span "mute" at bounding box center [544, 13] width 15 height 8
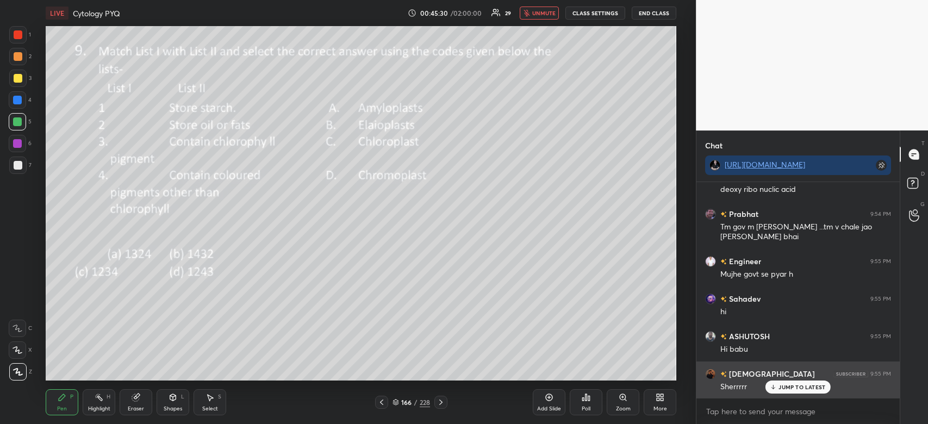
click at [791, 389] on p "JUMP TO LATEST" at bounding box center [802, 387] width 47 height 7
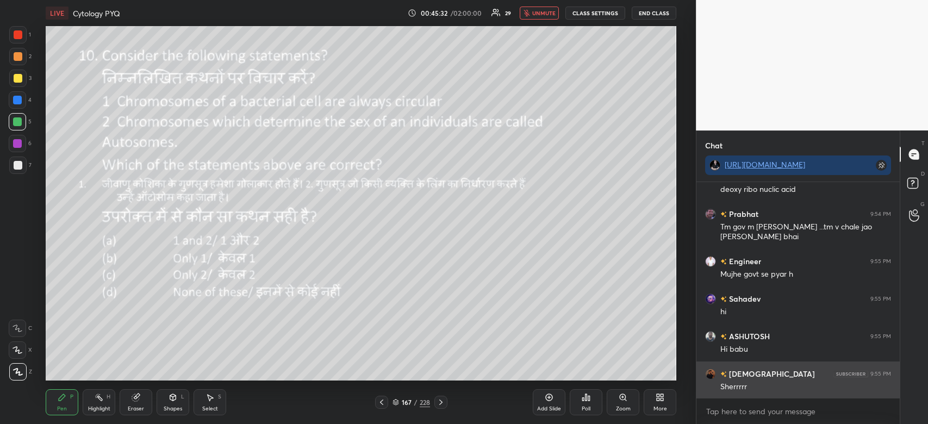
scroll to position [5130, 0]
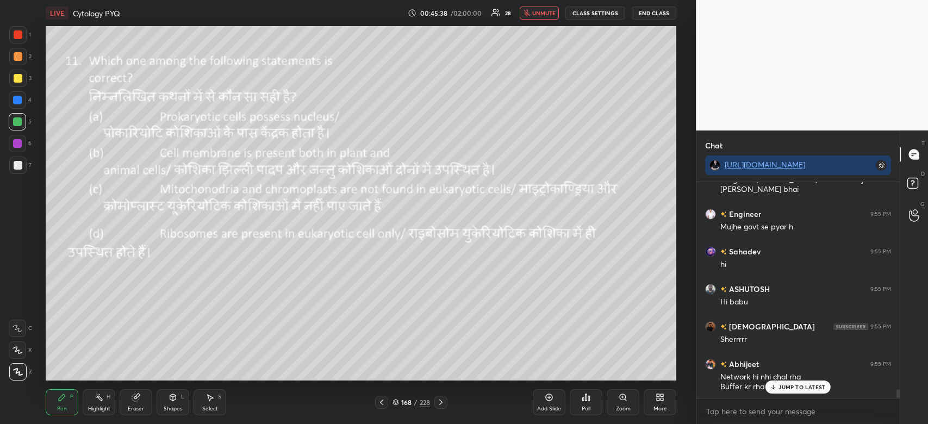
click at [591, 402] on div "Poll" at bounding box center [586, 402] width 33 height 26
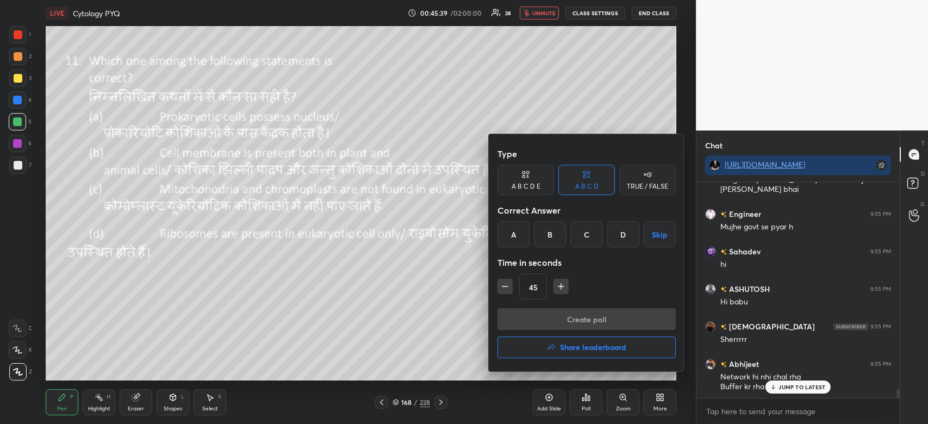
click at [549, 236] on div "B" at bounding box center [550, 234] width 32 height 26
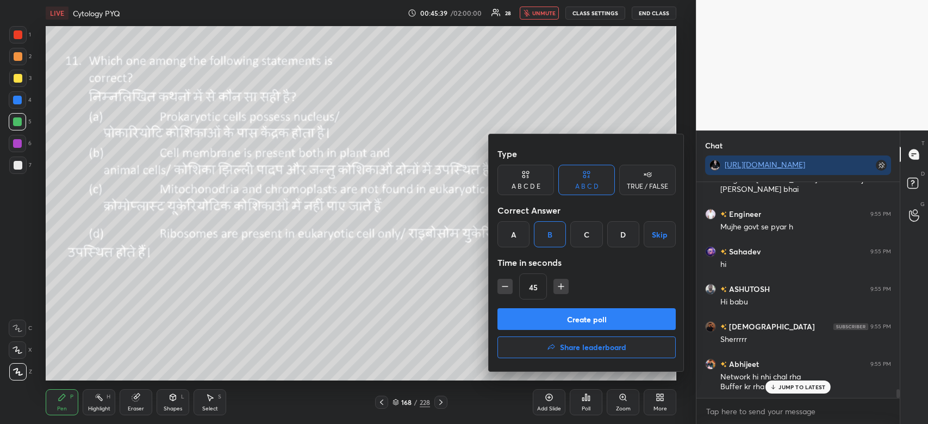
click at [574, 320] on button "Create poll" at bounding box center [587, 319] width 178 height 22
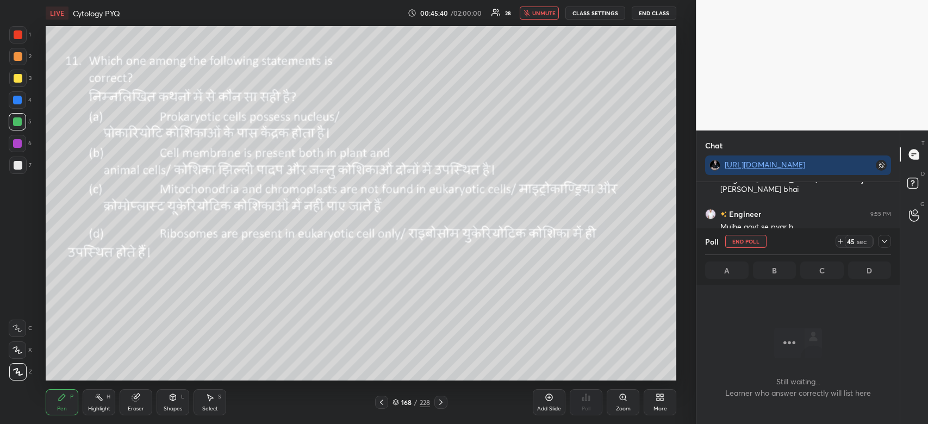
scroll to position [188, 200]
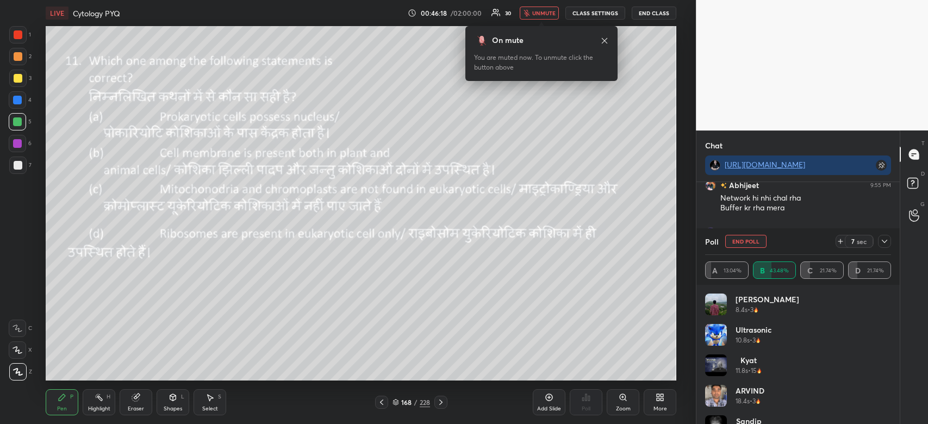
click at [548, 17] on button "unmute" at bounding box center [539, 13] width 39 height 13
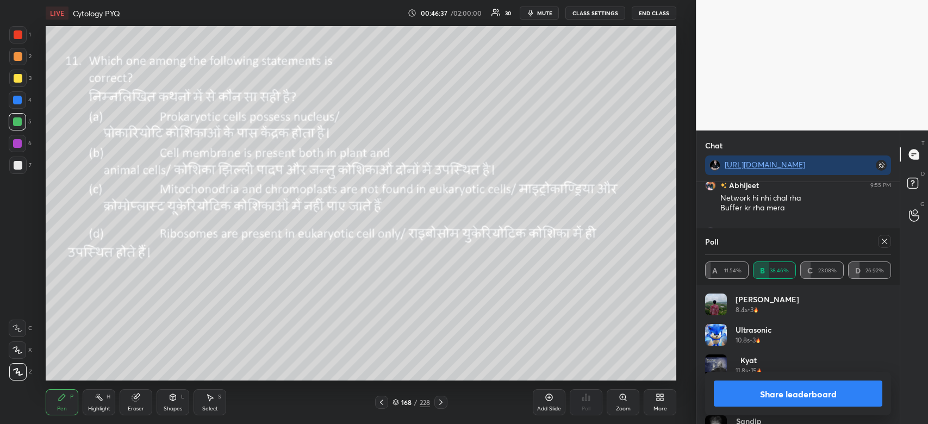
scroll to position [5348, 0]
click at [796, 397] on button "Share leaderboard" at bounding box center [798, 394] width 169 height 26
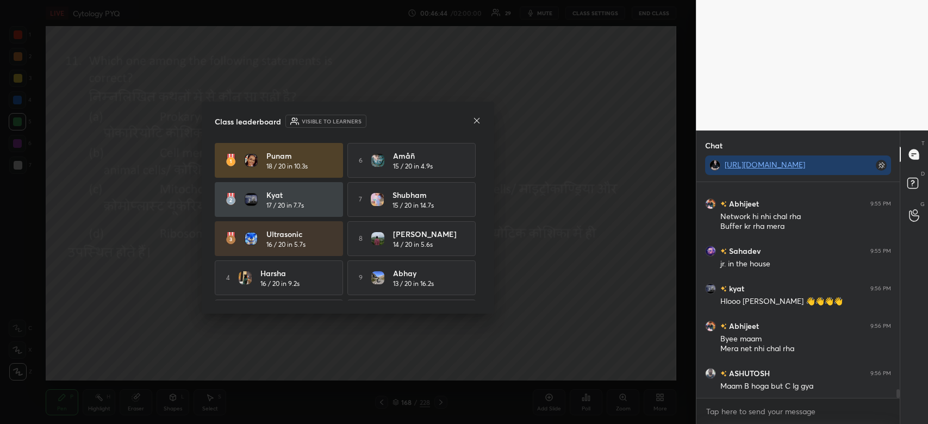
scroll to position [213, 200]
click at [479, 120] on icon at bounding box center [477, 120] width 9 height 9
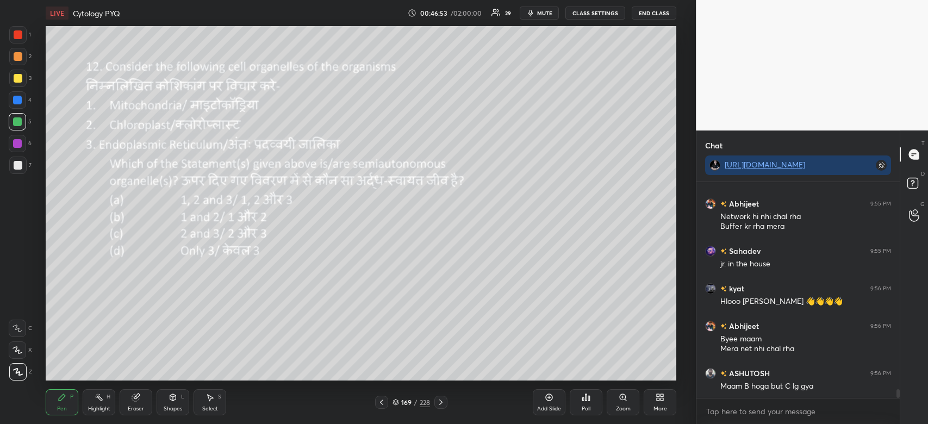
click at [588, 400] on icon at bounding box center [589, 398] width 2 height 5
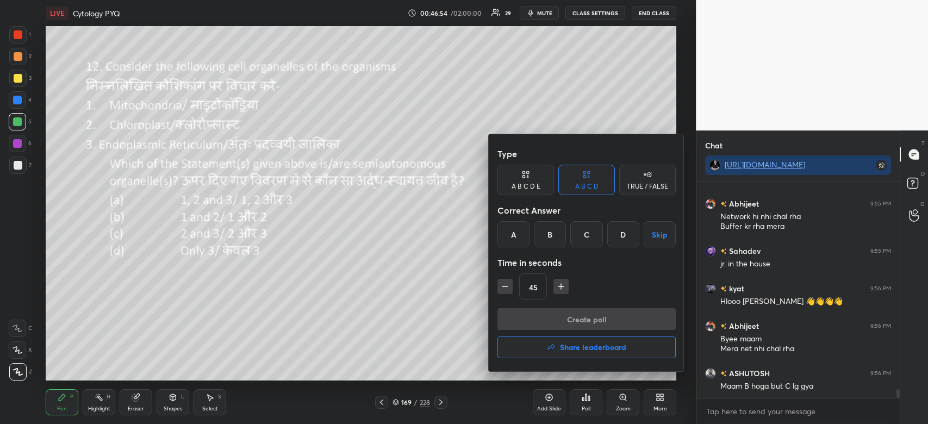
click at [553, 233] on div "B" at bounding box center [550, 234] width 32 height 26
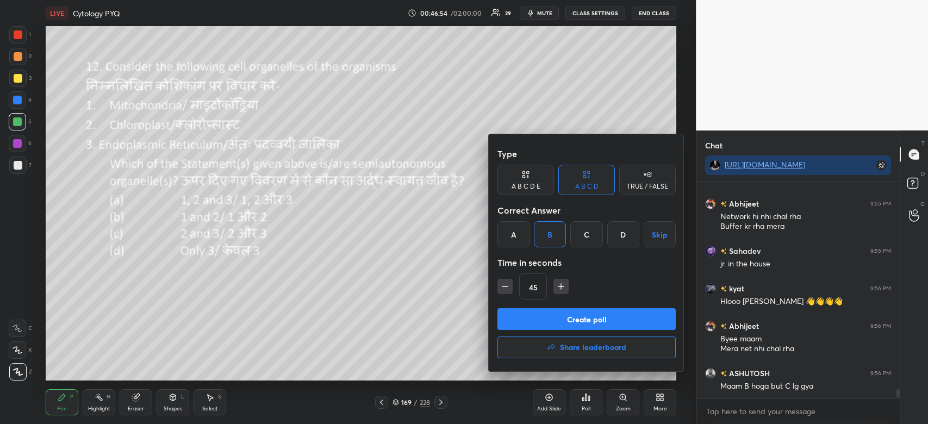
click at [567, 323] on button "Create poll" at bounding box center [587, 319] width 178 height 22
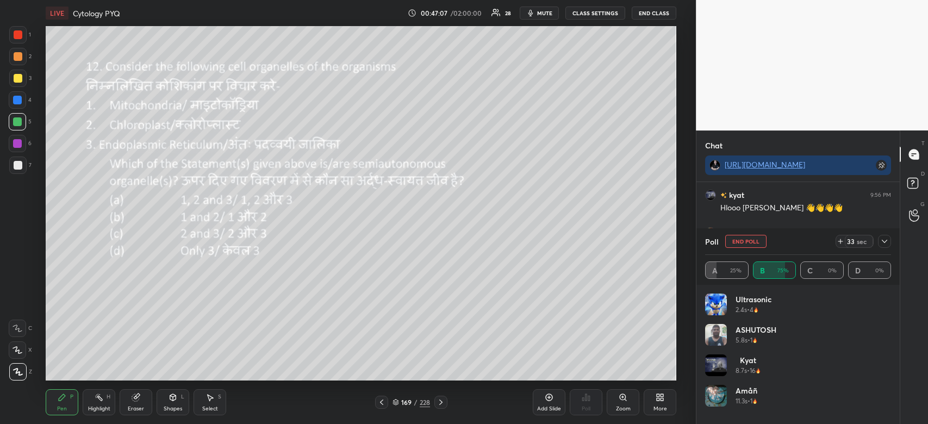
scroll to position [4, 3]
click at [549, 13] on span "mute" at bounding box center [544, 13] width 15 height 8
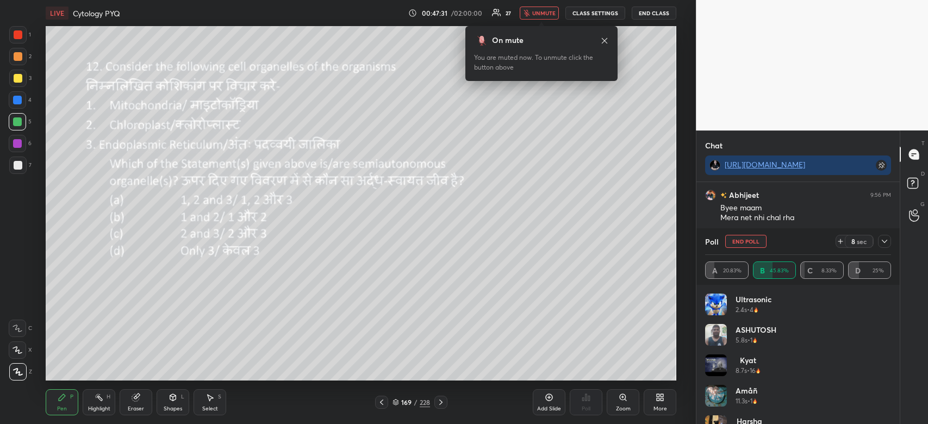
click at [886, 246] on icon at bounding box center [885, 241] width 9 height 9
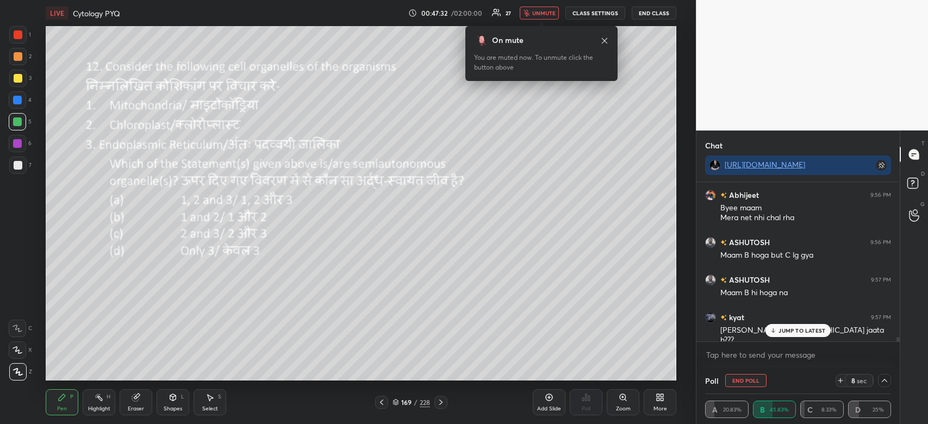
click at [779, 331] on p "JUMP TO LATEST" at bounding box center [802, 330] width 47 height 7
click at [548, 15] on span "unmute" at bounding box center [543, 13] width 23 height 8
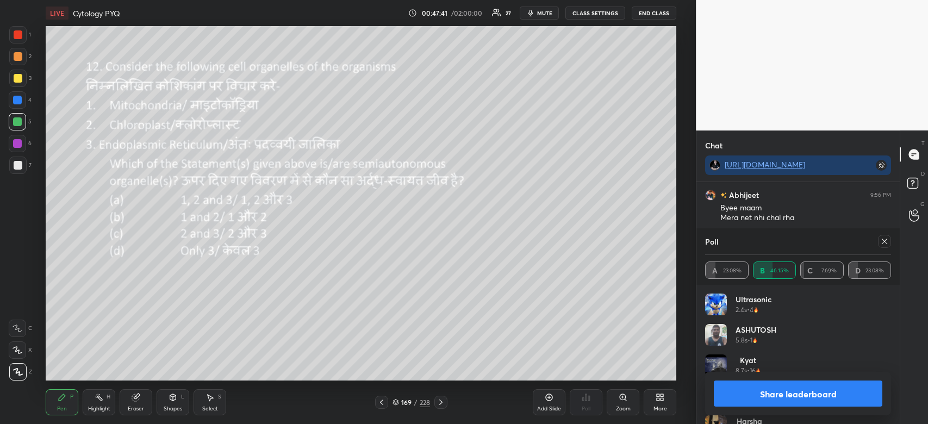
click at [544, 11] on span "mute" at bounding box center [544, 13] width 15 height 8
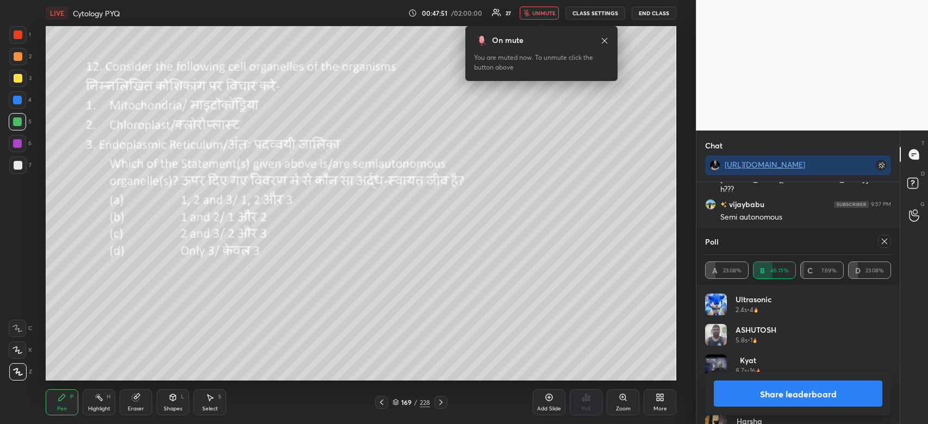
click at [541, 14] on span "unmute" at bounding box center [543, 13] width 23 height 8
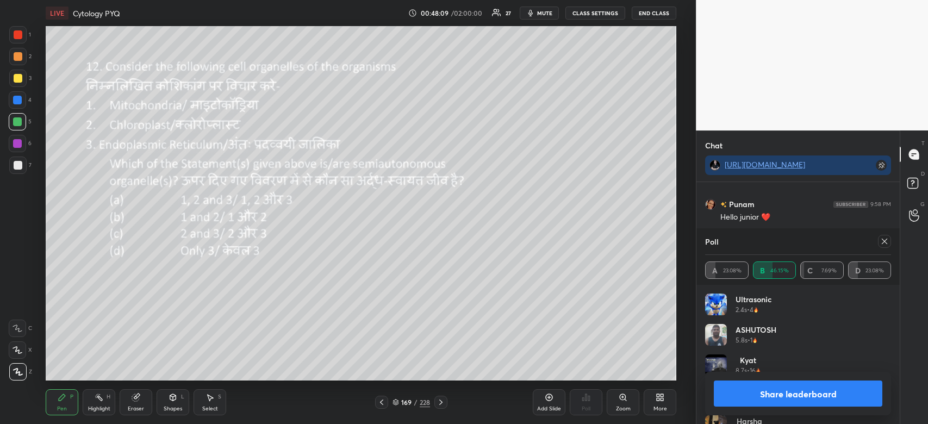
scroll to position [5797, 0]
click at [541, 14] on span "mute" at bounding box center [544, 13] width 15 height 8
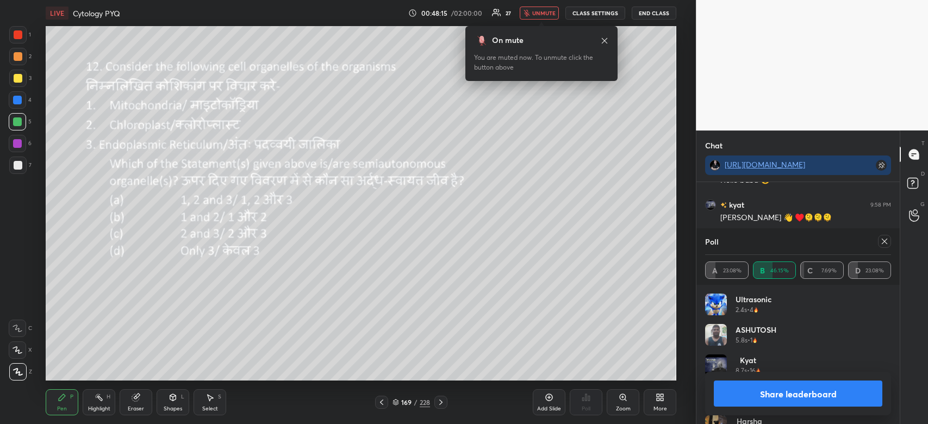
scroll to position [5873, 0]
click at [770, 395] on button "Share leaderboard" at bounding box center [798, 394] width 169 height 26
type textarea "x"
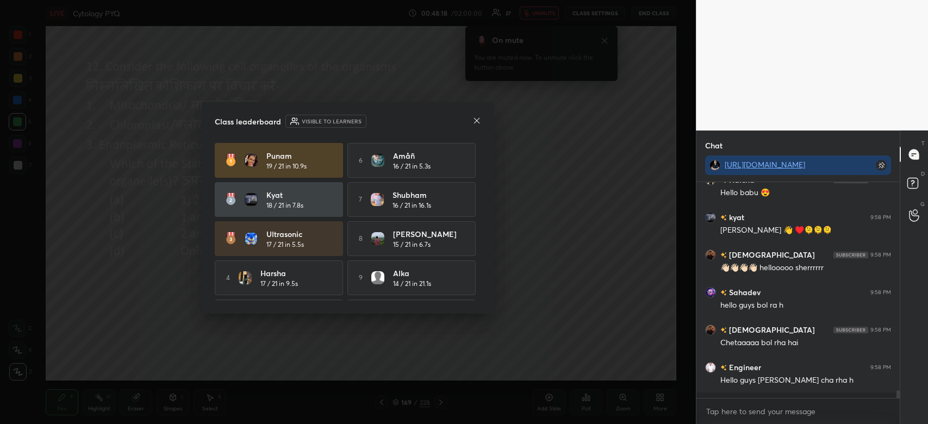
scroll to position [209, 200]
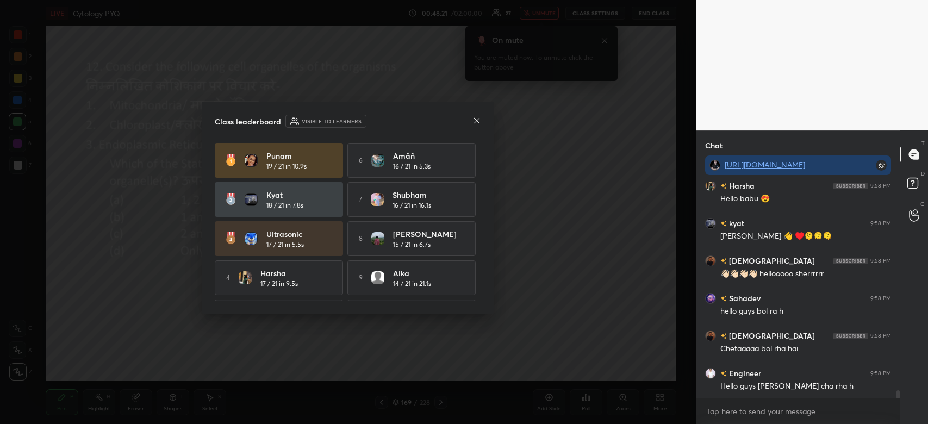
click at [478, 122] on icon at bounding box center [477, 120] width 9 height 9
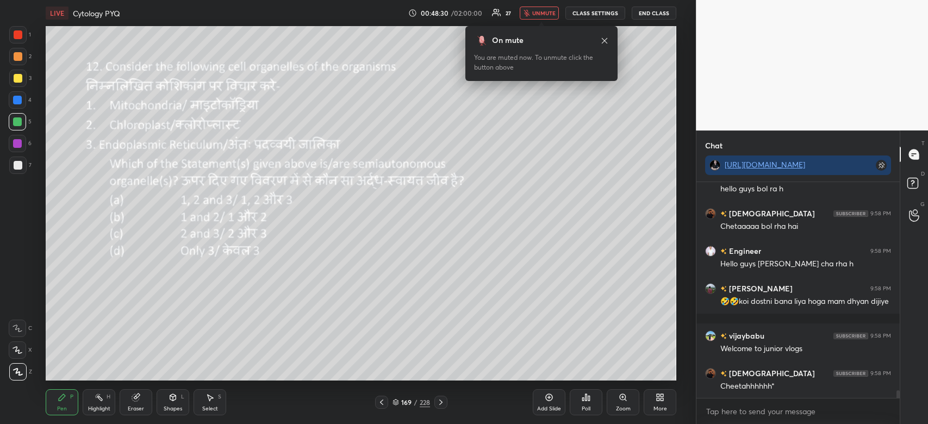
click at [542, 15] on span "unmute" at bounding box center [543, 13] width 23 height 8
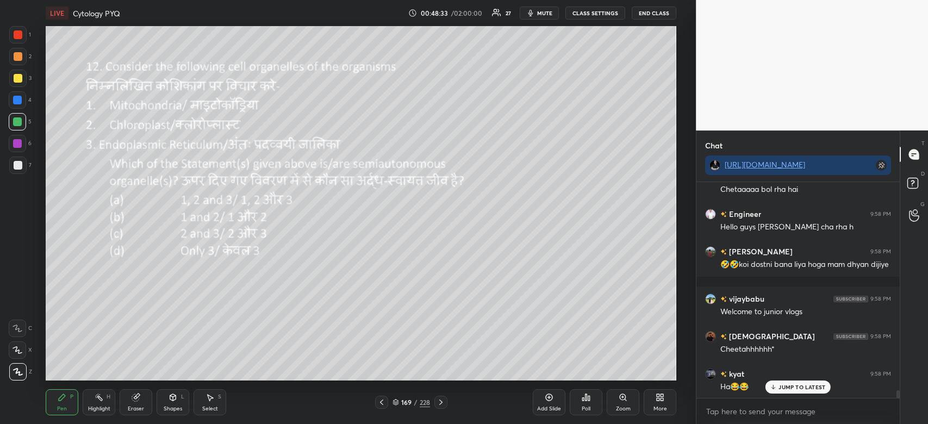
click at [552, 11] on span "mute" at bounding box center [544, 13] width 15 height 8
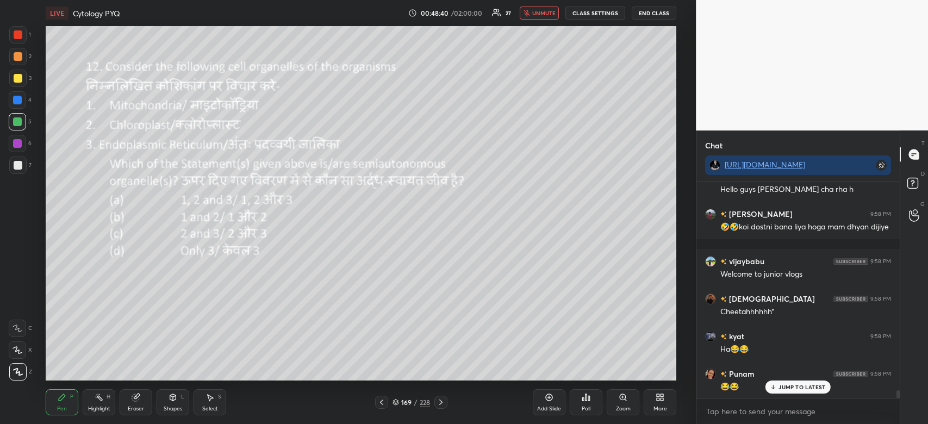
click at [545, 15] on span "unmute" at bounding box center [543, 13] width 23 height 8
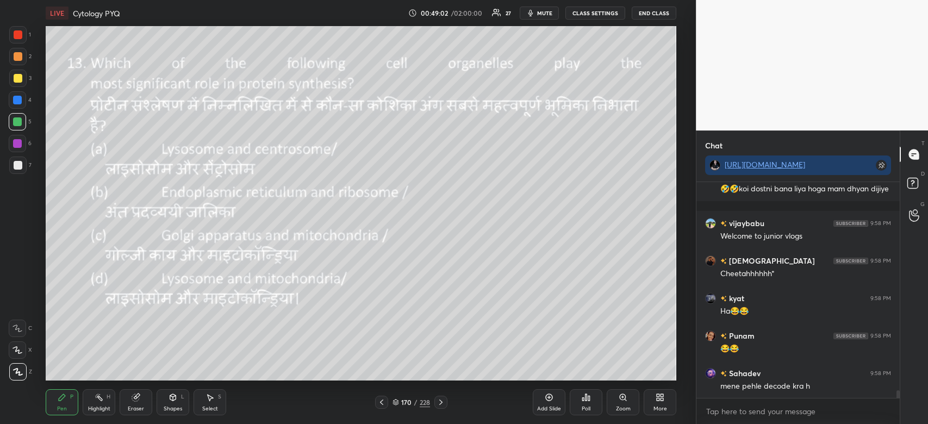
click at [582, 405] on div "Poll" at bounding box center [586, 402] width 33 height 26
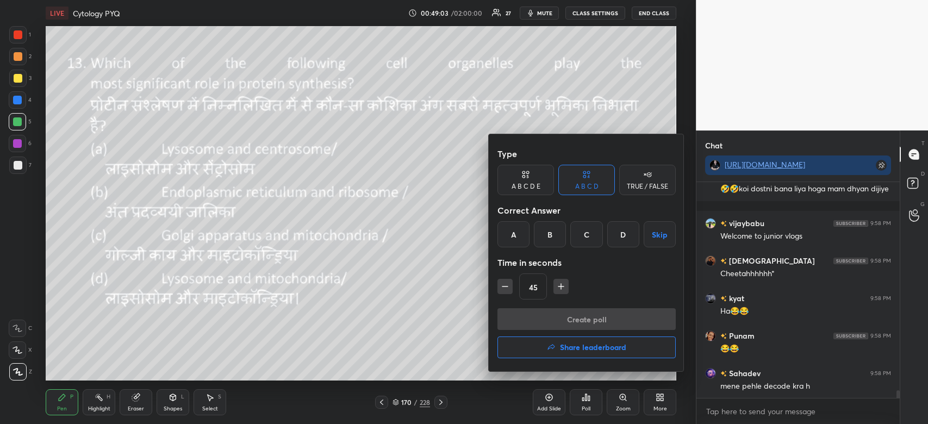
click at [550, 230] on div "B" at bounding box center [550, 234] width 32 height 26
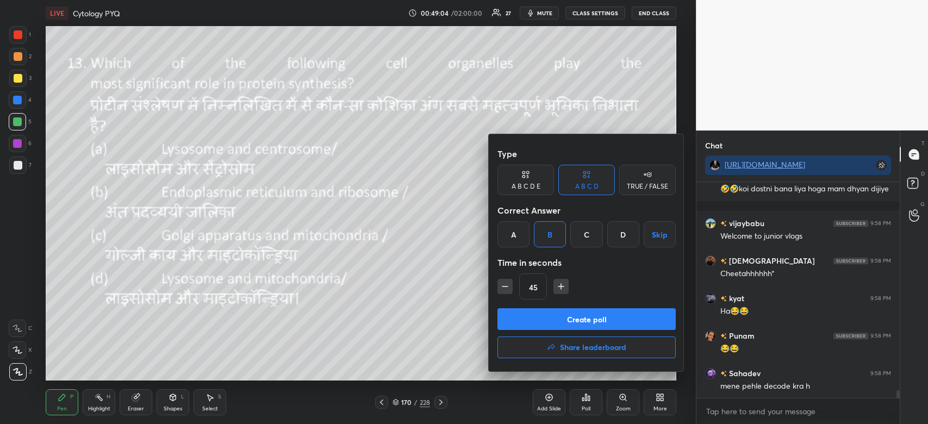
click at [556, 312] on button "Create poll" at bounding box center [587, 319] width 178 height 22
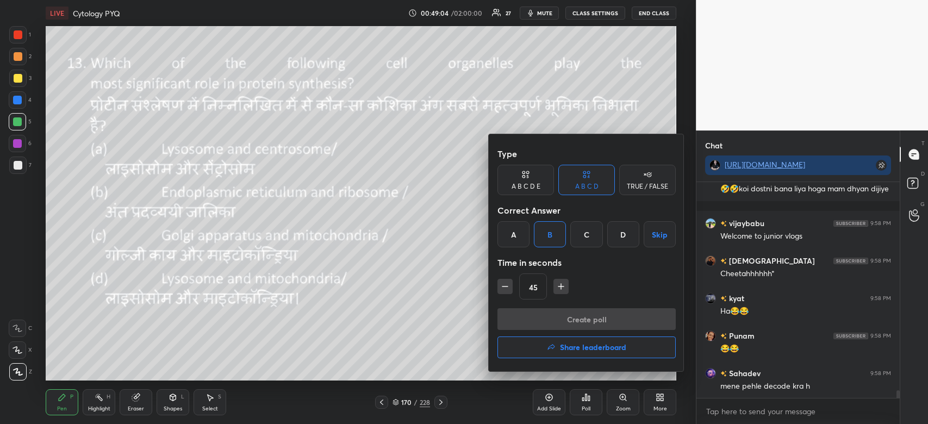
scroll to position [3, 3]
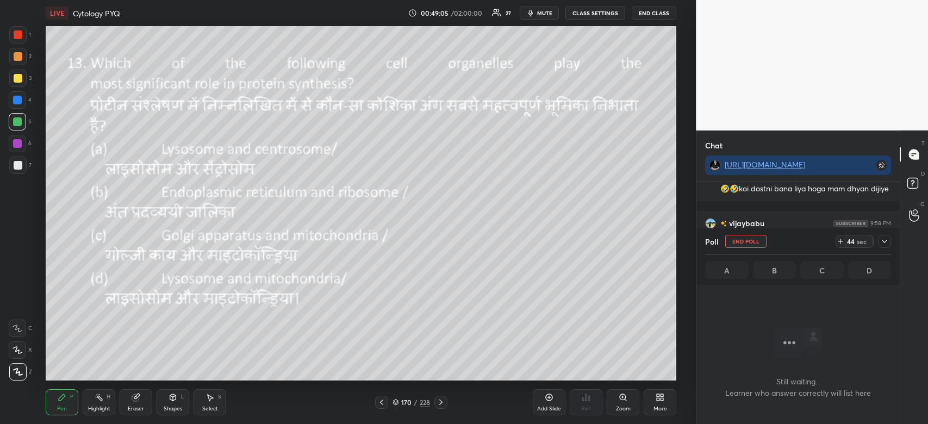
click at [884, 239] on icon at bounding box center [885, 241] width 9 height 9
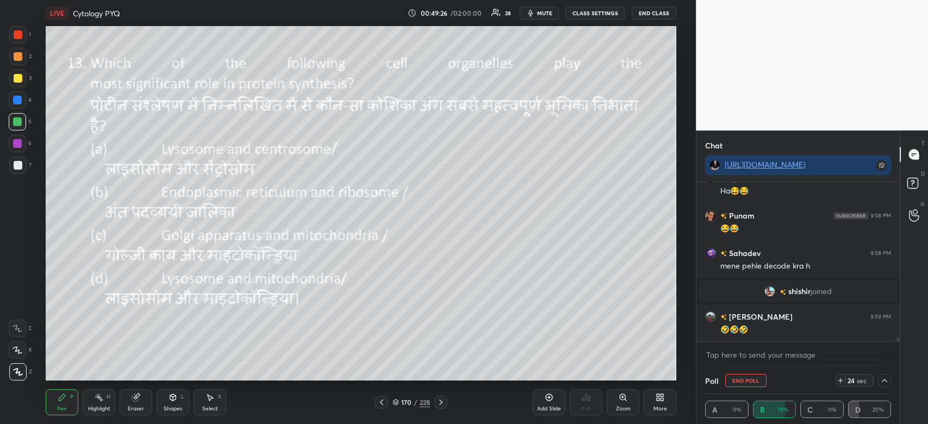
scroll to position [5789, 0]
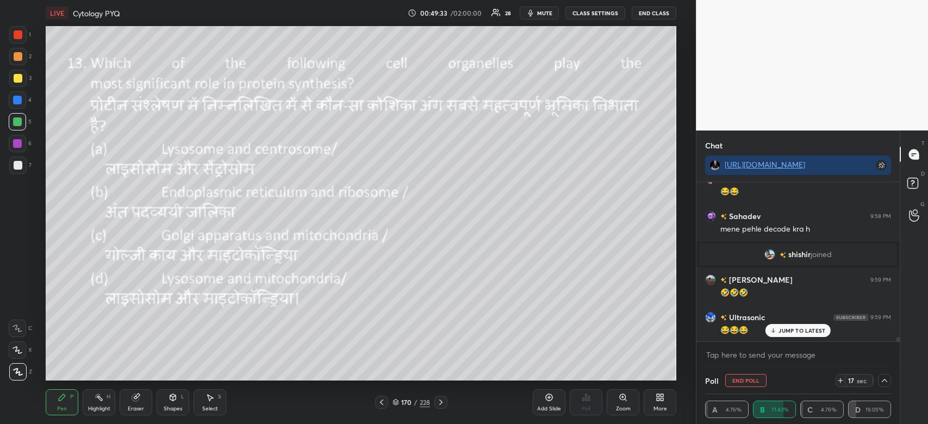
click at [547, 16] on span "mute" at bounding box center [544, 13] width 15 height 8
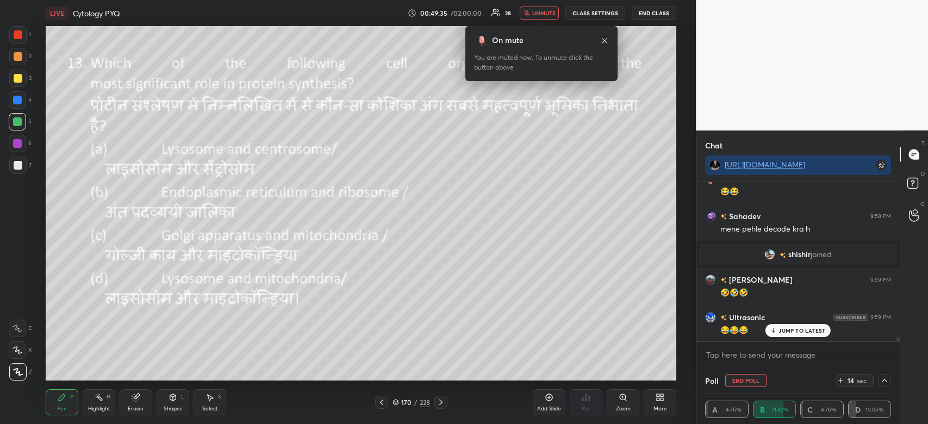
scroll to position [5827, 0]
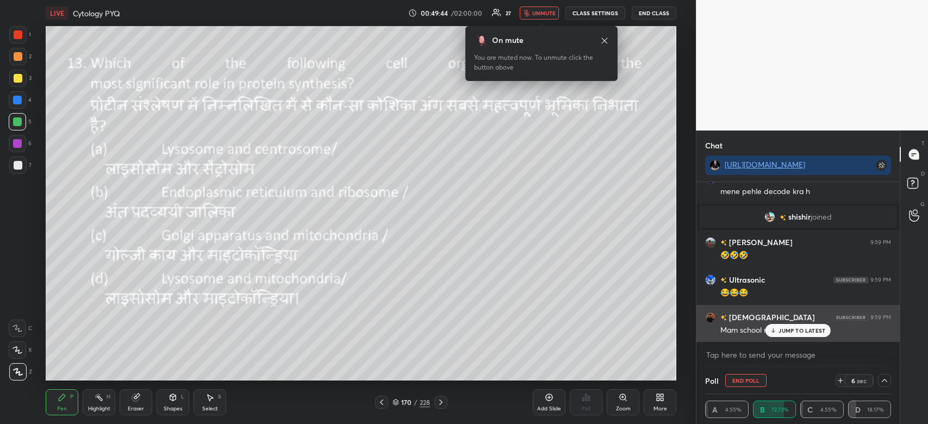
click at [810, 330] on p "JUMP TO LATEST" at bounding box center [802, 330] width 47 height 7
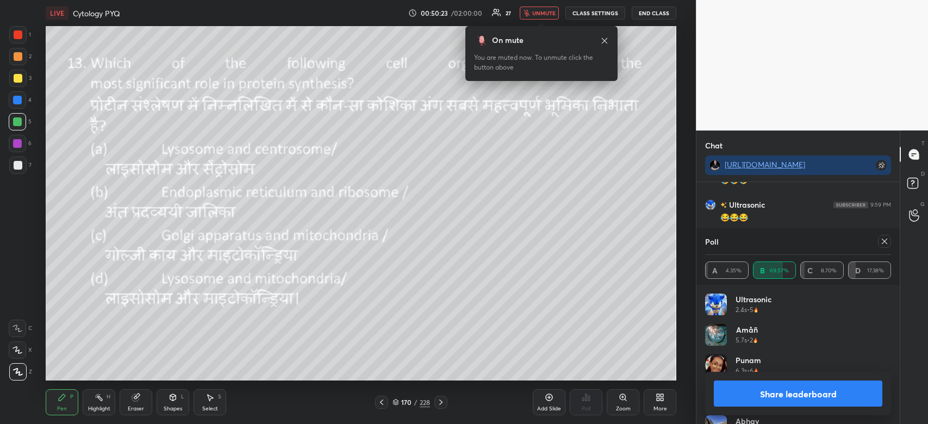
scroll to position [5949, 0]
click at [17, 121] on div at bounding box center [17, 121] width 9 height 9
click at [546, 15] on span "unmute" at bounding box center [543, 13] width 23 height 8
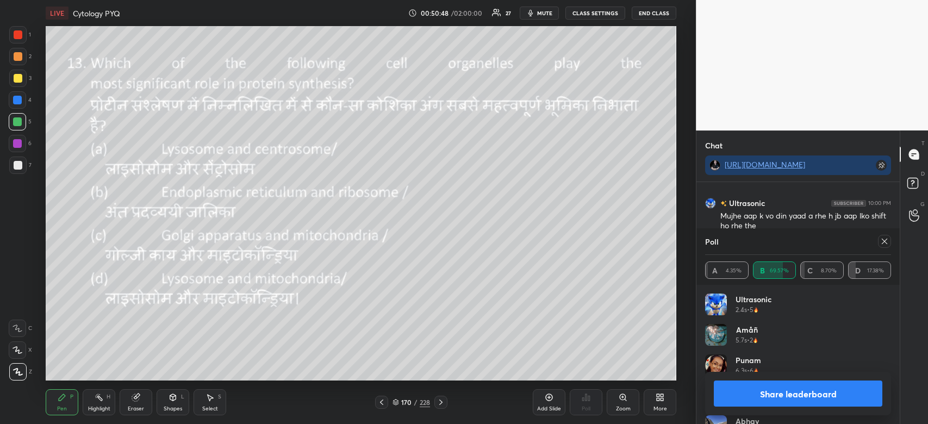
scroll to position [6092, 0]
click at [834, 392] on button "Share leaderboard" at bounding box center [798, 394] width 169 height 26
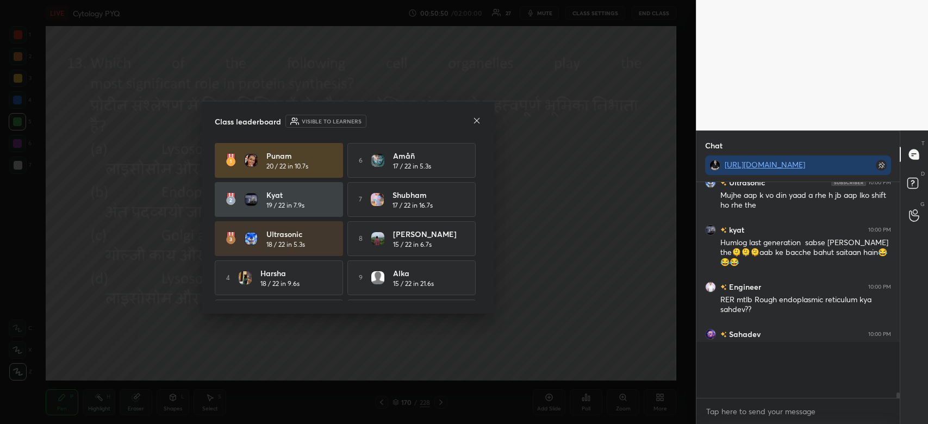
scroll to position [208, 200]
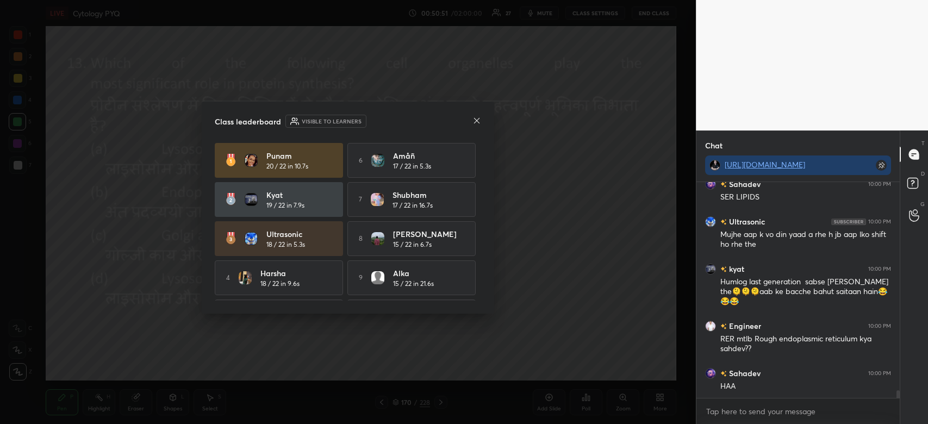
click at [476, 120] on icon at bounding box center [476, 119] width 5 height 5
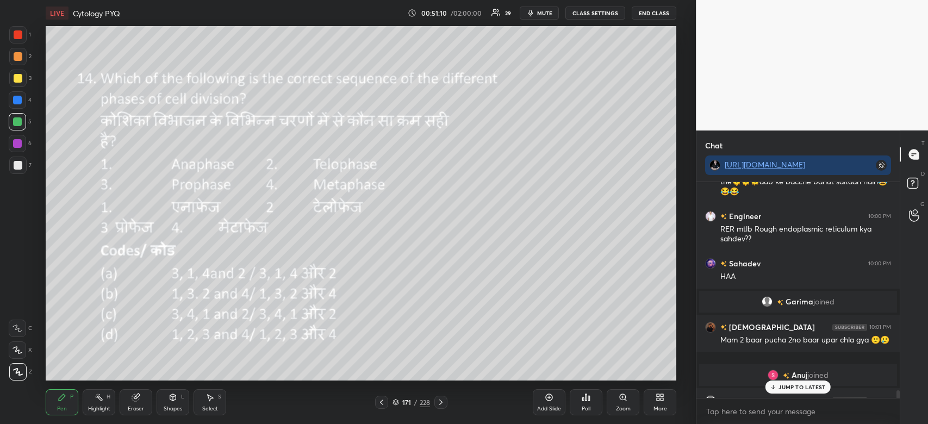
scroll to position [6048, 0]
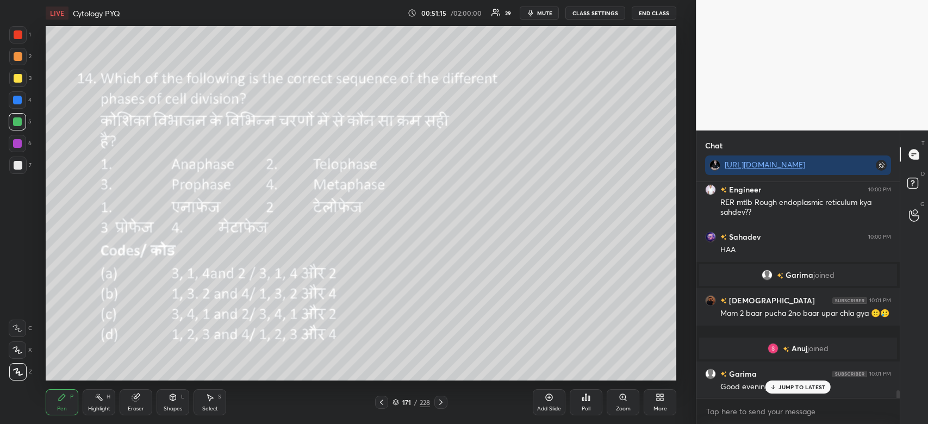
click at [586, 401] on icon at bounding box center [587, 397] width 2 height 7
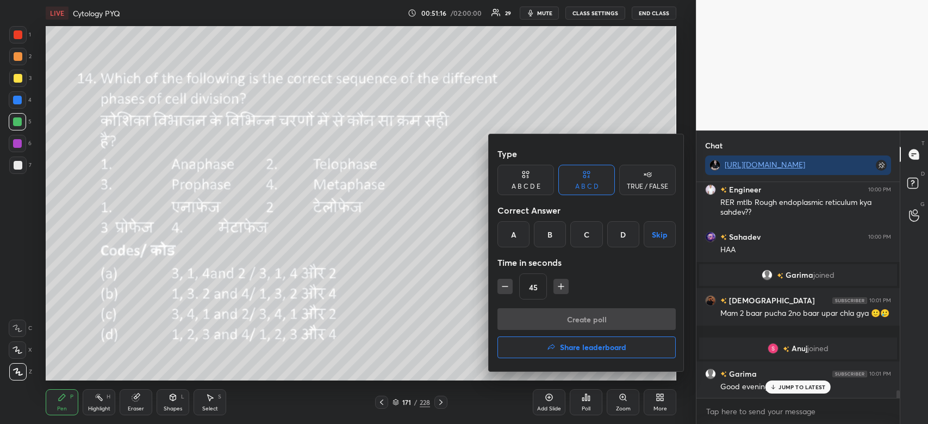
click at [549, 237] on div "B" at bounding box center [550, 234] width 32 height 26
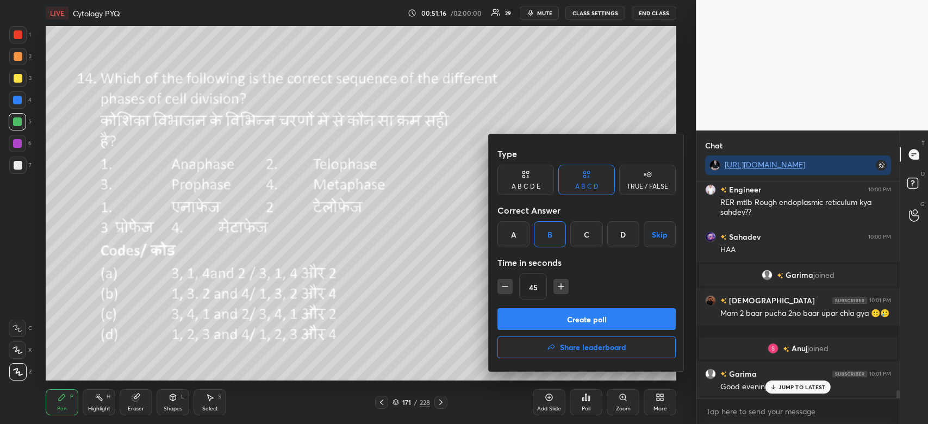
click at [569, 320] on button "Create poll" at bounding box center [587, 319] width 178 height 22
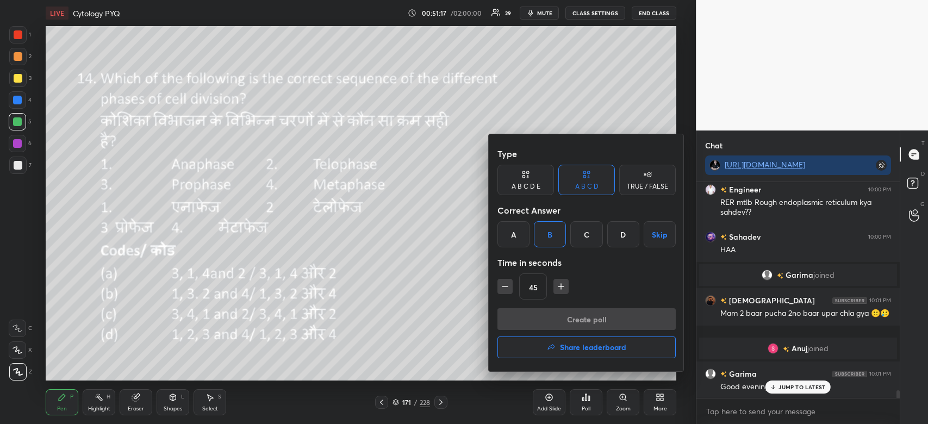
scroll to position [4, 3]
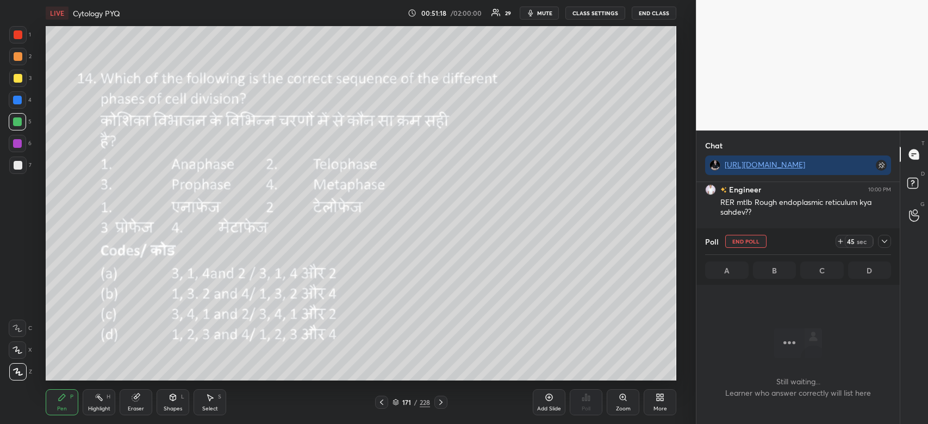
click at [887, 240] on icon at bounding box center [885, 241] width 9 height 9
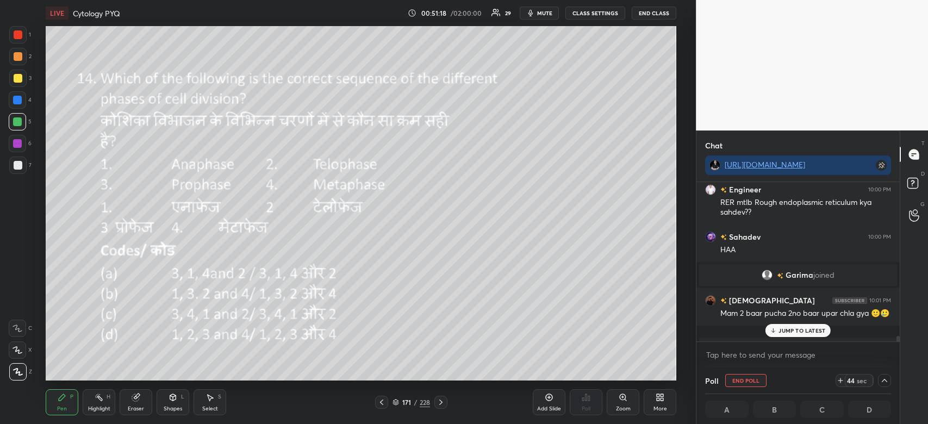
click at [809, 332] on p "JUMP TO LATEST" at bounding box center [802, 330] width 47 height 7
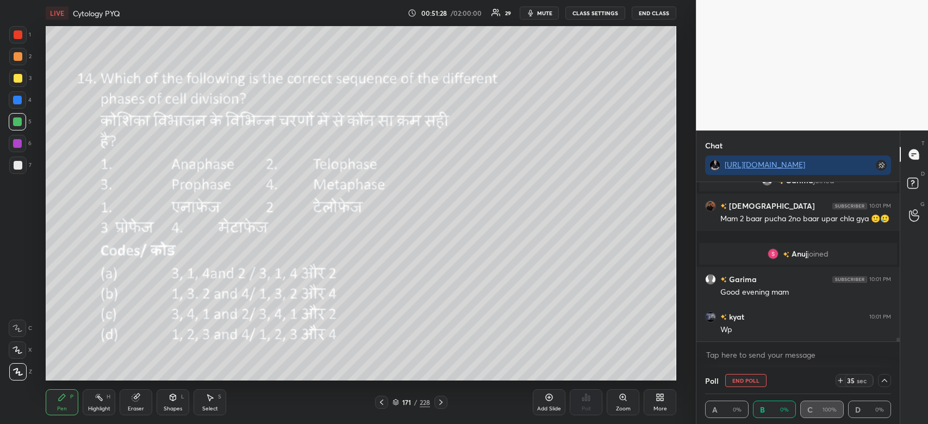
click at [751, 382] on button "End Poll" at bounding box center [746, 380] width 41 height 13
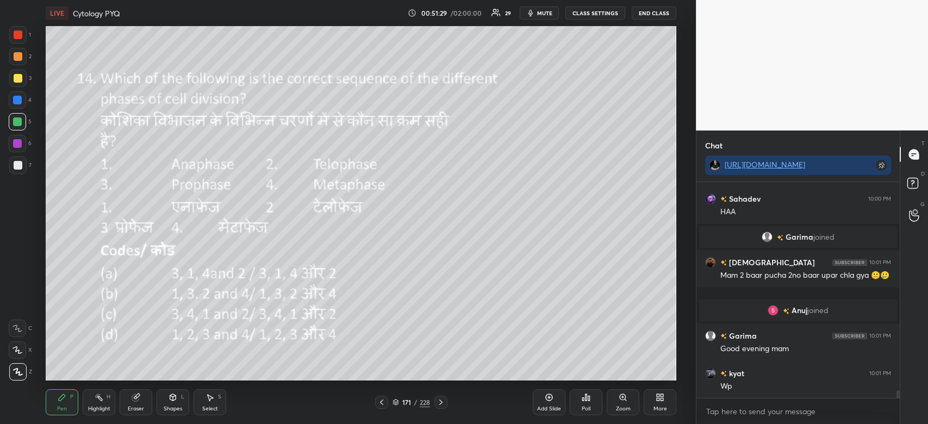
click at [583, 405] on div "Poll" at bounding box center [586, 402] width 33 height 26
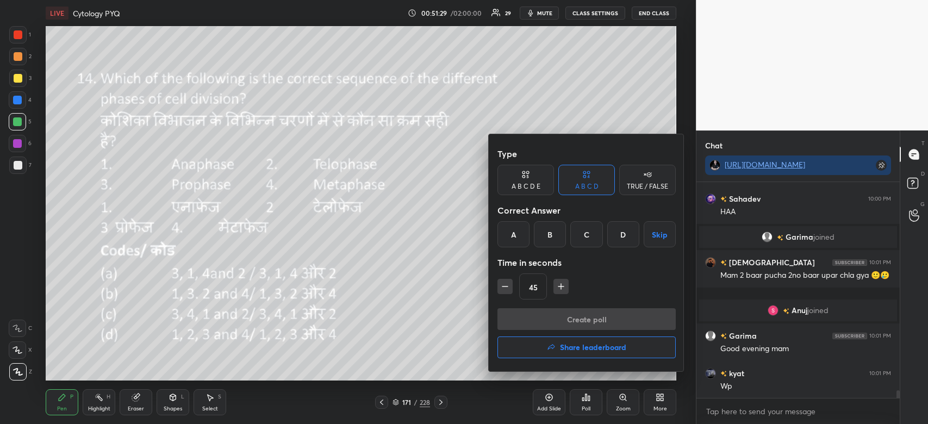
click at [590, 236] on div "C" at bounding box center [587, 234] width 32 height 26
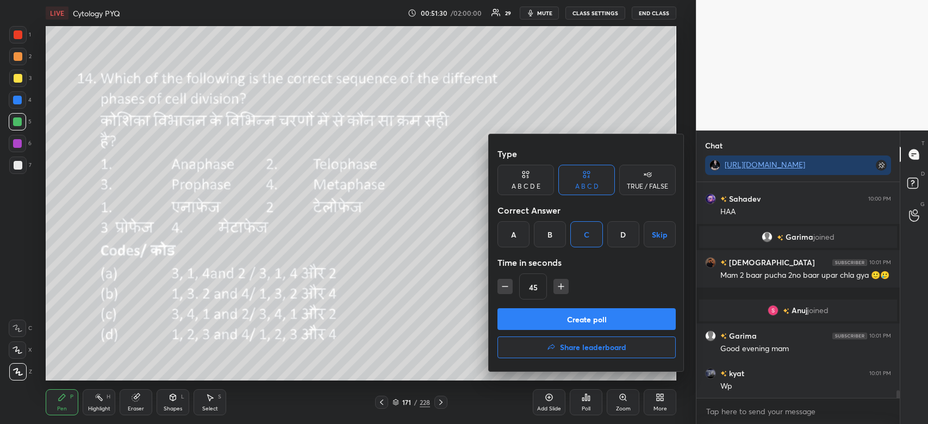
click at [608, 311] on button "Create poll" at bounding box center [587, 319] width 178 height 22
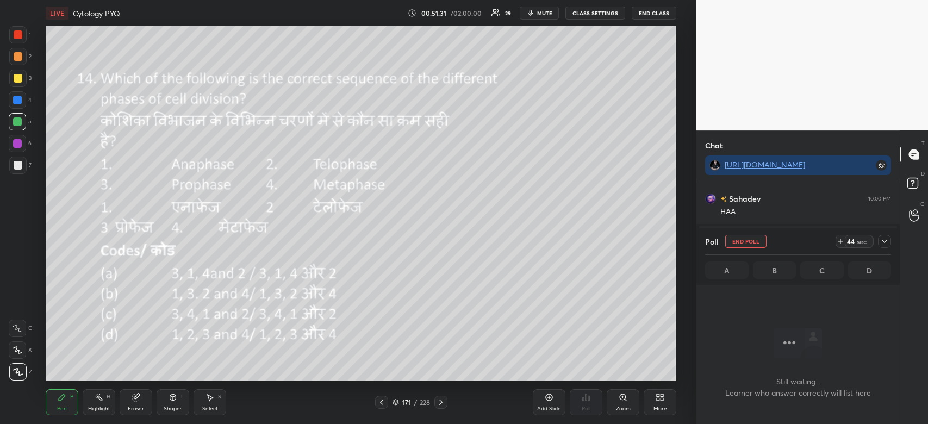
click at [890, 241] on div at bounding box center [884, 241] width 13 height 13
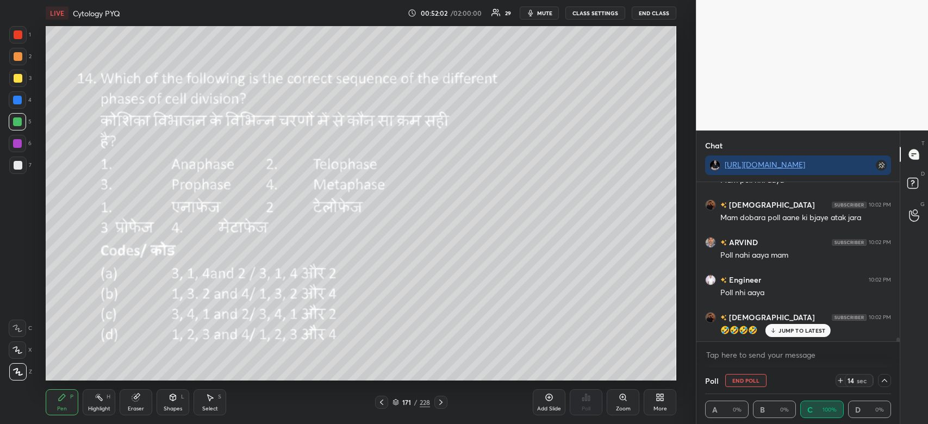
click at [794, 333] on p "JUMP TO LATEST" at bounding box center [802, 330] width 47 height 7
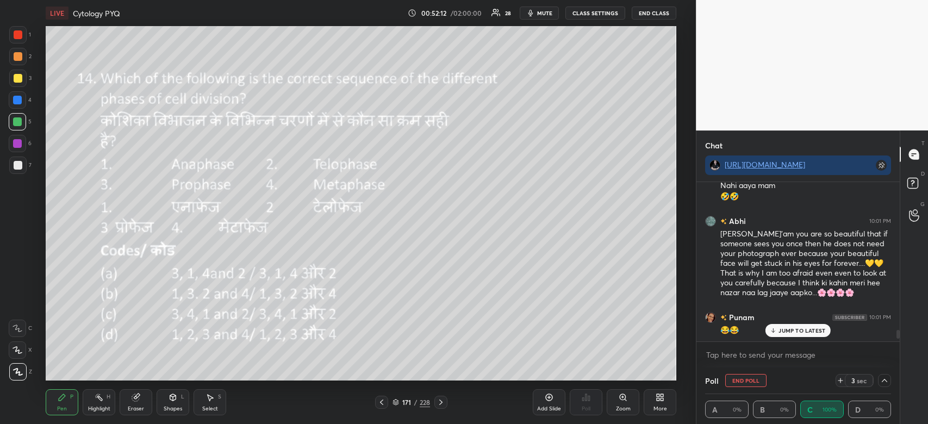
drag, startPoint x: 898, startPoint y: 338, endPoint x: 899, endPoint y: 331, distance: 7.2
click at [899, 331] on div at bounding box center [898, 334] width 3 height 9
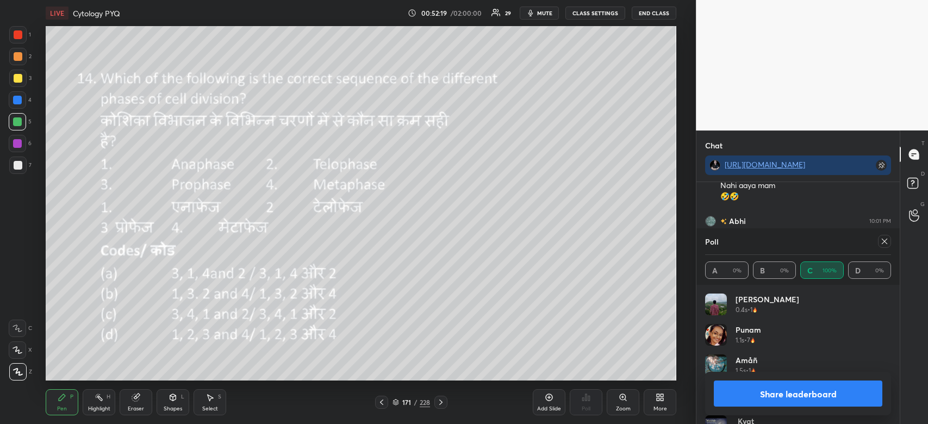
click at [882, 237] on icon at bounding box center [885, 241] width 9 height 9
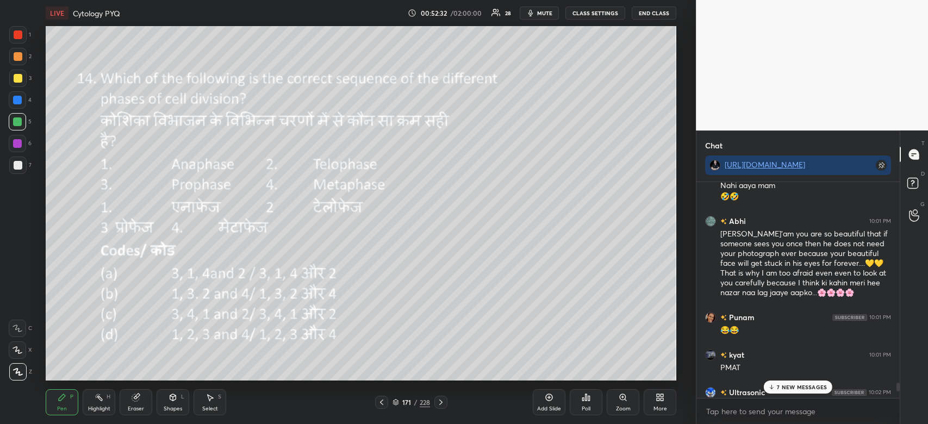
click at [799, 383] on div "7 NEW MESSAGES" at bounding box center [798, 387] width 69 height 13
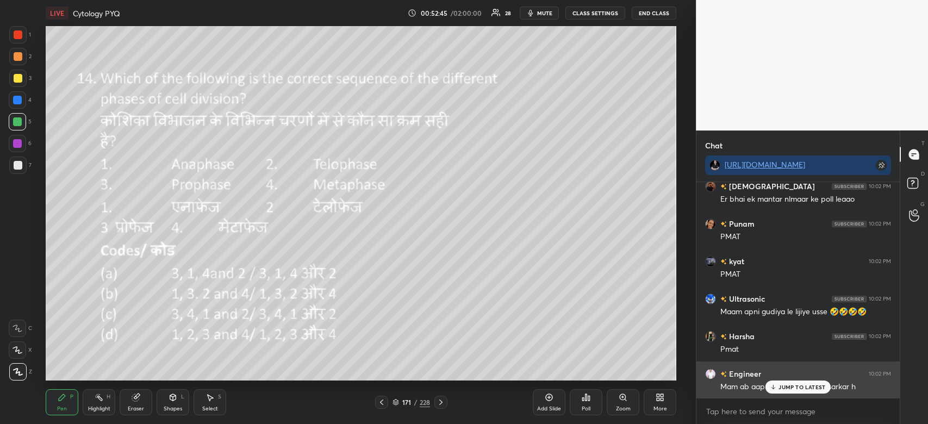
click at [796, 388] on p "JUMP TO LATEST" at bounding box center [802, 387] width 47 height 7
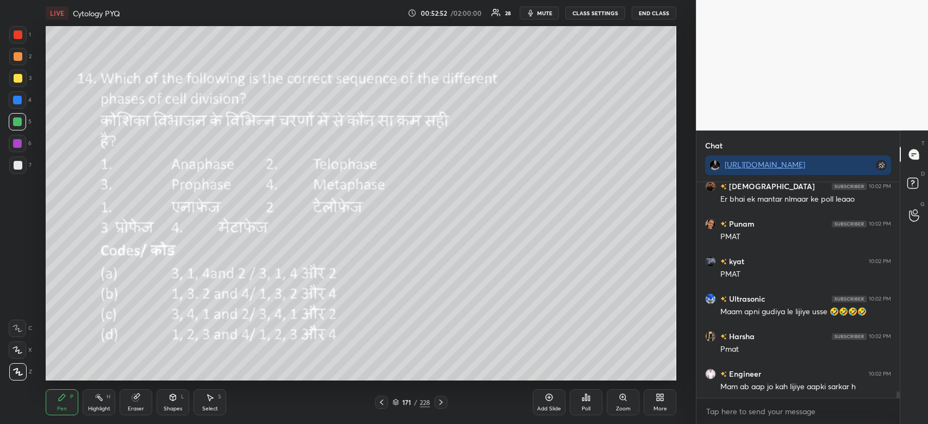
click at [18, 126] on div at bounding box center [17, 121] width 17 height 17
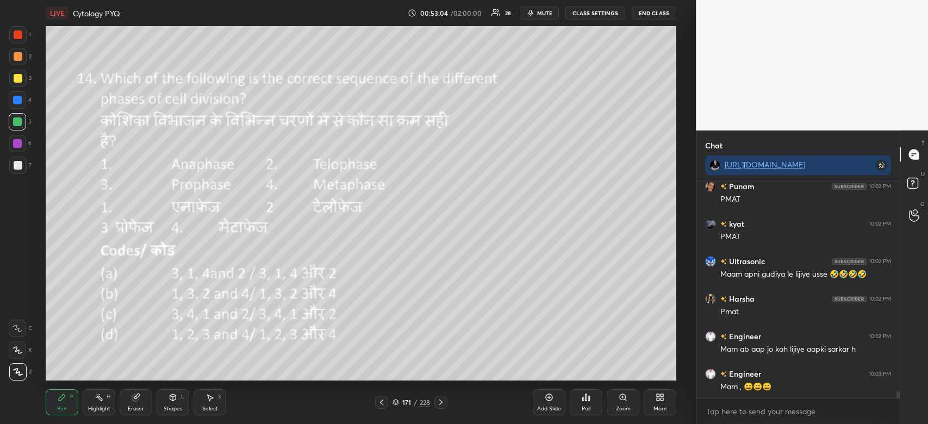
click at [24, 37] on div at bounding box center [17, 34] width 17 height 17
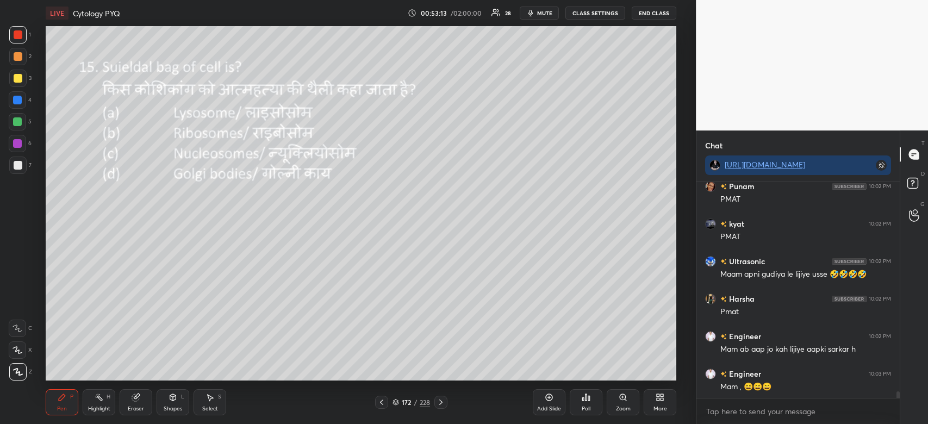
click at [583, 407] on div "Poll" at bounding box center [586, 408] width 9 height 5
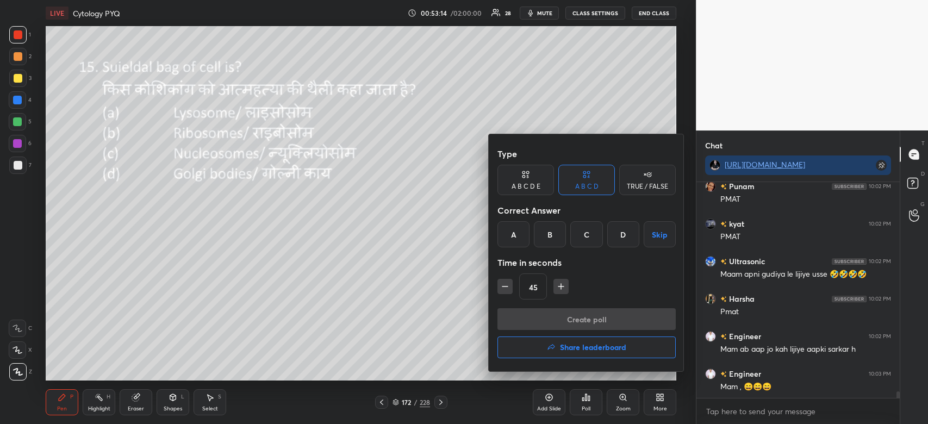
click at [516, 236] on div "A" at bounding box center [514, 234] width 32 height 26
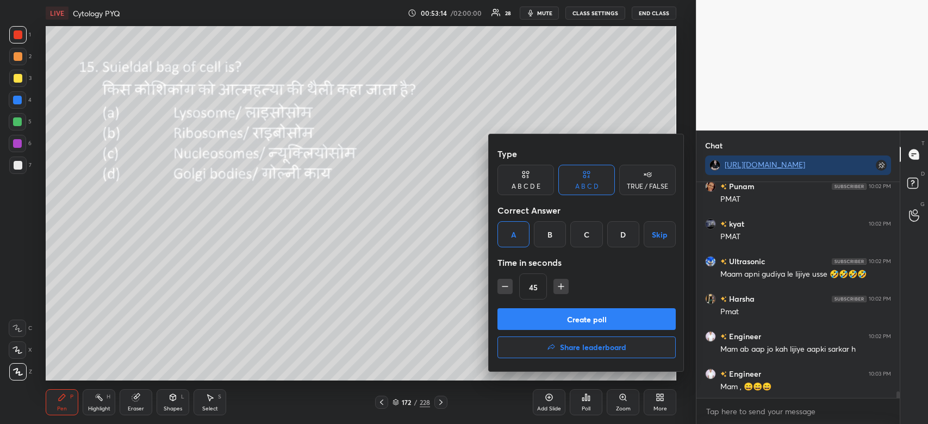
click at [575, 325] on button "Create poll" at bounding box center [587, 319] width 178 height 22
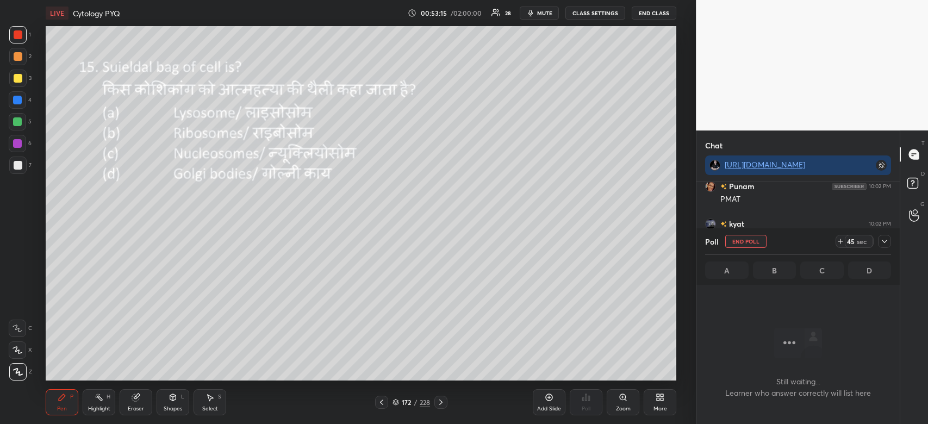
scroll to position [183, 200]
click at [882, 237] on div at bounding box center [884, 241] width 13 height 13
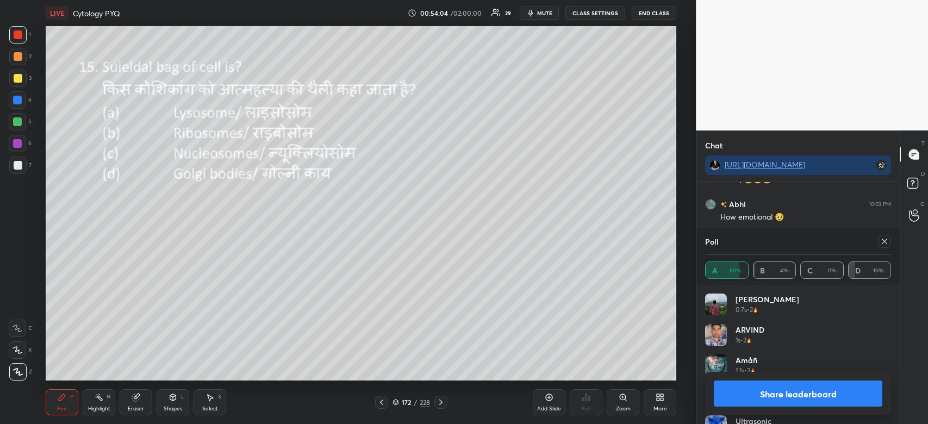
scroll to position [7241, 0]
click at [809, 396] on button "Share leaderboard" at bounding box center [798, 394] width 169 height 26
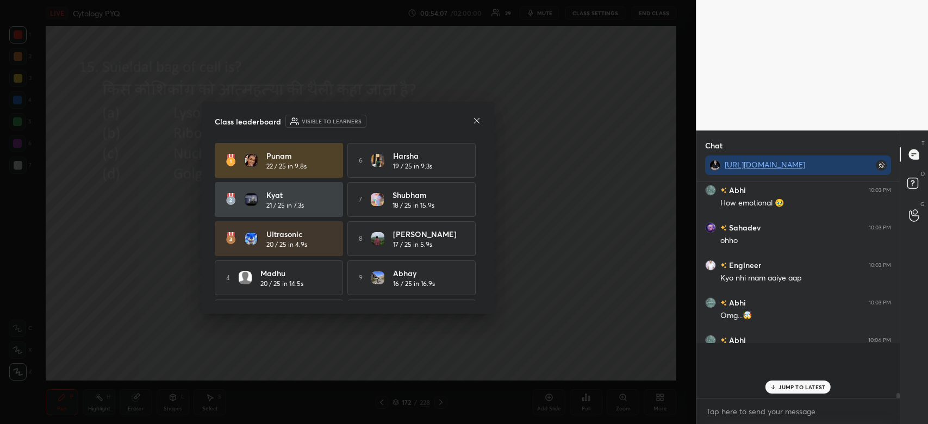
scroll to position [210, 200]
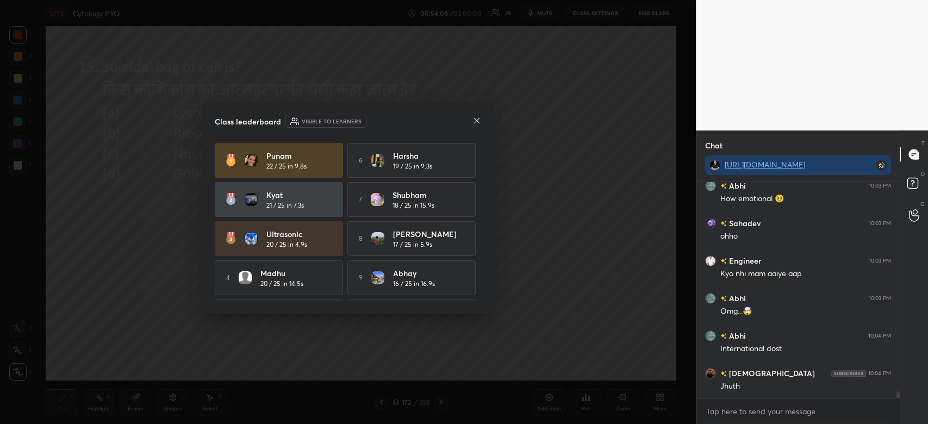
click at [476, 119] on icon at bounding box center [477, 120] width 9 height 9
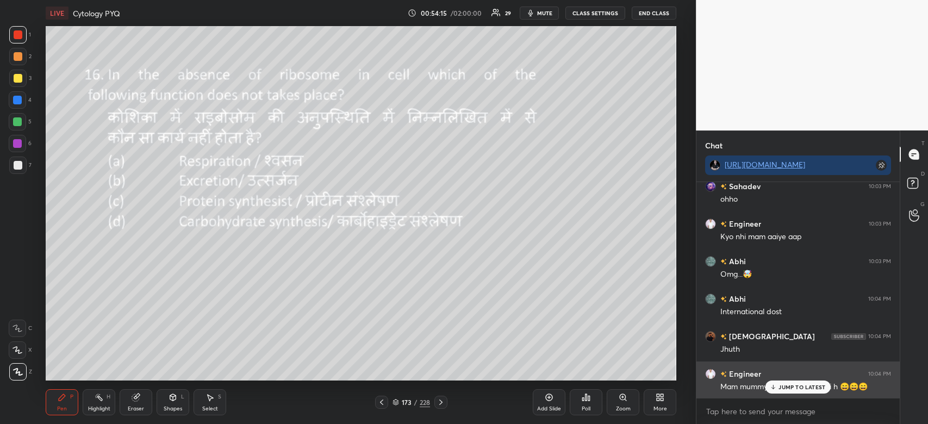
click at [812, 385] on p "JUMP TO LATEST" at bounding box center [802, 387] width 47 height 7
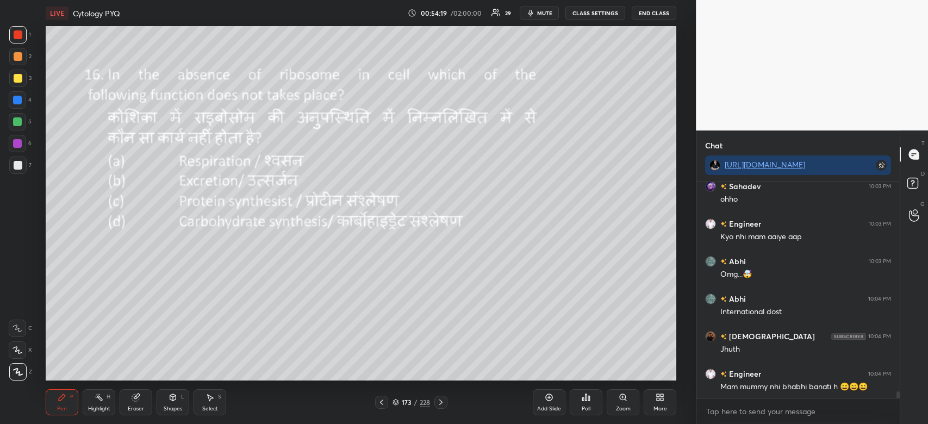
click at [15, 41] on div at bounding box center [17, 34] width 17 height 17
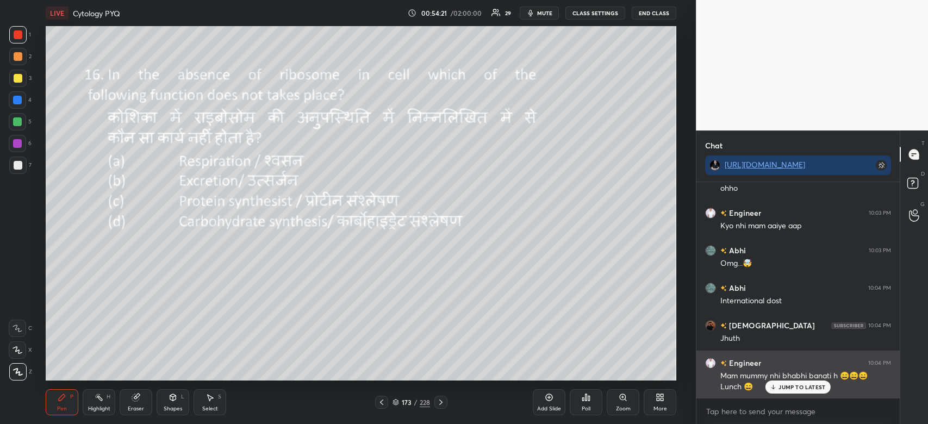
click at [809, 388] on p "JUMP TO LATEST" at bounding box center [802, 387] width 47 height 7
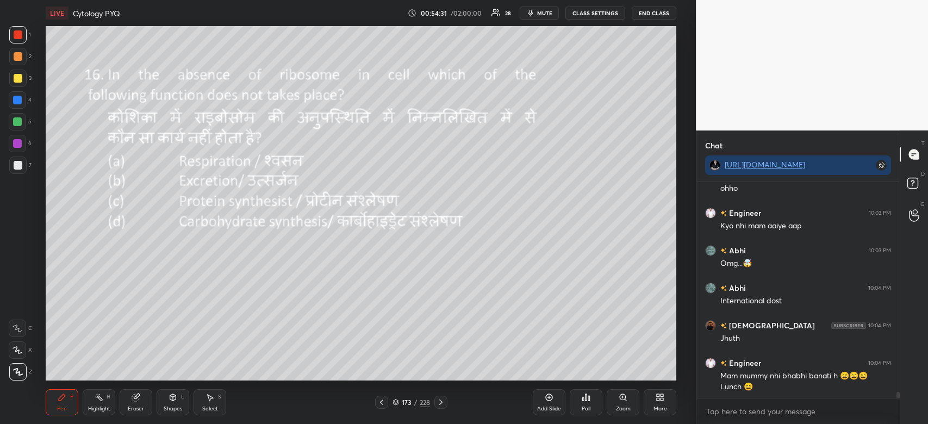
click at [586, 404] on div "Poll" at bounding box center [586, 402] width 33 height 26
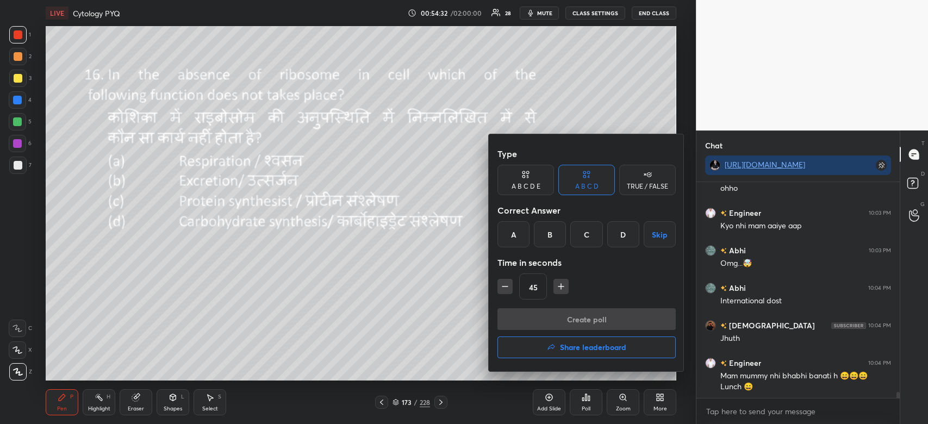
click at [593, 233] on div "C" at bounding box center [587, 234] width 32 height 26
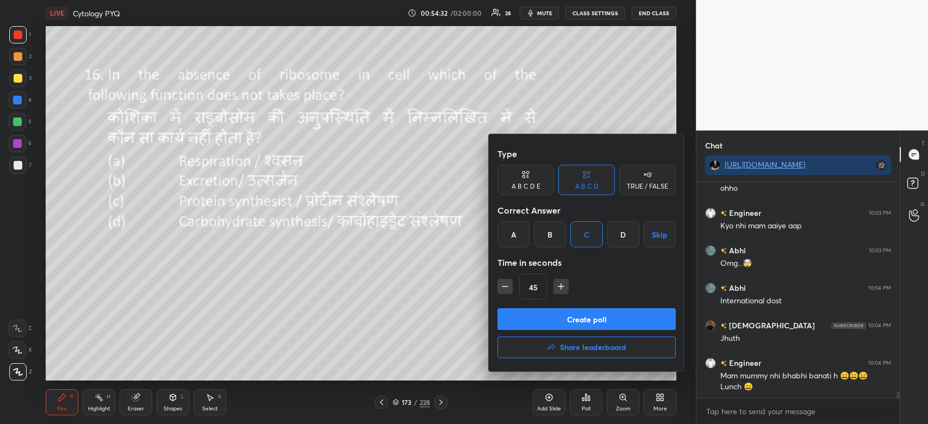
click at [604, 318] on button "Create poll" at bounding box center [587, 319] width 178 height 22
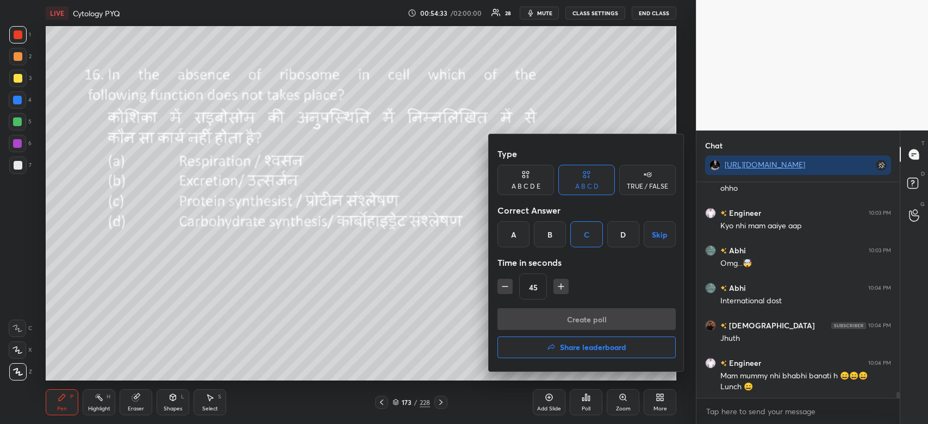
scroll to position [216, 200]
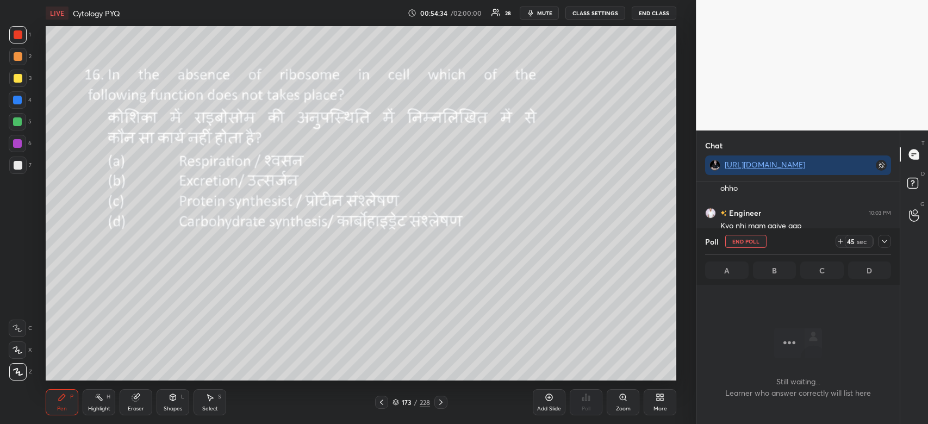
click at [884, 244] on icon at bounding box center [885, 241] width 9 height 9
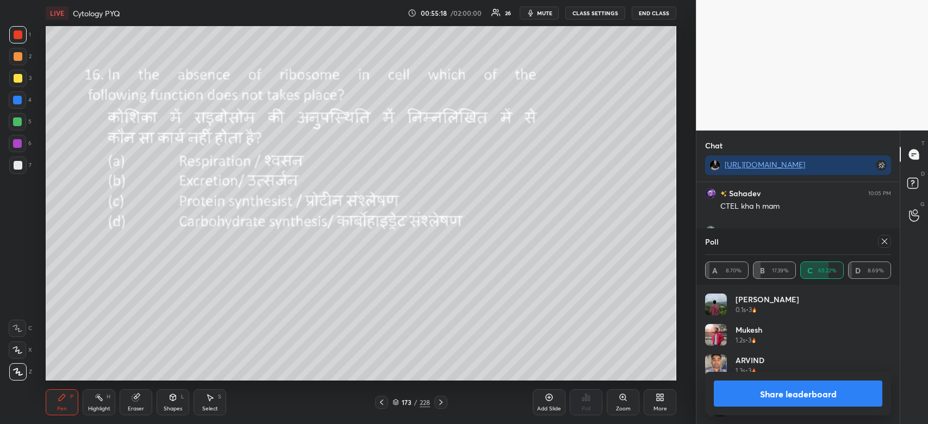
scroll to position [127, 183]
click at [813, 394] on button "Share leaderboard" at bounding box center [798, 394] width 169 height 26
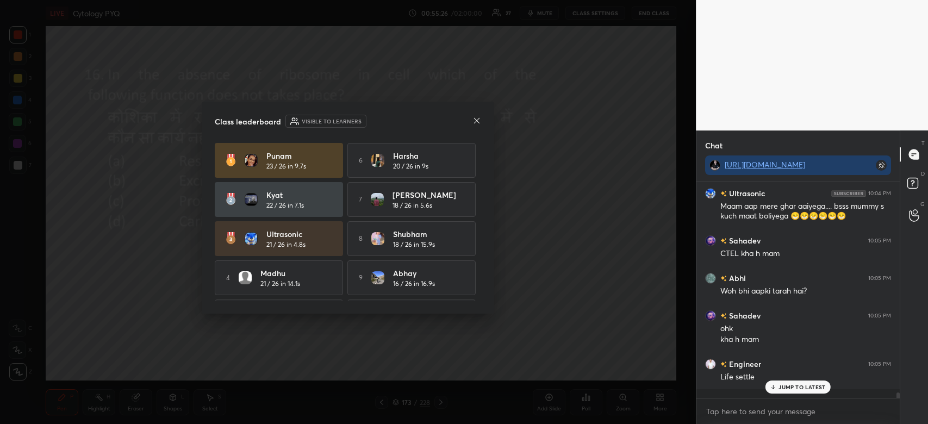
scroll to position [7483, 0]
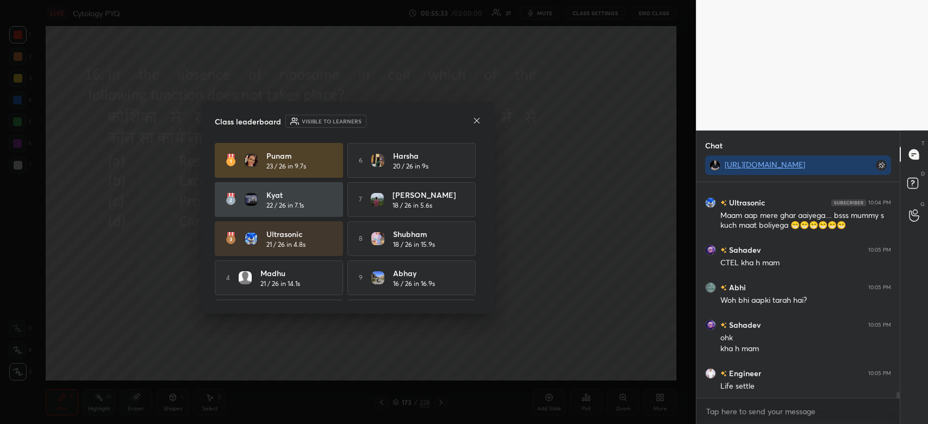
click at [476, 122] on icon at bounding box center [477, 120] width 9 height 9
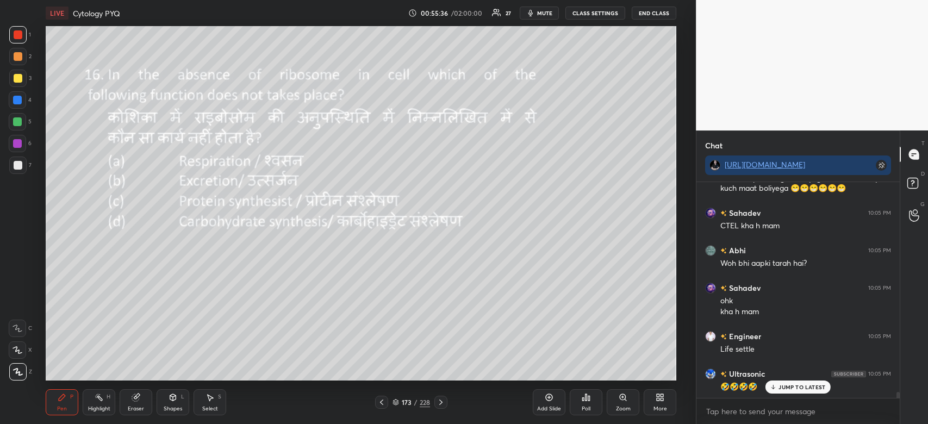
scroll to position [7564, 0]
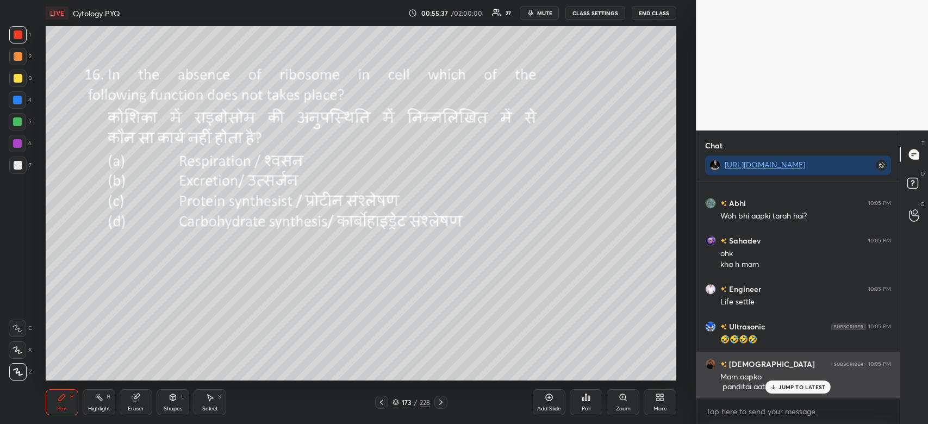
click at [792, 383] on div "JUMP TO LATEST" at bounding box center [798, 387] width 65 height 13
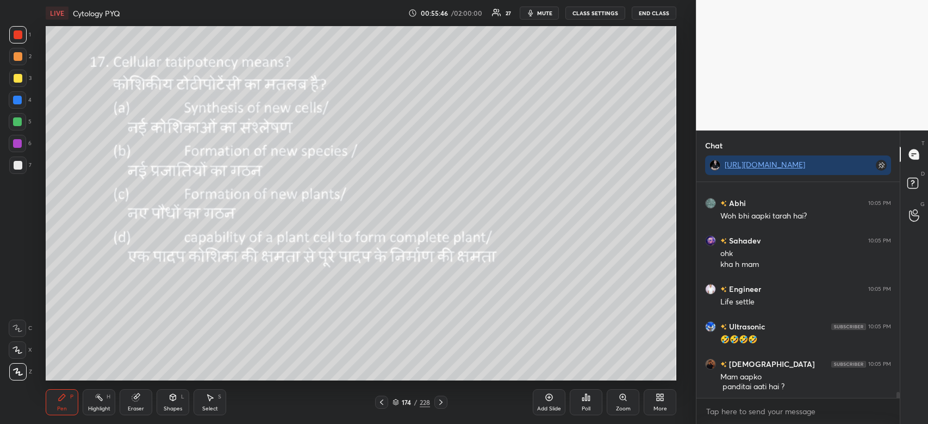
click at [586, 405] on div "Poll" at bounding box center [586, 402] width 33 height 26
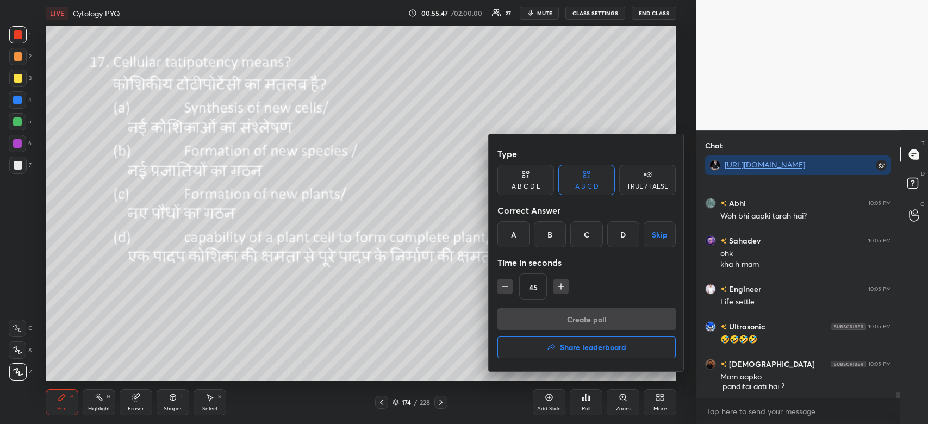
click at [618, 238] on div "D" at bounding box center [624, 234] width 32 height 26
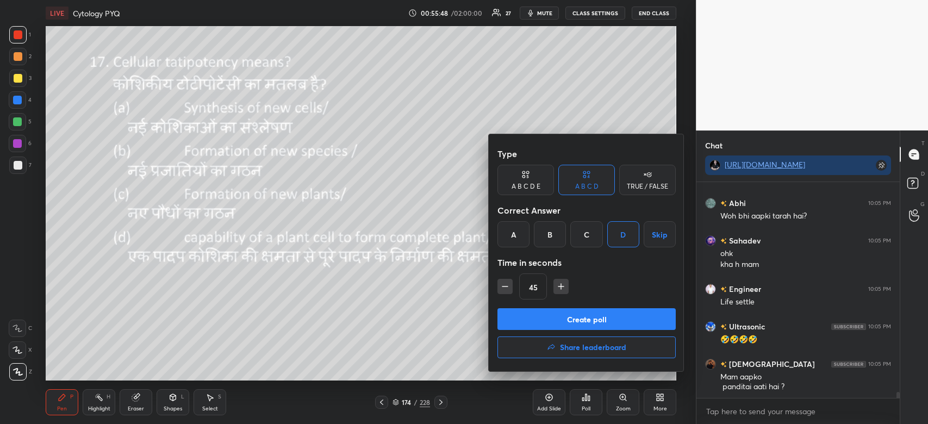
click at [612, 324] on button "Create poll" at bounding box center [587, 319] width 178 height 22
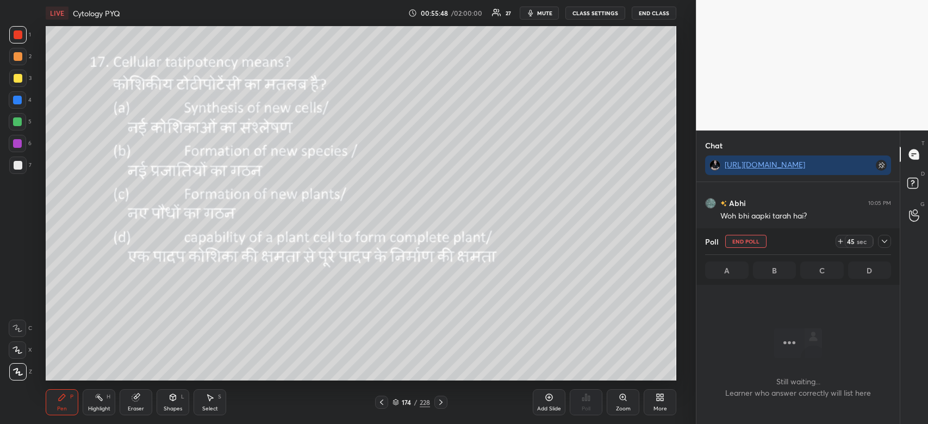
scroll to position [7564, 0]
click at [883, 242] on icon at bounding box center [885, 241] width 9 height 9
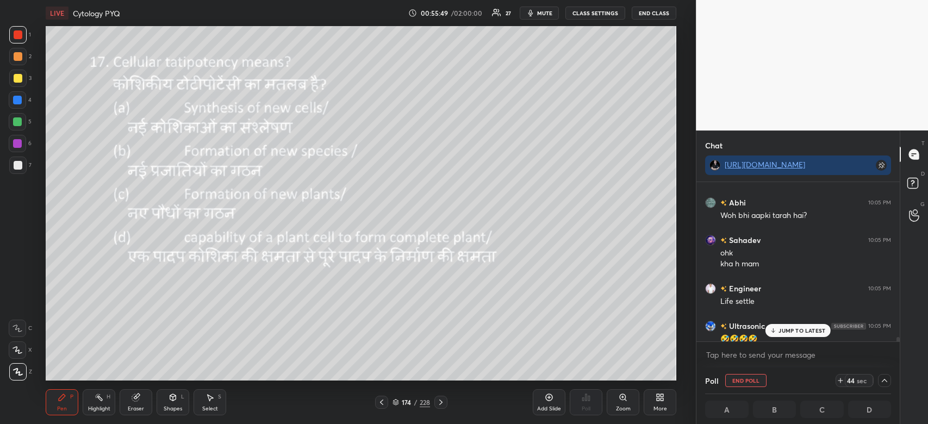
click at [813, 331] on p "JUMP TO LATEST" at bounding box center [802, 330] width 47 height 7
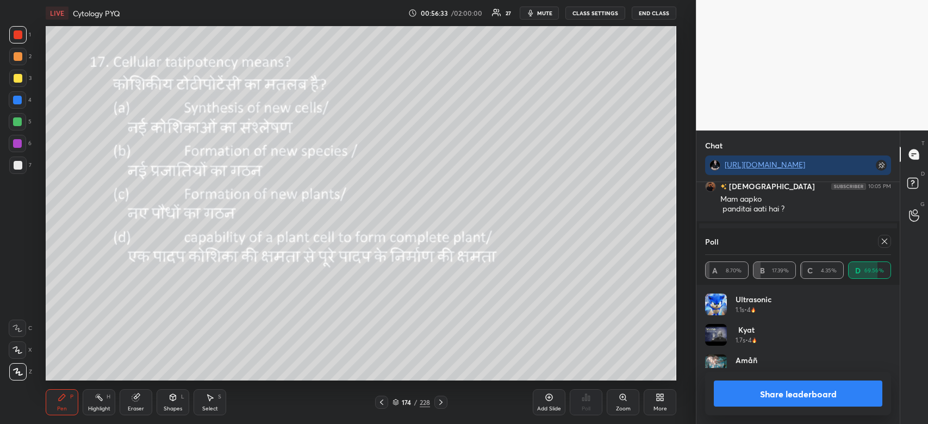
scroll to position [127, 183]
click at [807, 393] on button "Share leaderboard" at bounding box center [798, 394] width 169 height 26
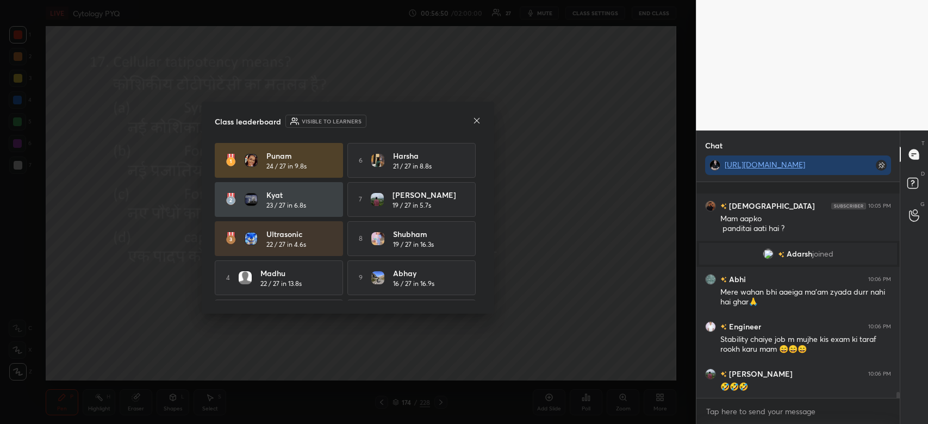
scroll to position [7301, 0]
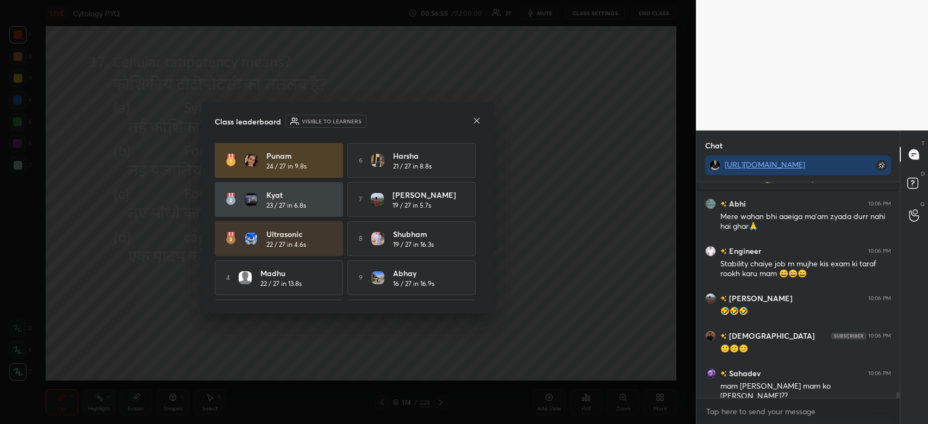
click at [478, 121] on icon at bounding box center [476, 119] width 5 height 5
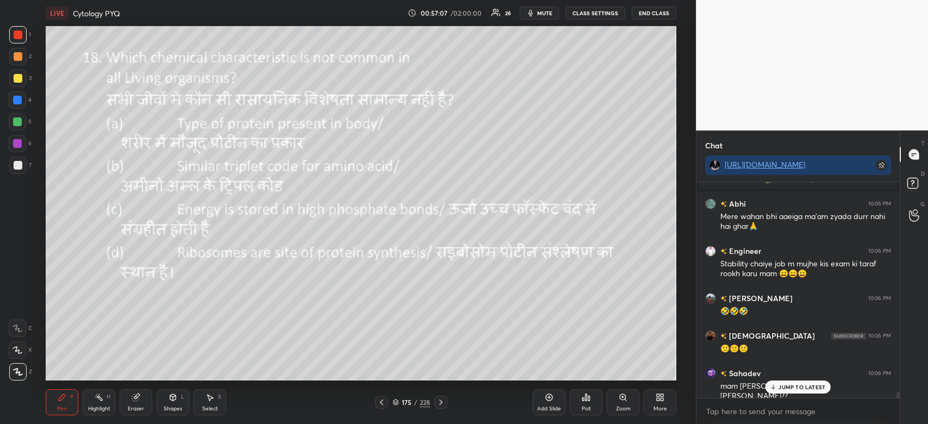
scroll to position [7338, 0]
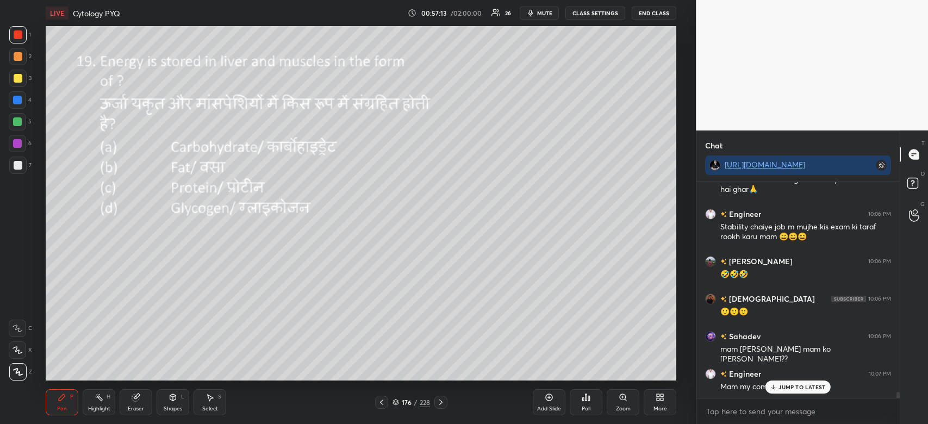
click at [587, 406] on div "Poll" at bounding box center [586, 408] width 9 height 5
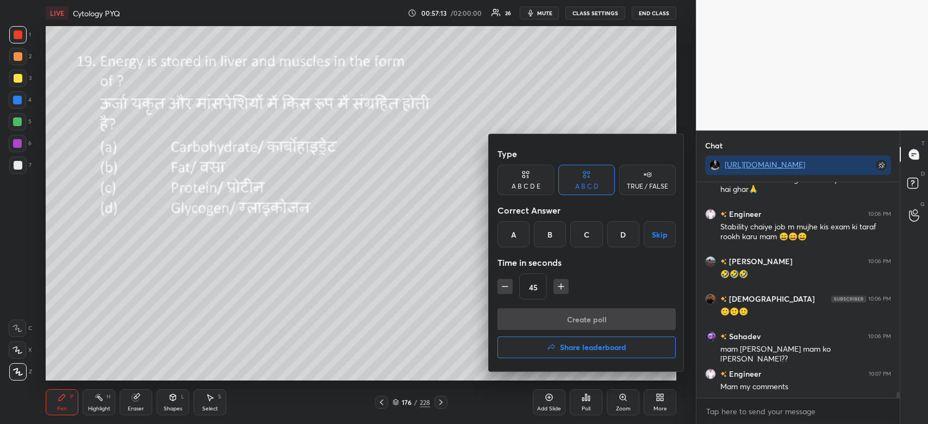
scroll to position [7375, 0]
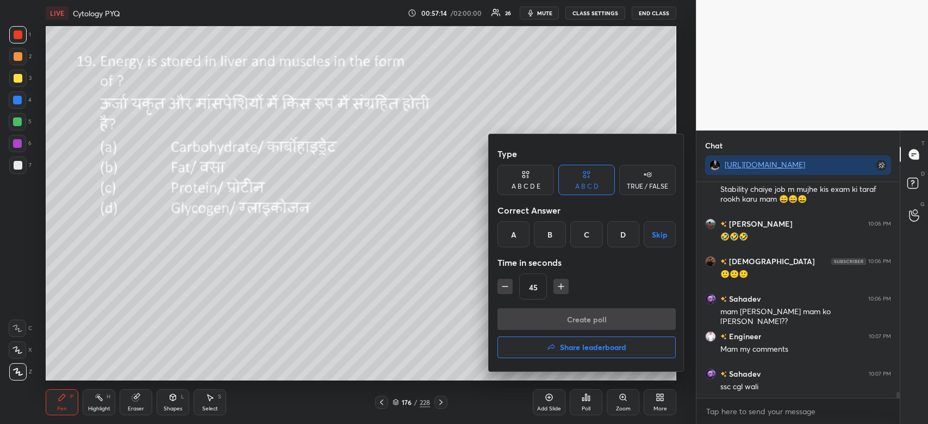
click at [614, 238] on div "D" at bounding box center [624, 234] width 32 height 26
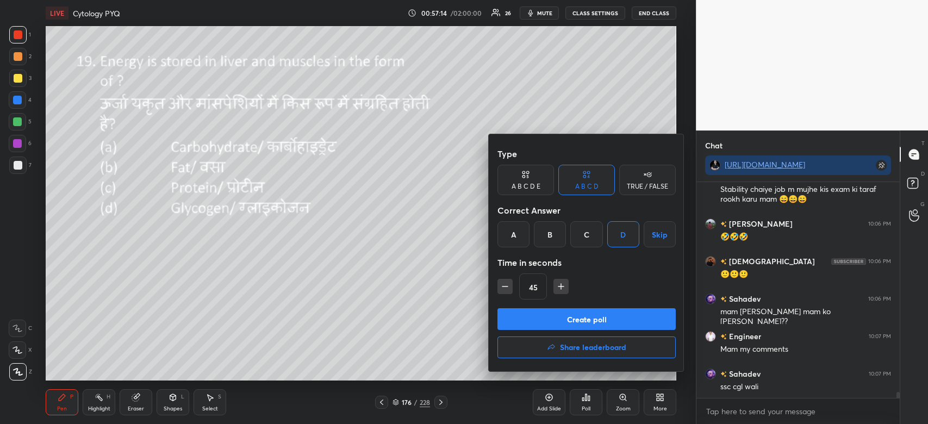
click at [598, 311] on button "Create poll" at bounding box center [587, 319] width 178 height 22
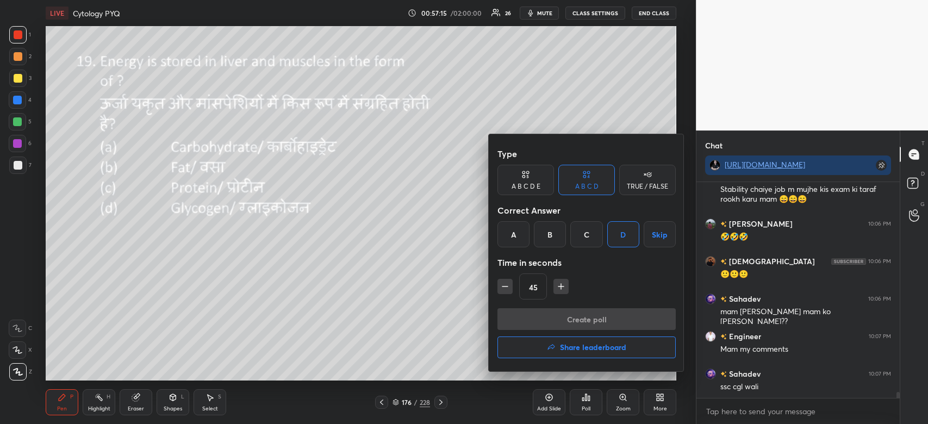
scroll to position [216, 200]
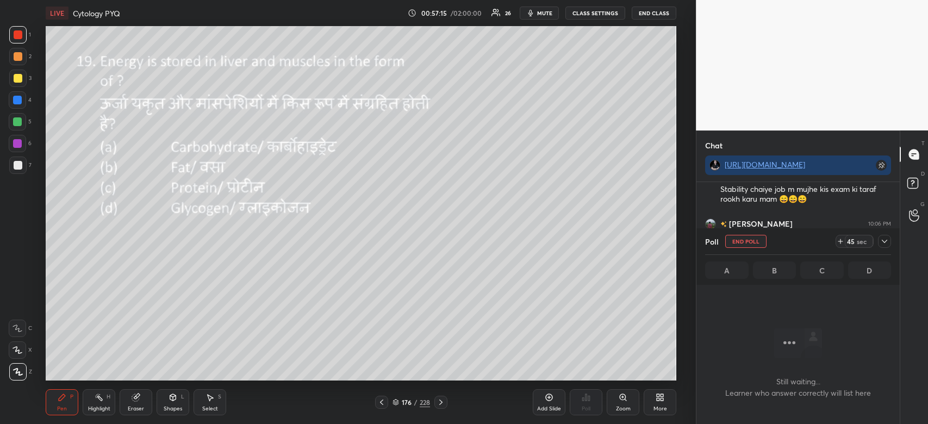
click at [882, 239] on icon at bounding box center [885, 241] width 9 height 9
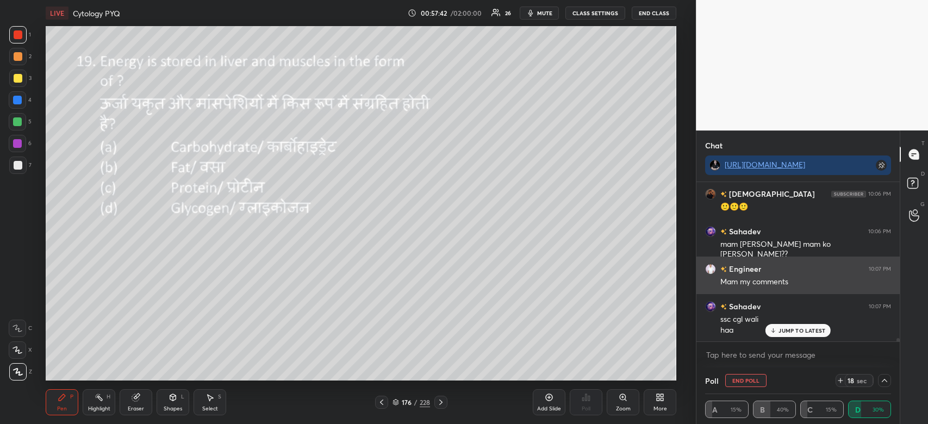
scroll to position [7480, 0]
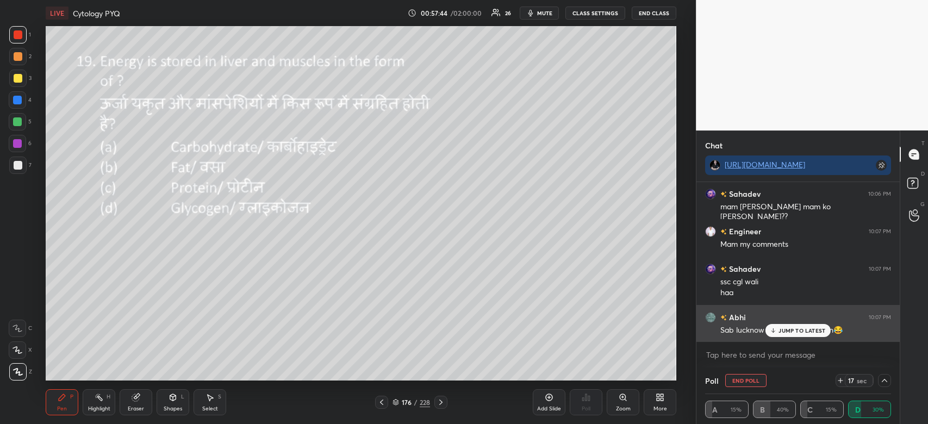
click at [804, 332] on p "JUMP TO LATEST" at bounding box center [802, 330] width 47 height 7
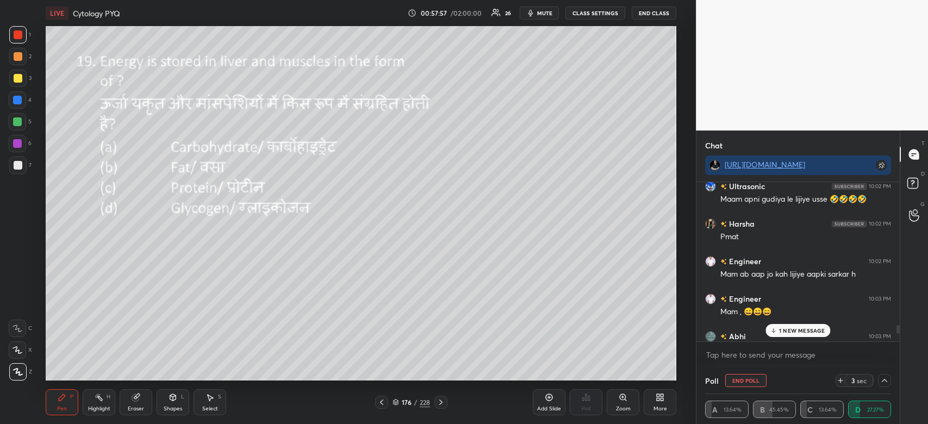
scroll to position [6828, 0]
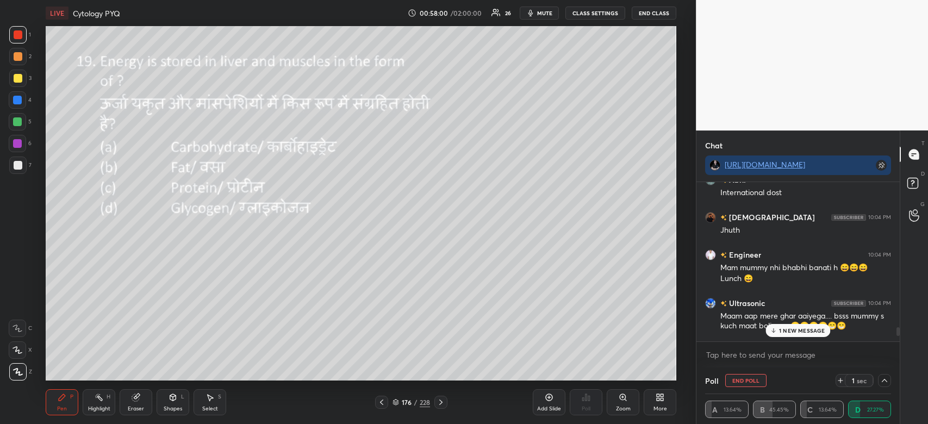
drag, startPoint x: 899, startPoint y: 340, endPoint x: 900, endPoint y: 332, distance: 8.7
click at [900, 332] on div "Chat [URL][DOMAIN_NAME] Abhi 10:03 PM Omg...🤯 Abhi 10:04 PM International dost …" at bounding box center [812, 278] width 232 height 294
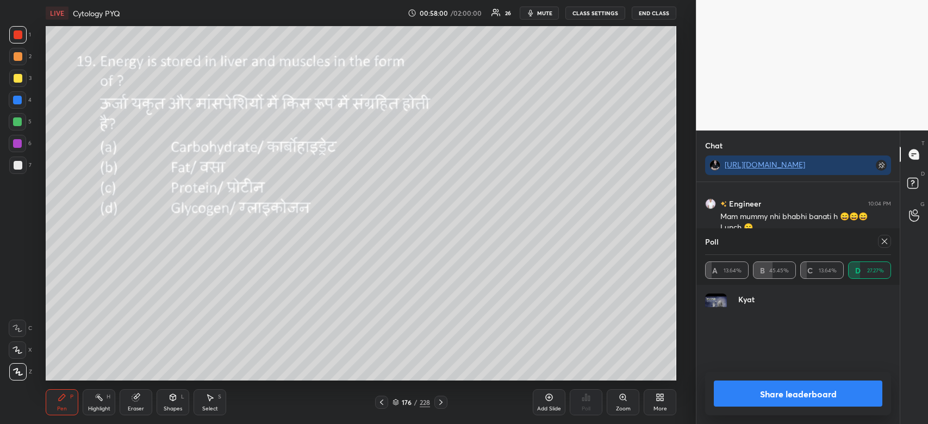
scroll to position [127, 183]
click at [776, 388] on button "Share leaderboard" at bounding box center [798, 394] width 169 height 26
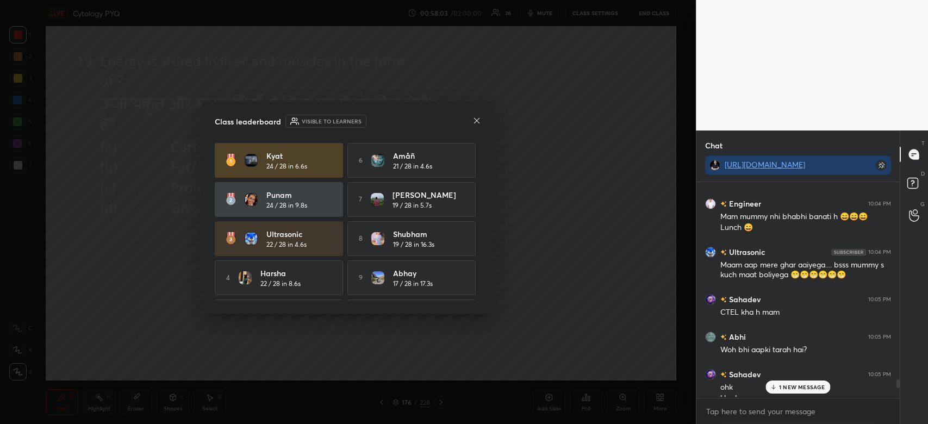
scroll to position [239, 200]
click at [780, 389] on p "1 NEW MESSAGE" at bounding box center [802, 387] width 46 height 7
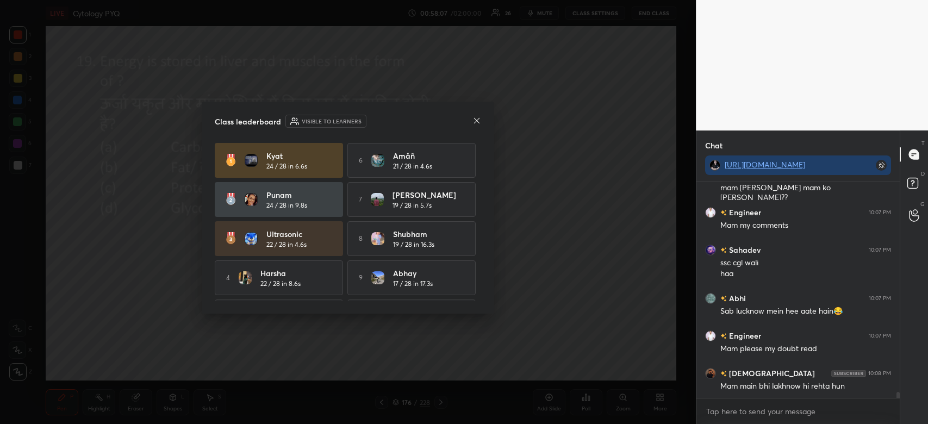
click at [479, 117] on icon at bounding box center [477, 120] width 9 height 9
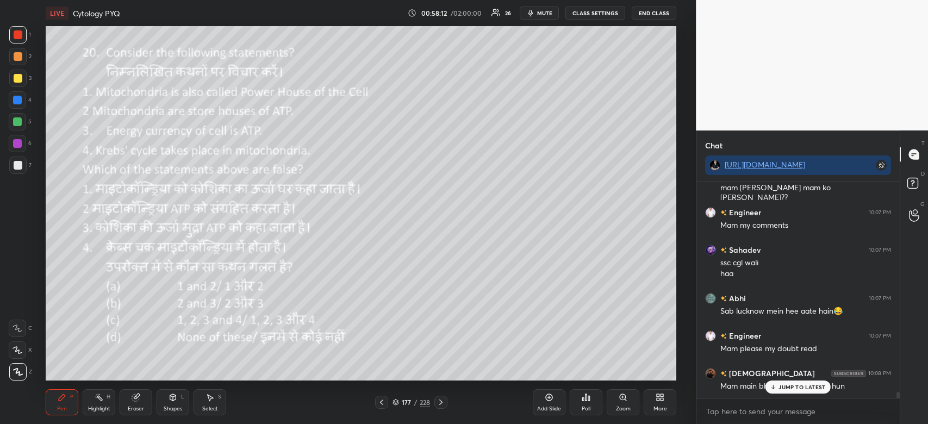
scroll to position [7712, 0]
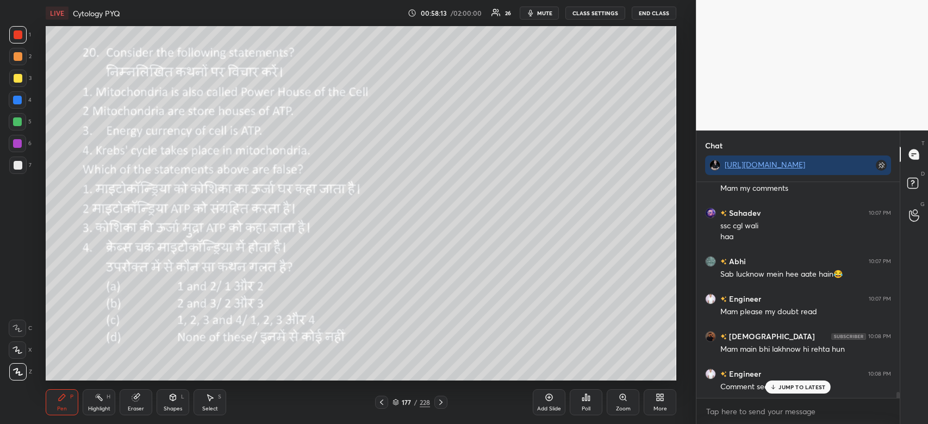
click at [587, 397] on icon at bounding box center [586, 397] width 9 height 9
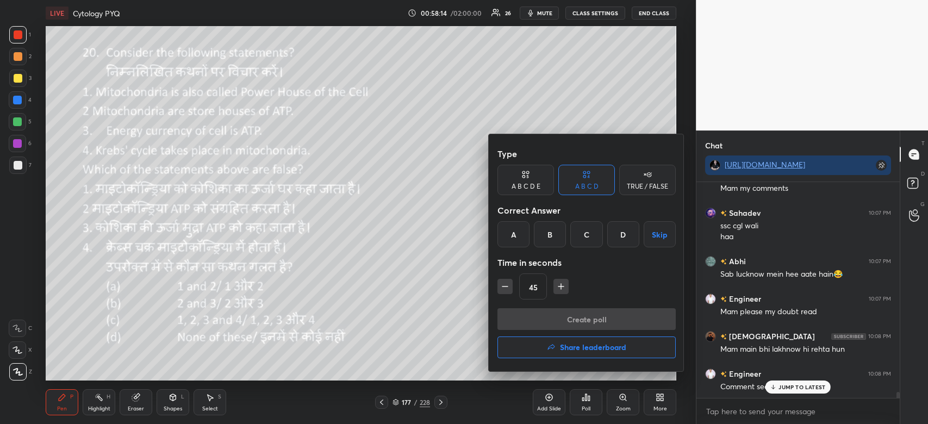
click at [623, 231] on div "D" at bounding box center [624, 234] width 32 height 26
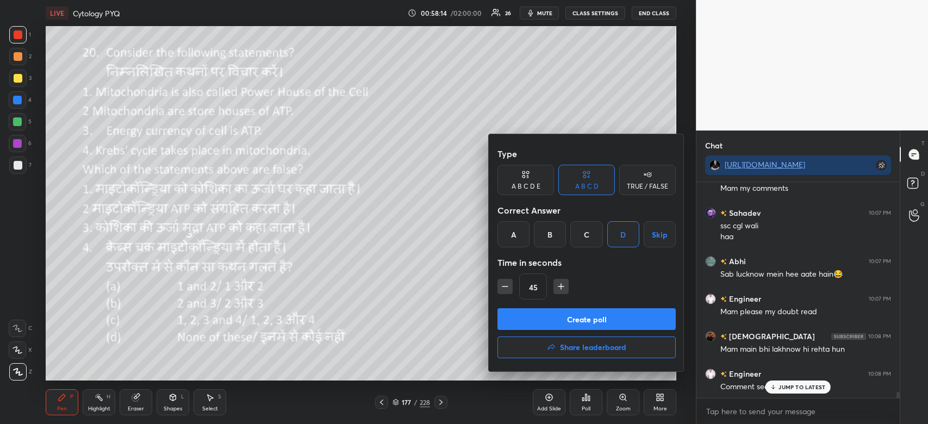
click at [622, 323] on button "Create poll" at bounding box center [587, 319] width 178 height 22
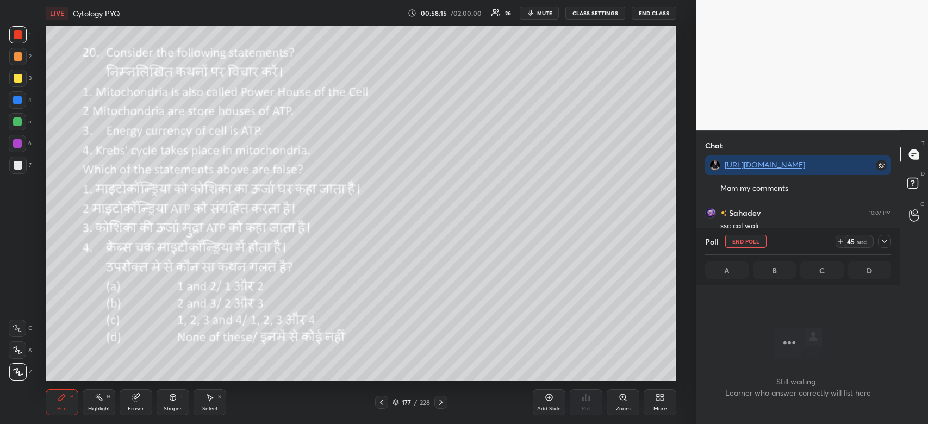
scroll to position [157, 200]
click at [882, 237] on div at bounding box center [884, 241] width 13 height 13
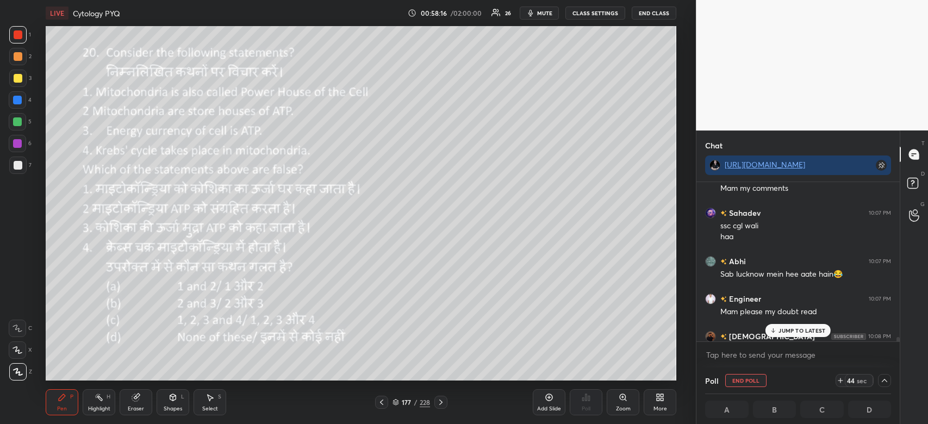
click at [808, 333] on p "JUMP TO LATEST" at bounding box center [802, 330] width 47 height 7
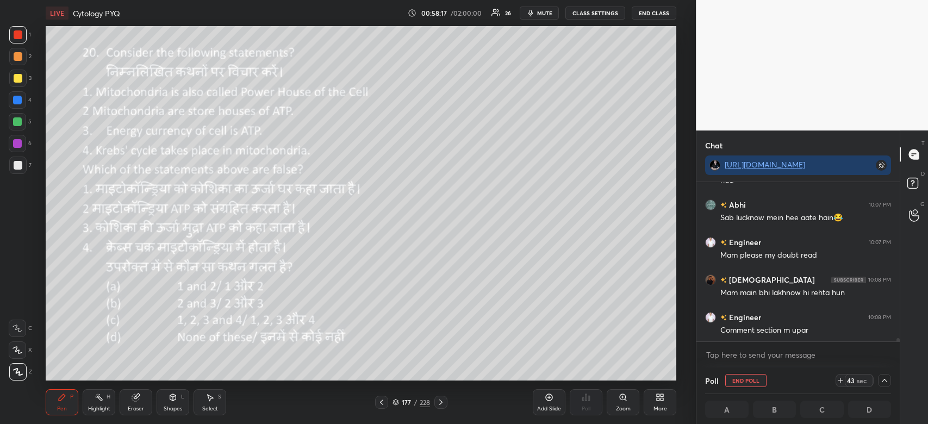
scroll to position [0, 3]
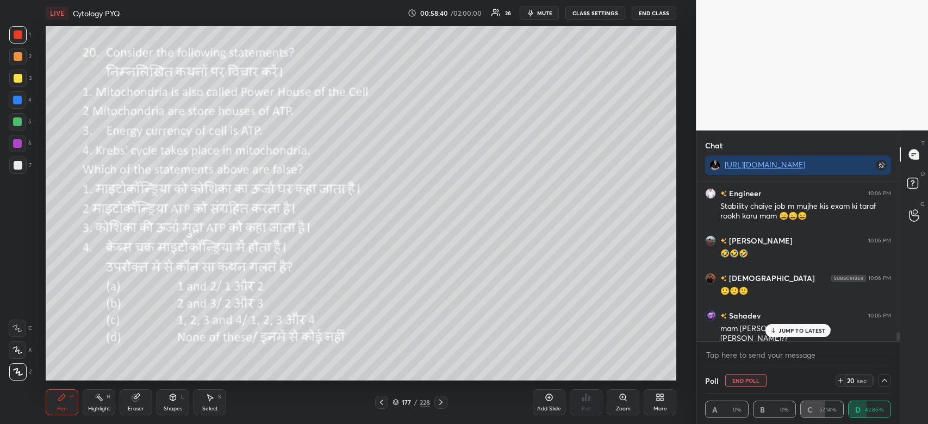
drag, startPoint x: 899, startPoint y: 338, endPoint x: 885, endPoint y: 332, distance: 14.9
click at [885, 332] on div "Abhi 10:06 PM Mere wahan bhi aaeiga ma'am zyada durr nahi hai ghar🙏 Engineer 10…" at bounding box center [798, 261] width 203 height 159
click at [799, 329] on p "JUMP TO LATEST" at bounding box center [802, 330] width 47 height 7
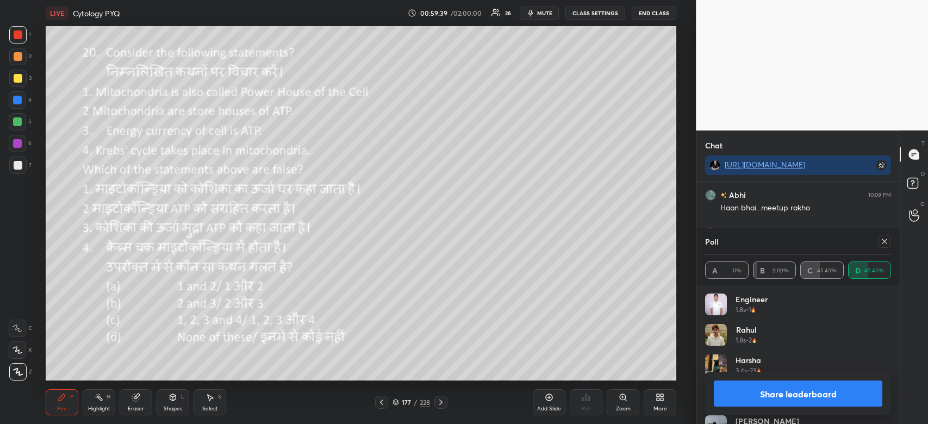
scroll to position [8089, 0]
click at [805, 391] on button "Share leaderboard" at bounding box center [798, 394] width 169 height 26
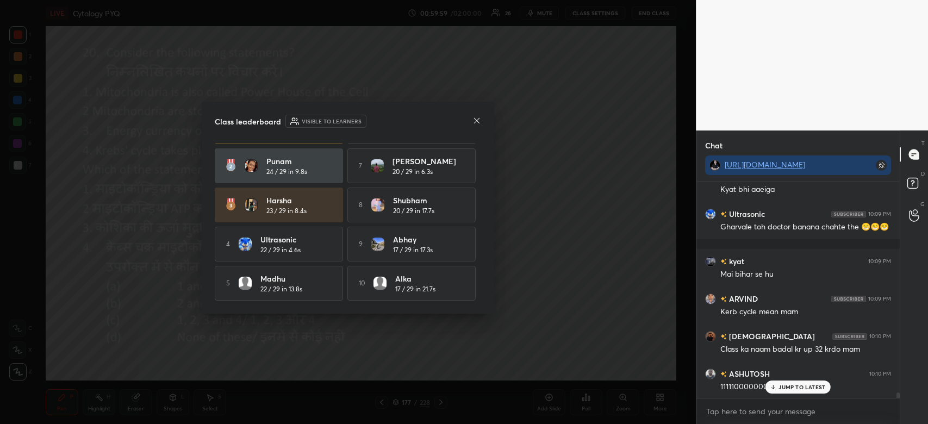
scroll to position [8220, 0]
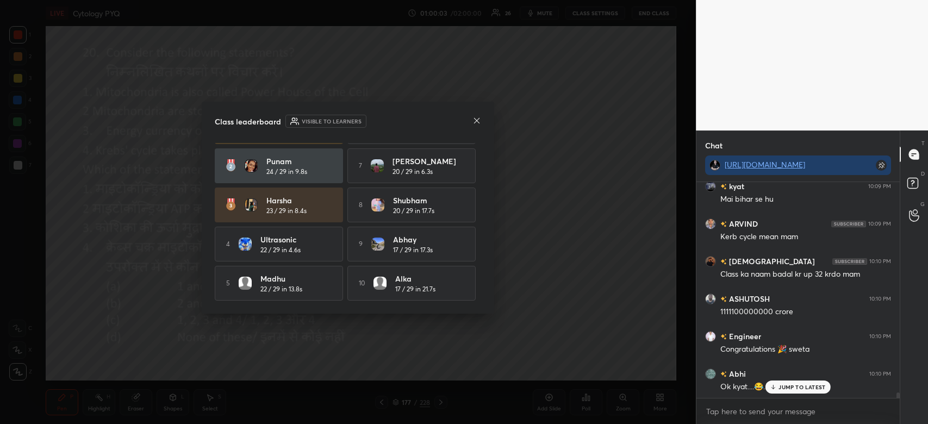
drag, startPoint x: 478, startPoint y: 276, endPoint x: 474, endPoint y: 238, distance: 38.8
click at [474, 238] on div "kyat 25 / 29 in 6.7s 6 Amåñ 21 / 29 in 4.6s Punam 24 / 29 in 9.8s 7 [PERSON_NAM…" at bounding box center [348, 204] width 267 height 191
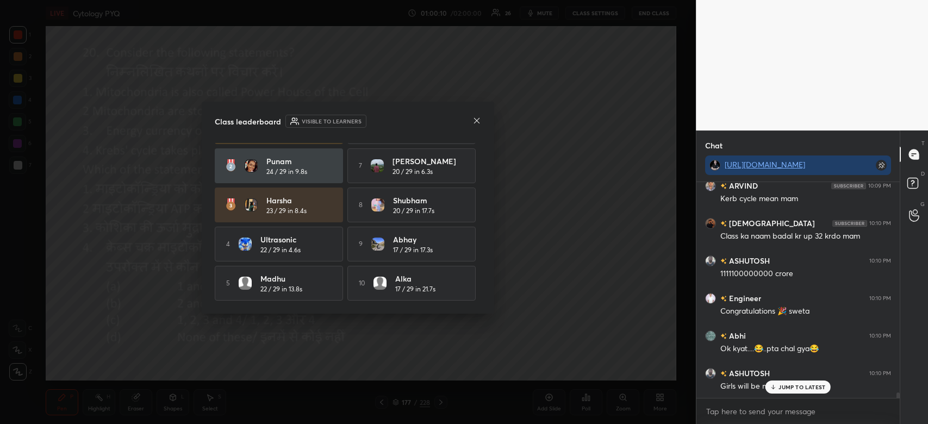
scroll to position [8295, 0]
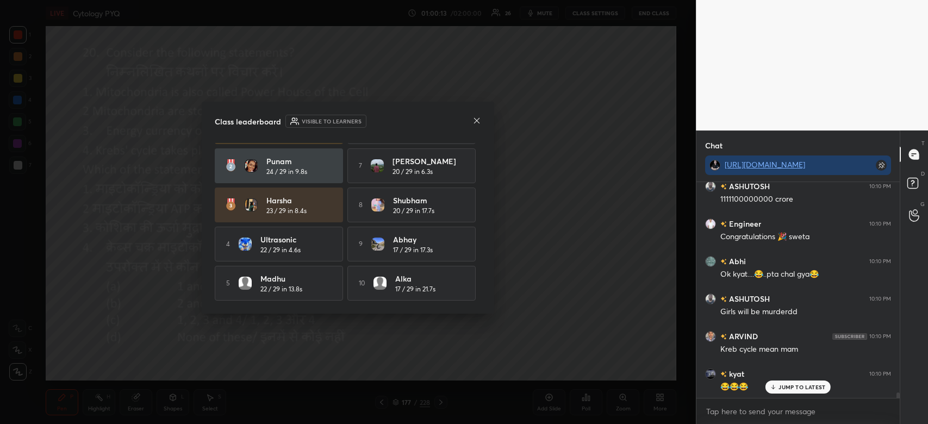
click at [788, 387] on p "JUMP TO LATEST" at bounding box center [802, 387] width 47 height 7
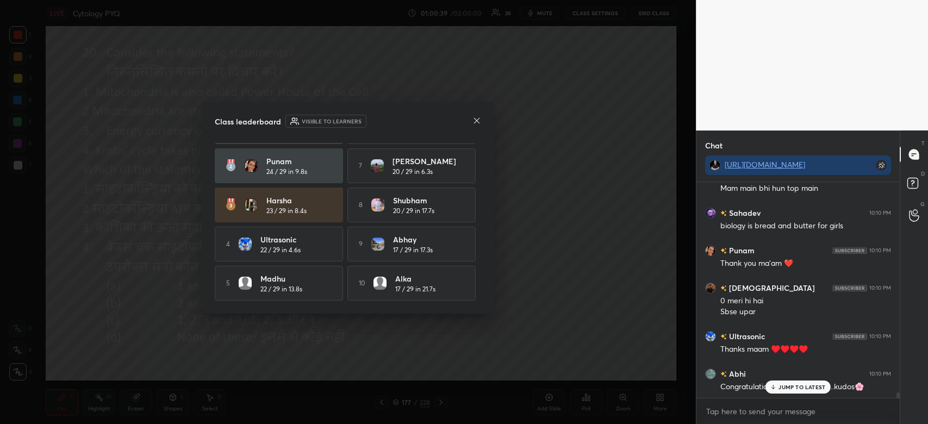
click at [788, 387] on p "JUMP TO LATEST" at bounding box center [802, 387] width 47 height 7
click at [478, 120] on icon at bounding box center [477, 120] width 9 height 9
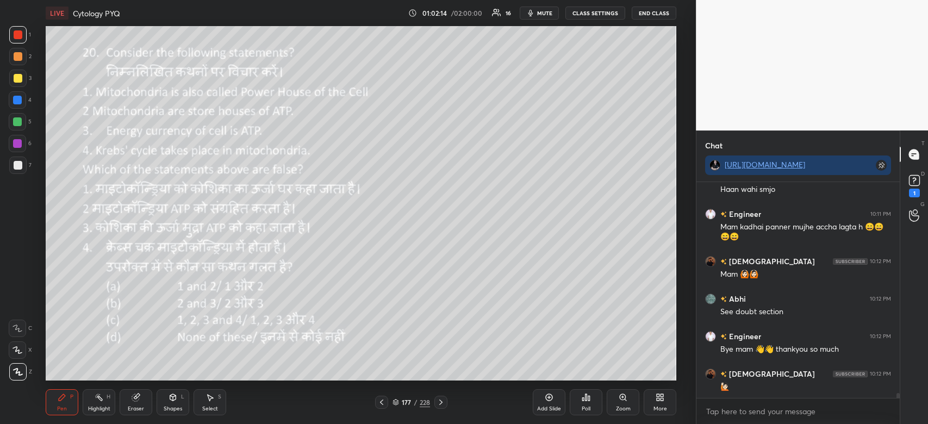
scroll to position [9886, 0]
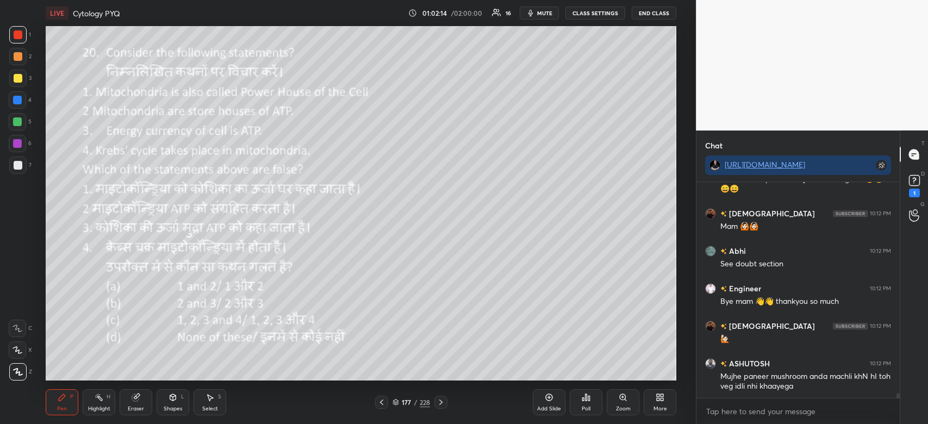
click at [803, 386] on div "Mujhe paneer mushroom anda machli khN hI toh veg idli nhi khaayega" at bounding box center [806, 381] width 171 height 21
click at [912, 184] on rect at bounding box center [914, 181] width 10 height 10
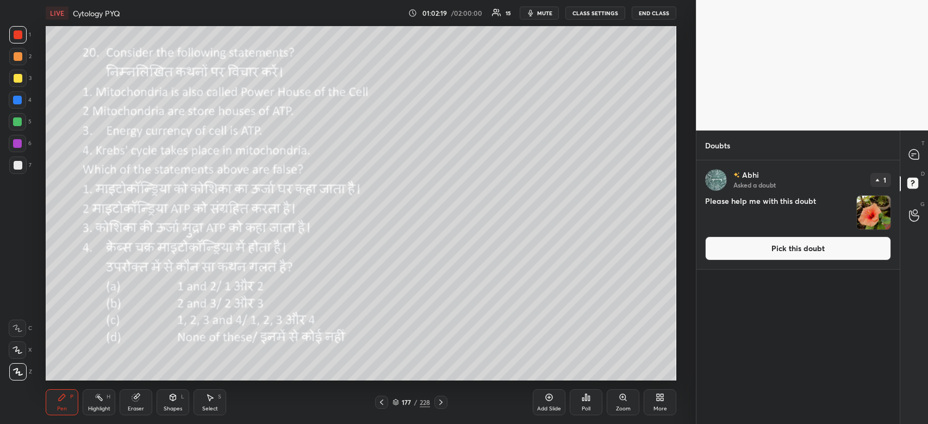
click at [875, 209] on img "grid" at bounding box center [874, 213] width 34 height 34
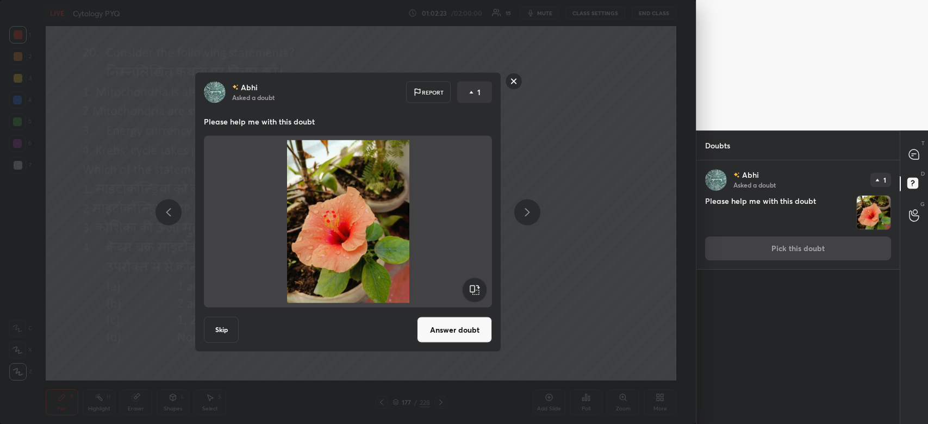
click at [519, 79] on rect at bounding box center [514, 81] width 17 height 17
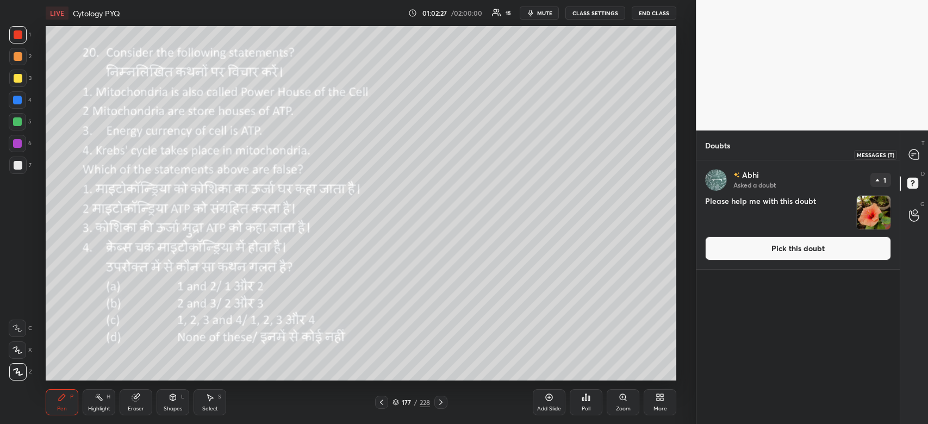
click at [916, 152] on icon at bounding box center [914, 155] width 10 height 10
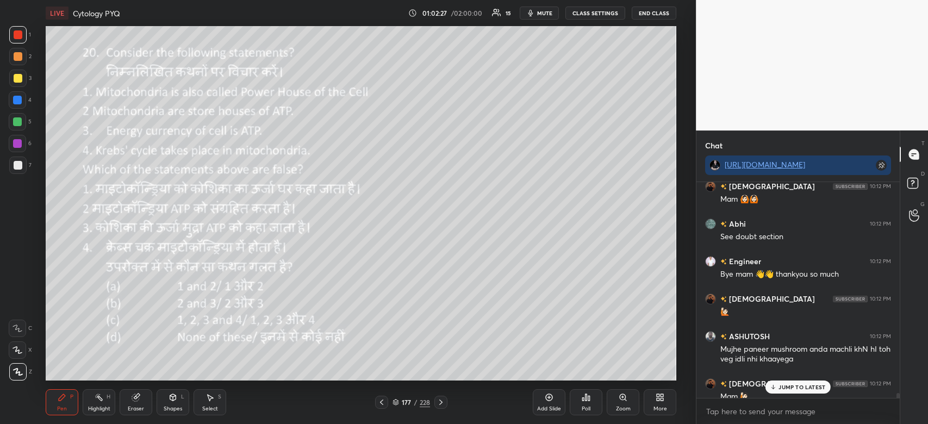
scroll to position [10145, 0]
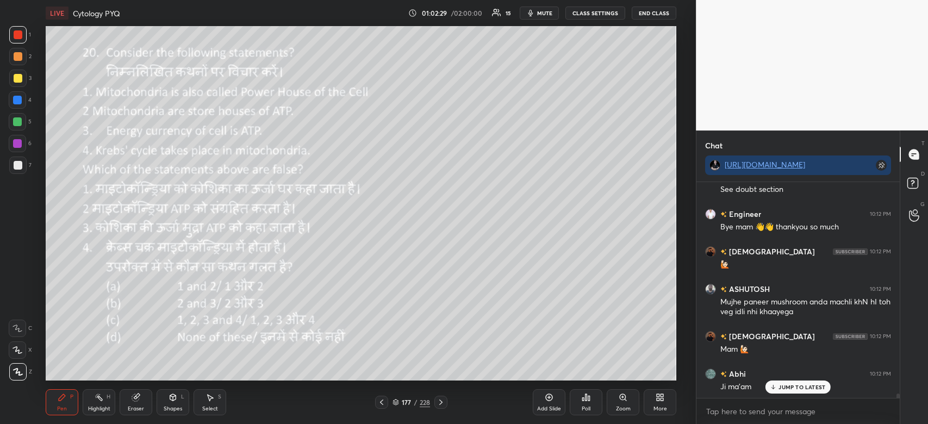
click at [788, 388] on p "JUMP TO LATEST" at bounding box center [802, 387] width 47 height 7
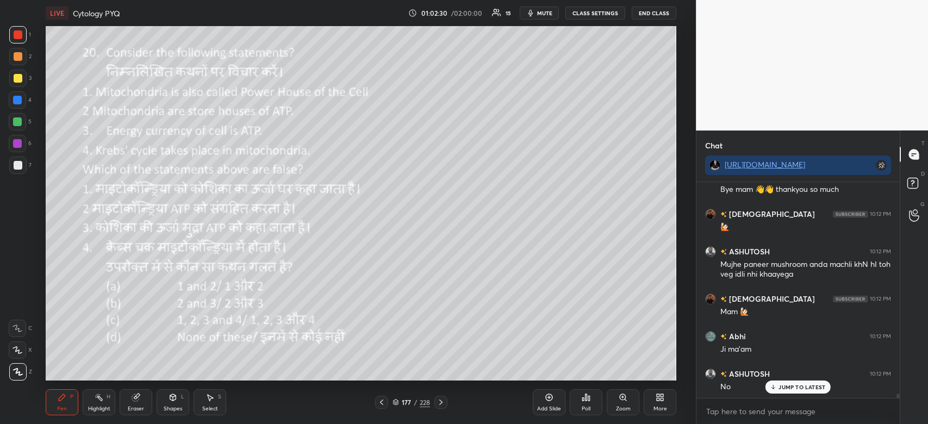
scroll to position [10208, 0]
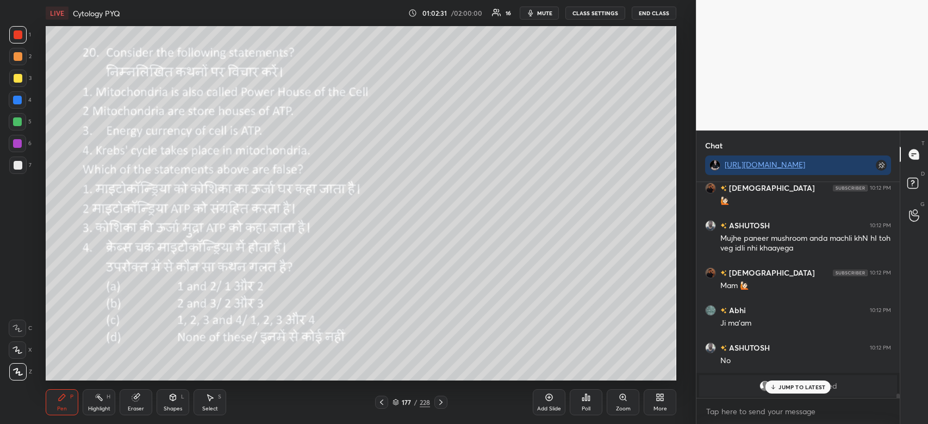
click at [788, 389] on p "JUMP TO LATEST" at bounding box center [802, 387] width 47 height 7
click at [658, 14] on button "End Class" at bounding box center [654, 13] width 45 height 13
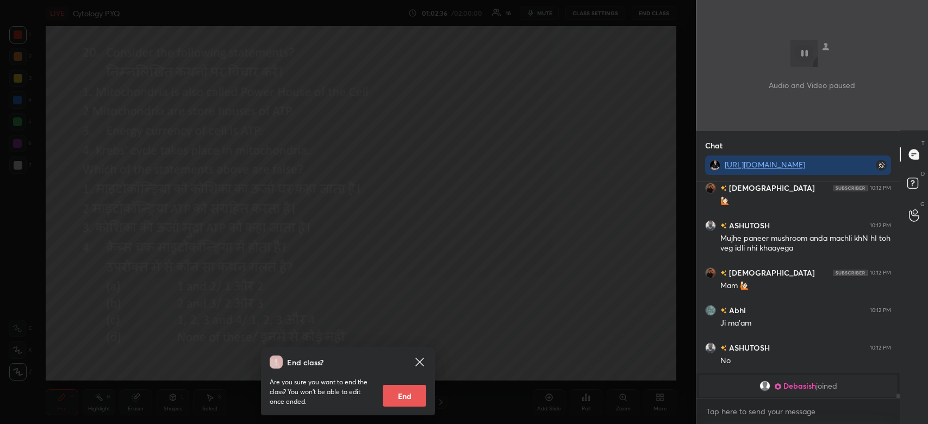
scroll to position [10246, 0]
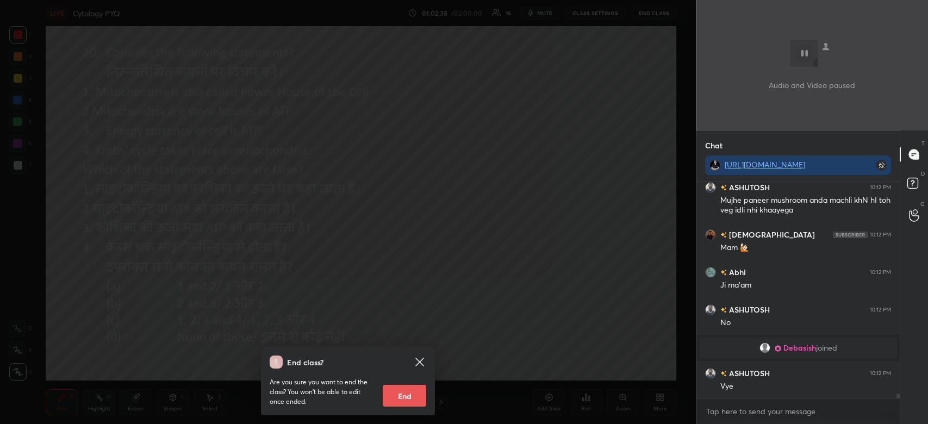
click at [406, 407] on div "End class? Are you sure you want to end the class? You won’t be able to edit on…" at bounding box center [348, 381] width 174 height 69
click at [408, 398] on button "End" at bounding box center [405, 396] width 44 height 22
type textarea "x"
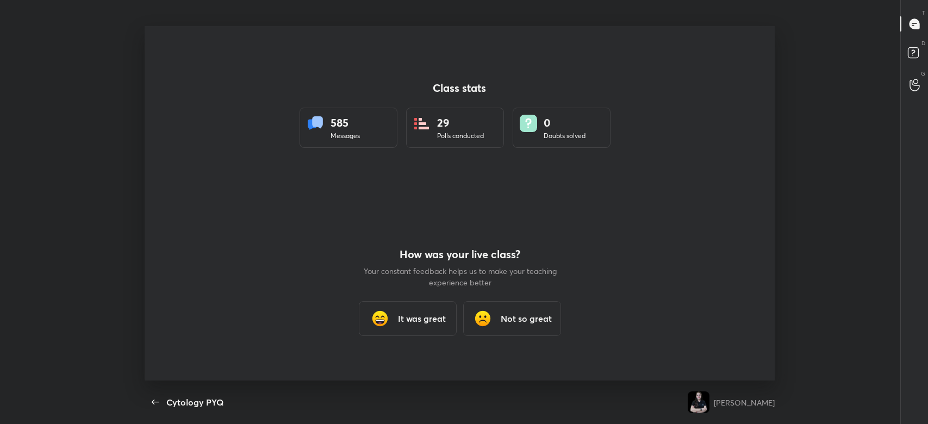
scroll to position [54034, 53469]
